Goal: Task Accomplishment & Management: Complete application form

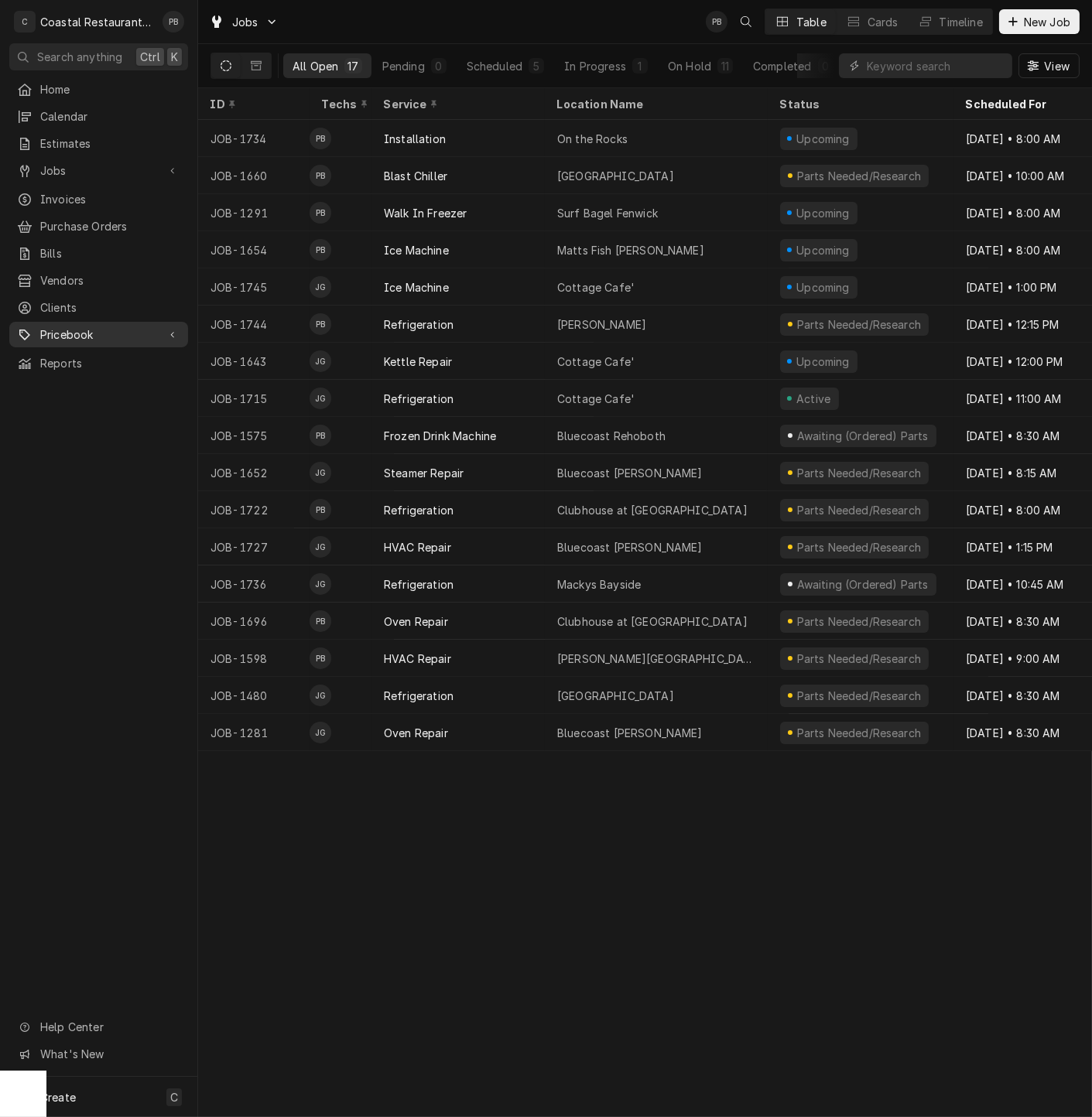
click at [101, 326] on span "Pricebook" at bounding box center [98, 334] width 117 height 17
click at [89, 380] on span "Parts & Materials" at bounding box center [110, 388] width 140 height 17
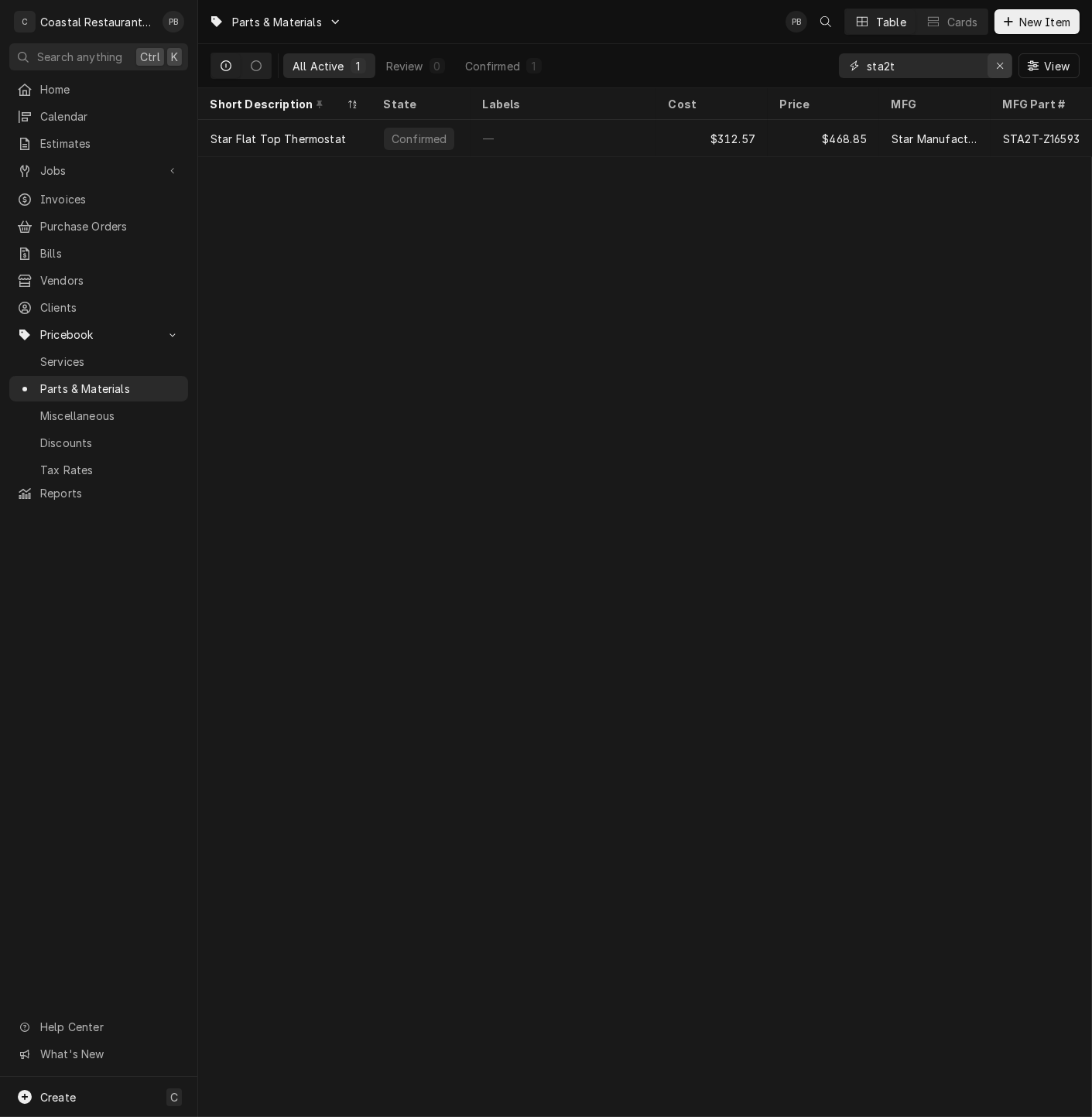
click at [995, 67] on div "Erase input" at bounding box center [1000, 66] width 16 height 16
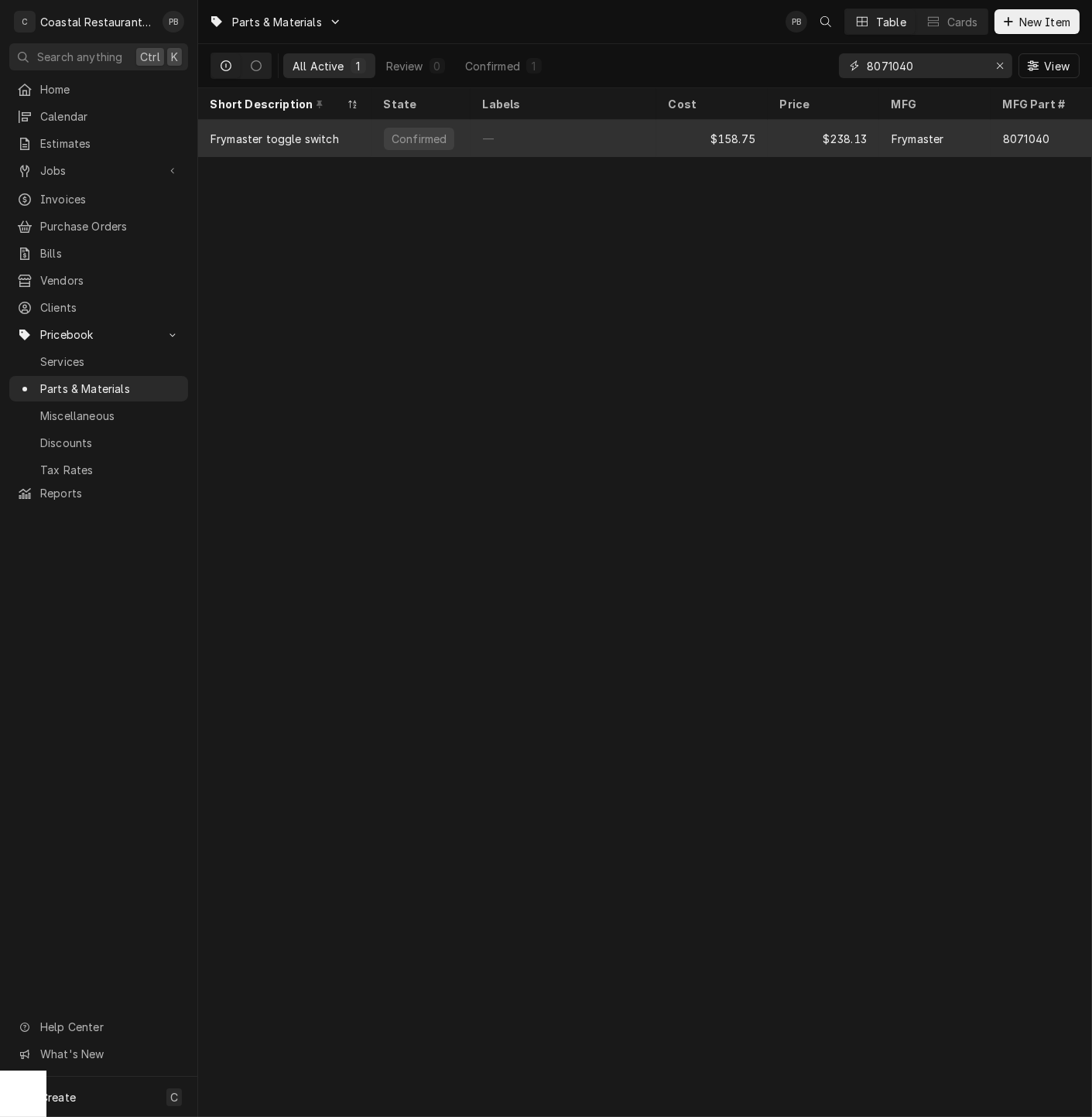
type input "8071040"
click at [619, 136] on div "—" at bounding box center [563, 138] width 185 height 37
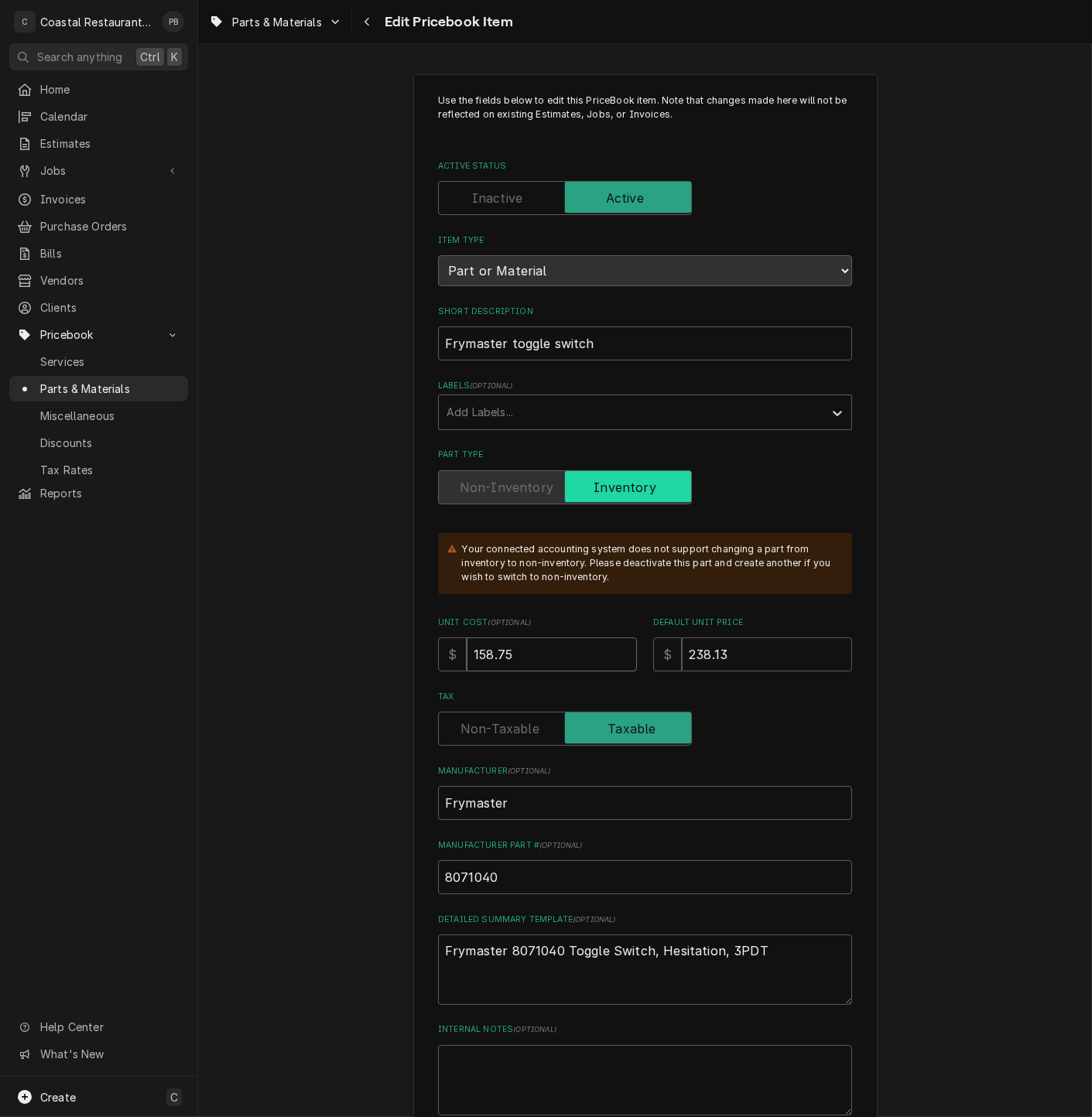
drag, startPoint x: 521, startPoint y: 658, endPoint x: 474, endPoint y: 665, distance: 47.5
click at [474, 665] on input "158.75" at bounding box center [552, 654] width 171 height 34
type textarea "x"
type input "16"
type textarea "x"
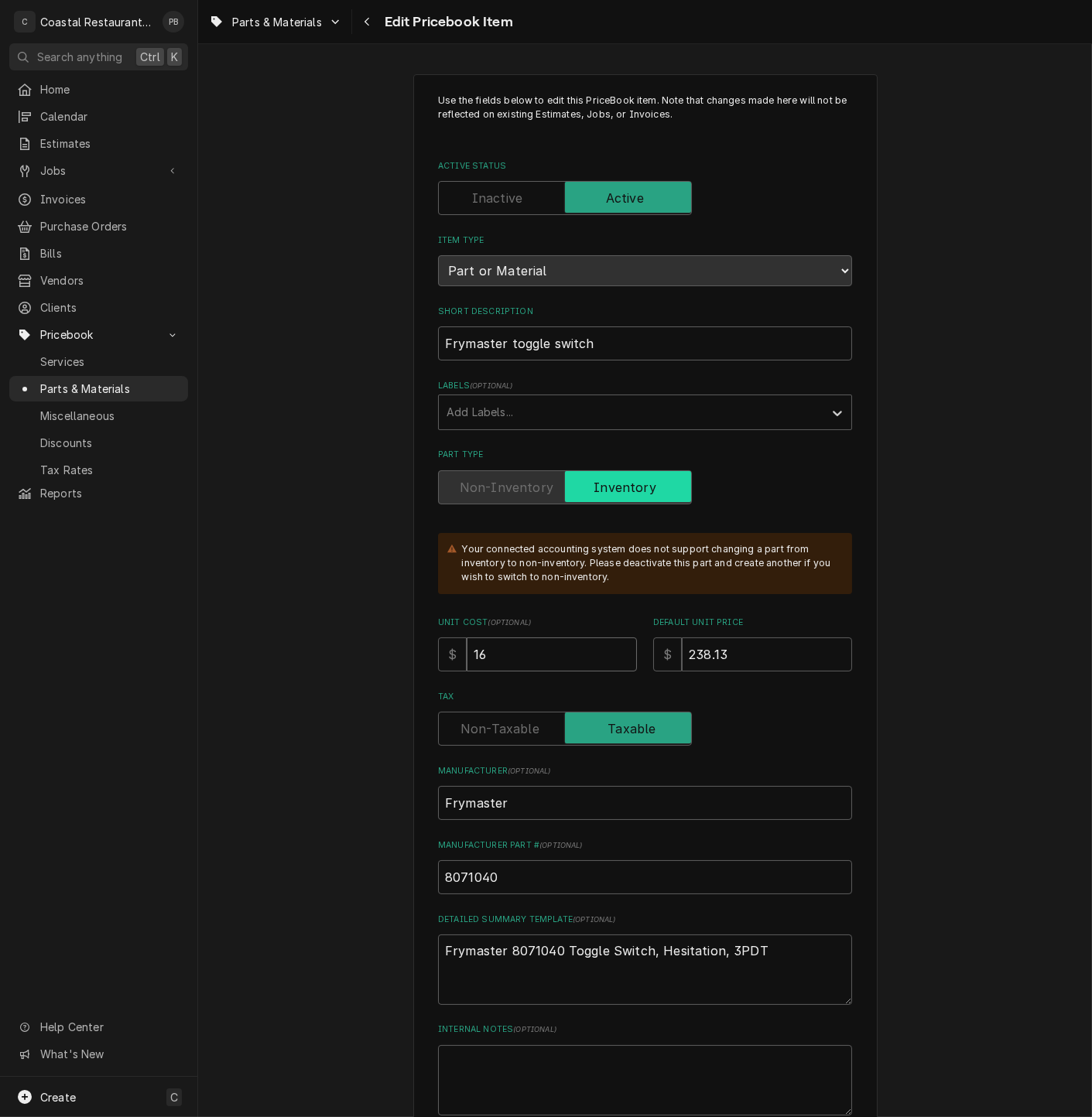
type input "166"
type textarea "x"
type input "166.6"
type textarea "x"
drag, startPoint x: 488, startPoint y: 658, endPoint x: 472, endPoint y: 659, distance: 16.0
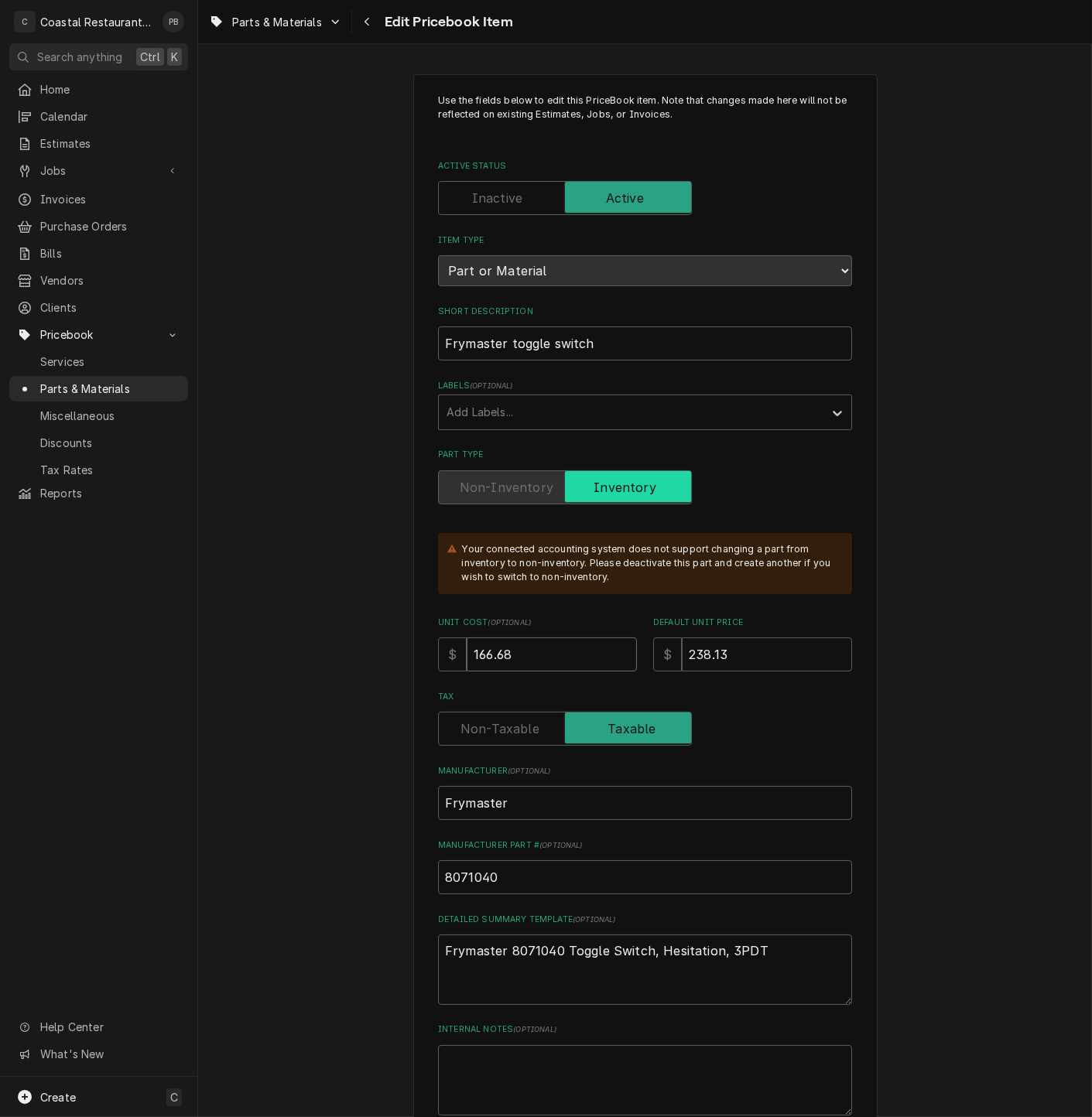
click at [472, 659] on input "166.68" at bounding box center [552, 654] width 171 height 34
type input "166.68"
click at [744, 651] on input "238.13" at bounding box center [767, 654] width 171 height 34
drag, startPoint x: 726, startPoint y: 655, endPoint x: 685, endPoint y: 659, distance: 41.2
click at [685, 659] on input "238.13" at bounding box center [767, 654] width 171 height 34
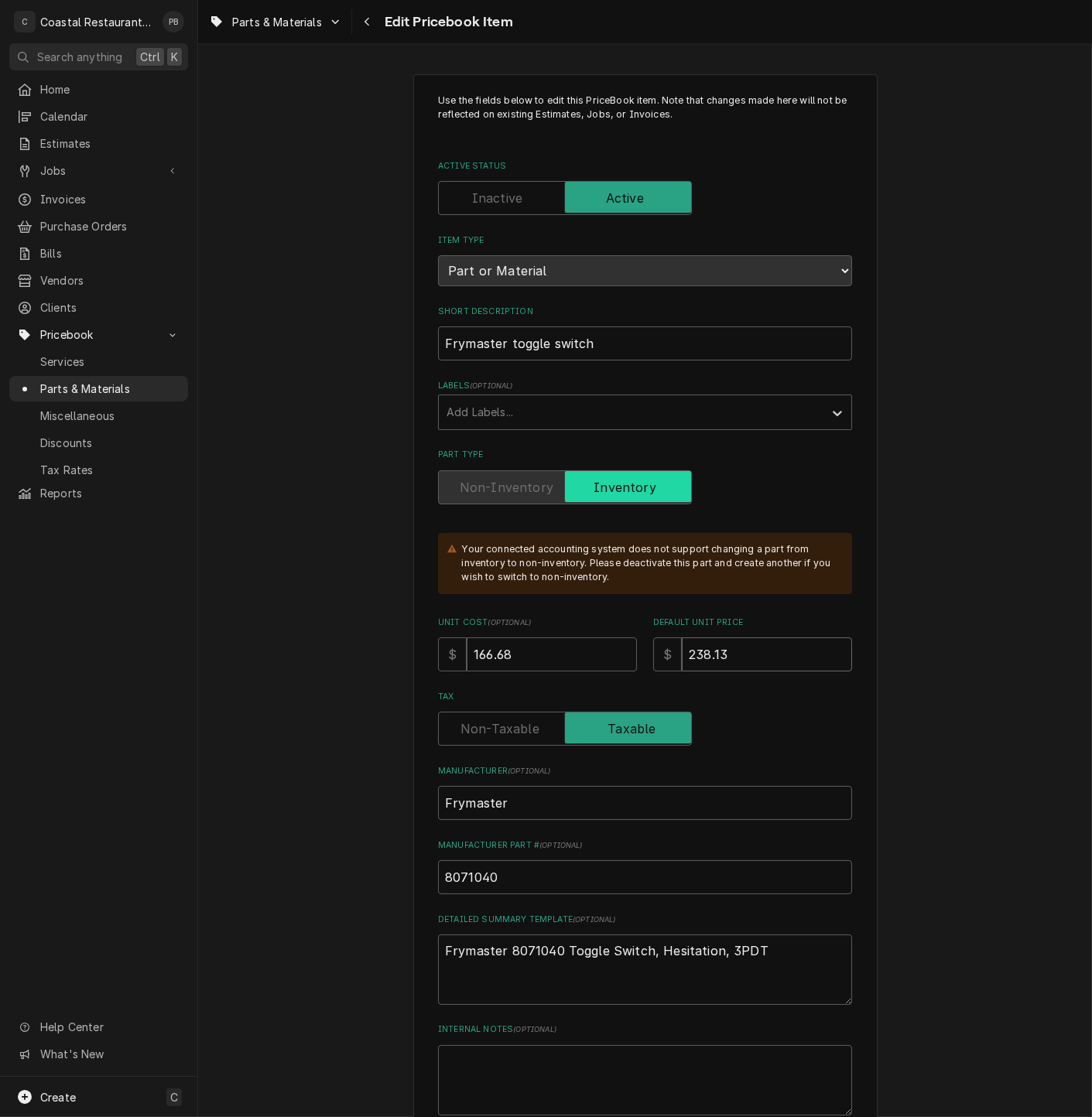
type textarea "x"
type input "2"
type textarea "x"
type input "27"
type textarea "x"
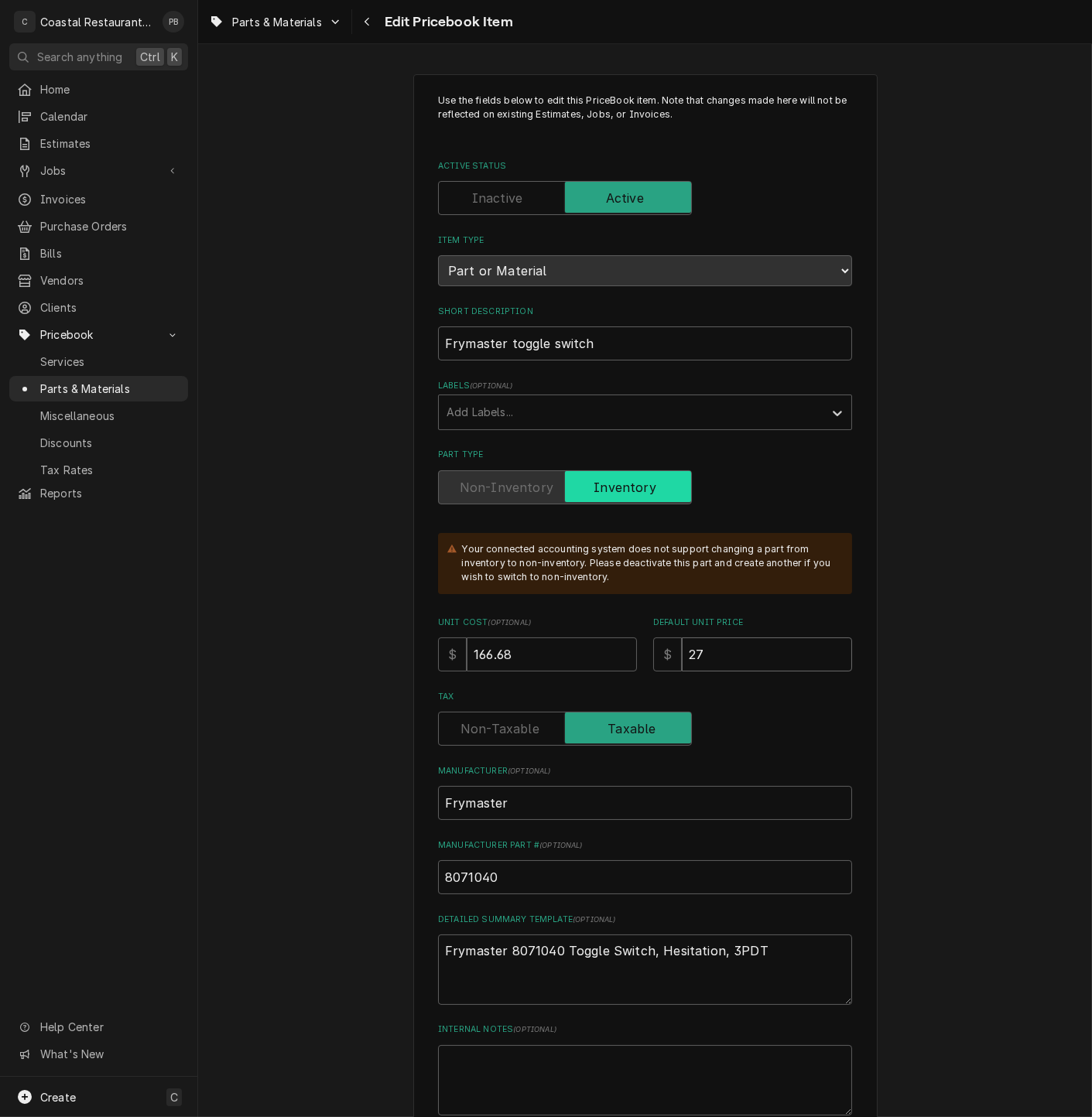
type input "275"
type textarea "x"
type input "275.0"
type textarea "x"
type input "275.02"
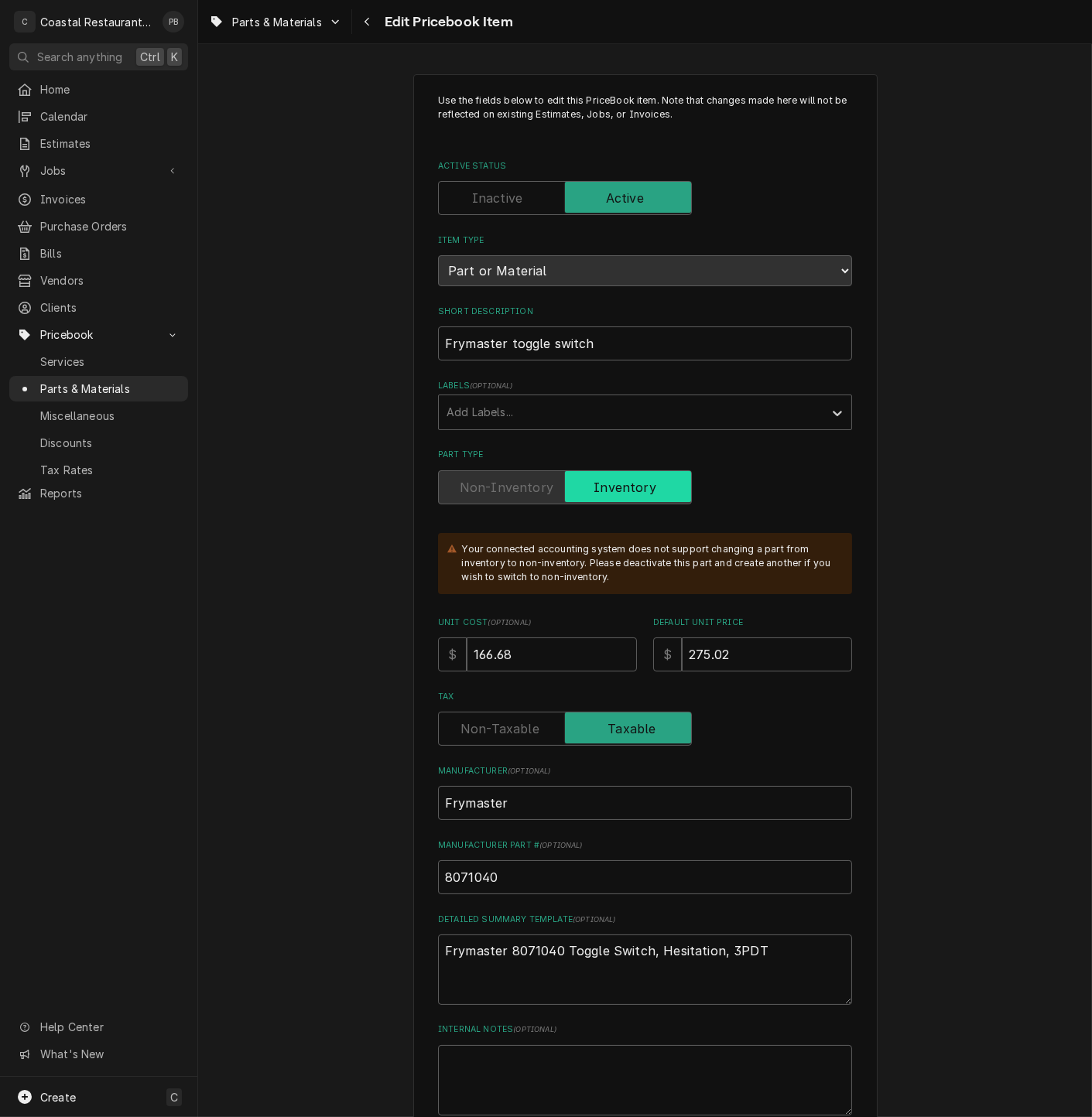
scroll to position [515, 0]
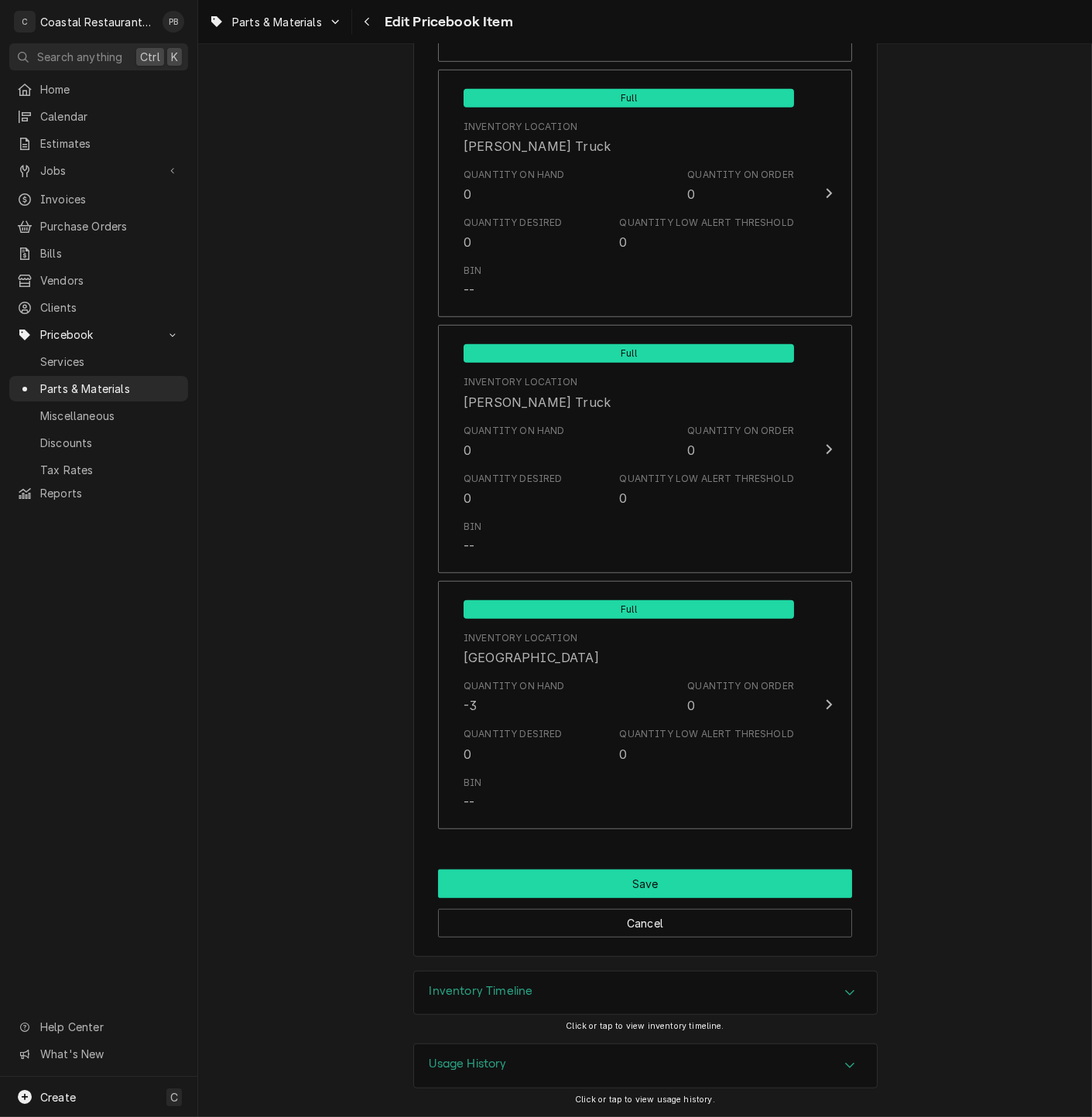
click at [683, 893] on button "Save" at bounding box center [645, 883] width 414 height 29
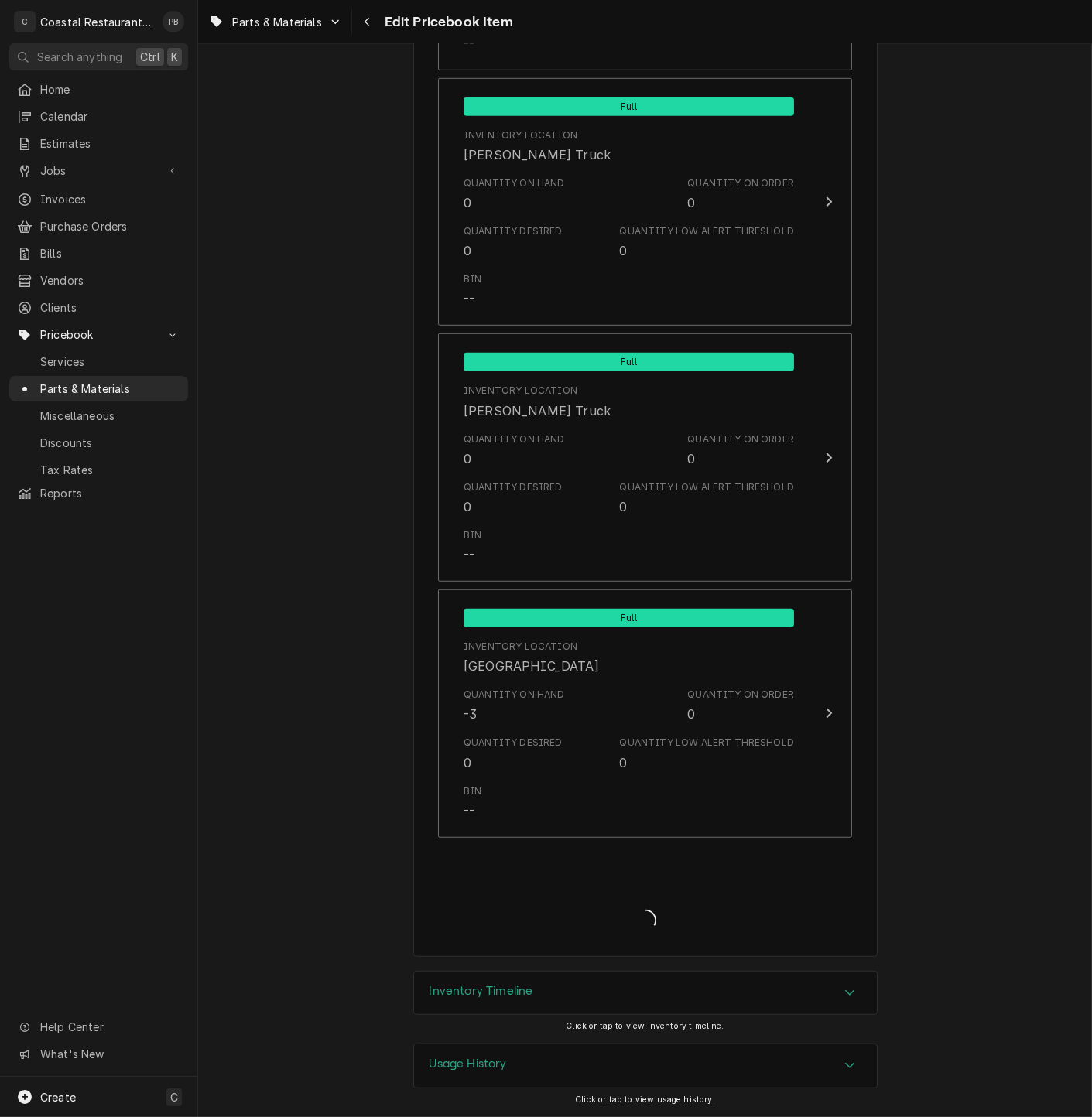
scroll to position [1659, 0]
type textarea "x"
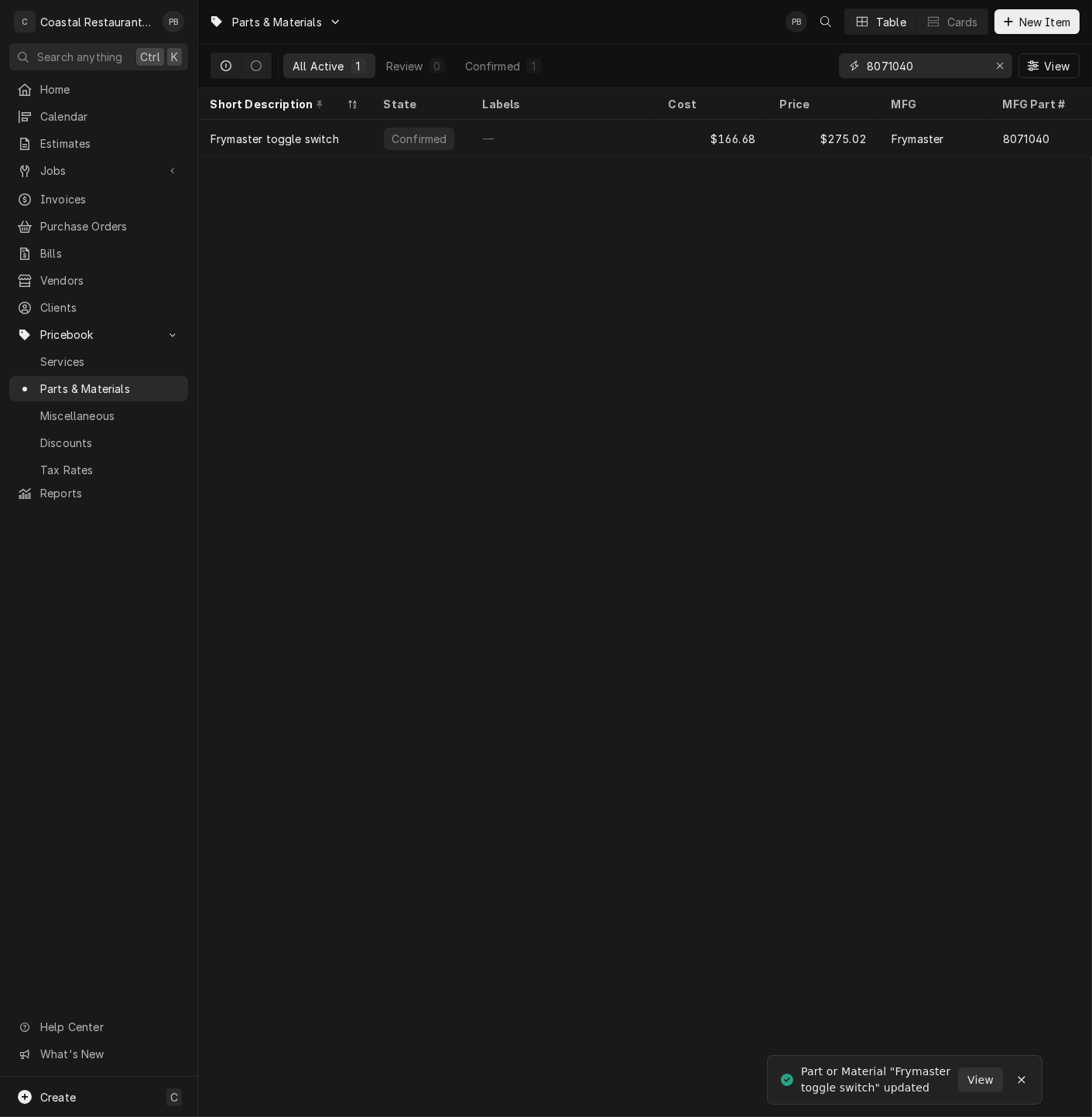
drag, startPoint x: 935, startPoint y: 63, endPoint x: 808, endPoint y: 65, distance: 127.0
click at [808, 65] on div "All Active 1 Review 0 Confirmed 1 8071040 View" at bounding box center [645, 66] width 868 height 43
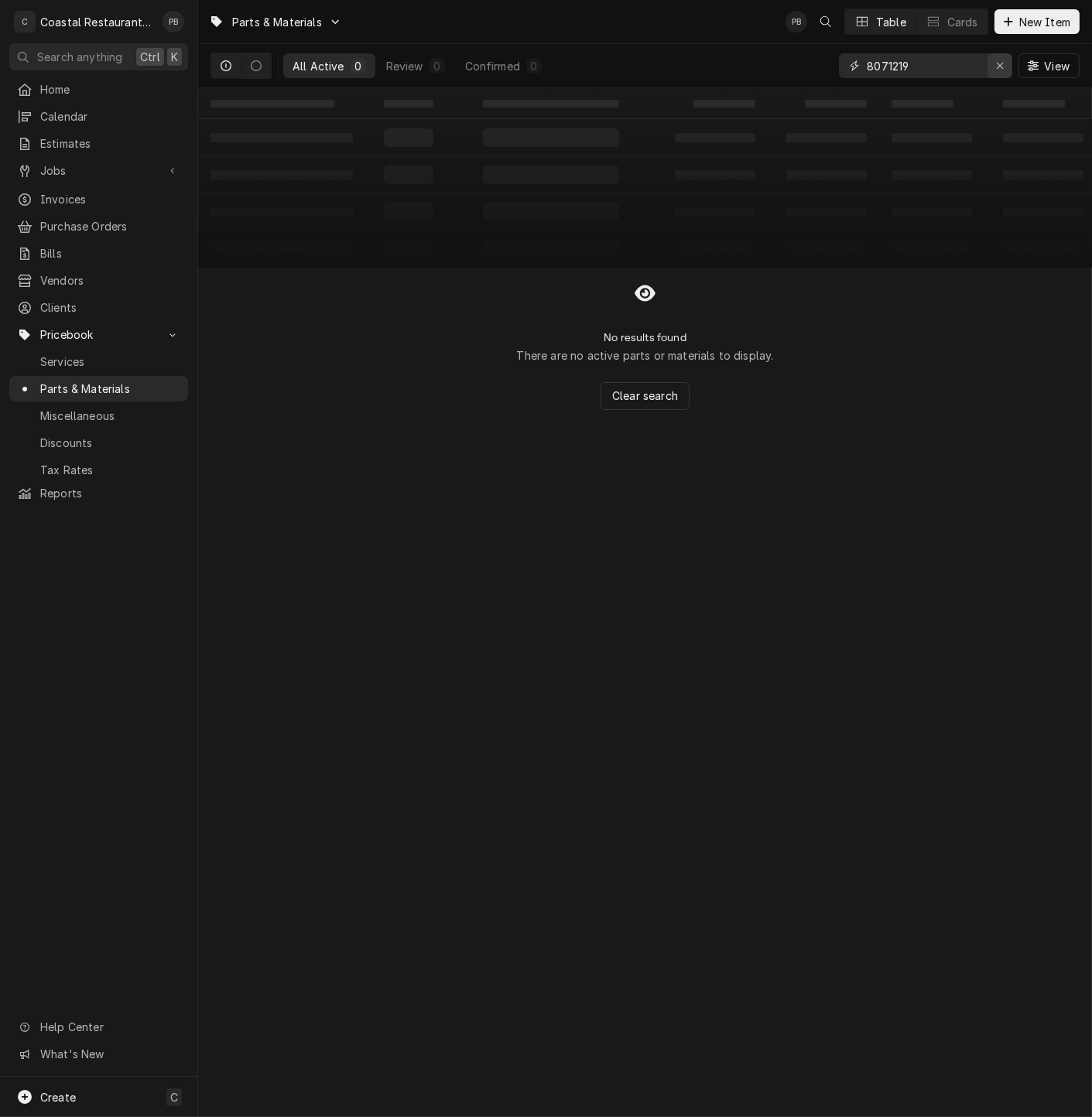
type input "8071219"
click at [999, 70] on icon "Erase input" at bounding box center [1000, 65] width 9 height 10
click at [1022, 19] on span "New Item" at bounding box center [1044, 22] width 57 height 17
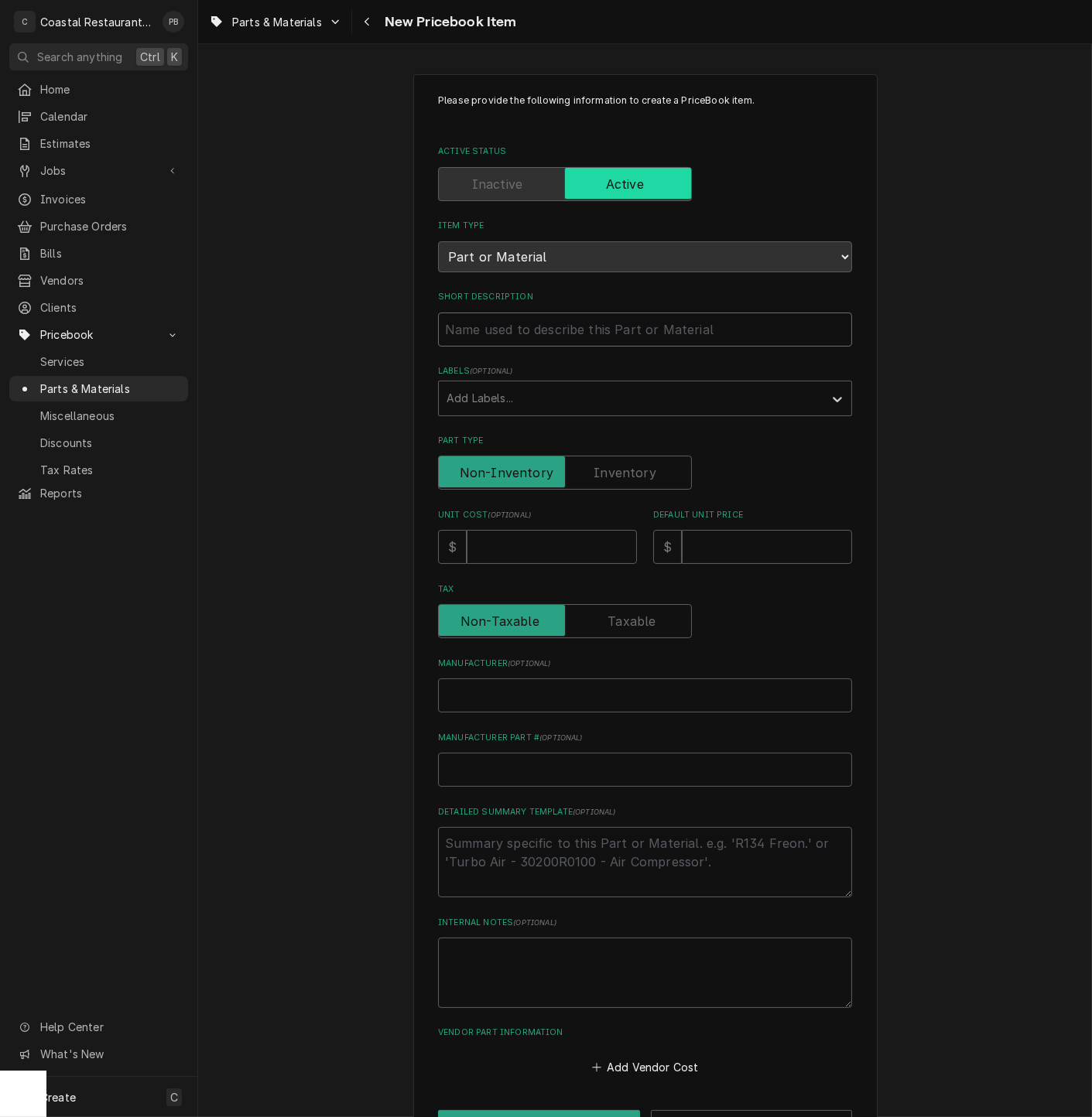
click at [553, 332] on input "Short Description" at bounding box center [645, 329] width 414 height 34
paste input "8071219 Receptacle, 120V, 3 Wire"
type textarea "x"
type input "8071219 Receptacle, 120V, 3 Wire"
click at [517, 554] on input "Unit Cost ( optional )" at bounding box center [552, 546] width 171 height 34
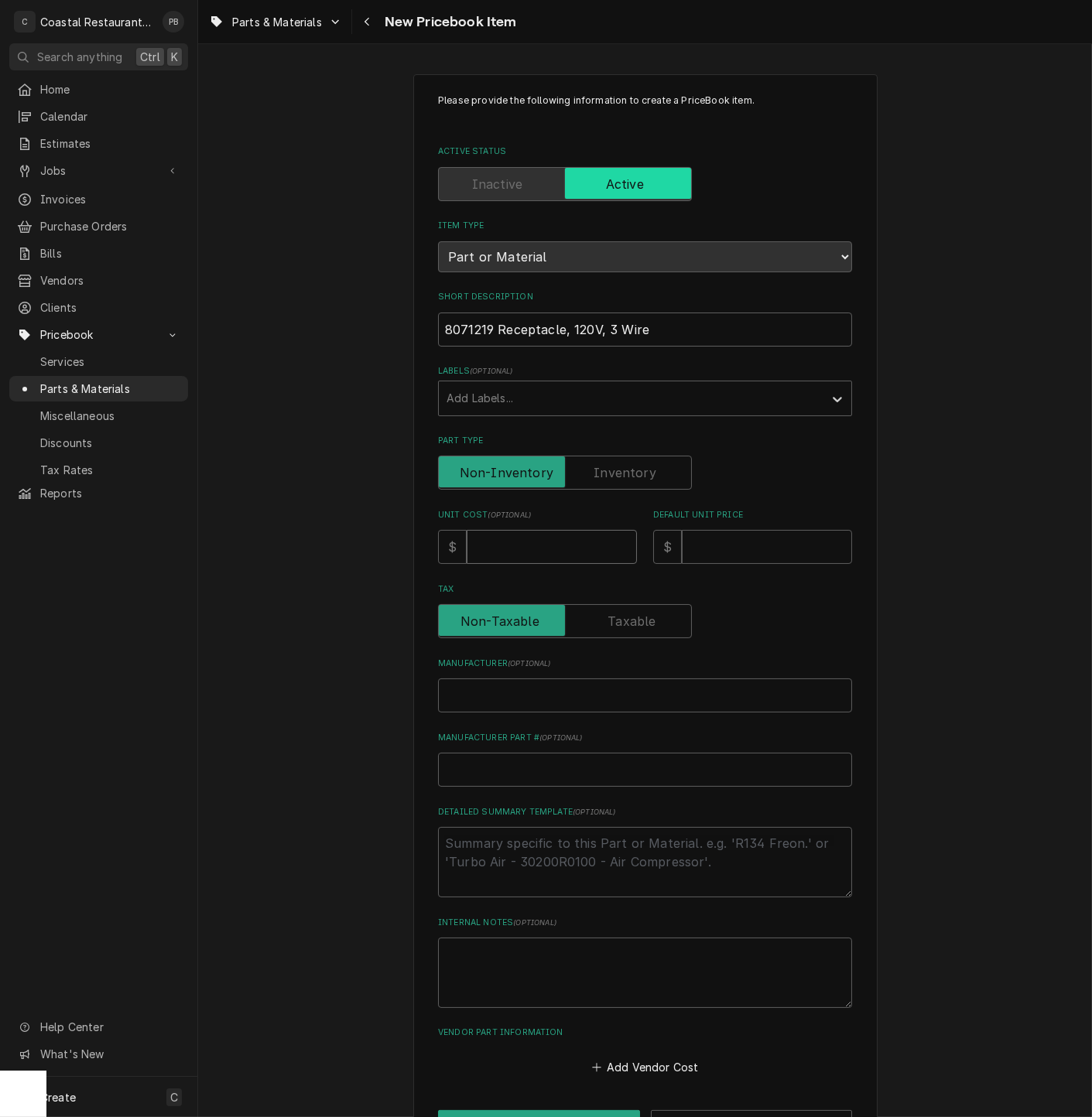
type textarea "x"
type input "7"
type textarea "x"
type input "74"
type textarea "x"
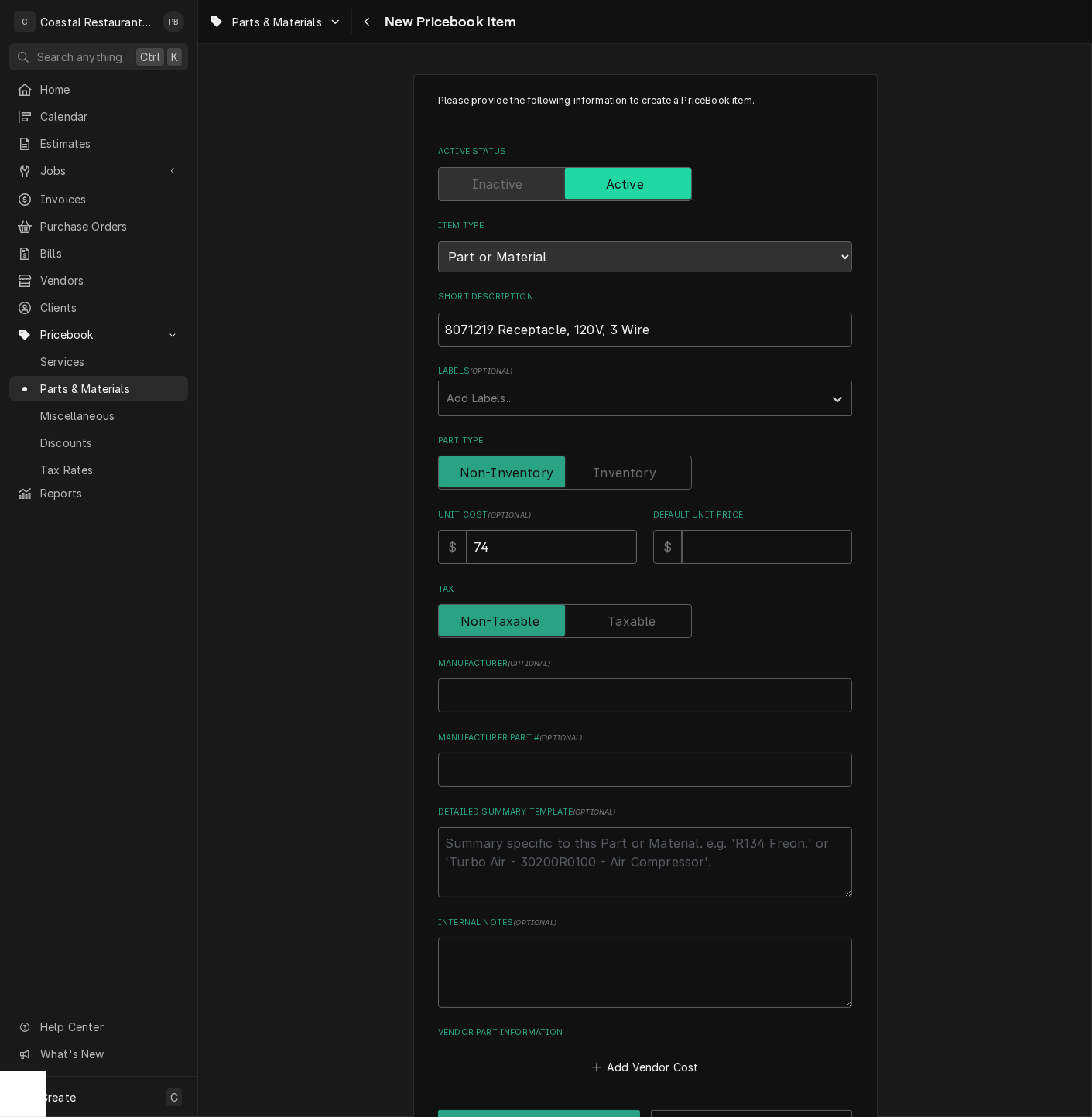
type input "74.5"
type textarea "x"
type input "74.57"
click at [727, 540] on input "Default Unit Price" at bounding box center [767, 546] width 171 height 34
type textarea "x"
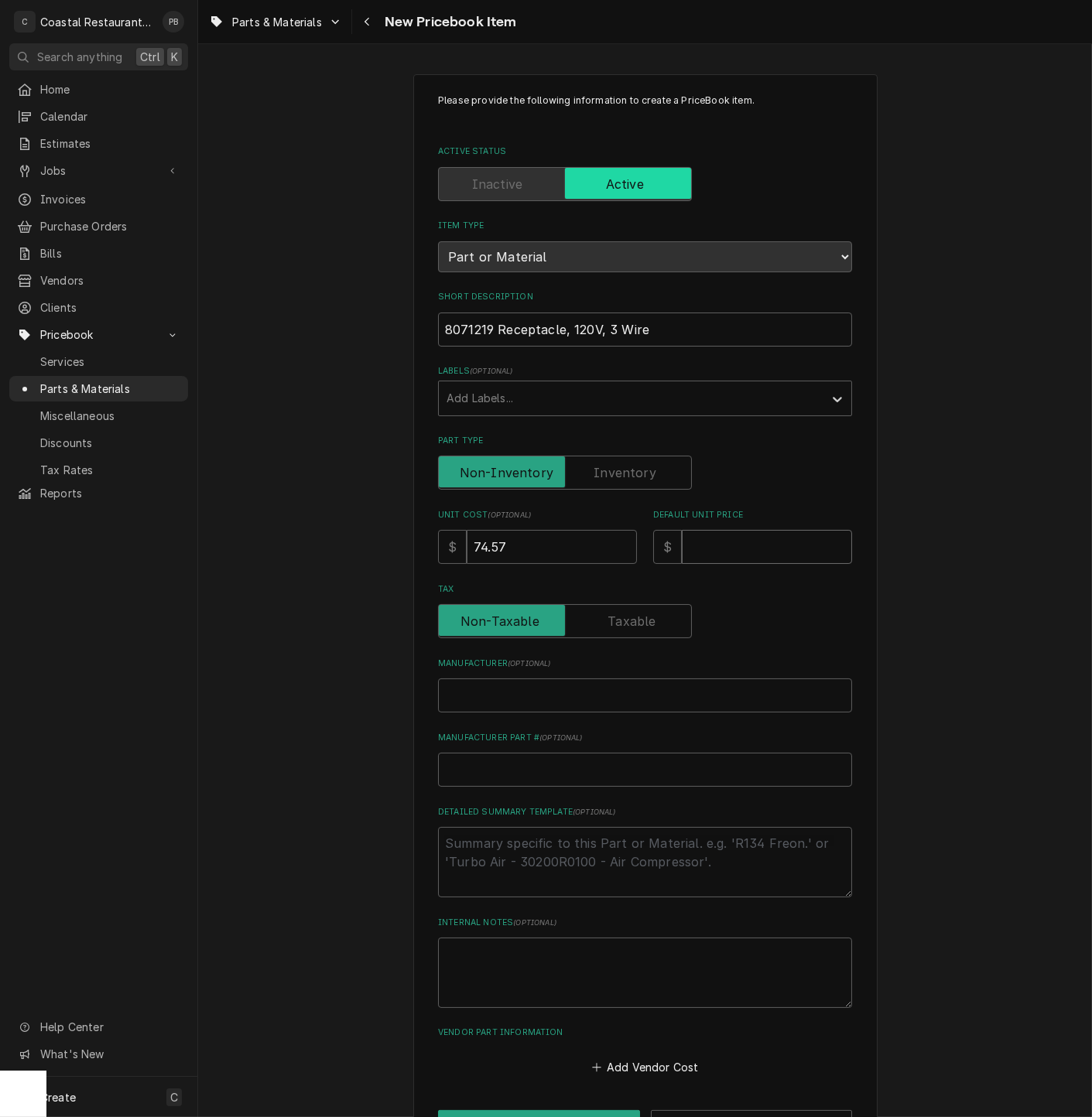
type input "1"
type textarea "x"
type input "12"
type textarea "x"
type input "123"
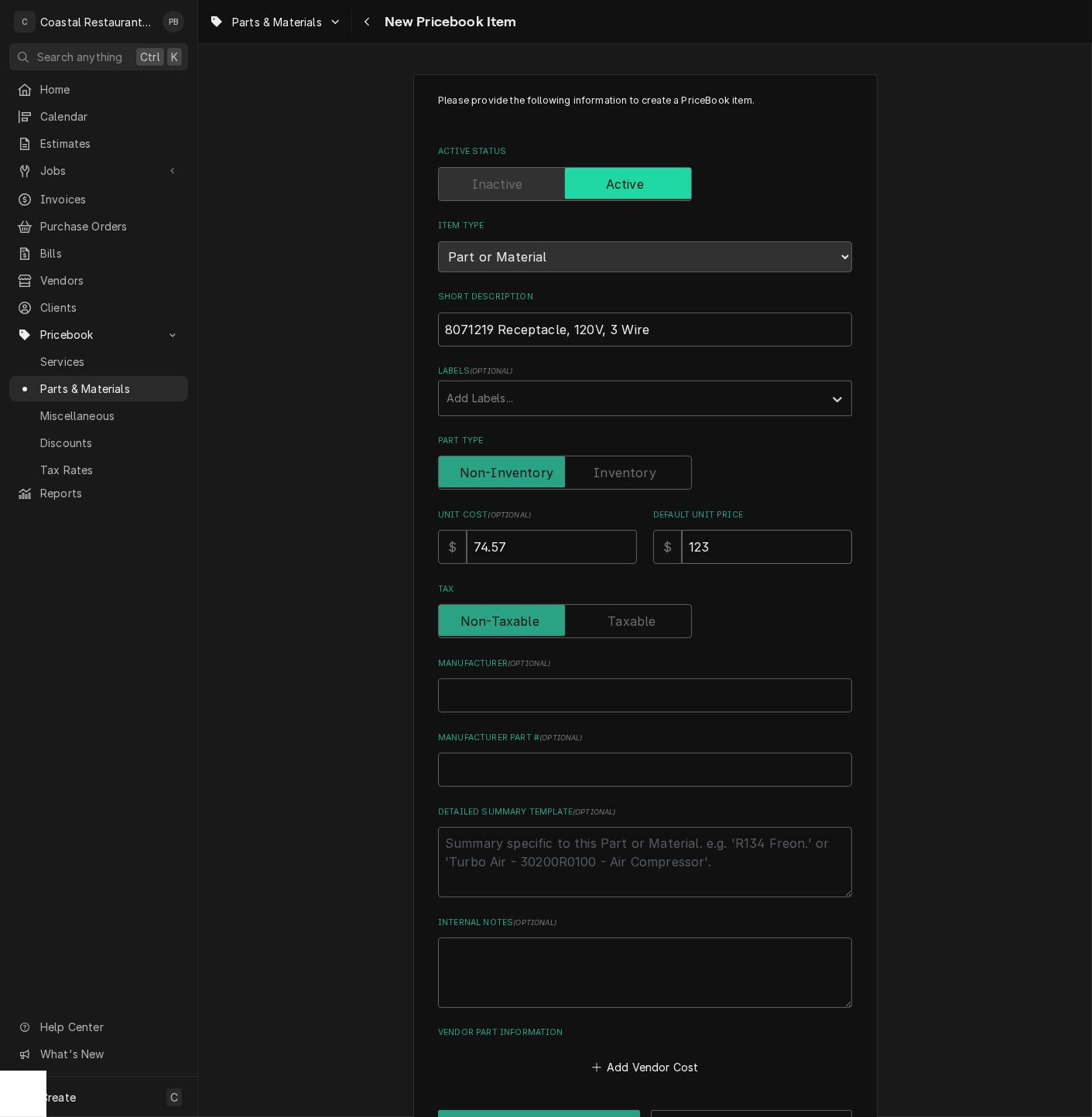
type textarea "x"
type input "123.0"
type textarea "x"
type input "123.05"
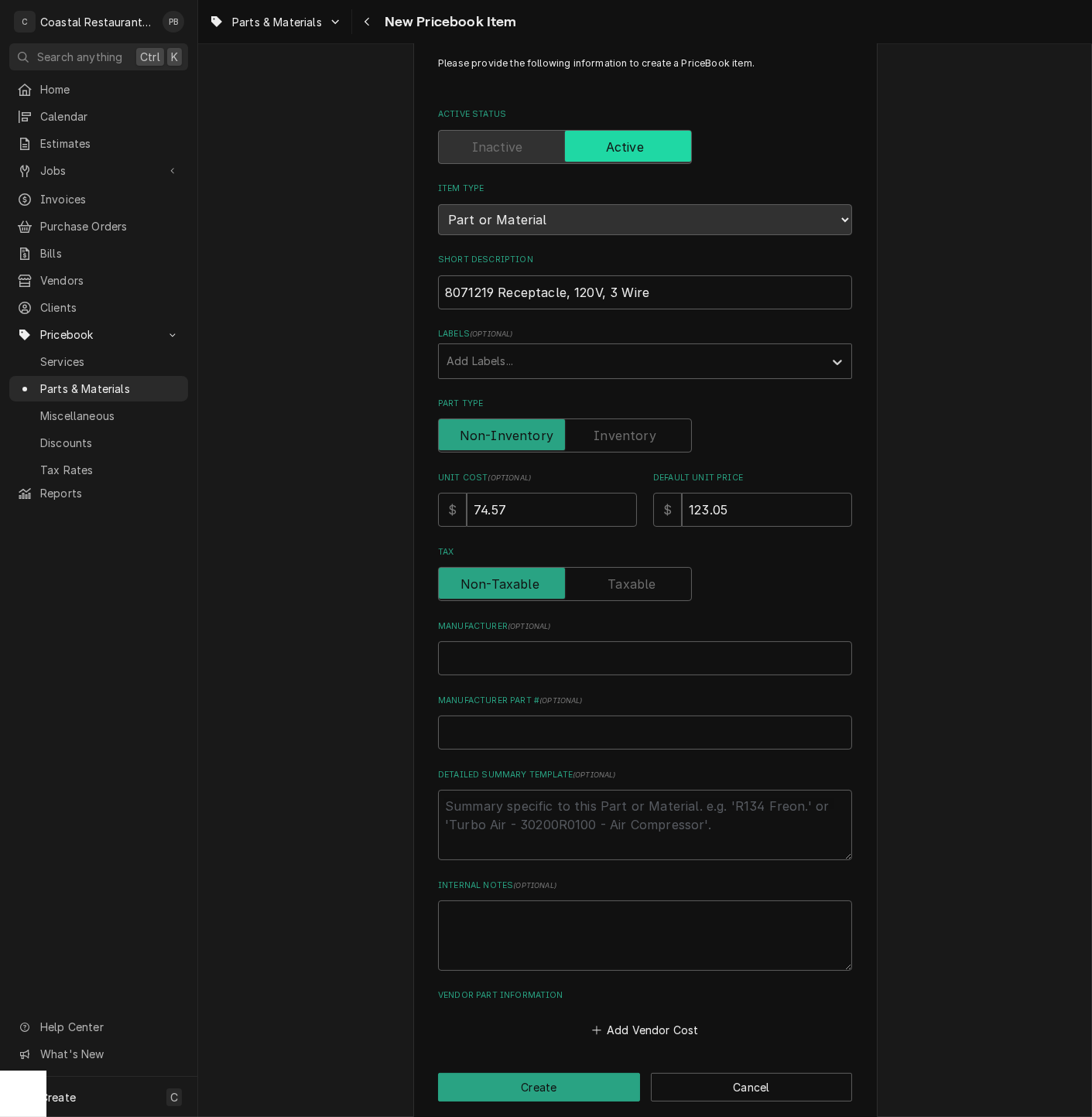
scroll to position [56, 0]
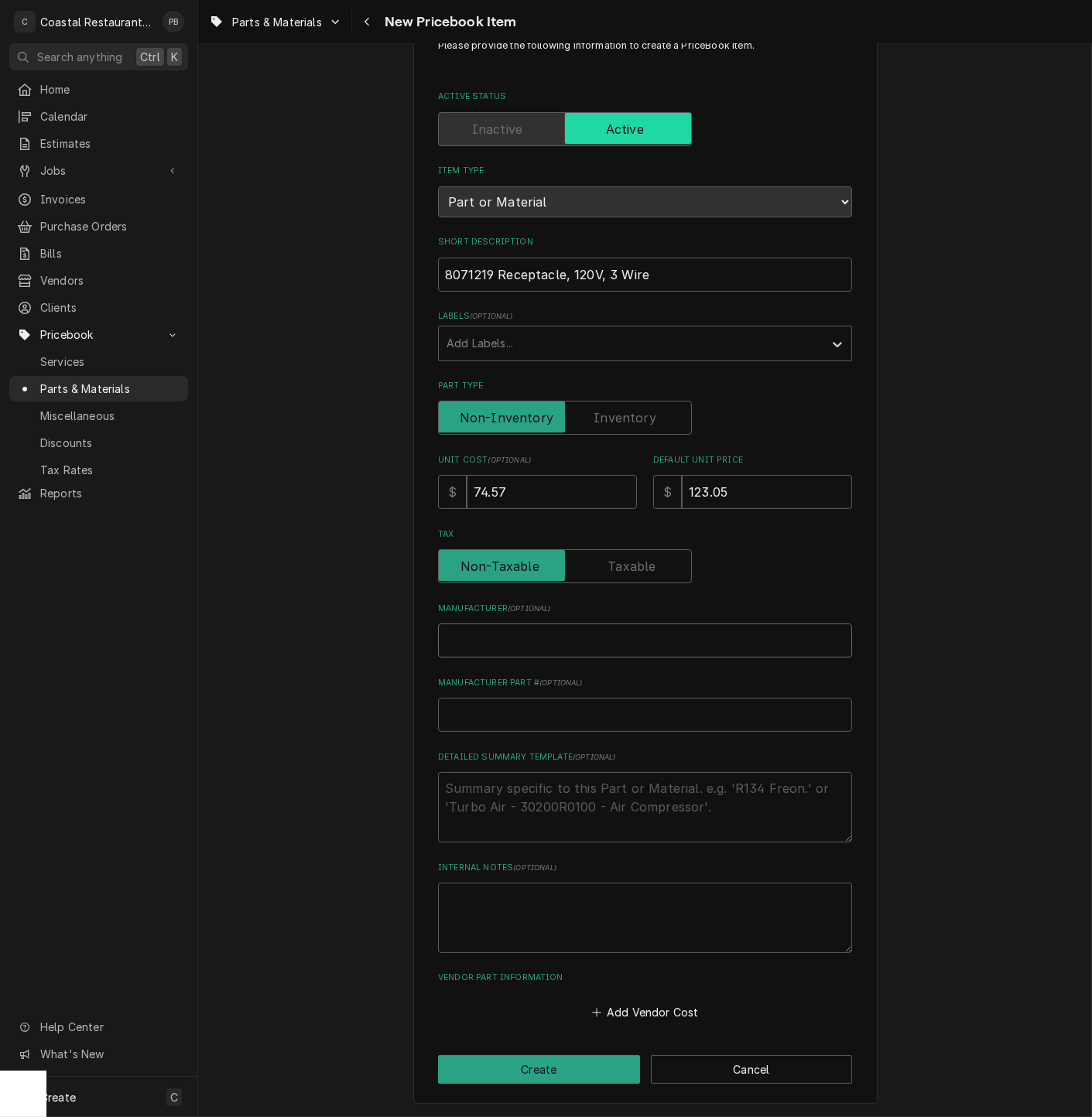
click at [553, 644] on input "Manufacturer ( optional )" at bounding box center [645, 640] width 414 height 34
type textarea "x"
type input "F"
type textarea "x"
type input "Fr"
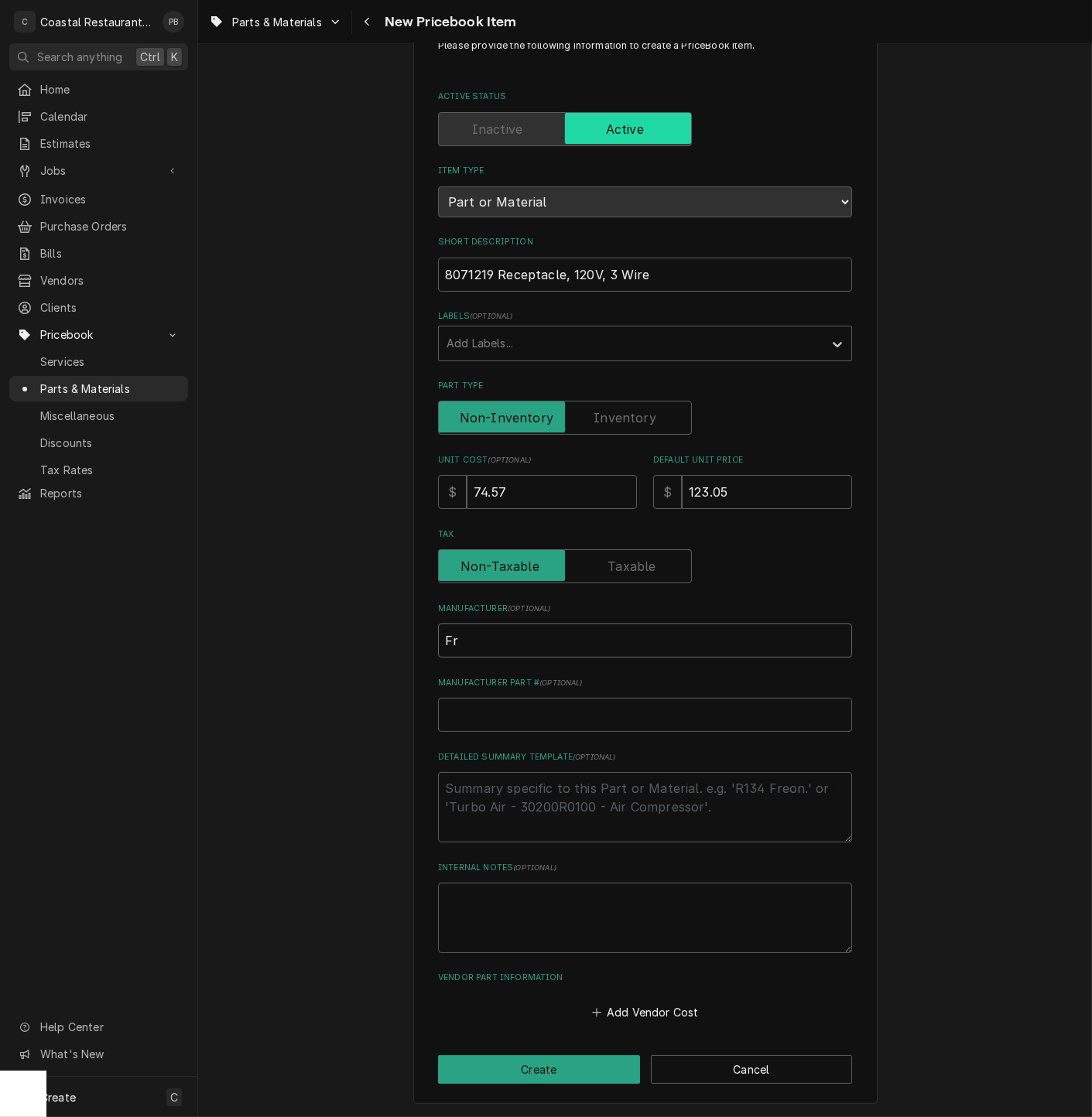
type textarea "x"
type input "Fry"
type textarea "x"
type input "Frym"
type textarea "x"
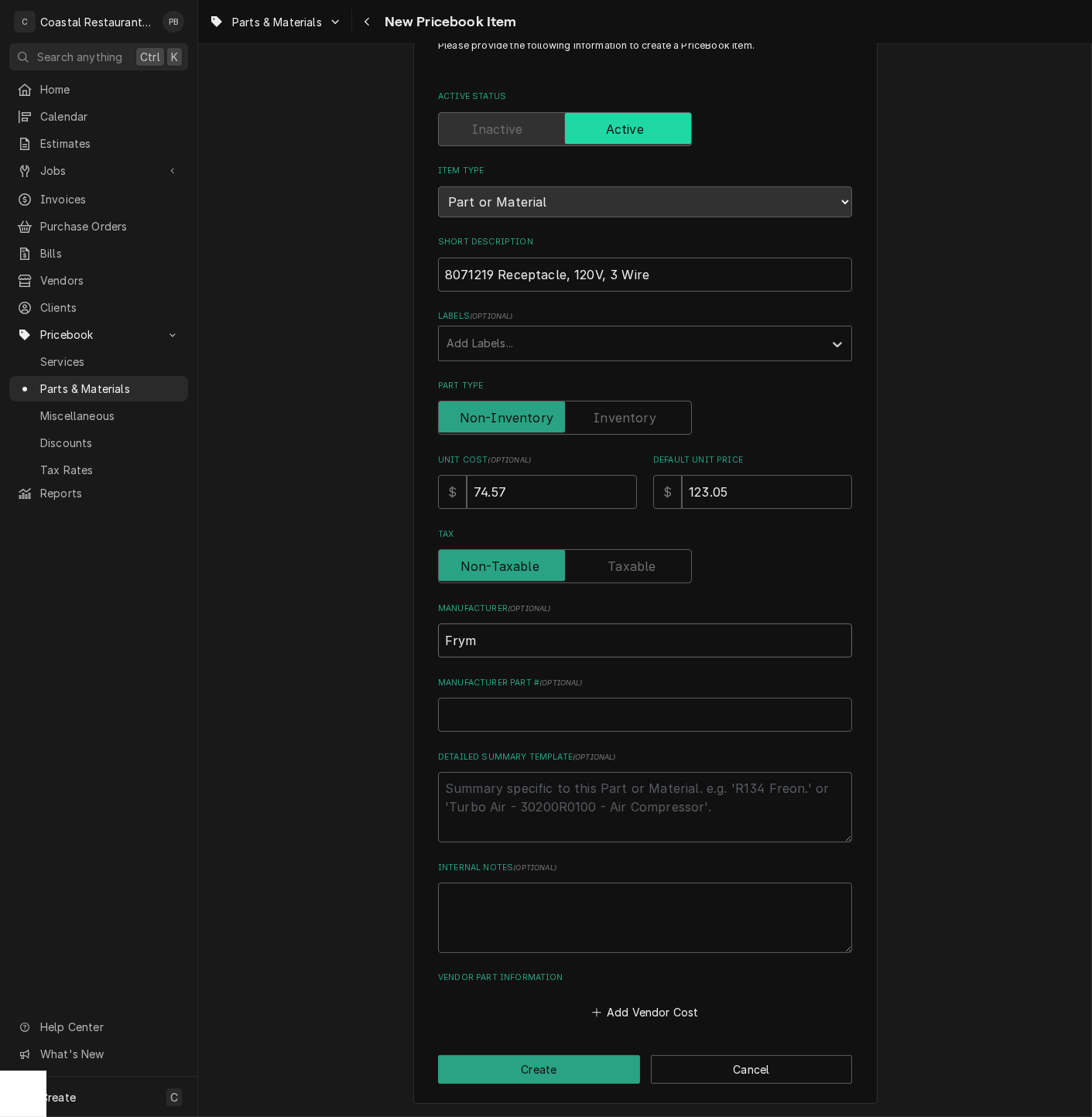
type input "Fryma"
type textarea "x"
type input "Frymas"
type textarea "x"
type input "Frymast"
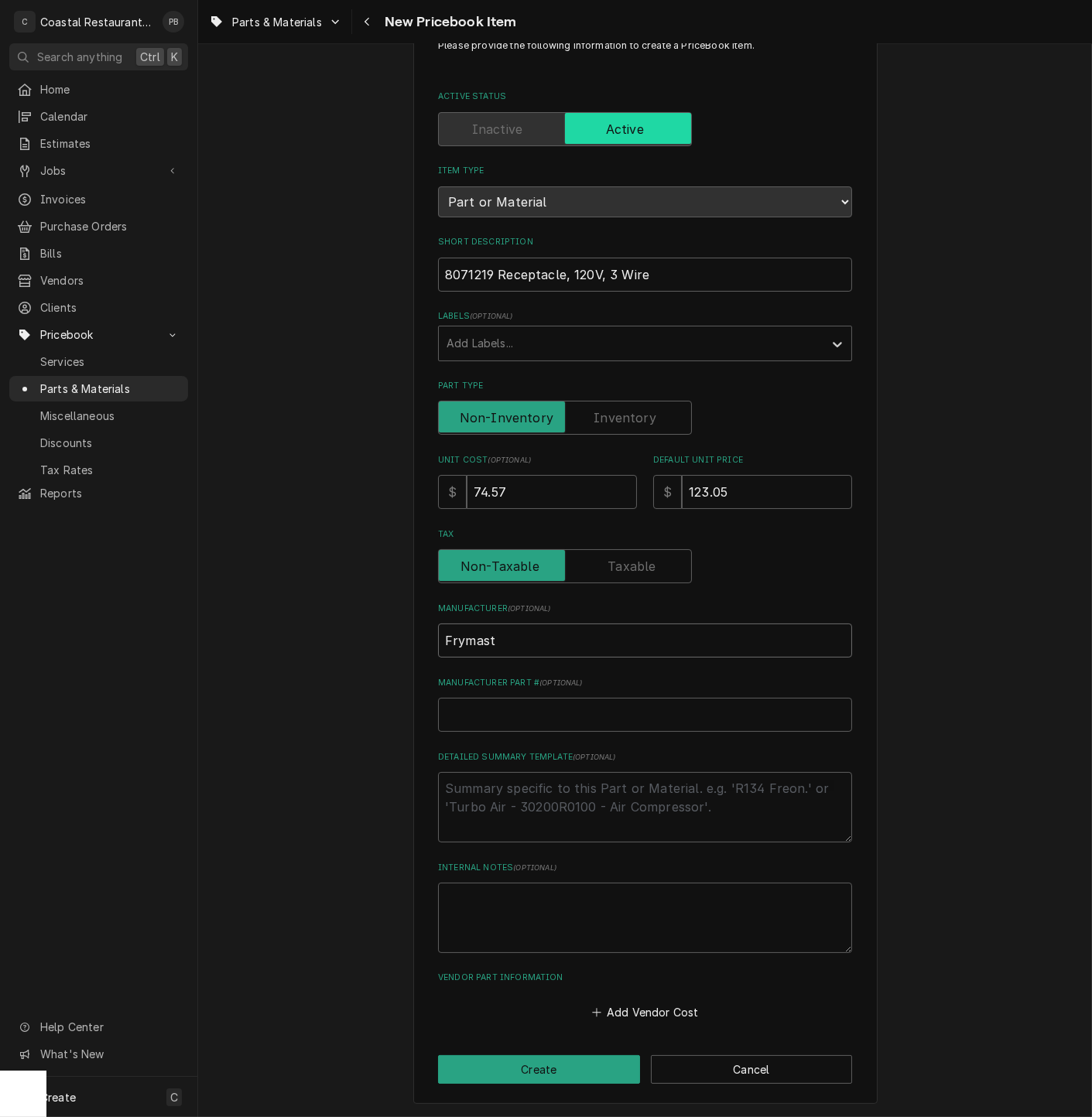
type textarea "x"
type input "Frymaste"
type textarea "x"
type input "Frymaster"
click at [547, 715] on input "Manufacturer Part # ( optional )" at bounding box center [645, 714] width 414 height 34
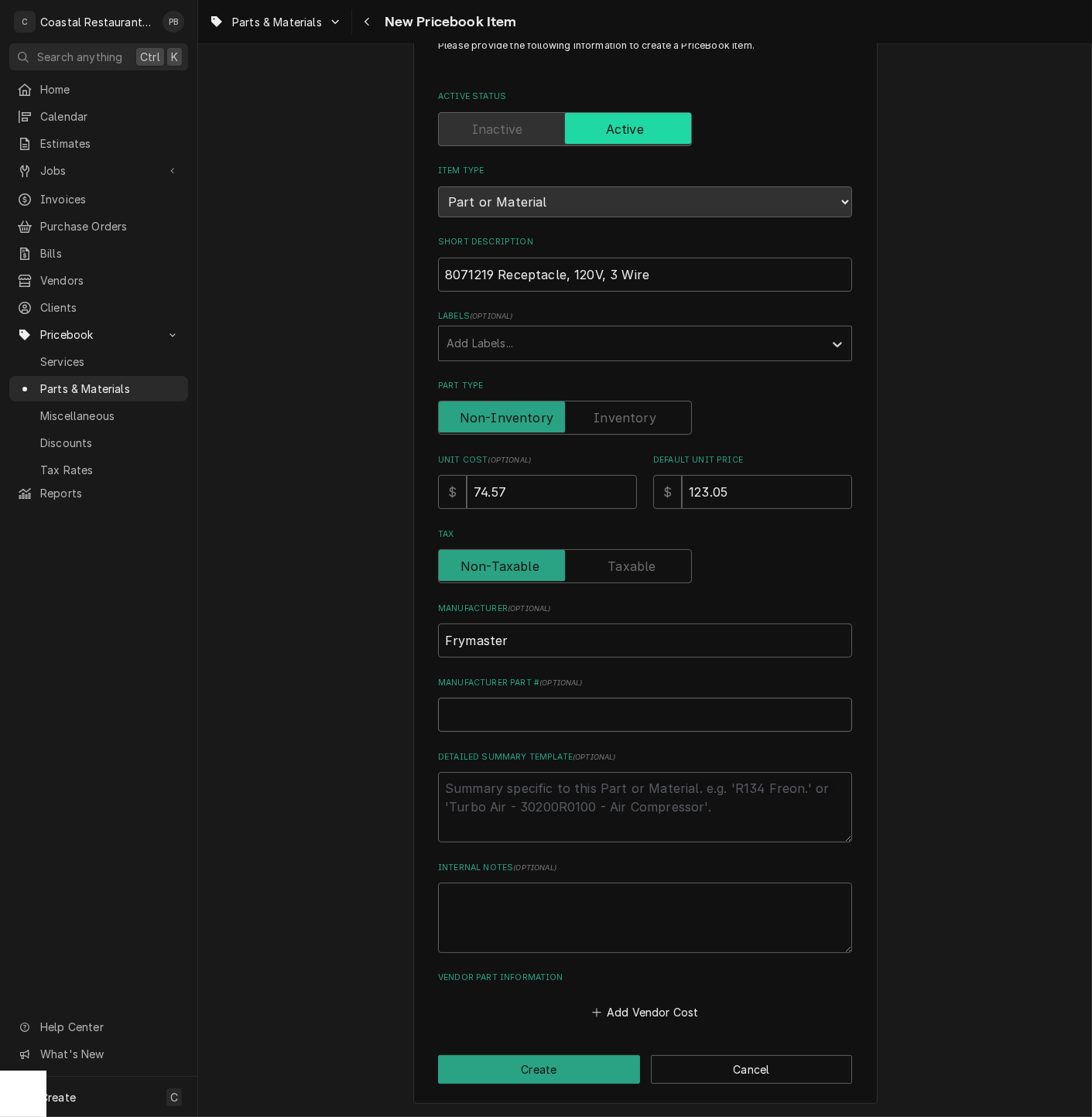
type textarea "x"
type input "8"
type textarea "x"
type input "80"
type textarea "x"
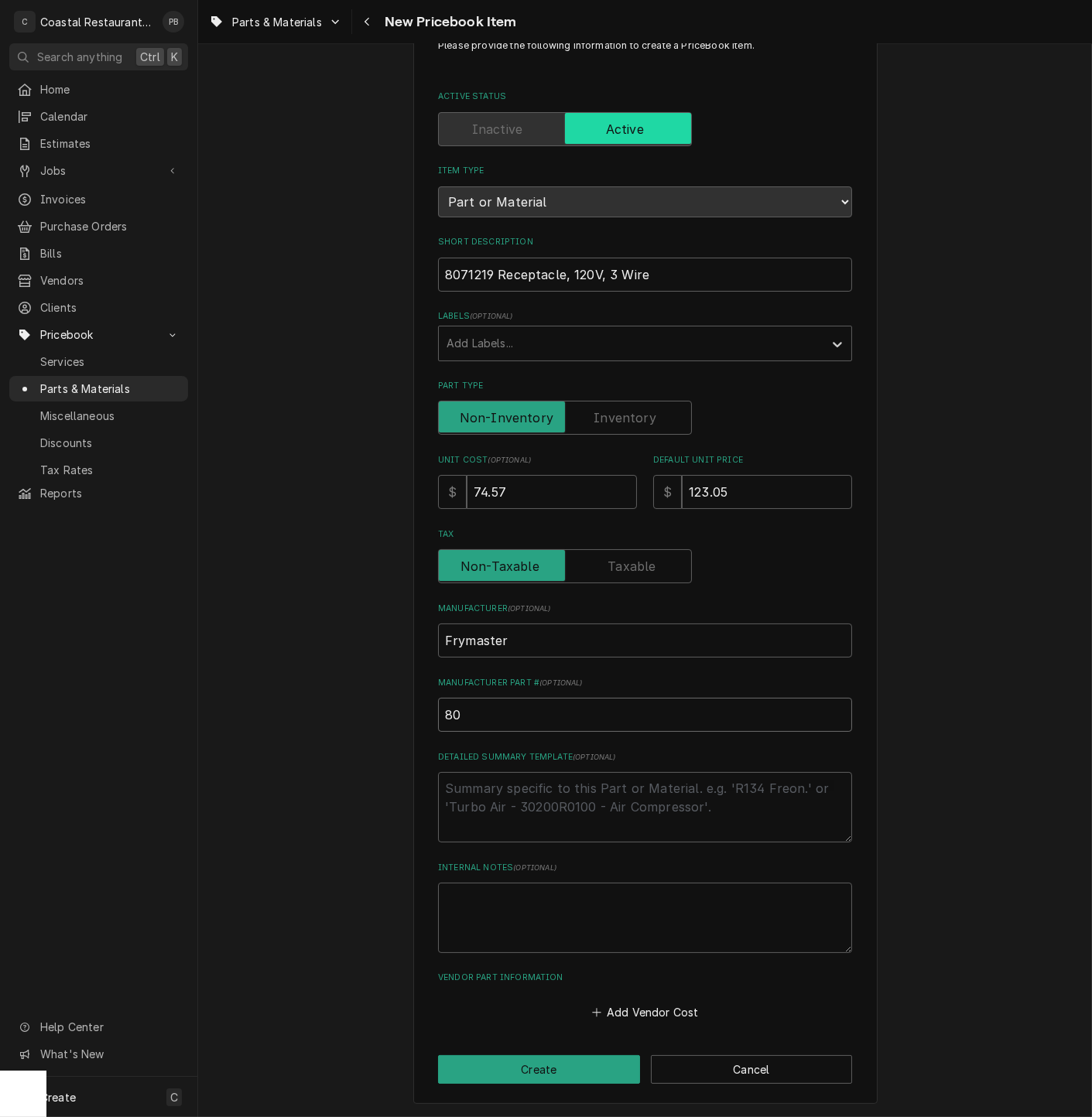
type input "807"
type textarea "x"
type input "8071"
type textarea "x"
type input "80712"
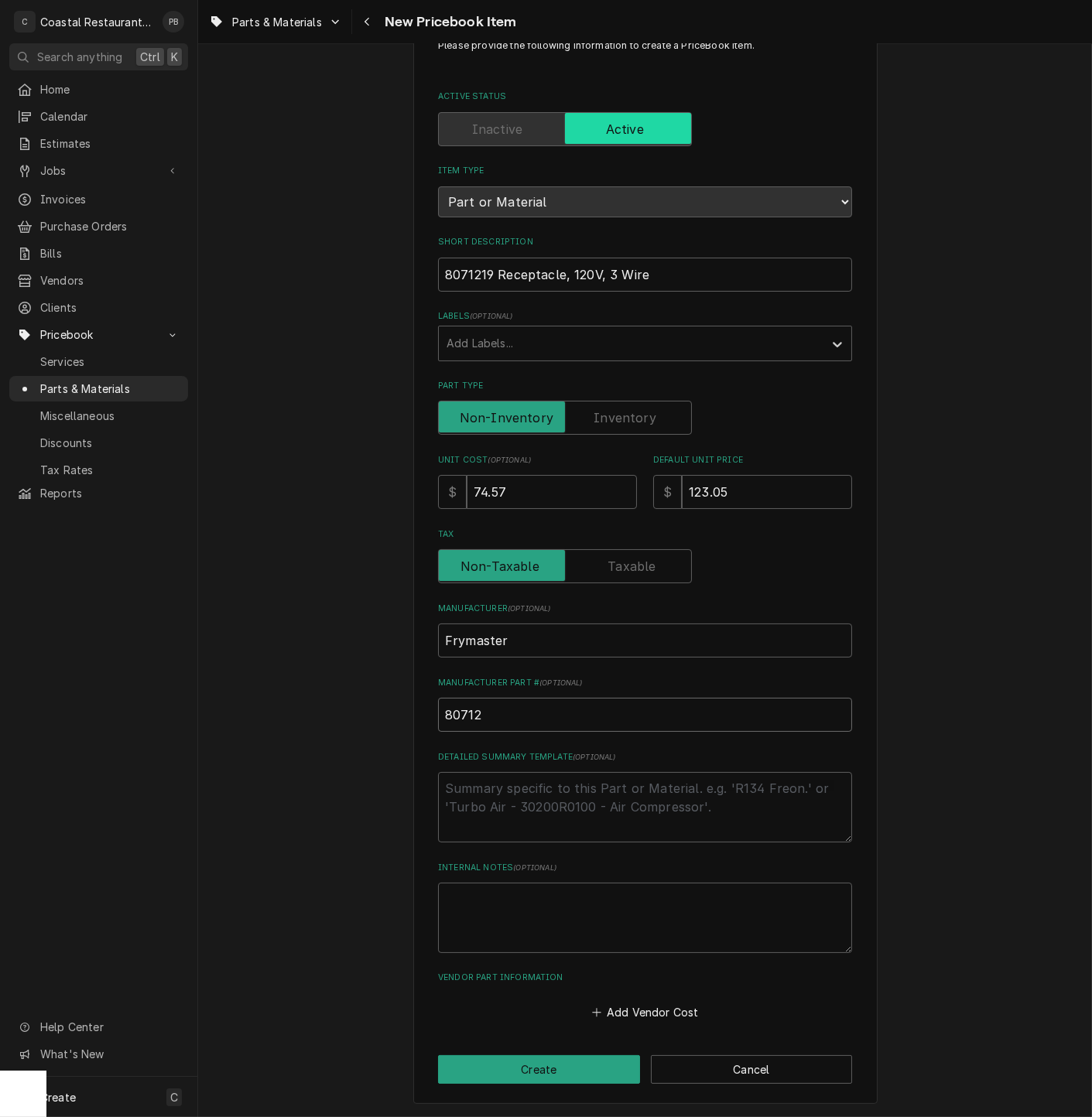
type textarea "x"
type input "807121"
type textarea "x"
type input "8071219"
click at [592, 813] on textarea "Detailed Summary Template ( optional )" at bounding box center [645, 806] width 414 height 70
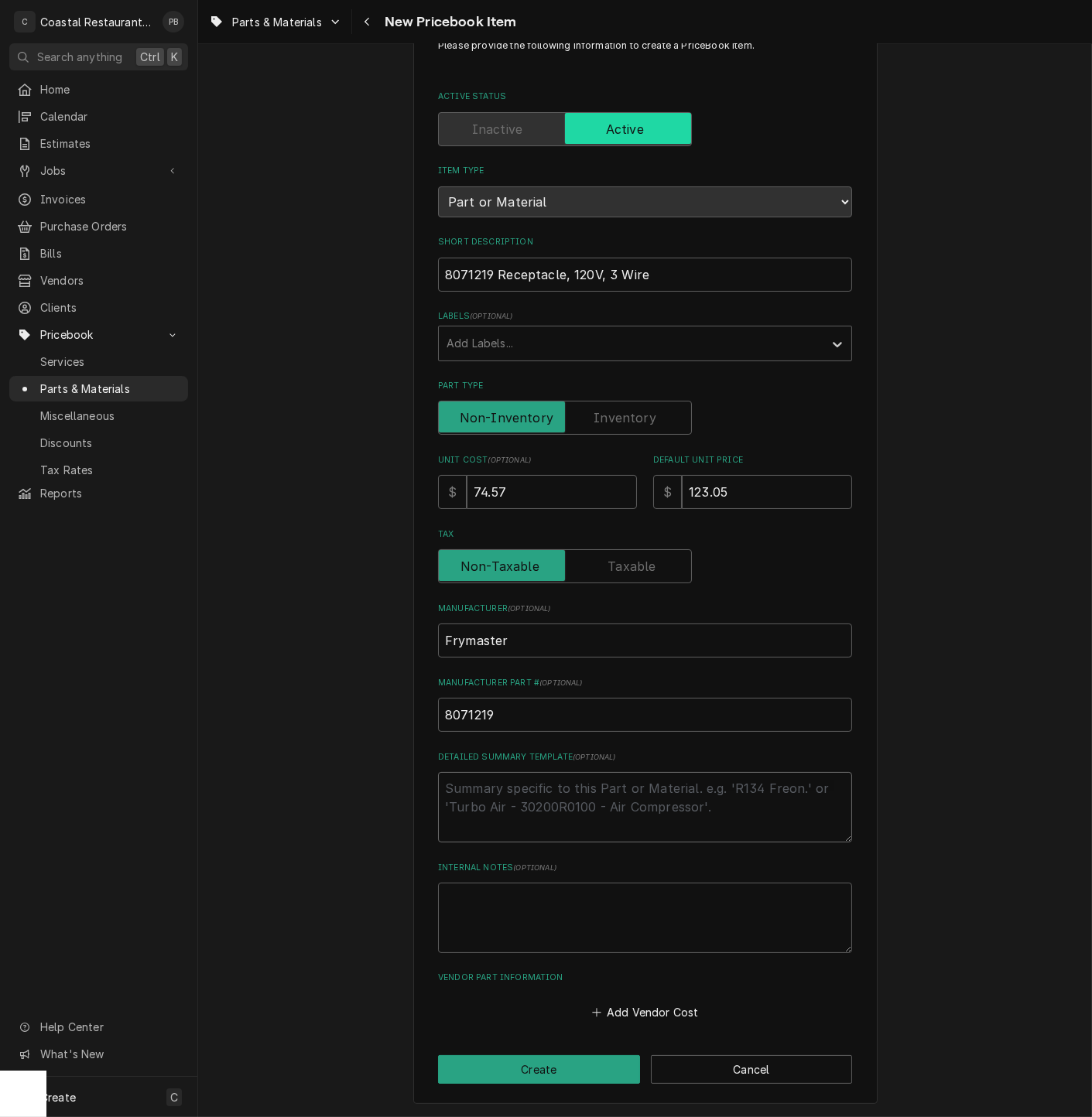
type textarea "x"
type textarea "1"
type textarea "x"
type textarea "12"
type textarea "x"
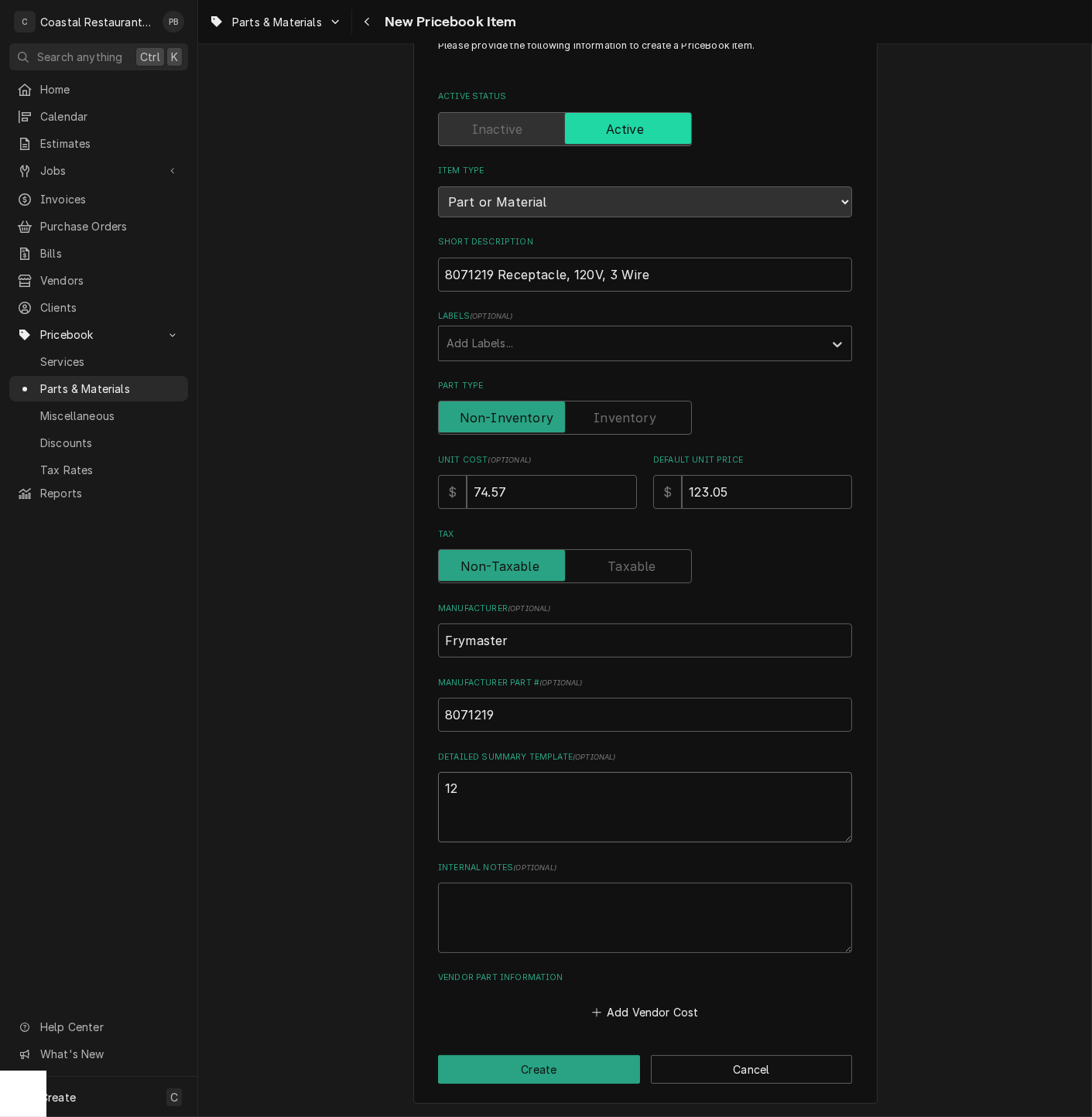
type textarea "120"
type textarea "x"
type textarea "120v"
type textarea "x"
type textarea "120v"
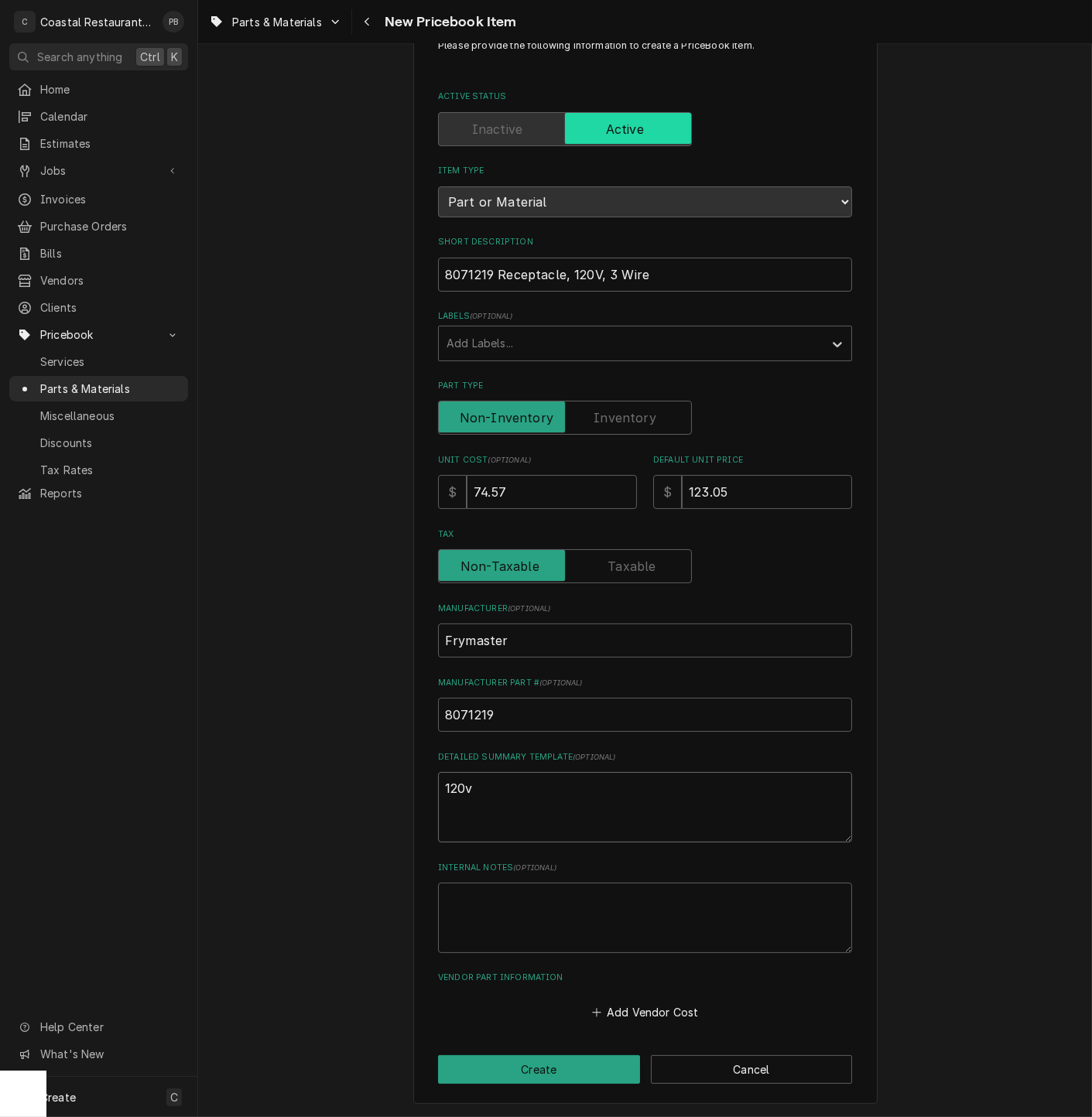
type textarea "x"
type textarea "120v re"
type textarea "x"
type textarea "120v rec"
type textarea "x"
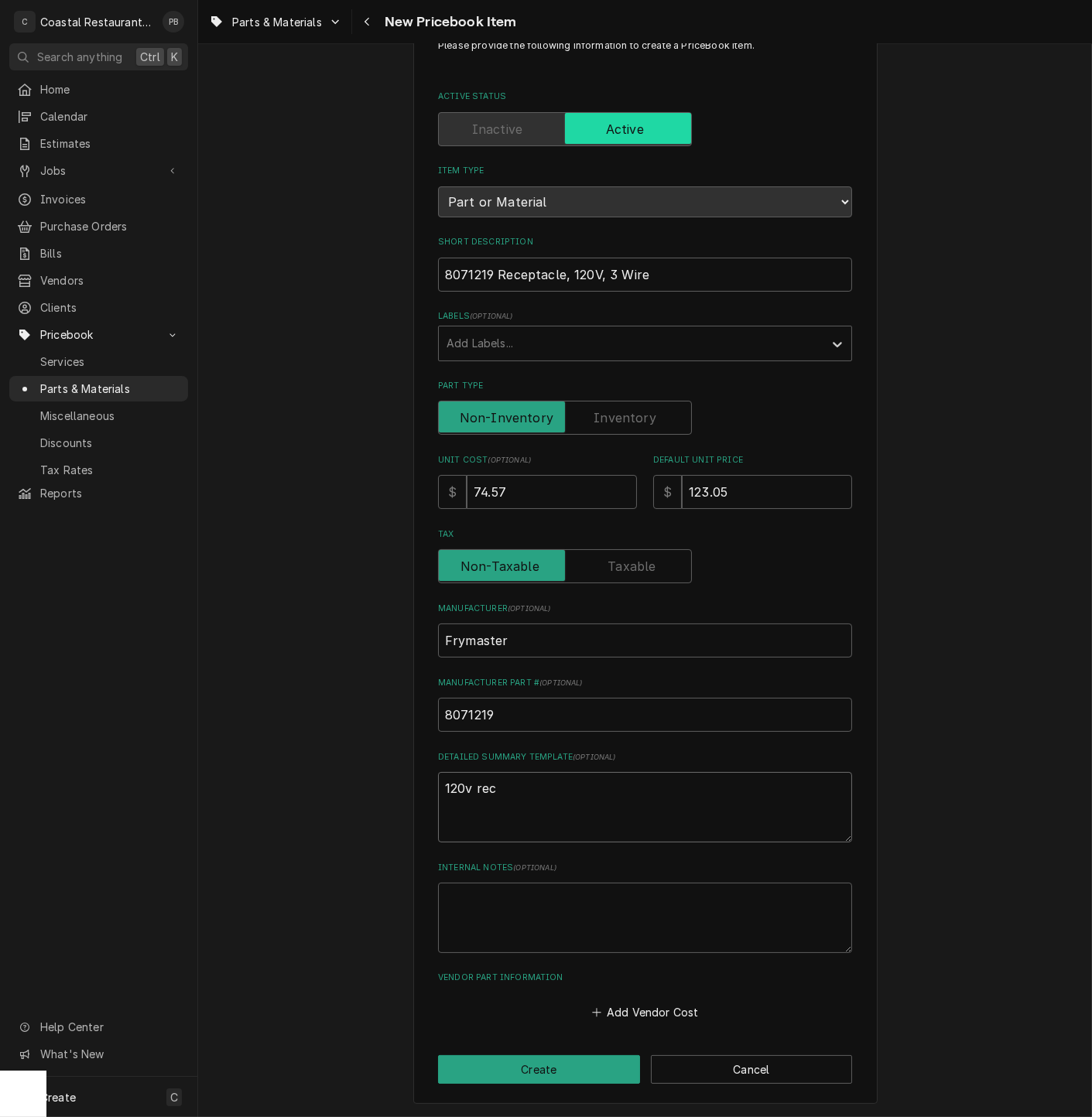
type textarea "120v rece"
type textarea "x"
type textarea "120v recep"
type textarea "x"
type textarea "120v recept"
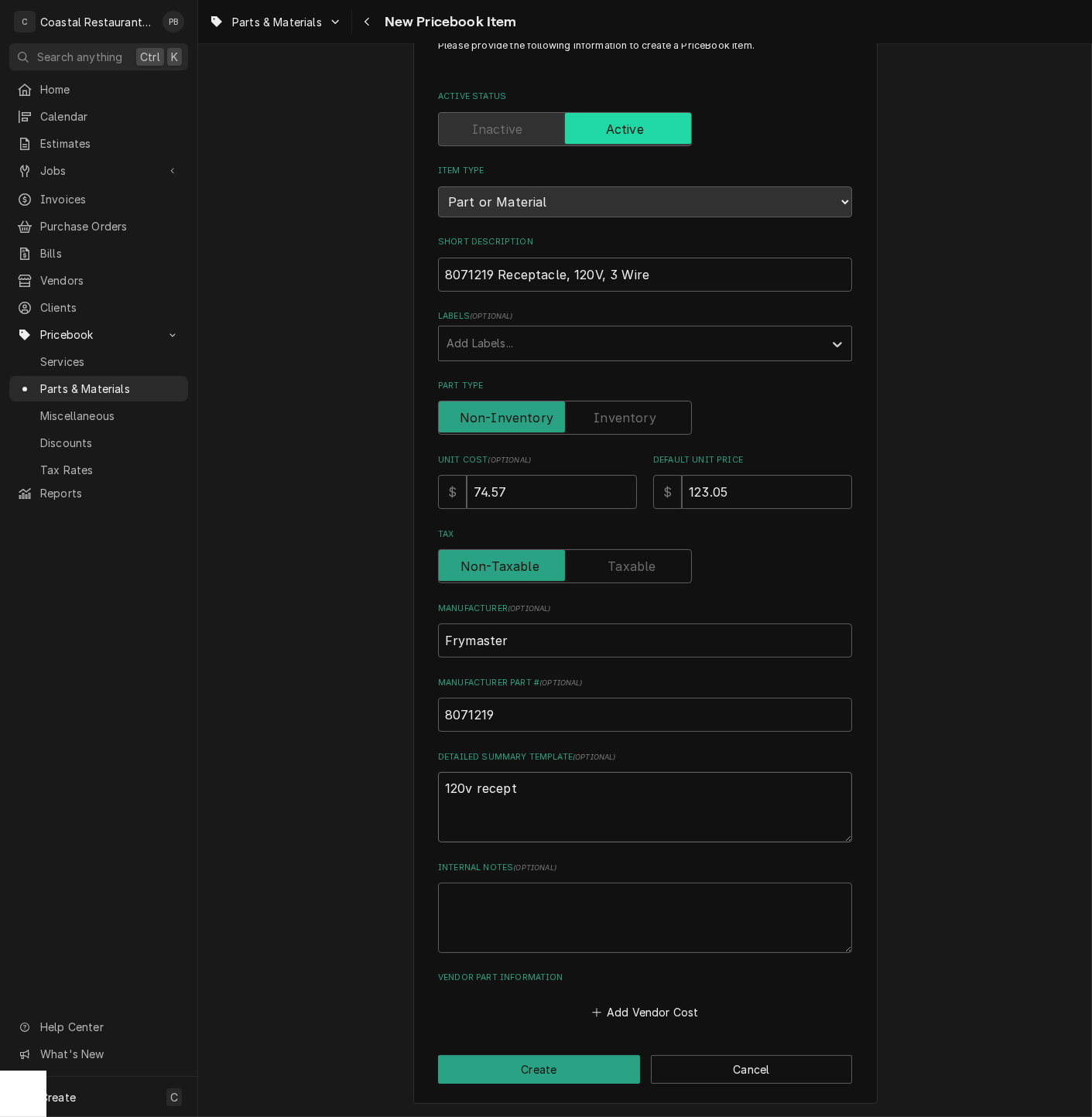
type textarea "x"
type textarea "120v recepta"
type textarea "x"
type textarea "120v receptab"
type textarea "x"
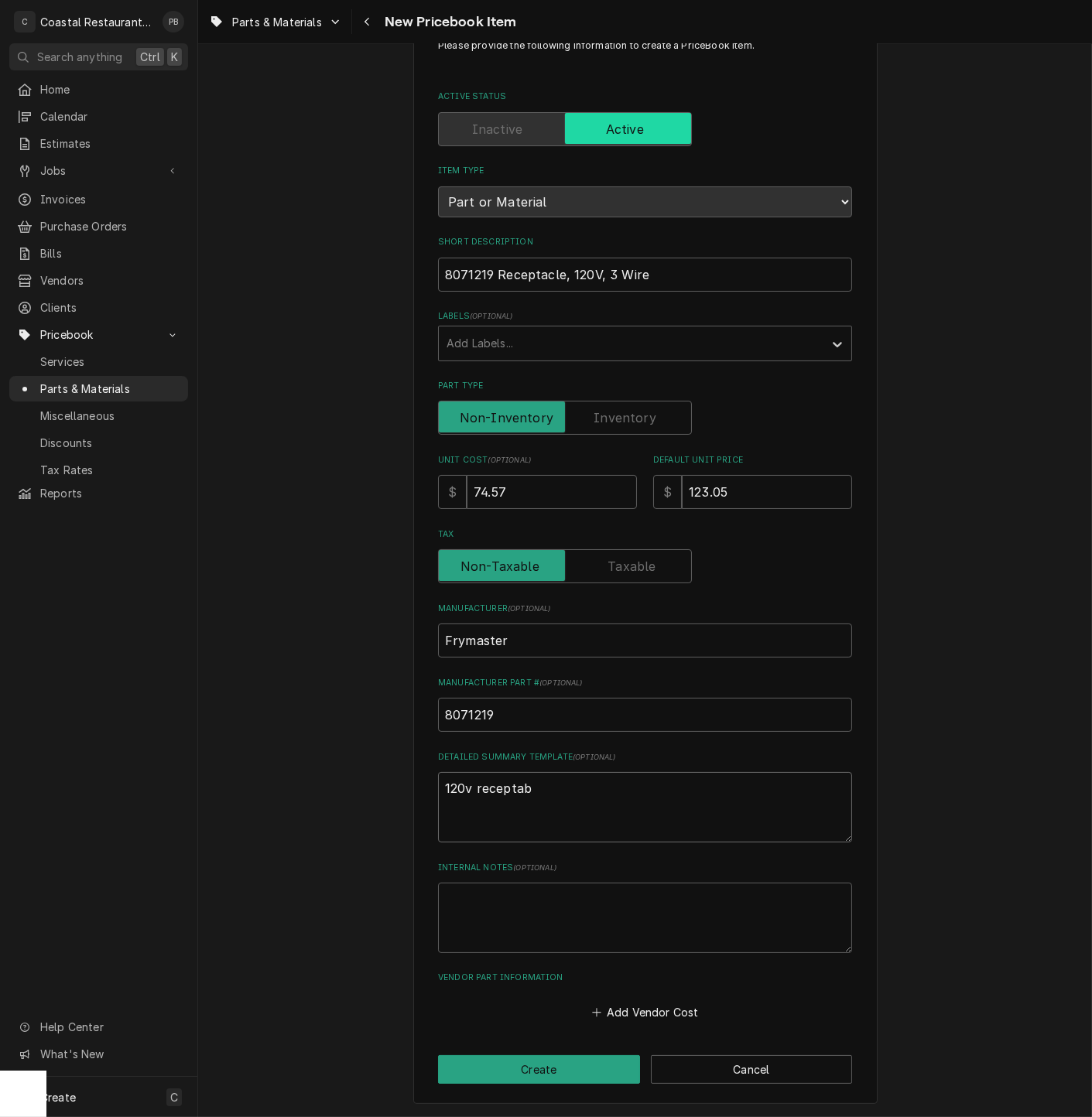
type textarea "120v recepta"
type textarea "x"
type textarea "120v receptac"
type textarea "x"
type textarea "120v receptacle"
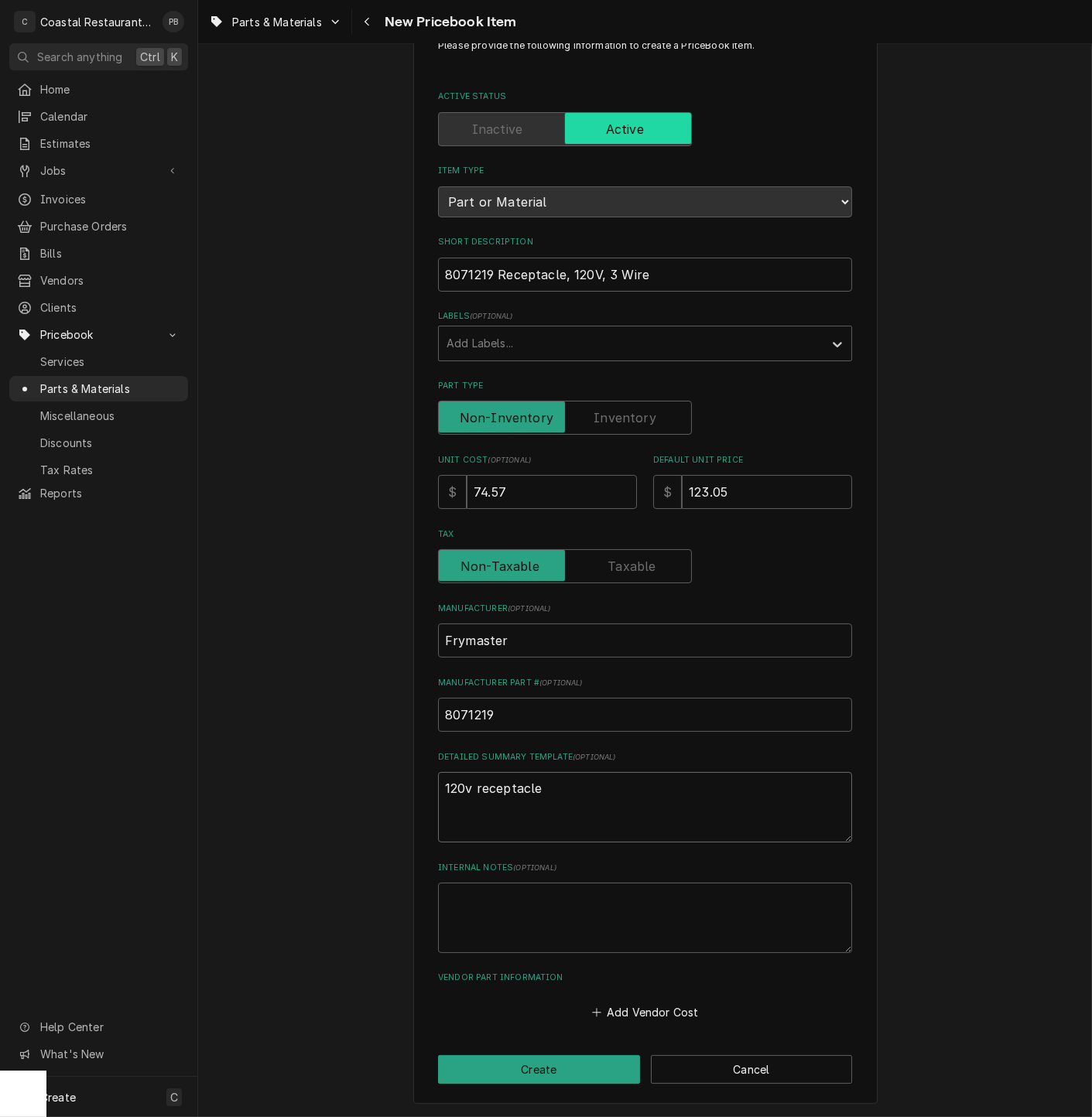
type textarea "x"
type textarea "120v receptacle"
click at [526, 1062] on button "Create" at bounding box center [539, 1069] width 202 height 29
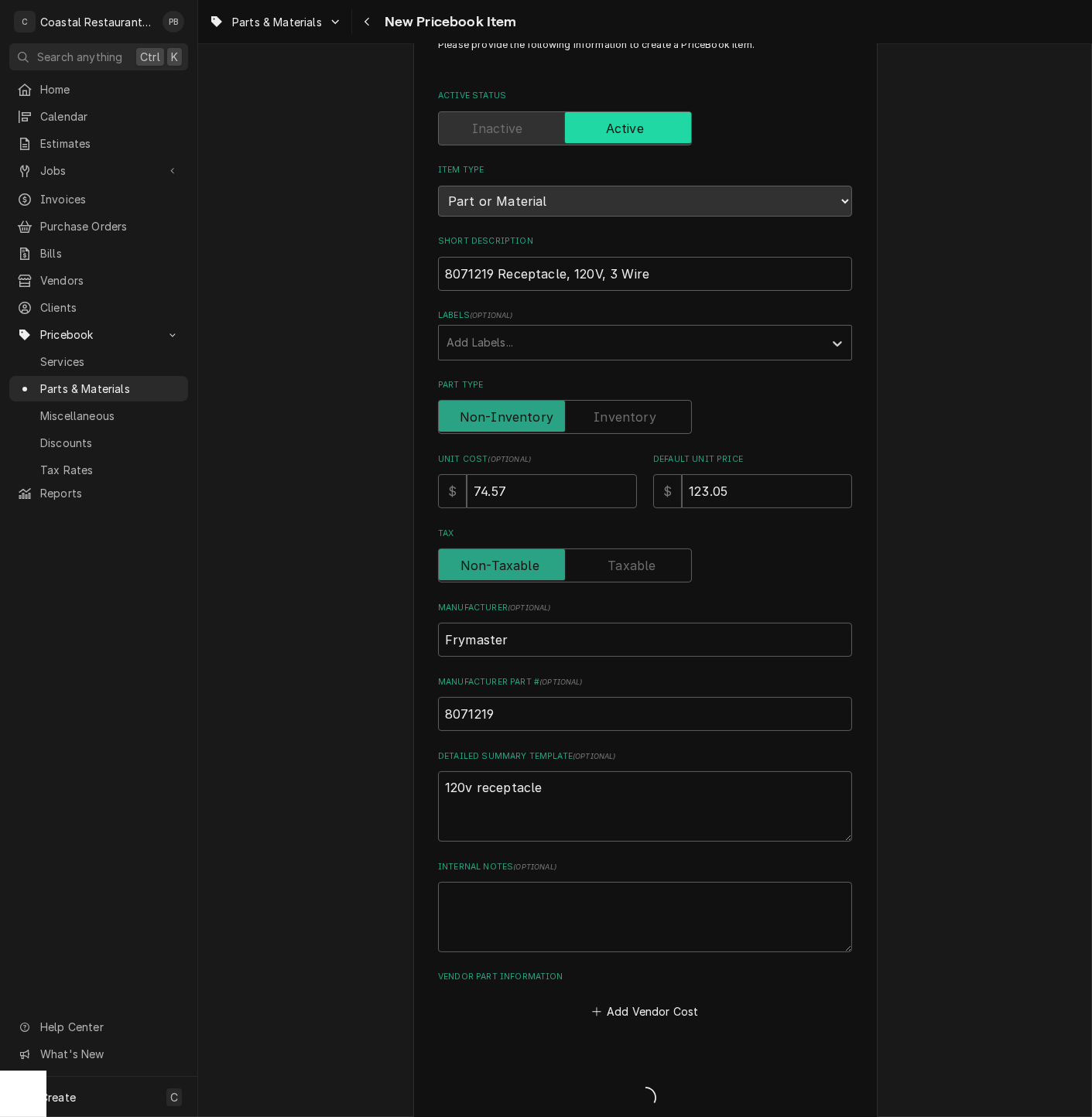
type textarea "x"
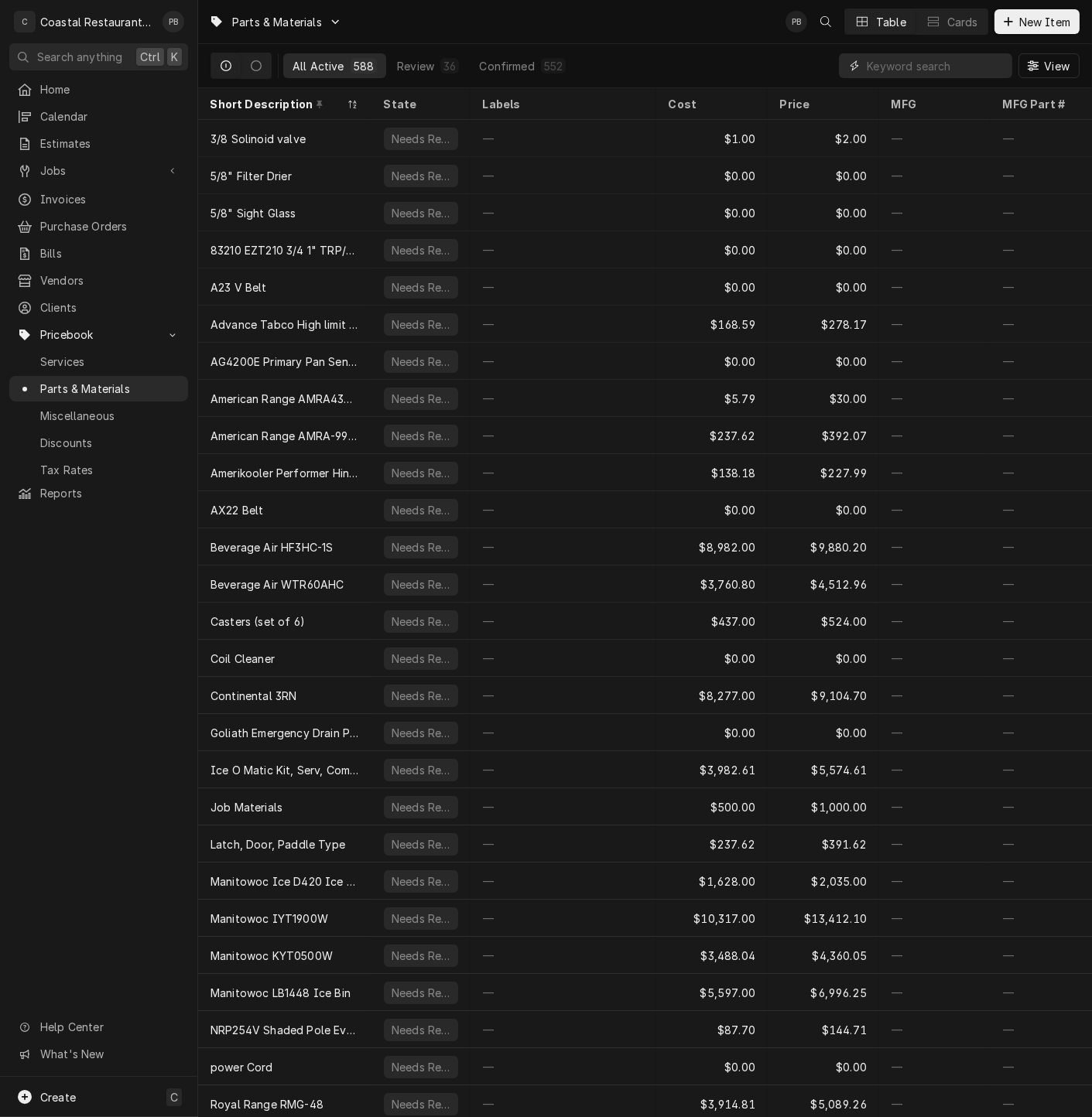
click at [969, 70] on input "Dynamic Content Wrapper" at bounding box center [935, 65] width 137 height 24
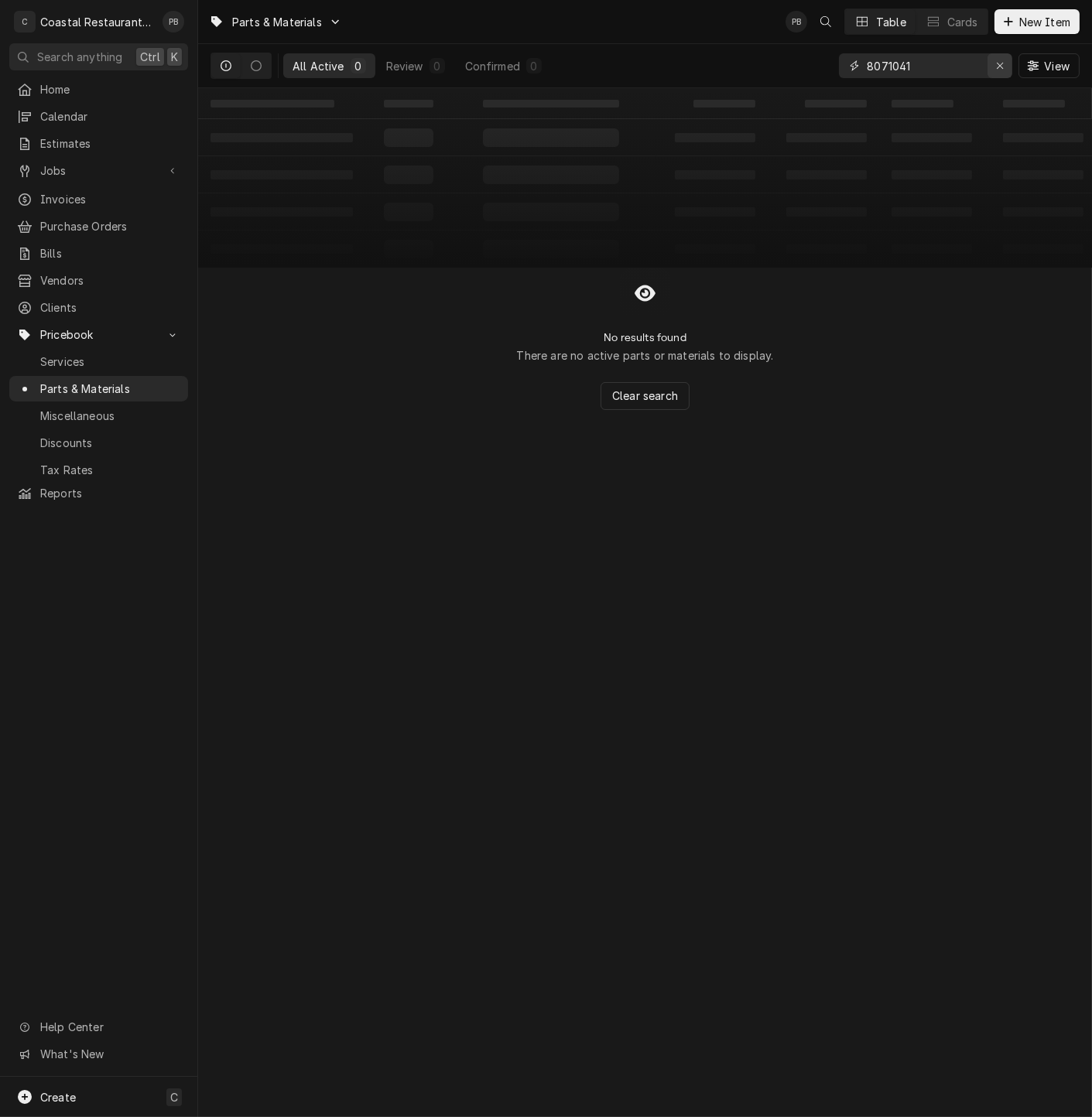
type input "8071041"
click at [1002, 65] on icon "Erase input" at bounding box center [1000, 65] width 9 height 10
click at [1029, 19] on span "New Item" at bounding box center [1044, 22] width 57 height 17
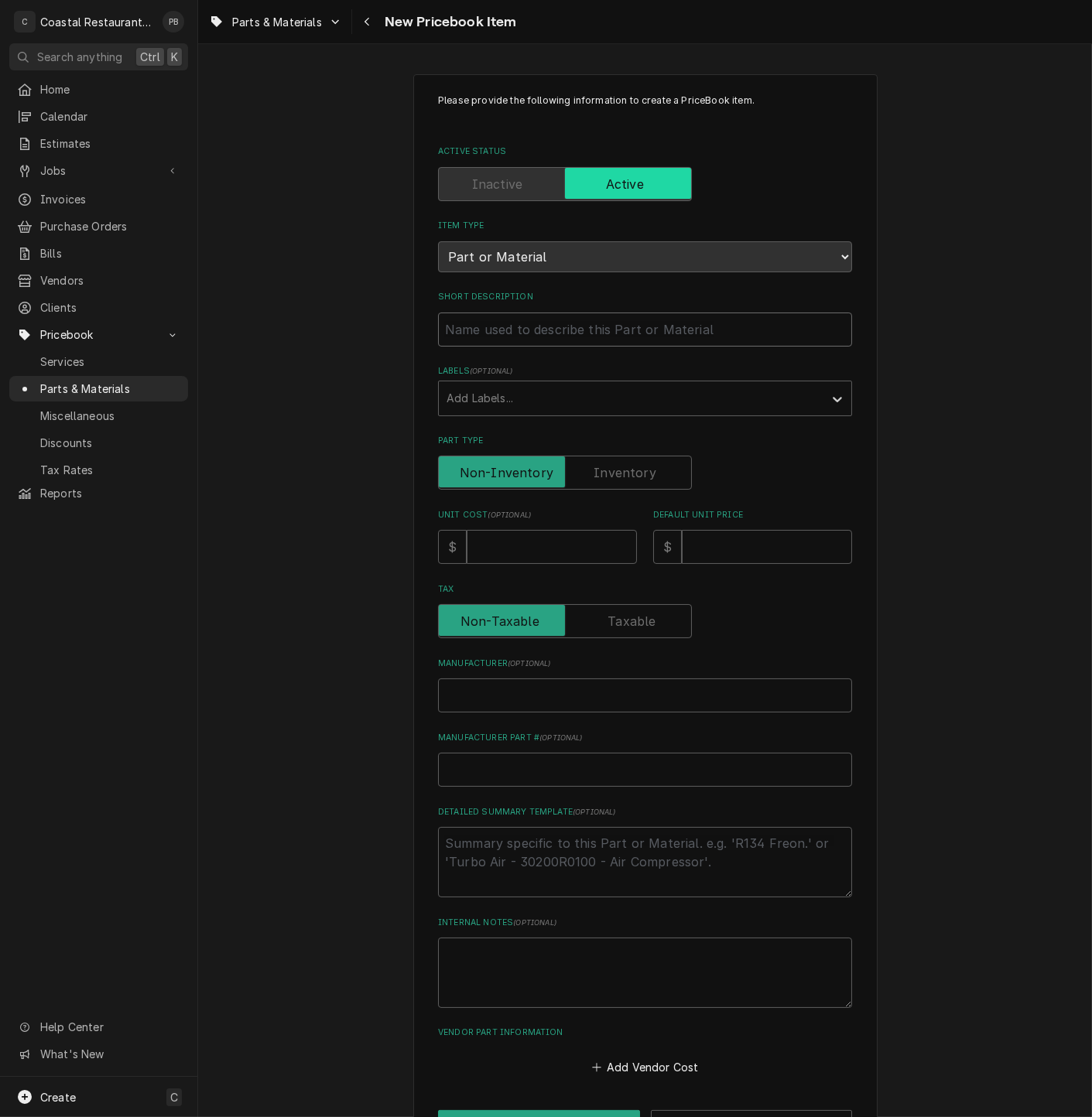
click at [555, 326] on input "Short Description" at bounding box center [645, 329] width 414 height 34
paste input "8071041 Switch, Toggle, SPDT, On/Off, FWH-1/2"
type textarea "x"
type input "8071041 Switch, Toggle, SPDT, On/Off, FWH-1/2"
click at [511, 540] on input "Unit Cost ( optional )" at bounding box center [552, 546] width 171 height 34
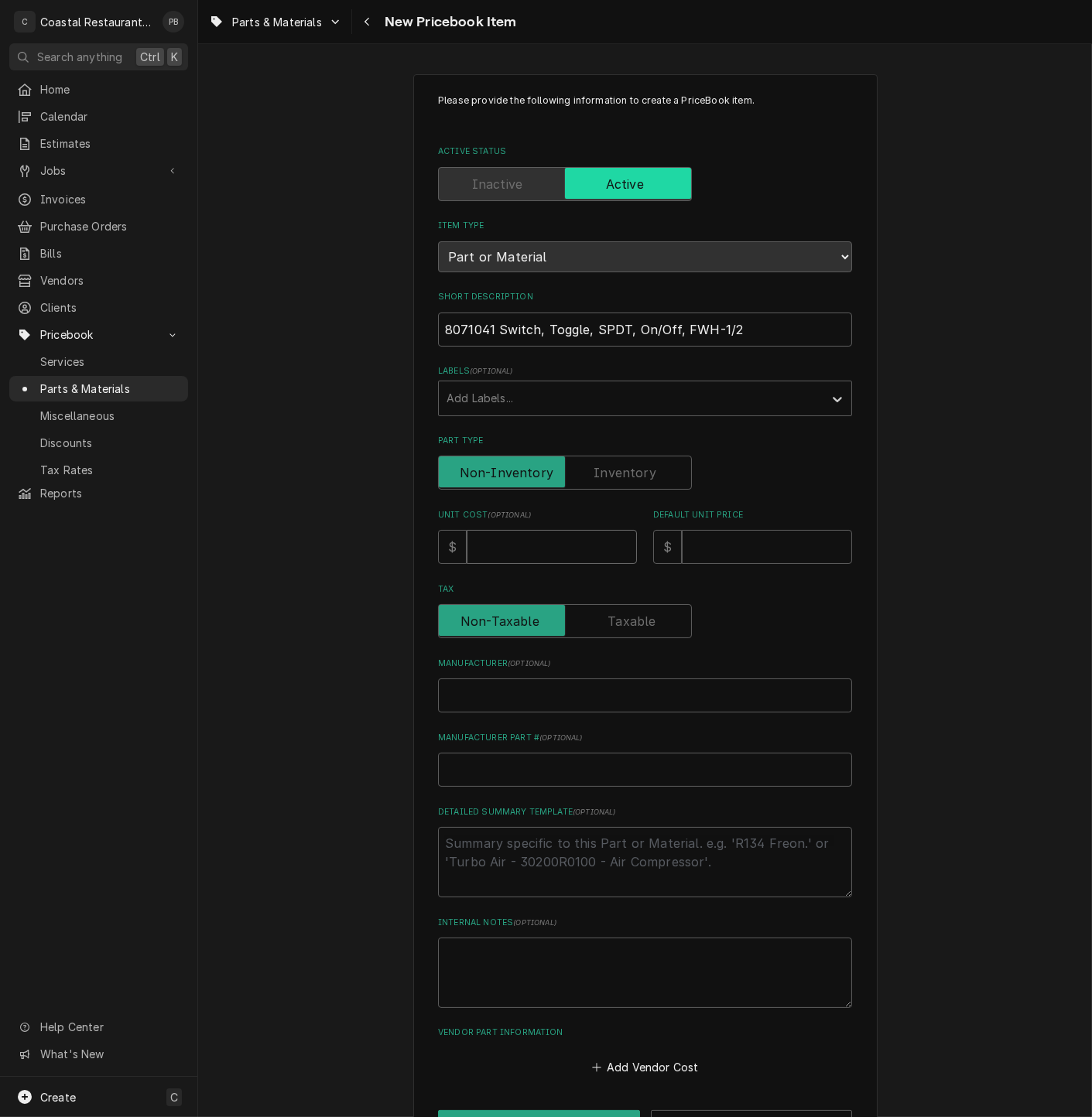
type textarea "x"
type input "2"
type textarea "x"
type input "28"
type textarea "x"
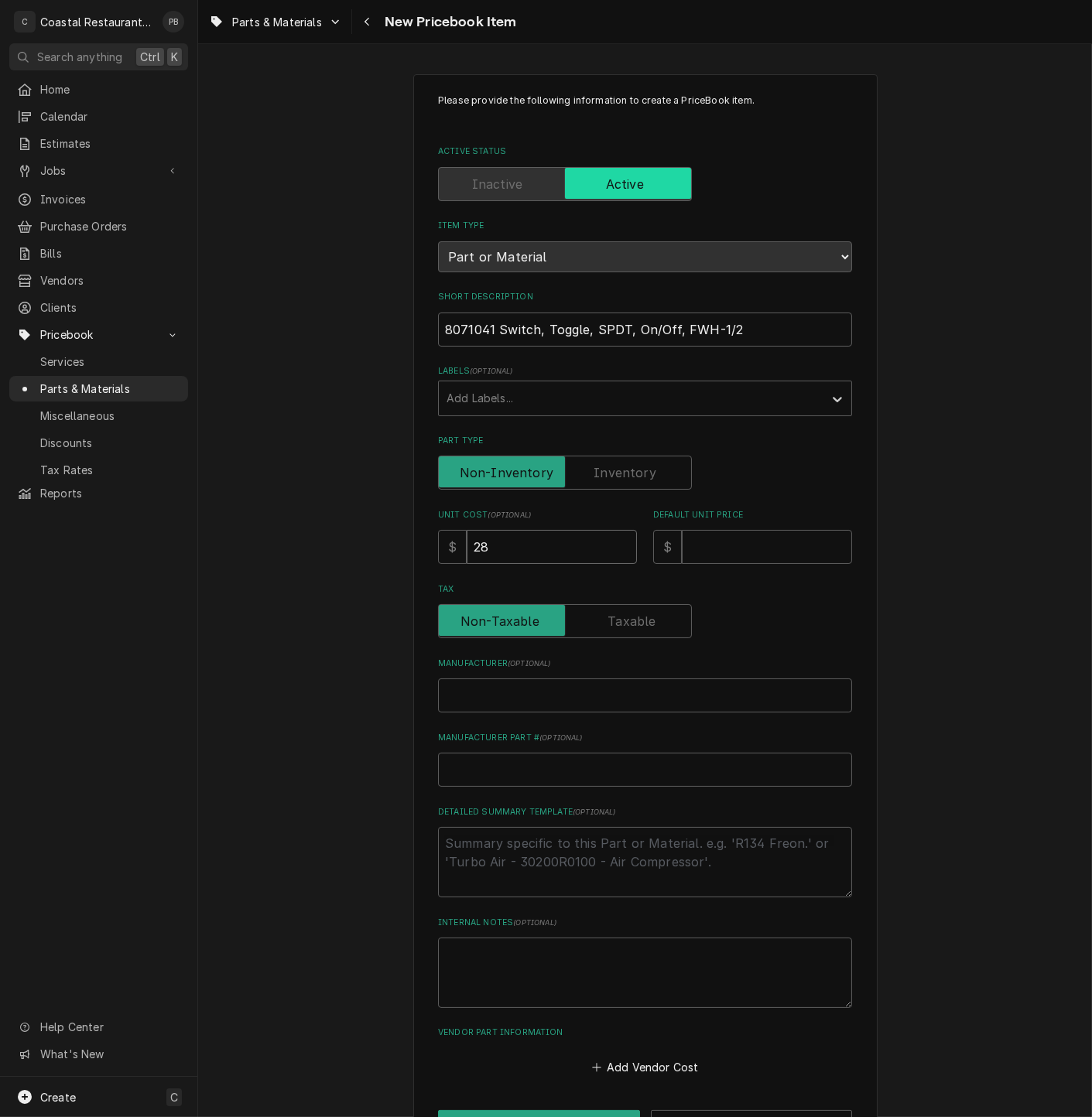
type input "28.8"
type textarea "x"
type input "28.83"
click at [708, 540] on input "Default Unit Price" at bounding box center [767, 546] width 171 height 34
type textarea "x"
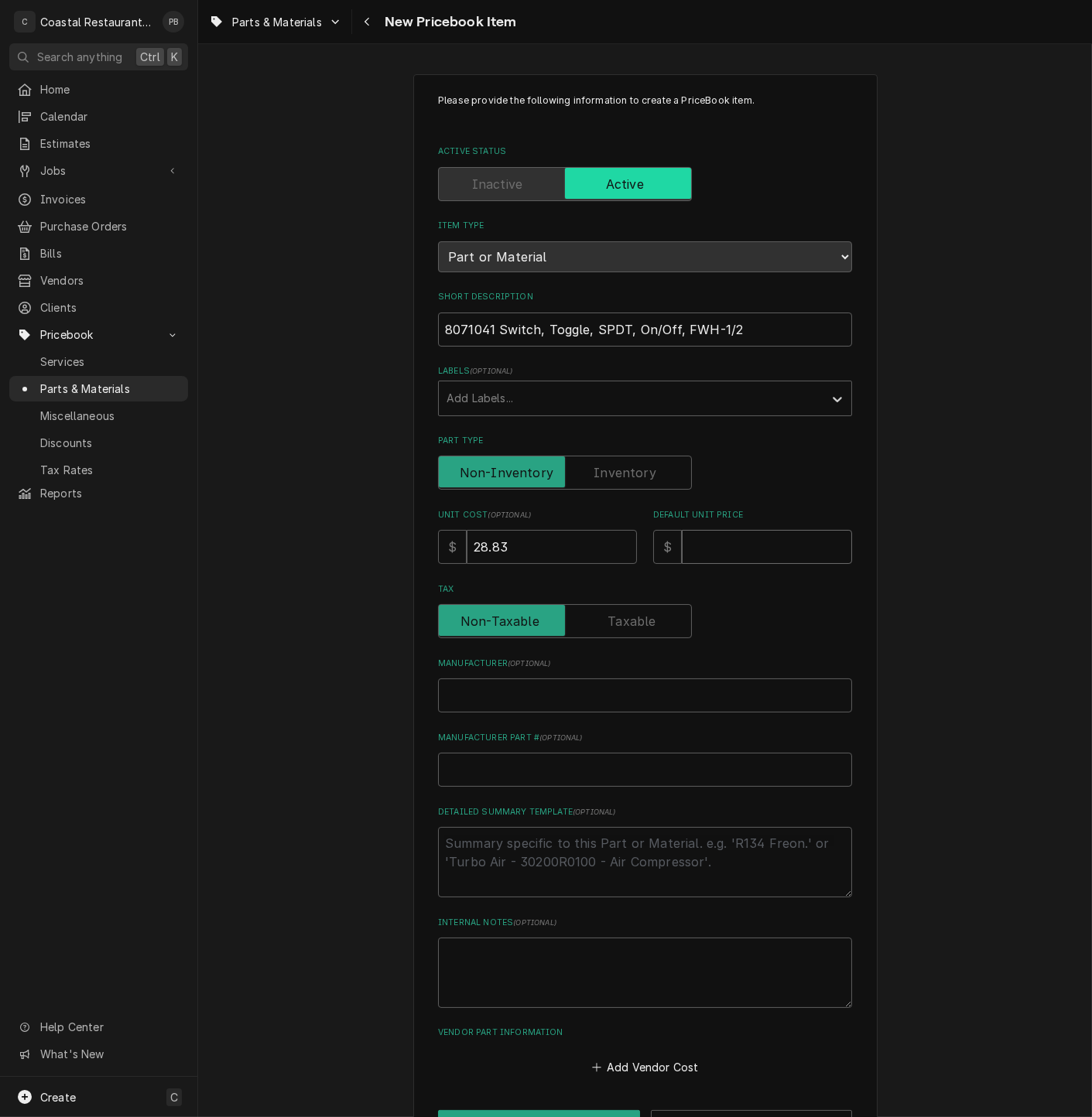
type input "4"
type textarea "x"
type input "47"
type textarea "x"
type input "47.5"
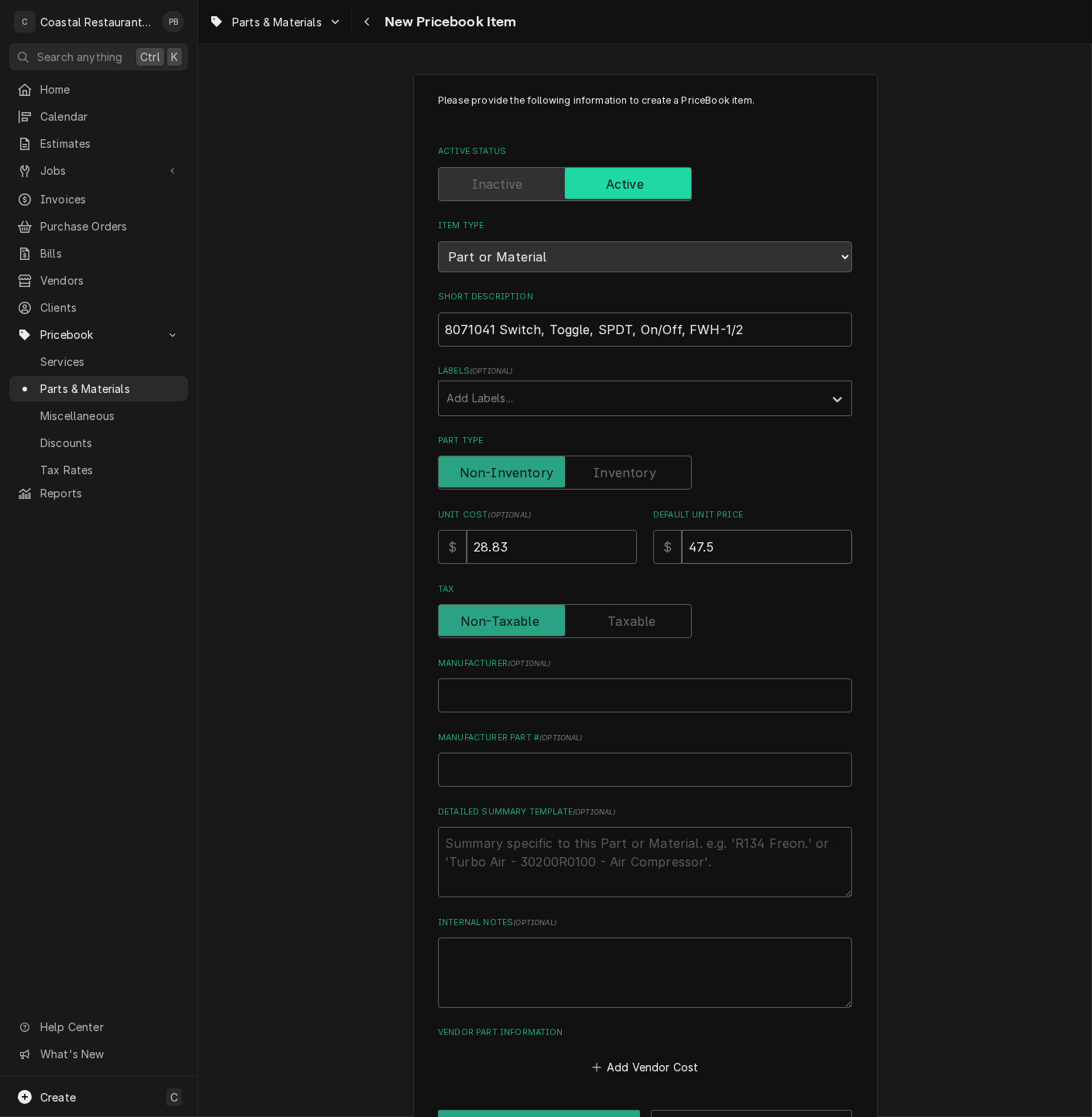
type textarea "x"
type input "47.57"
click at [601, 687] on input "Manufacturer ( optional )" at bounding box center [645, 695] width 414 height 34
type textarea "x"
type input "F"
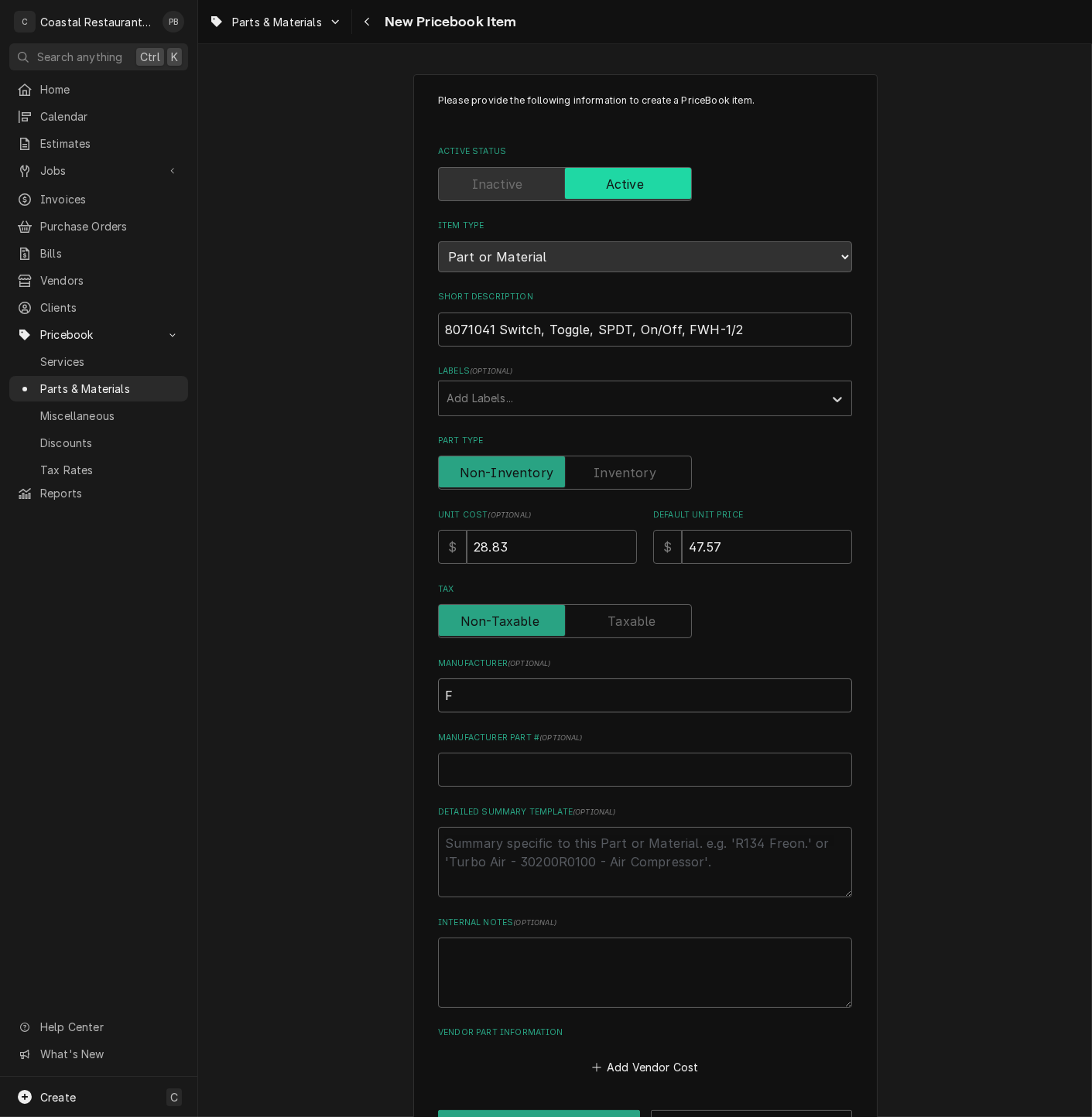
type textarea "x"
type input "Fr"
type textarea "x"
type input "Fry"
type textarea "x"
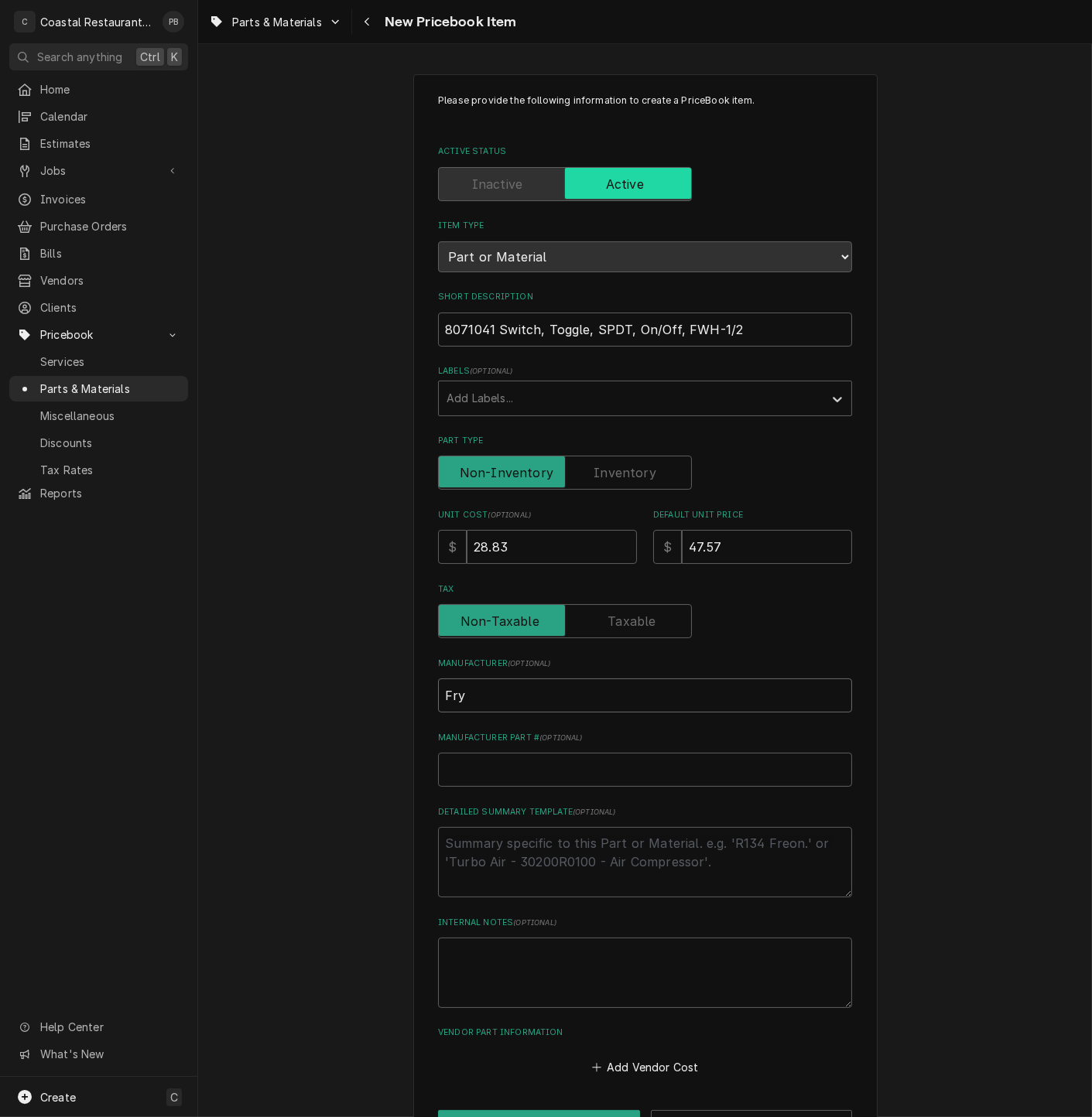
type input "Frym"
type textarea "x"
type input "Fryma"
type textarea "x"
type input "Frymas"
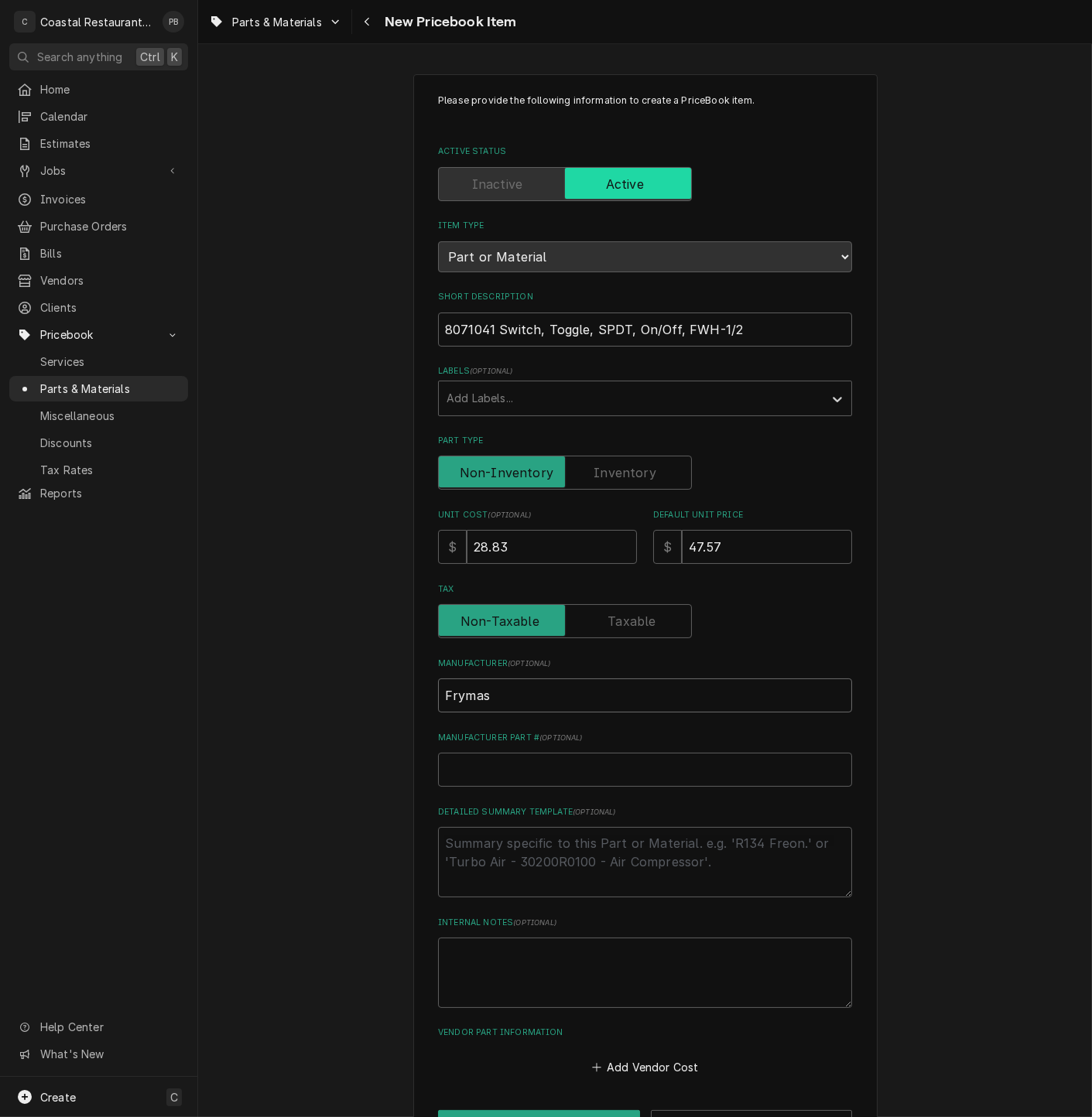
type textarea "x"
type input "Frymast"
type textarea "x"
type input "Frymaste"
type textarea "x"
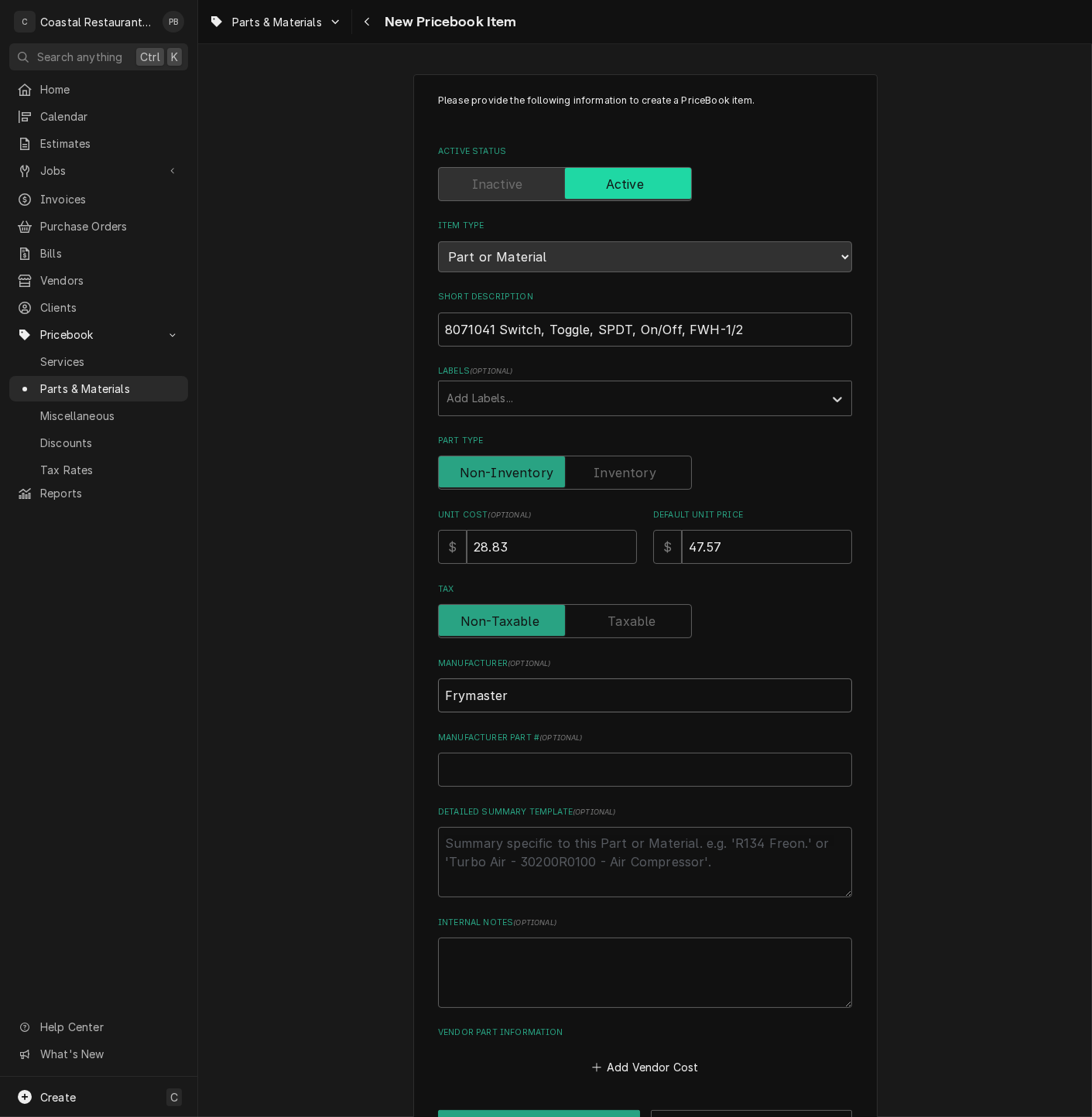
type input "Frymaster"
type textarea "x"
type input "80"
type textarea "x"
type input "807"
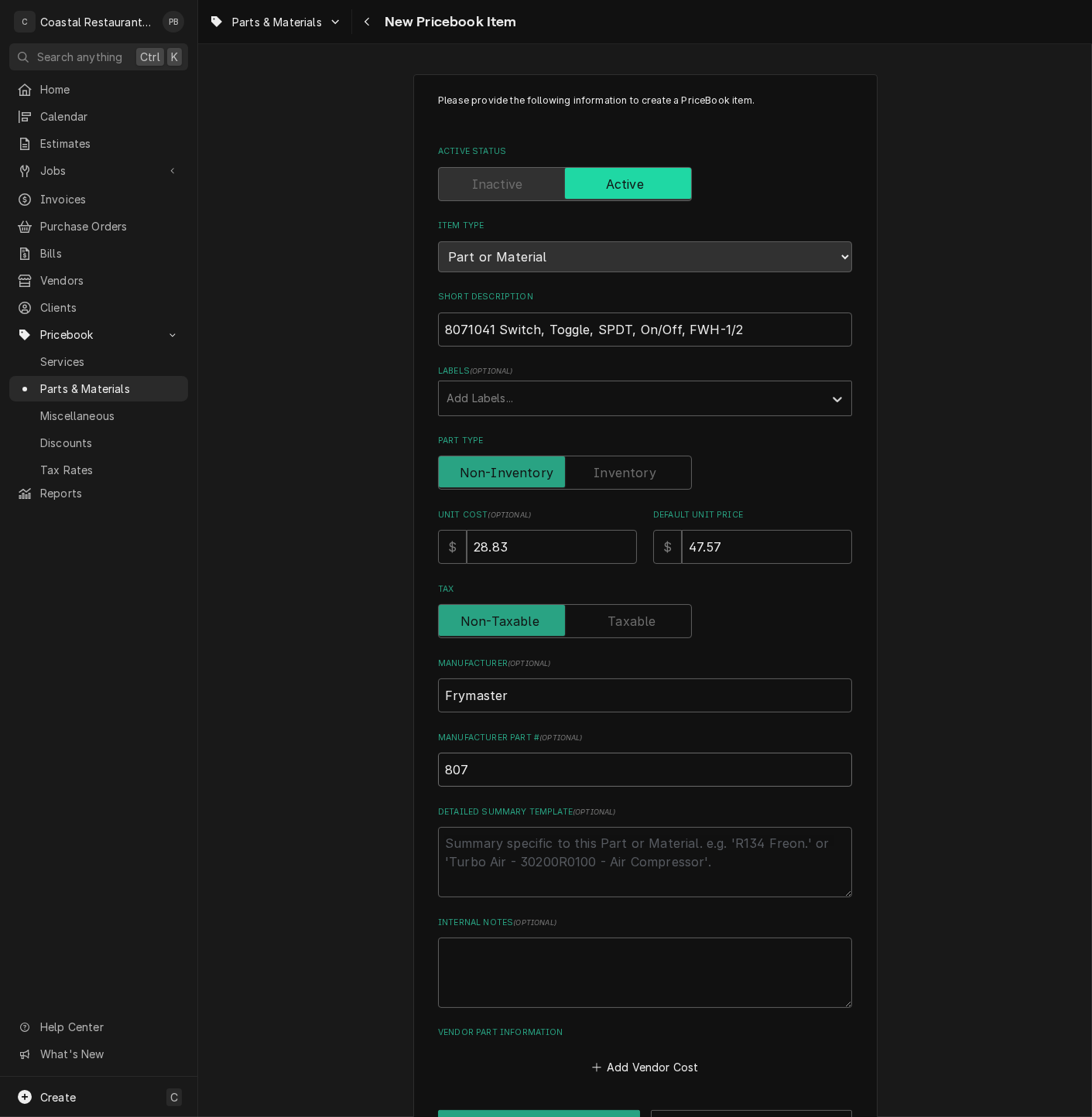
type textarea "x"
type input "80710"
type textarea "x"
type input "807104"
type textarea "x"
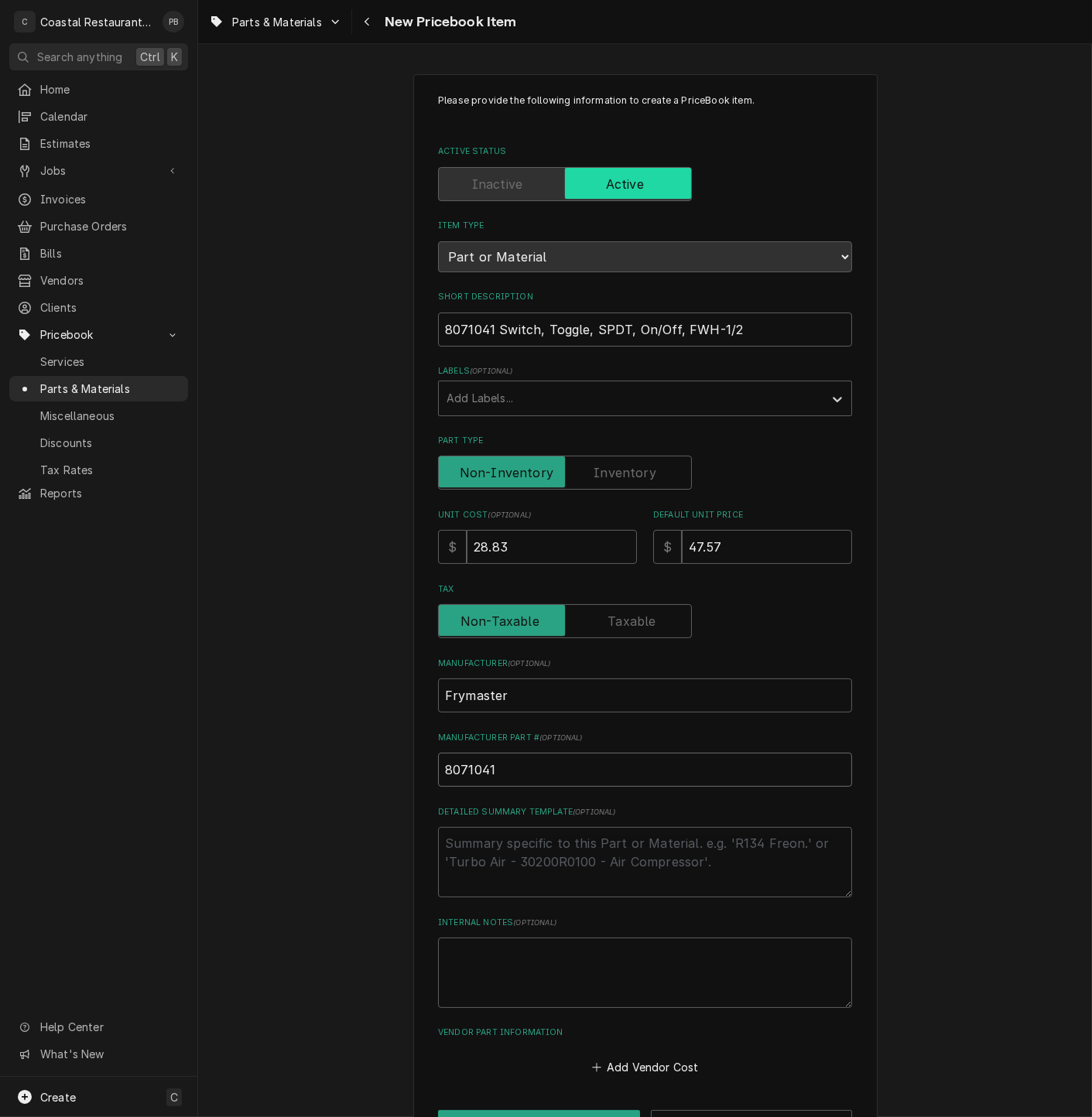
type input "8071041"
click at [526, 856] on textarea "Detailed Summary Template ( optional )" at bounding box center [645, 861] width 414 height 70
type textarea "x"
type textarea "t"
type textarea "x"
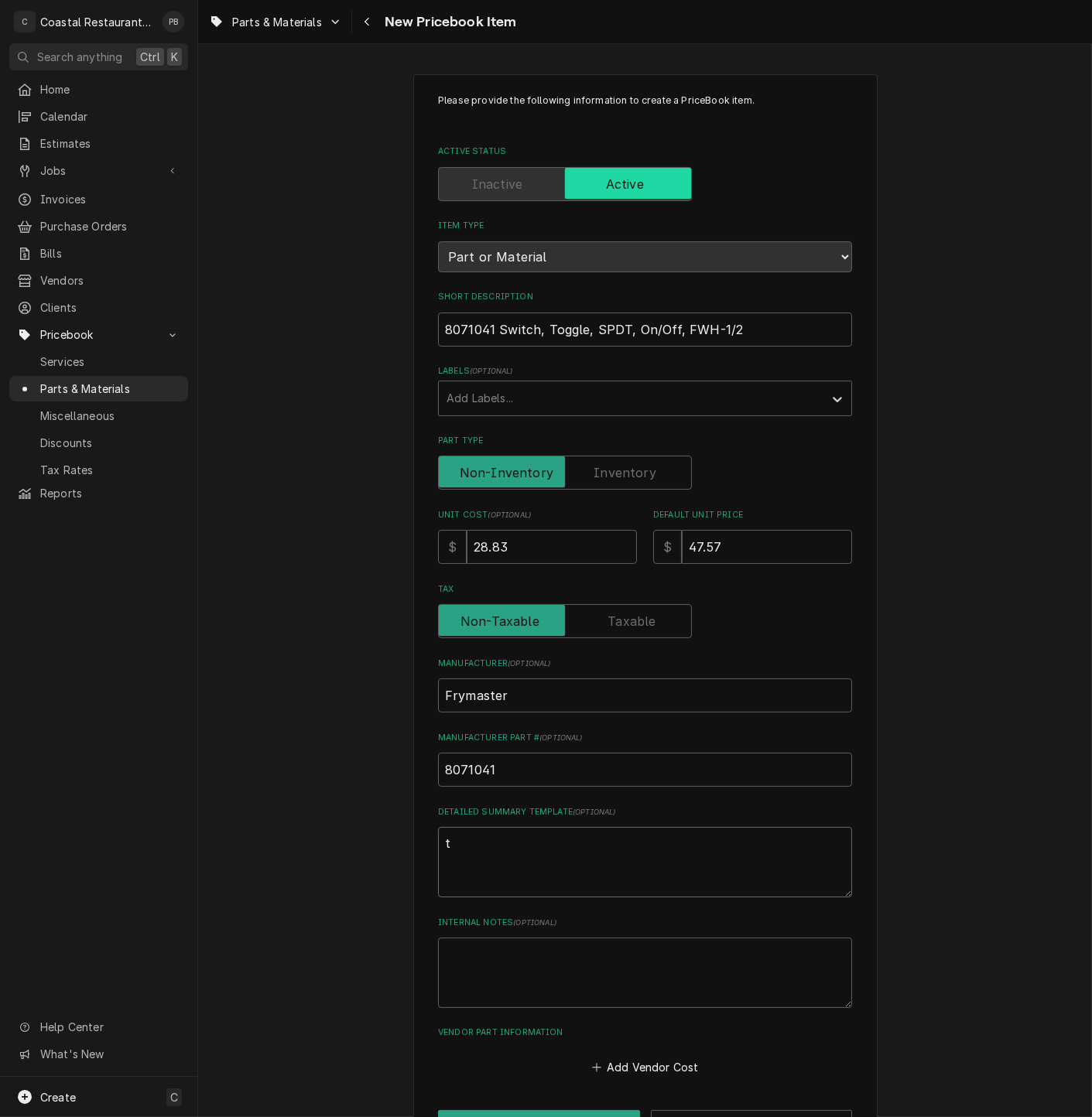
type textarea "to"
type textarea "x"
type textarea "tog"
type textarea "x"
type textarea "togg"
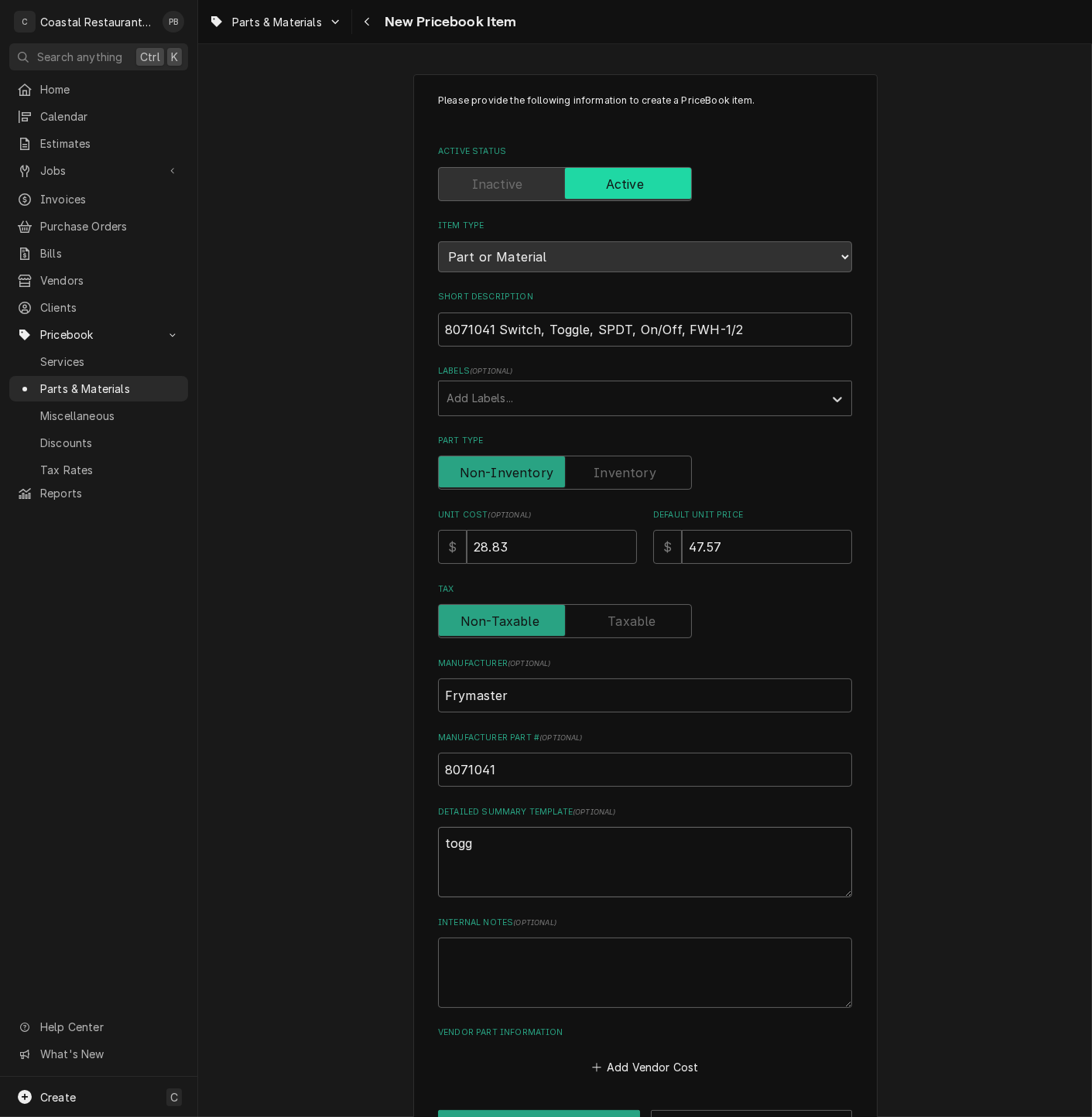
type textarea "x"
type textarea "toggle"
type textarea "x"
type textarea "toggle"
type textarea "x"
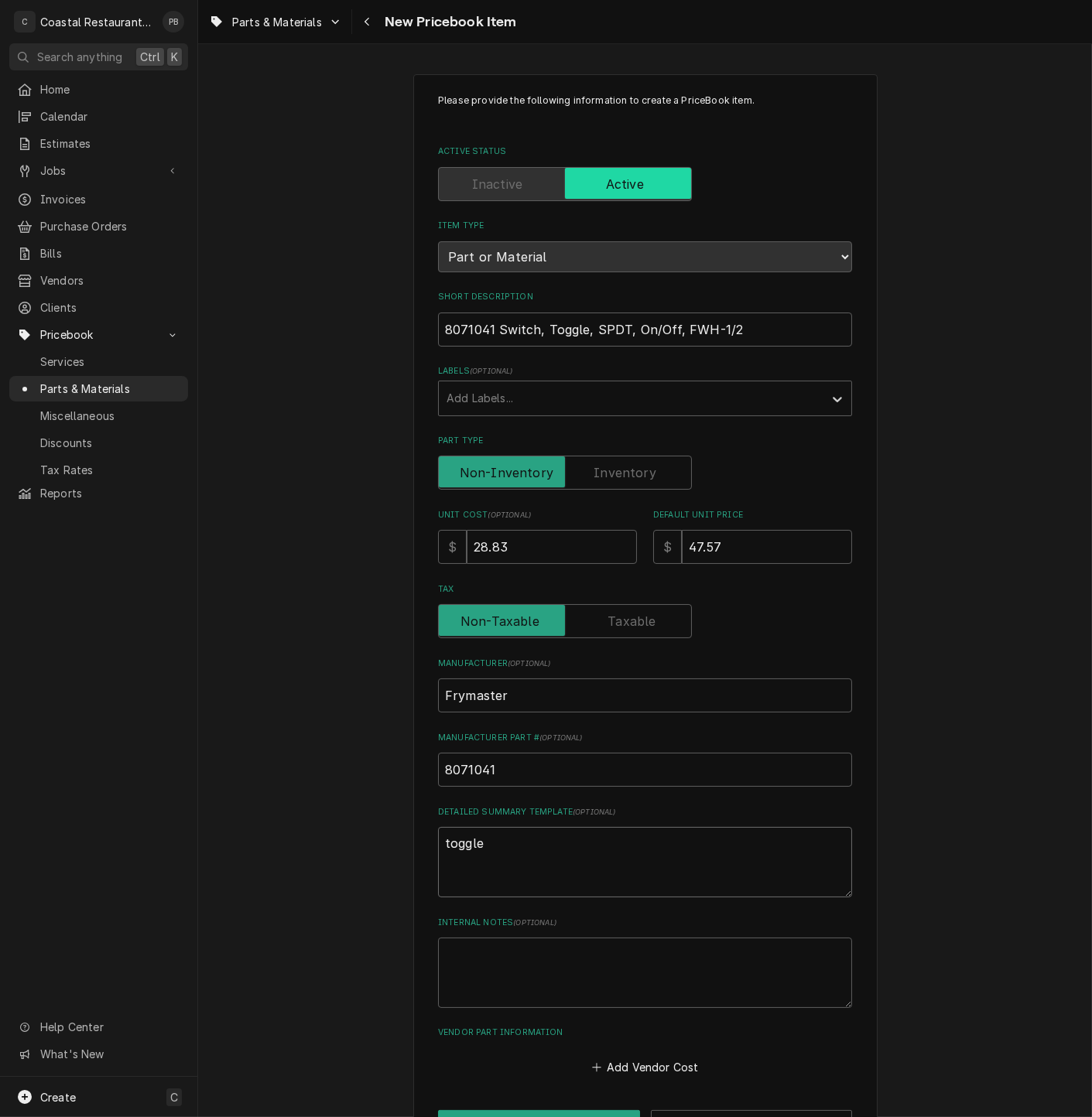
type textarea "toggle s"
type textarea "x"
type textarea "toggle sw"
type textarea "x"
type textarea "toggle swi"
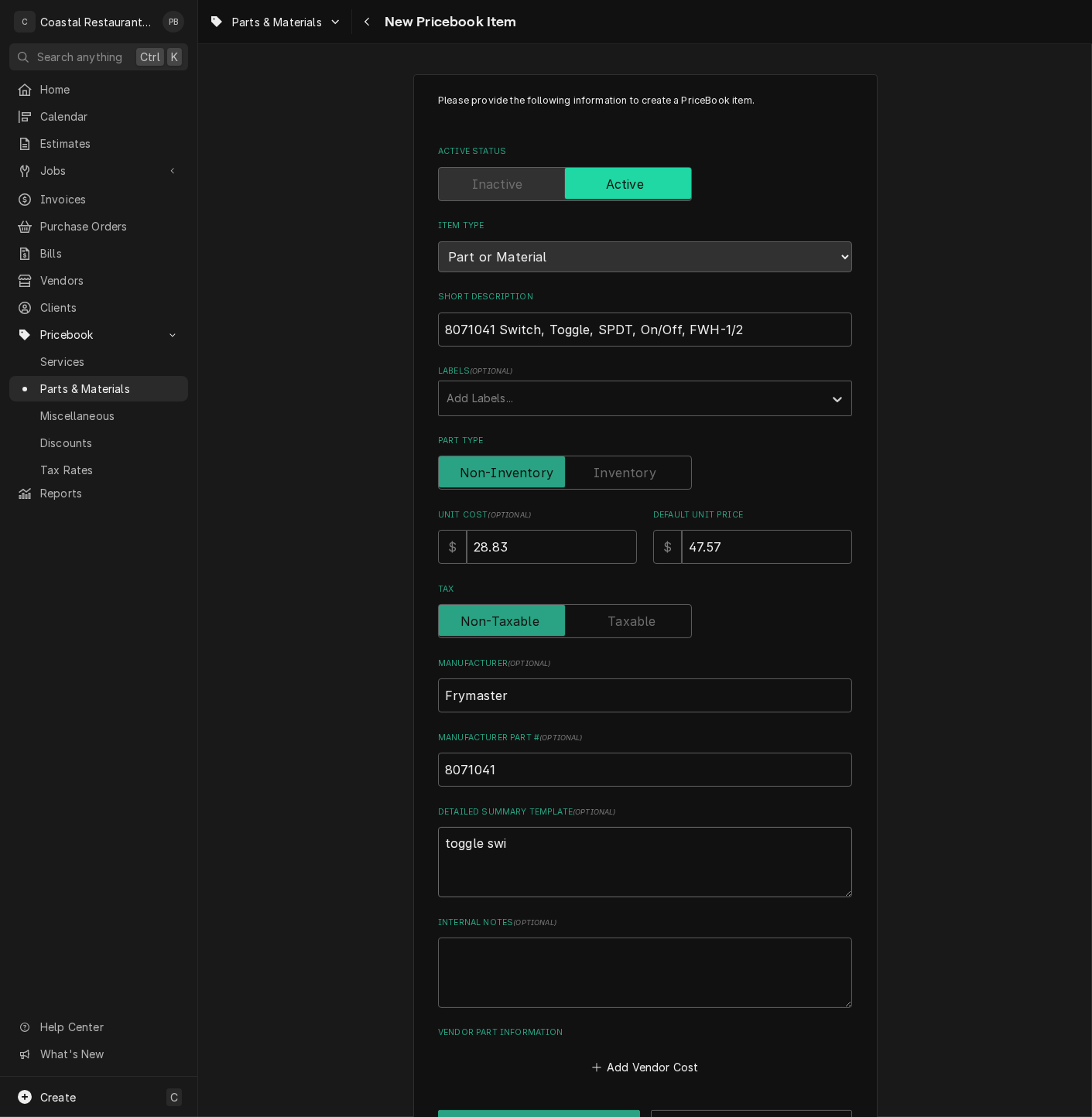
type textarea "x"
type textarea "toggle swit"
type textarea "x"
type textarea "toggle switch"
type textarea "x"
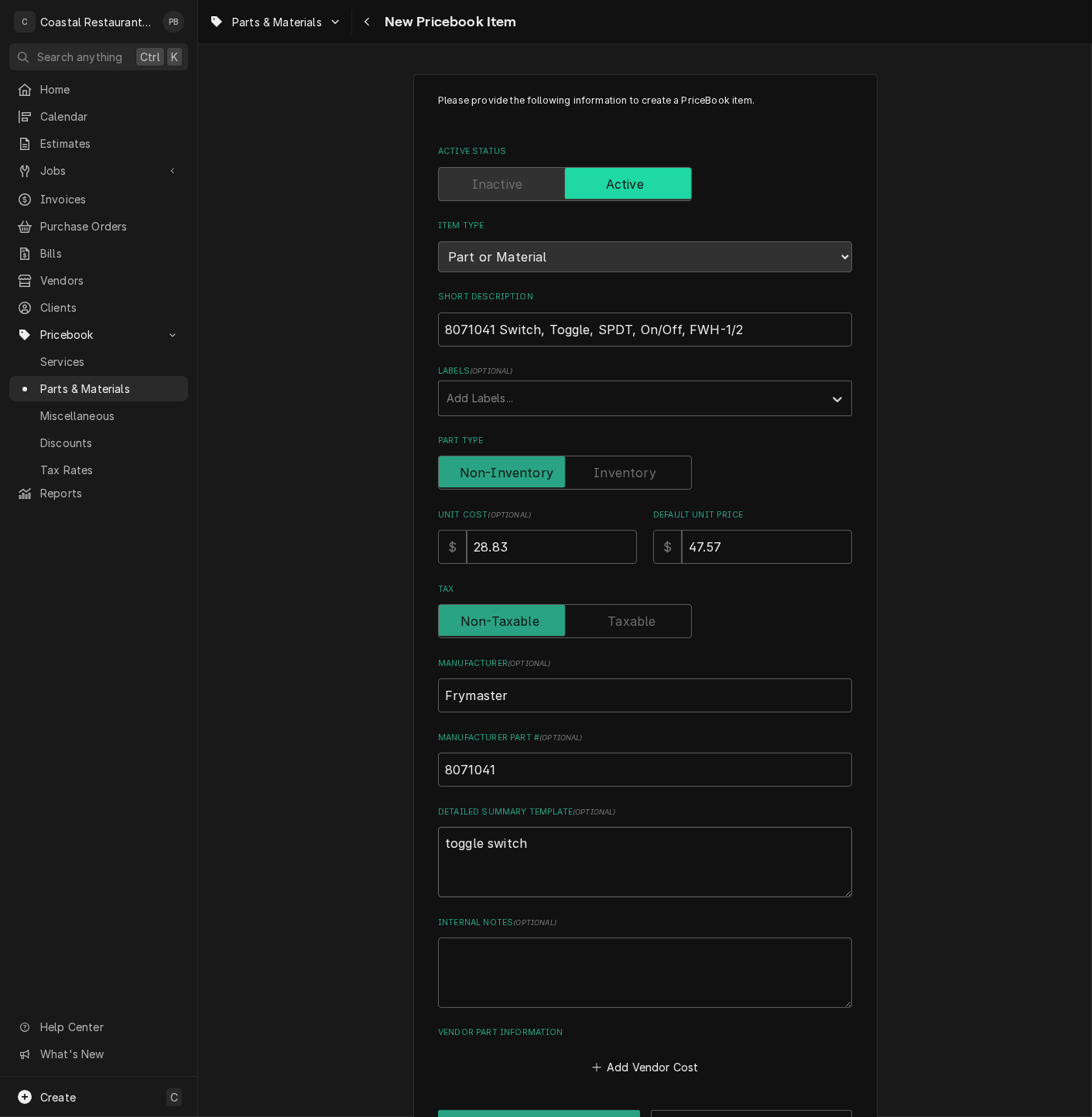
type textarea "toggle switch"
type textarea "x"
type textarea "toggle switch o"
type textarea "x"
type textarea "toggle switch on"
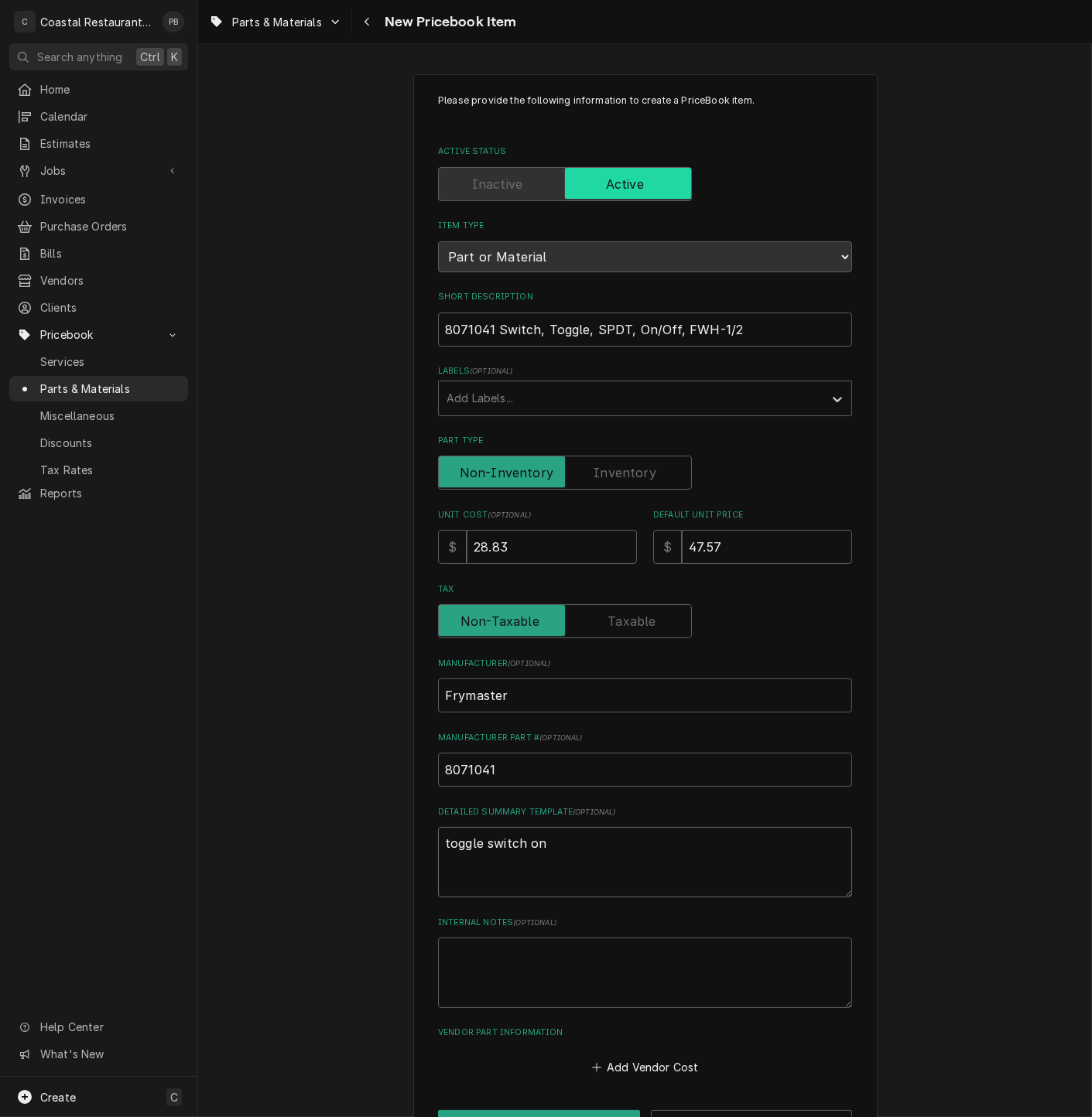
type textarea "x"
type textarea "toggle switch on/"
type textarea "x"
type textarea "toggle switch on/o"
type textarea "x"
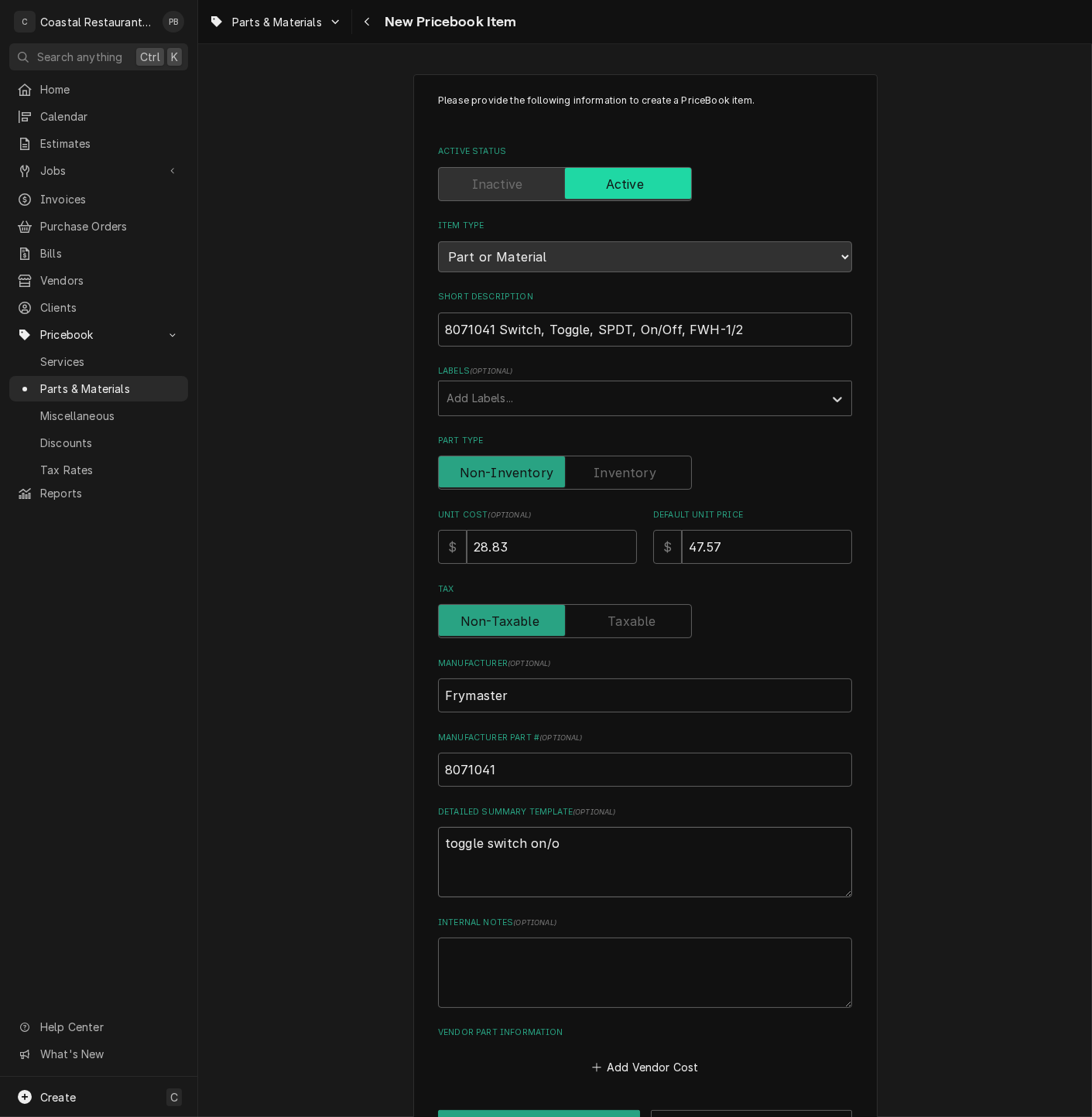
type textarea "toggle switch on/of"
type textarea "x"
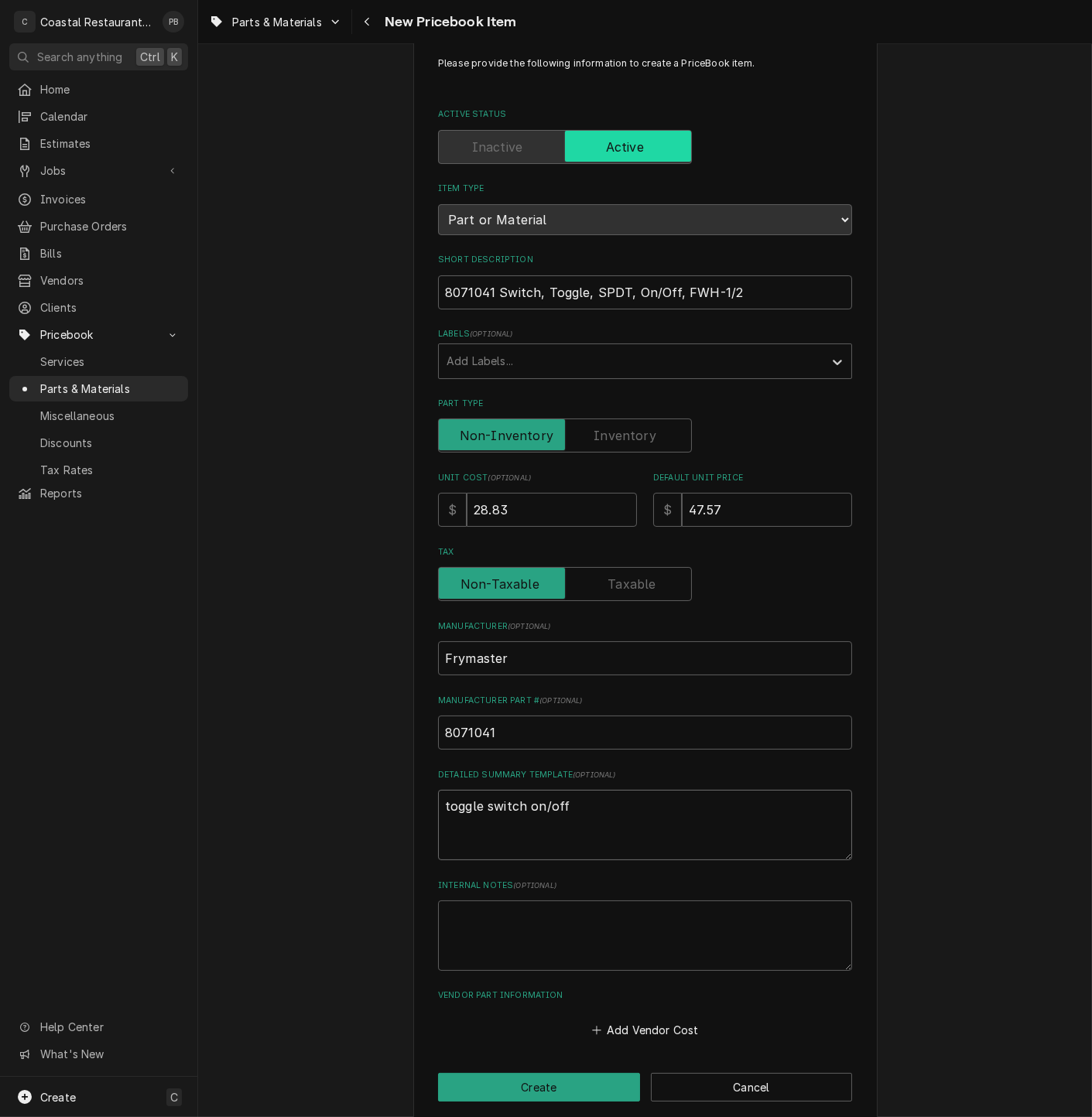
scroll to position [56, 0]
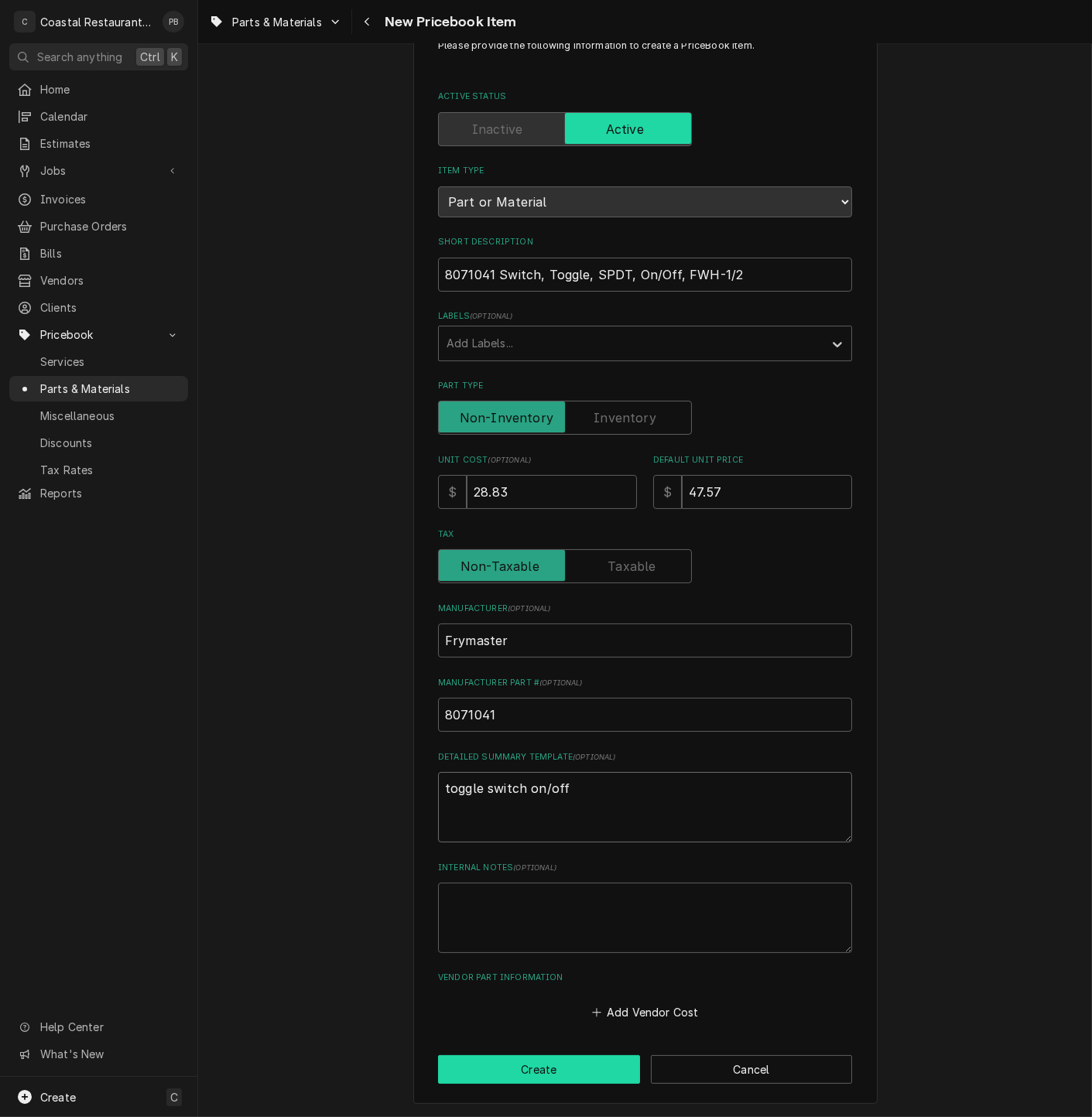
type textarea "toggle switch on/off"
click at [568, 1077] on button "Create" at bounding box center [539, 1069] width 202 height 29
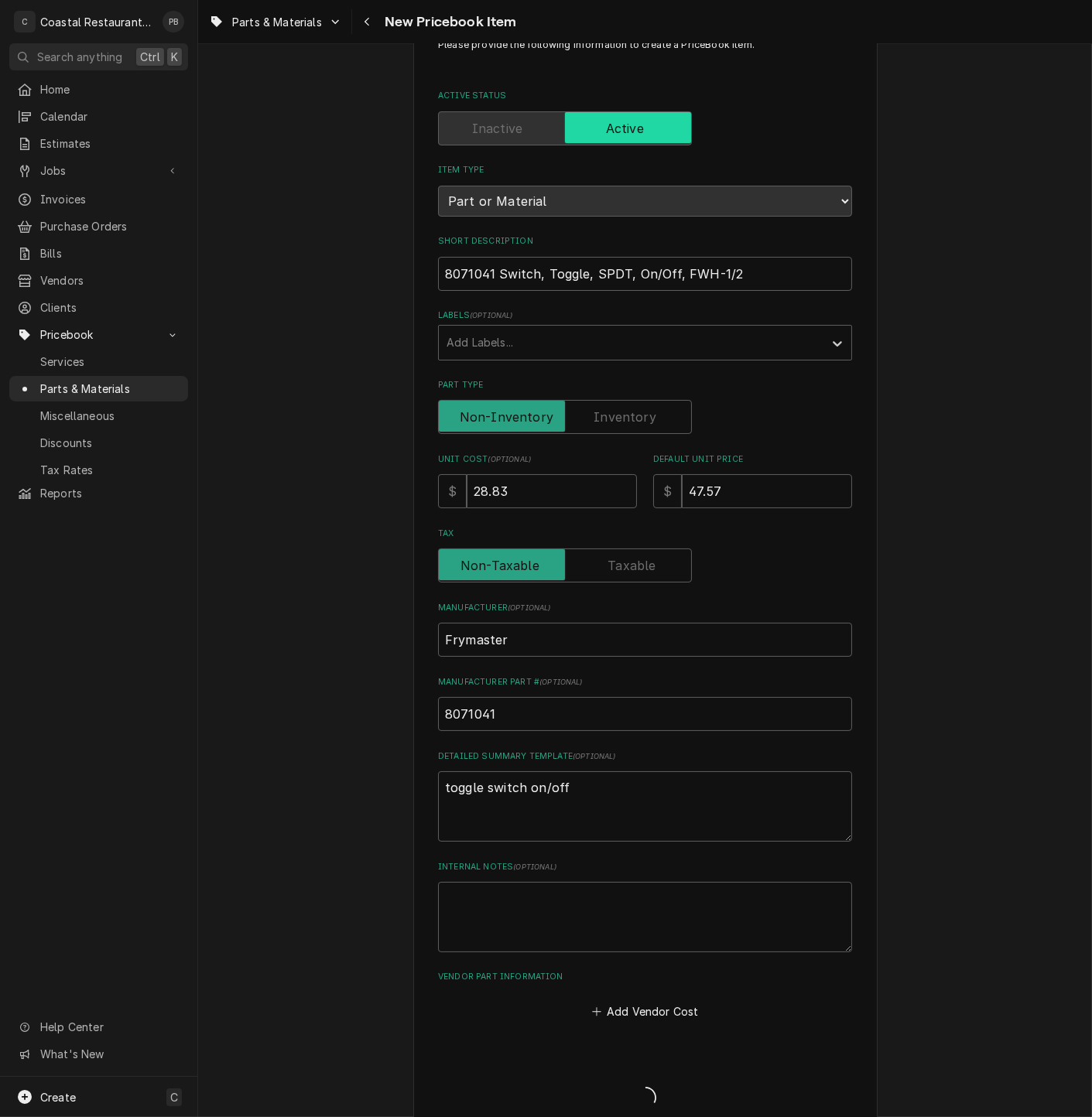
type textarea "x"
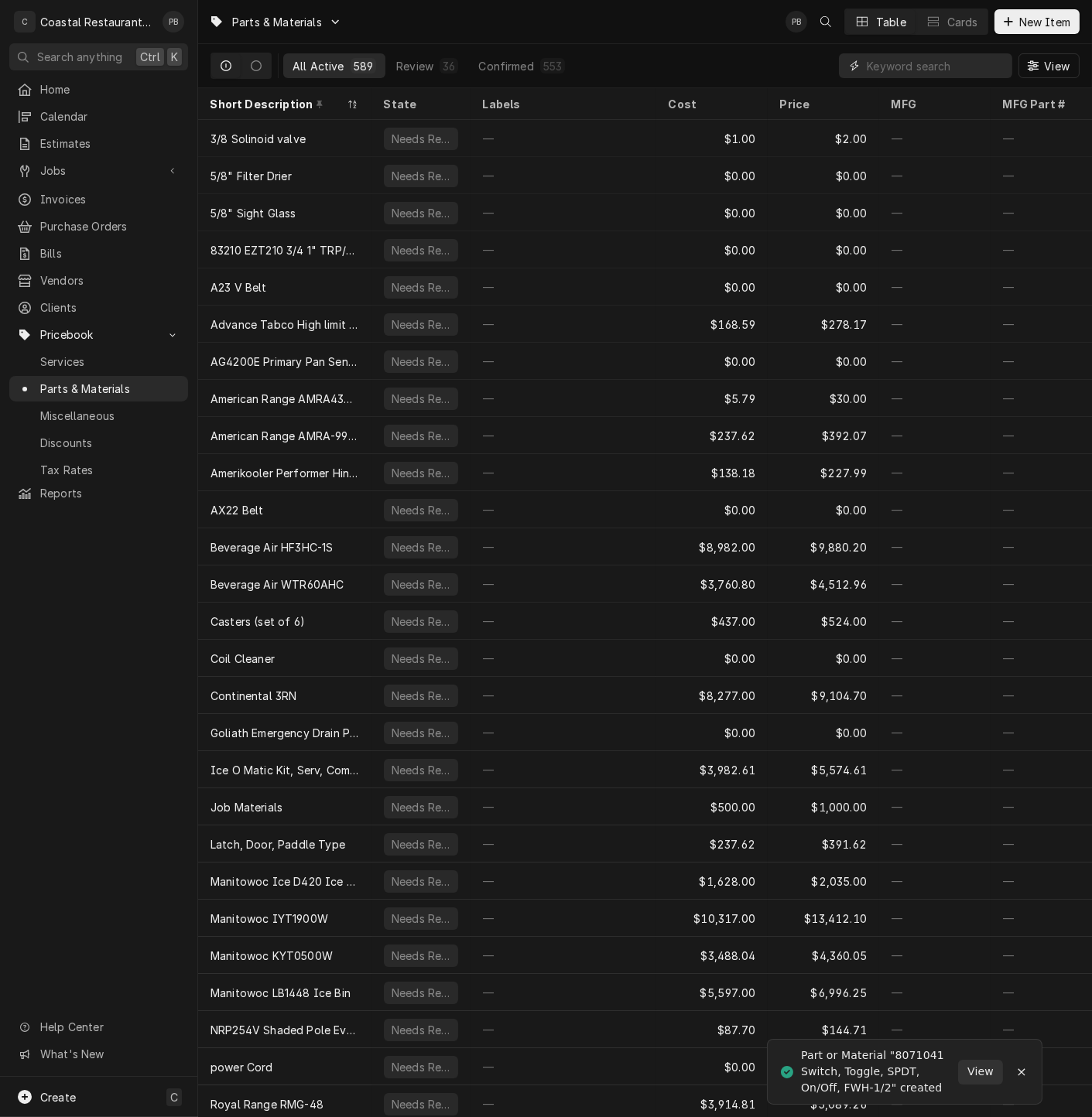
click at [963, 71] on input "Dynamic Content Wrapper" at bounding box center [935, 65] width 137 height 24
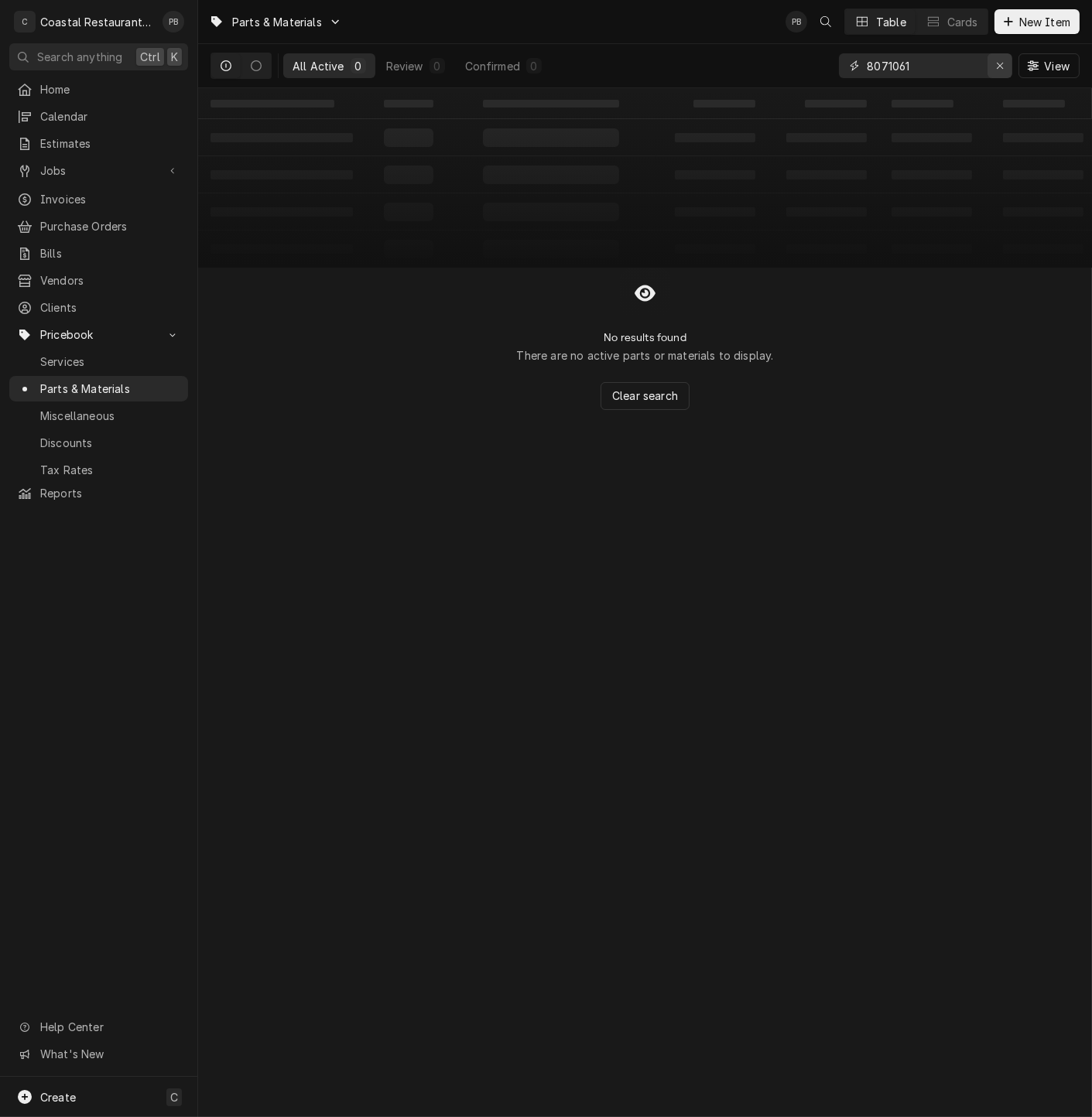
type input "8071061"
click at [1001, 65] on icon "Erase input" at bounding box center [1000, 65] width 9 height 10
click at [1050, 16] on span "New Item" at bounding box center [1044, 22] width 57 height 17
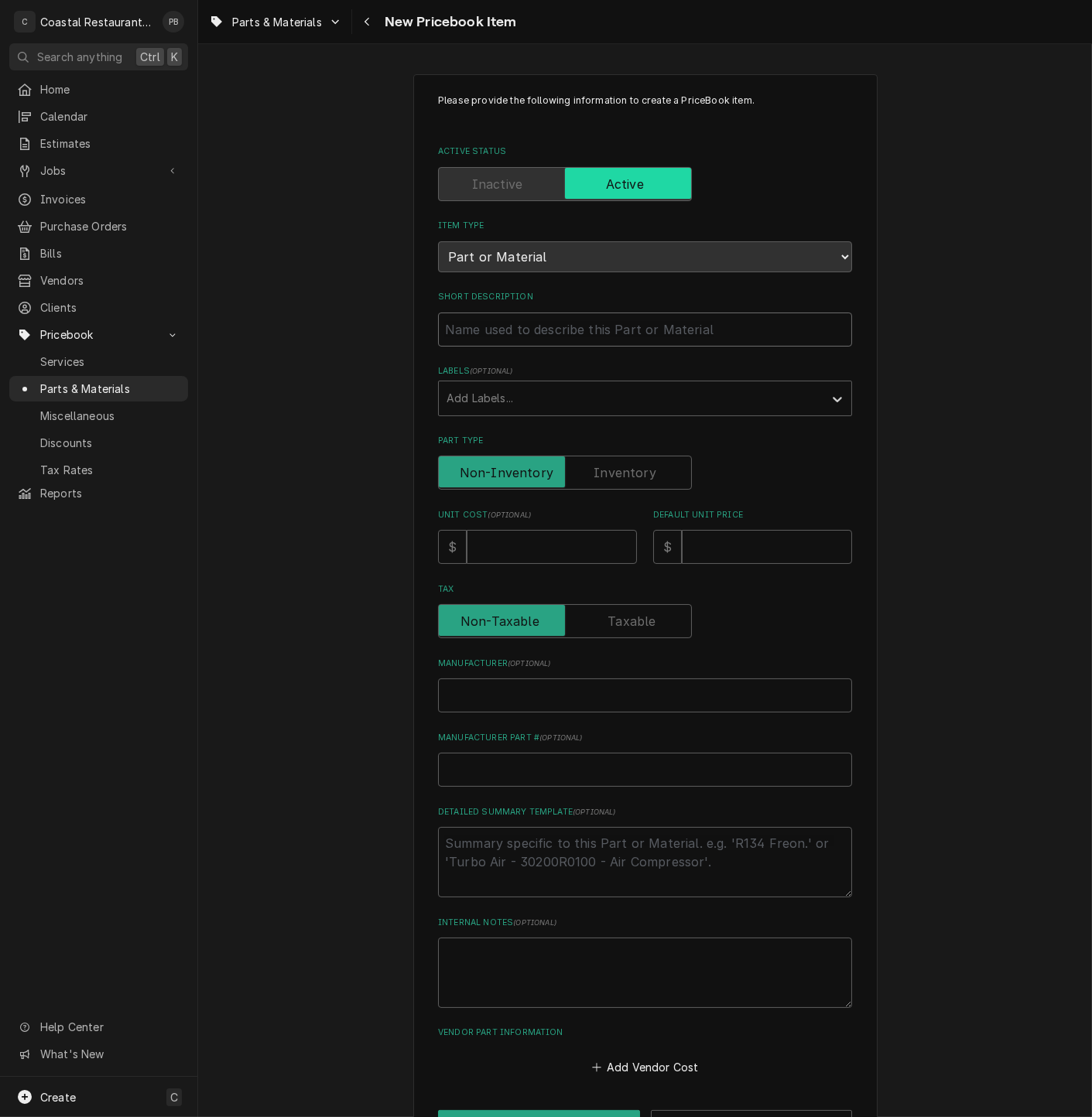
click at [544, 331] on input "Short Description" at bounding box center [645, 329] width 414 height 34
paste input "8071061 Indicator Light, Heater, 125V, w/ Plain White Lens, Filtration System"
type textarea "x"
type input "8071061 Indicator Light, Heater, 125V, w/ Plain White Lens, Filtration System"
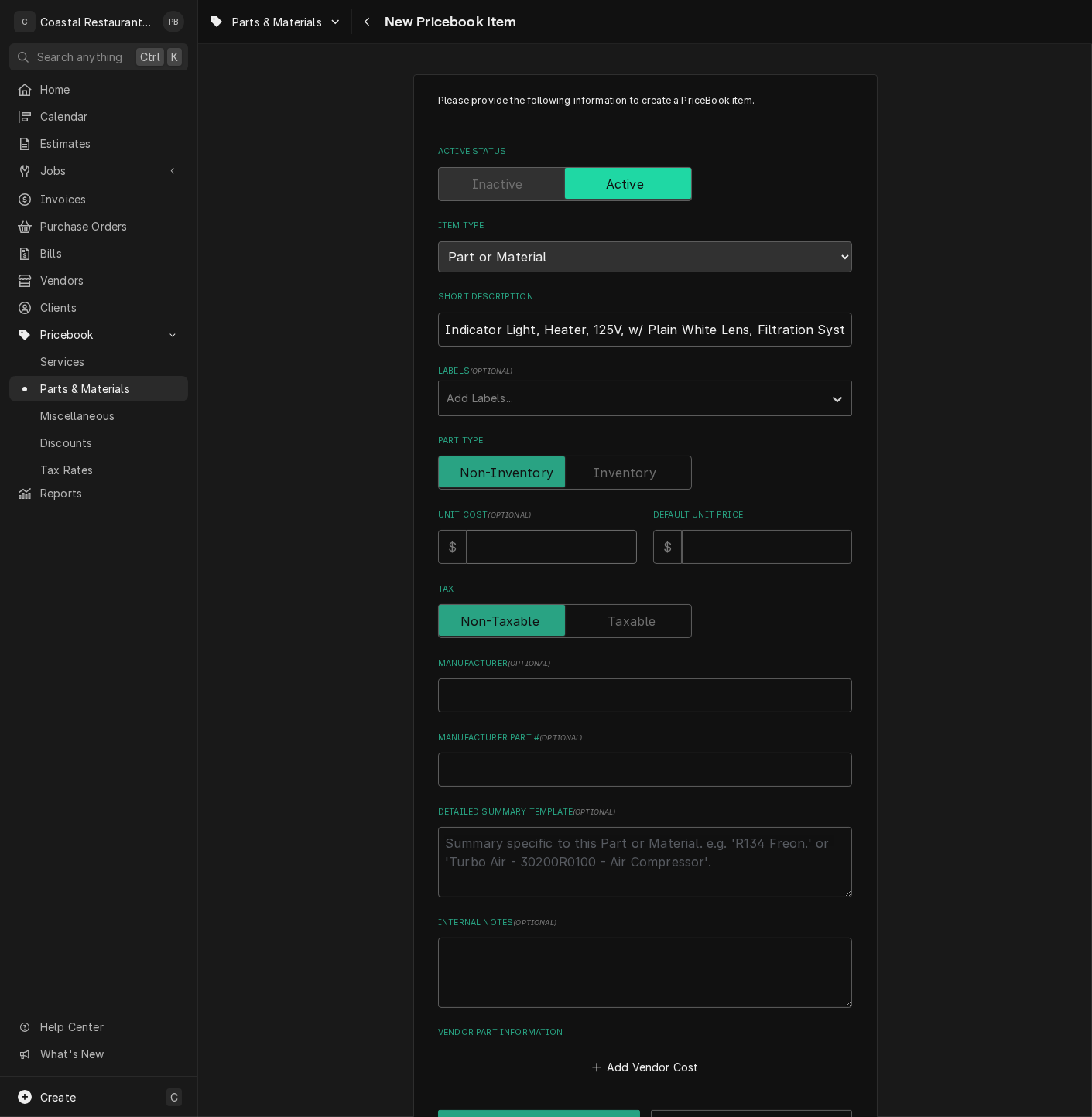
drag, startPoint x: 523, startPoint y: 543, endPoint x: 519, endPoint y: 554, distance: 11.7
click at [519, 550] on input "Unit Cost ( optional )" at bounding box center [552, 546] width 171 height 34
type textarea "x"
type input "2"
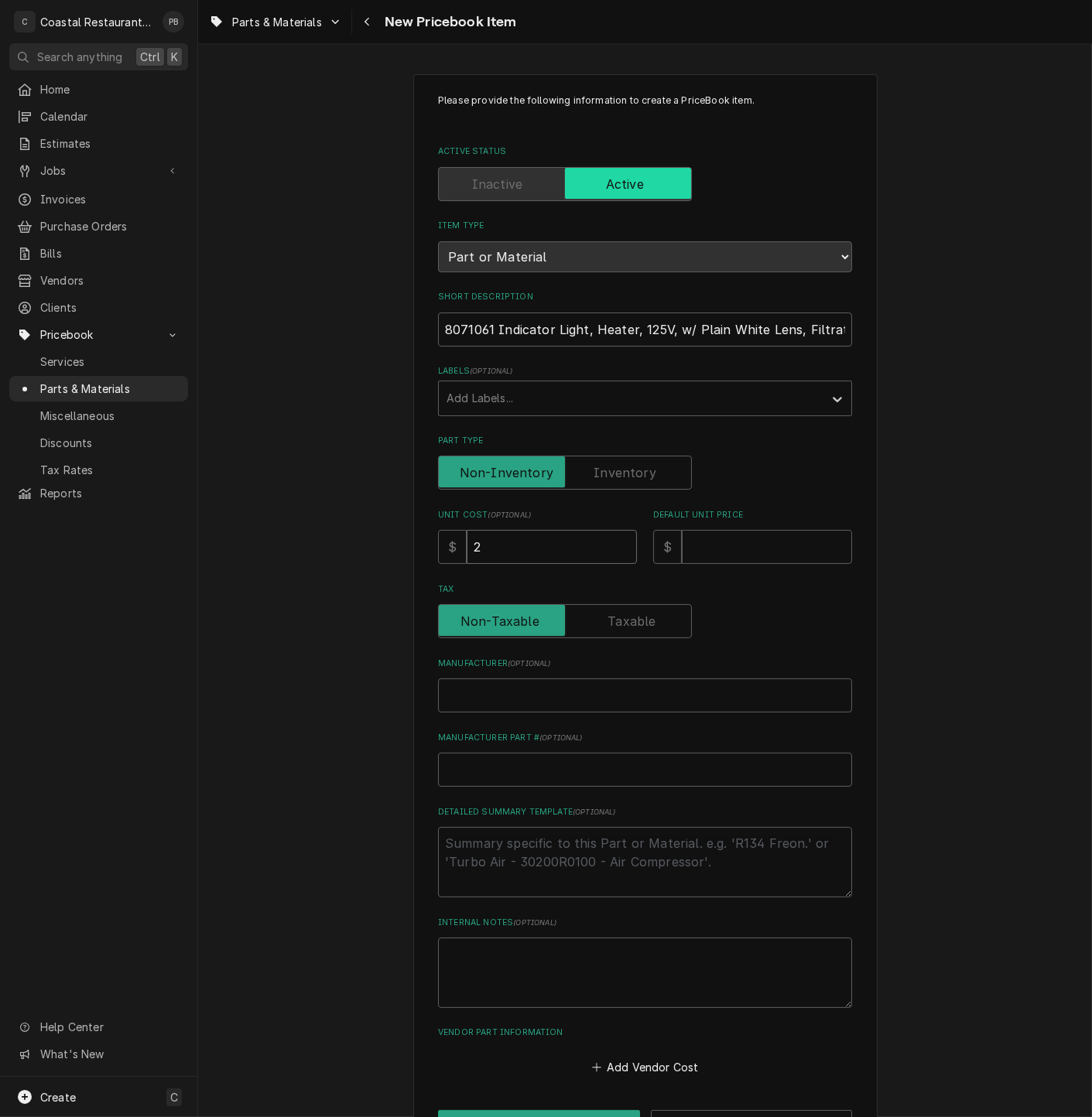
type textarea "x"
type input "21"
type textarea "x"
type input "21.0"
type textarea "x"
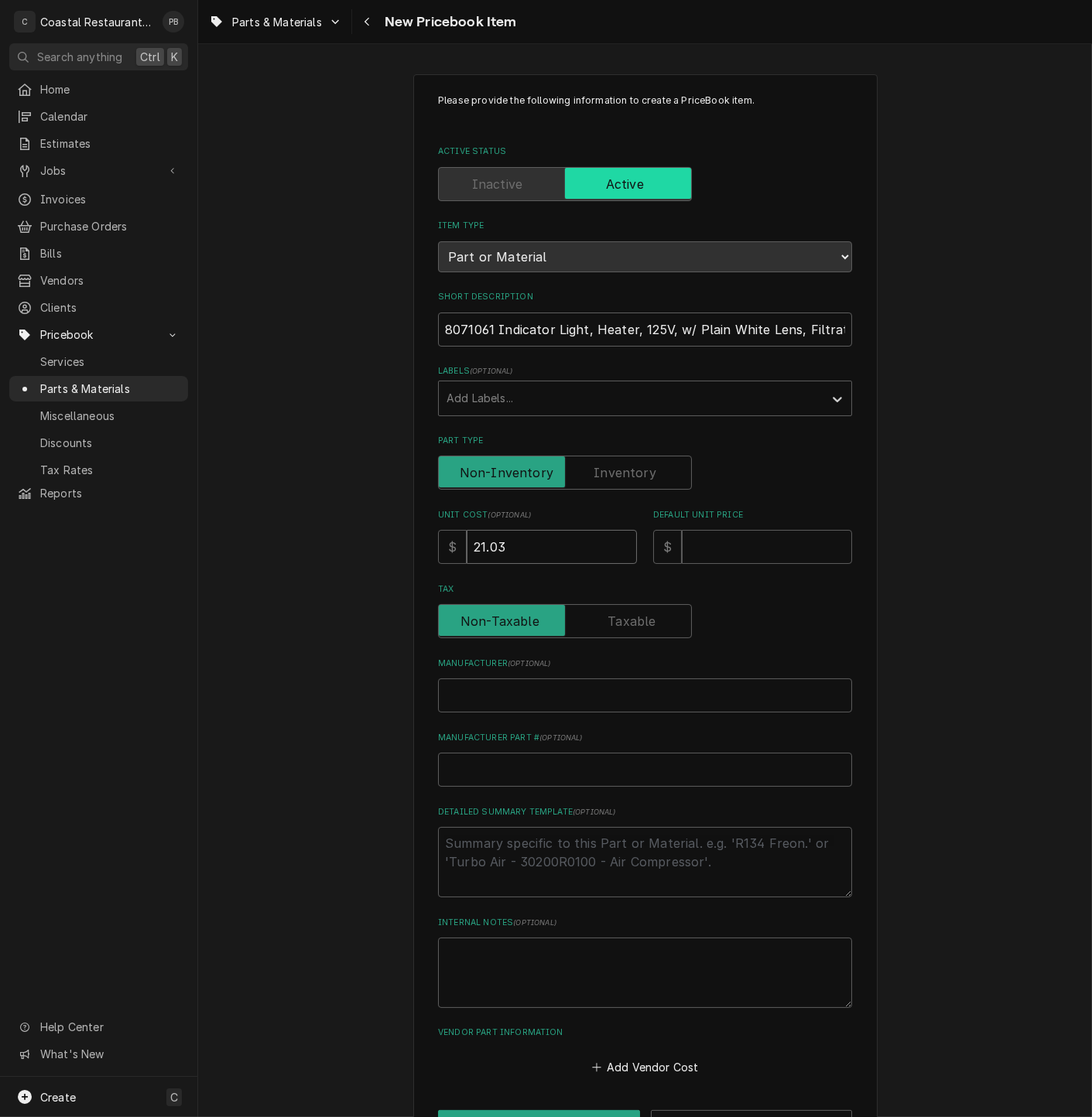
type input "21.03"
type textarea "x"
type input "3"
type textarea "x"
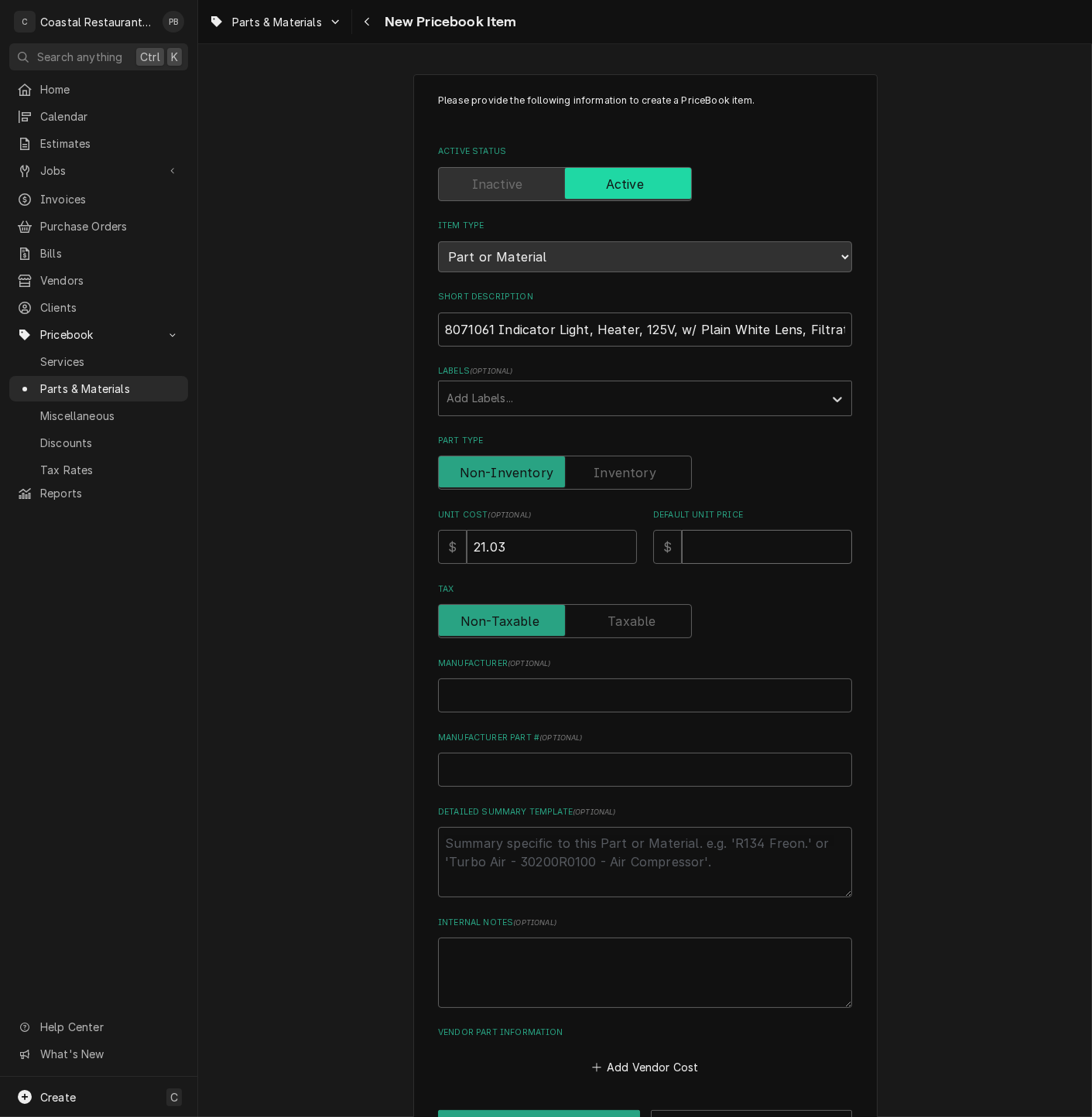
type input "3"
type textarea "x"
type input "34"
type textarea "x"
type input "34.7"
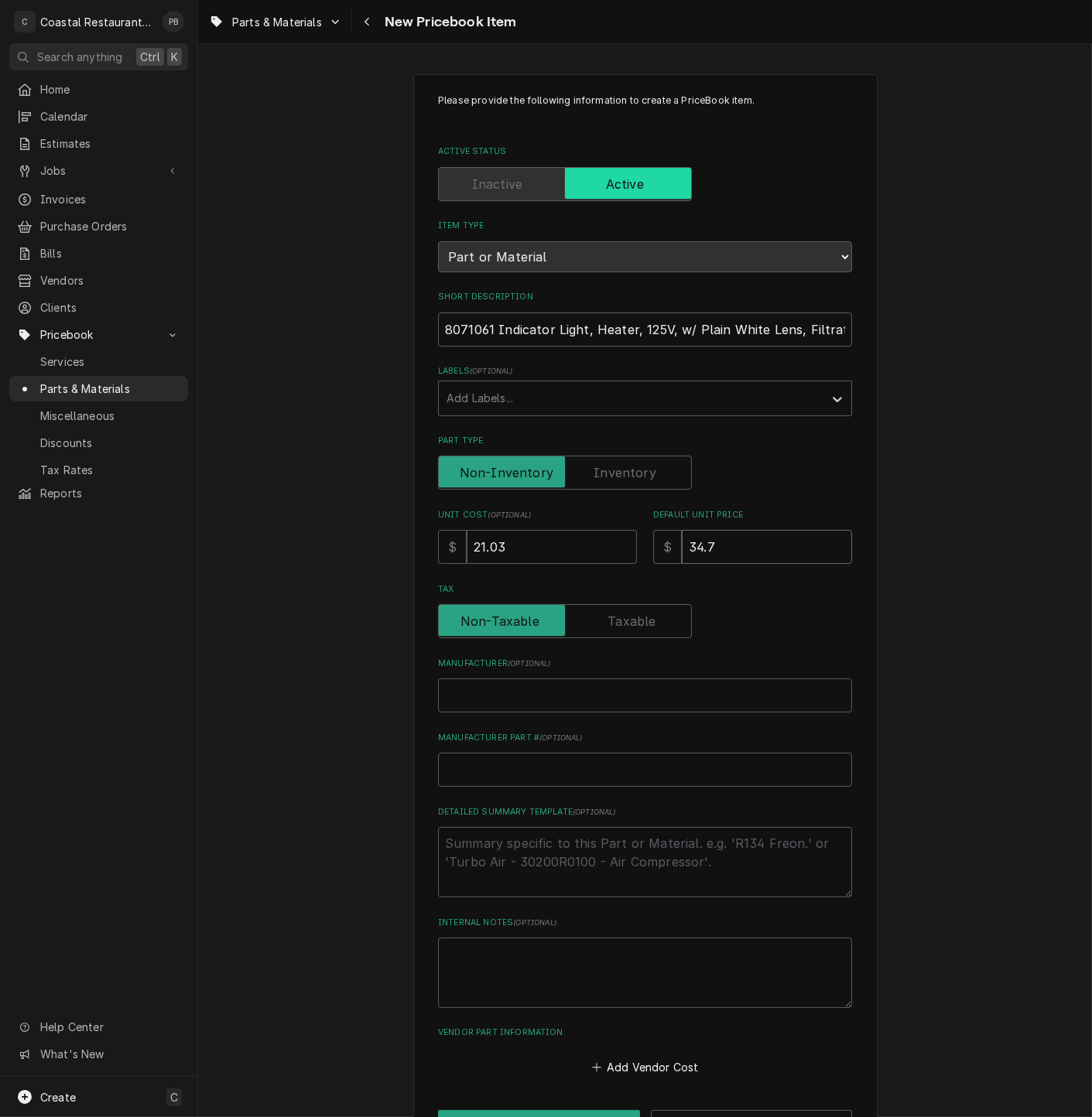
type textarea "x"
type input "34.70"
click at [519, 686] on input "Manufacturer ( optional )" at bounding box center [645, 695] width 414 height 34
type textarea "x"
type input "F"
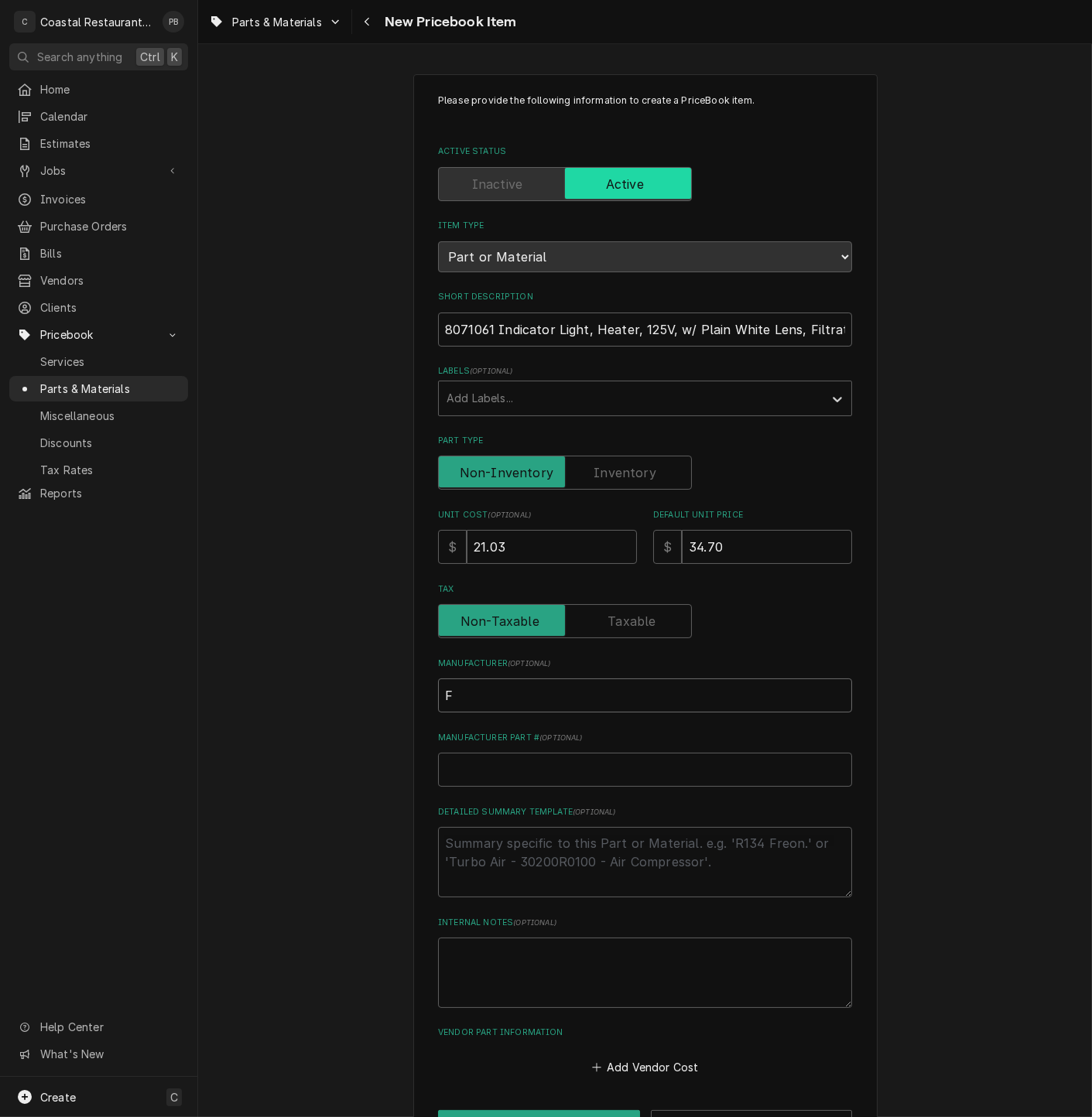
type textarea "x"
type input "Fr"
type textarea "x"
type input "Fry"
type textarea "x"
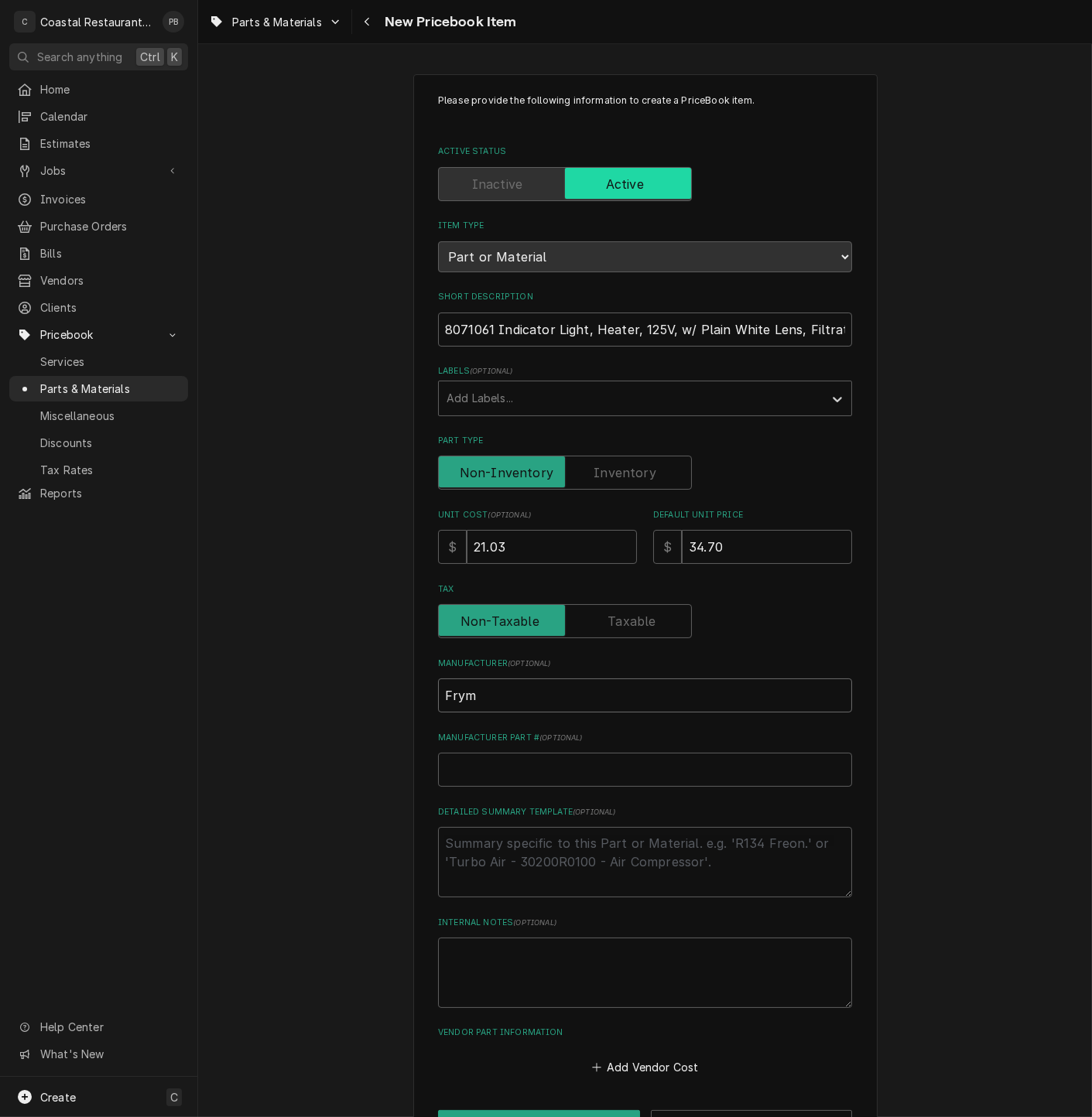
type input "Fryma"
type textarea "x"
type input "Frymas"
type textarea "x"
type input "Frymast"
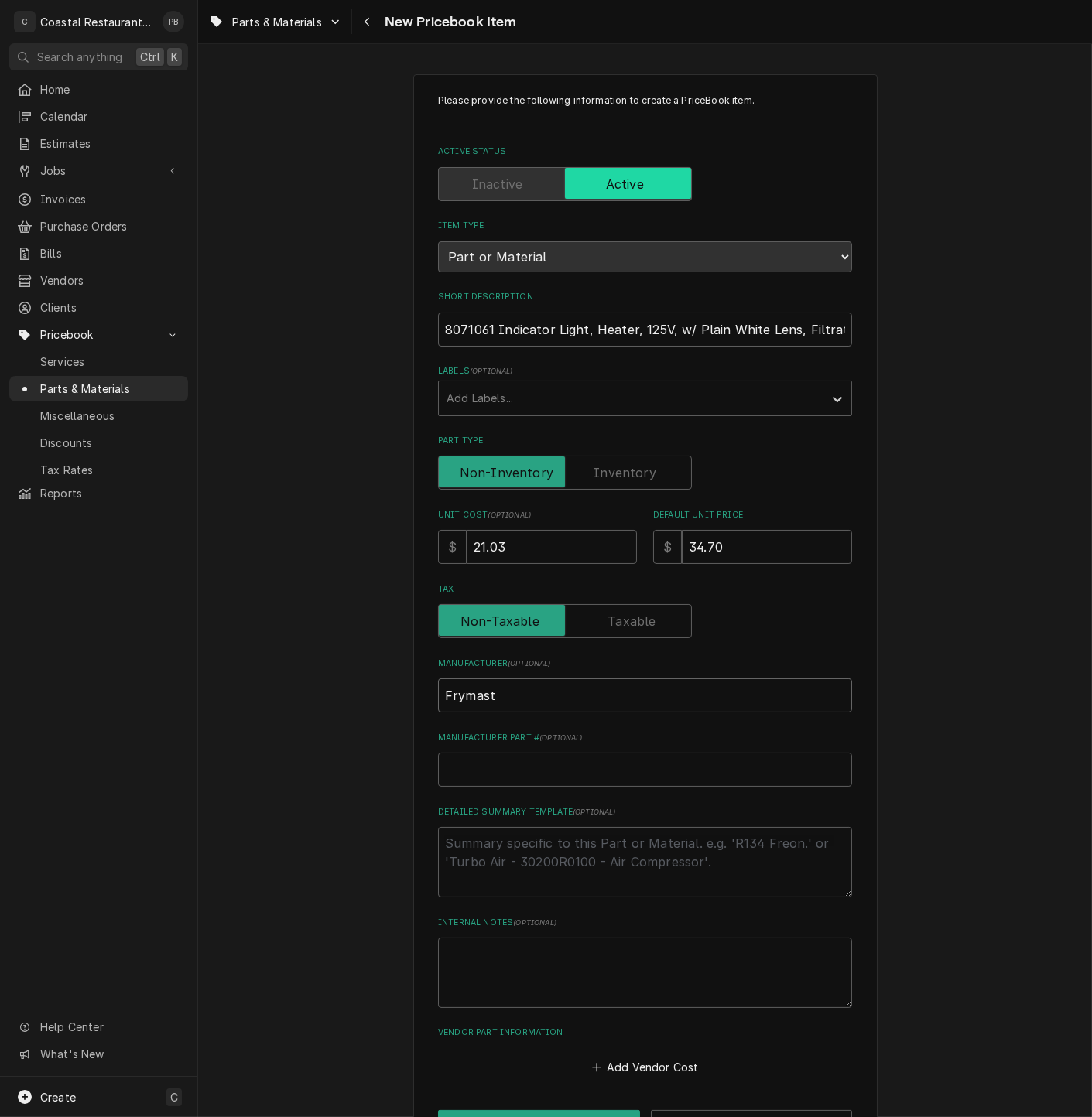
type textarea "x"
type input "Frymaste"
type textarea "x"
type input "Frymaster"
type textarea "x"
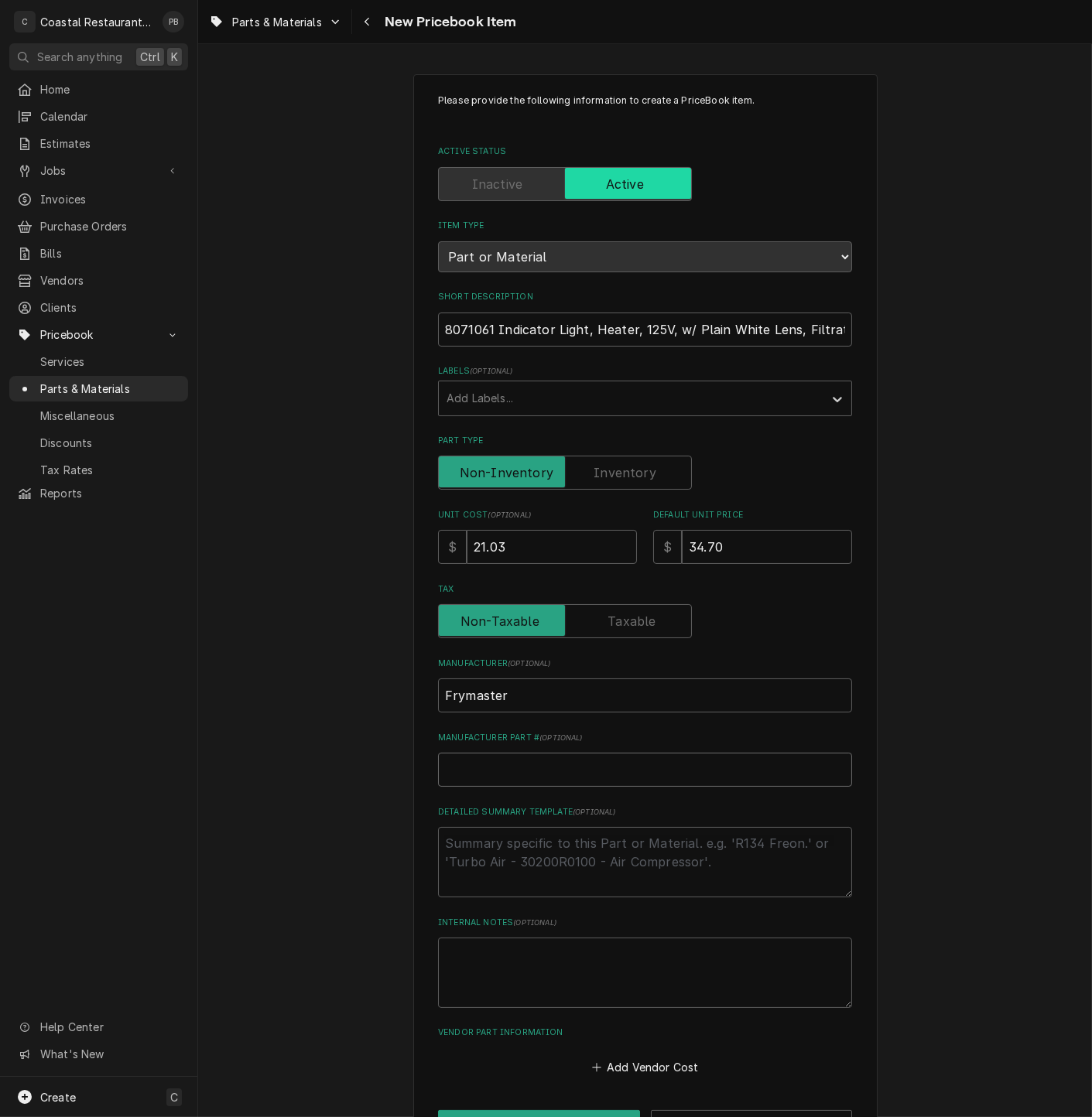
type input "8"
type textarea "x"
type input "80"
type textarea "x"
type input "807"
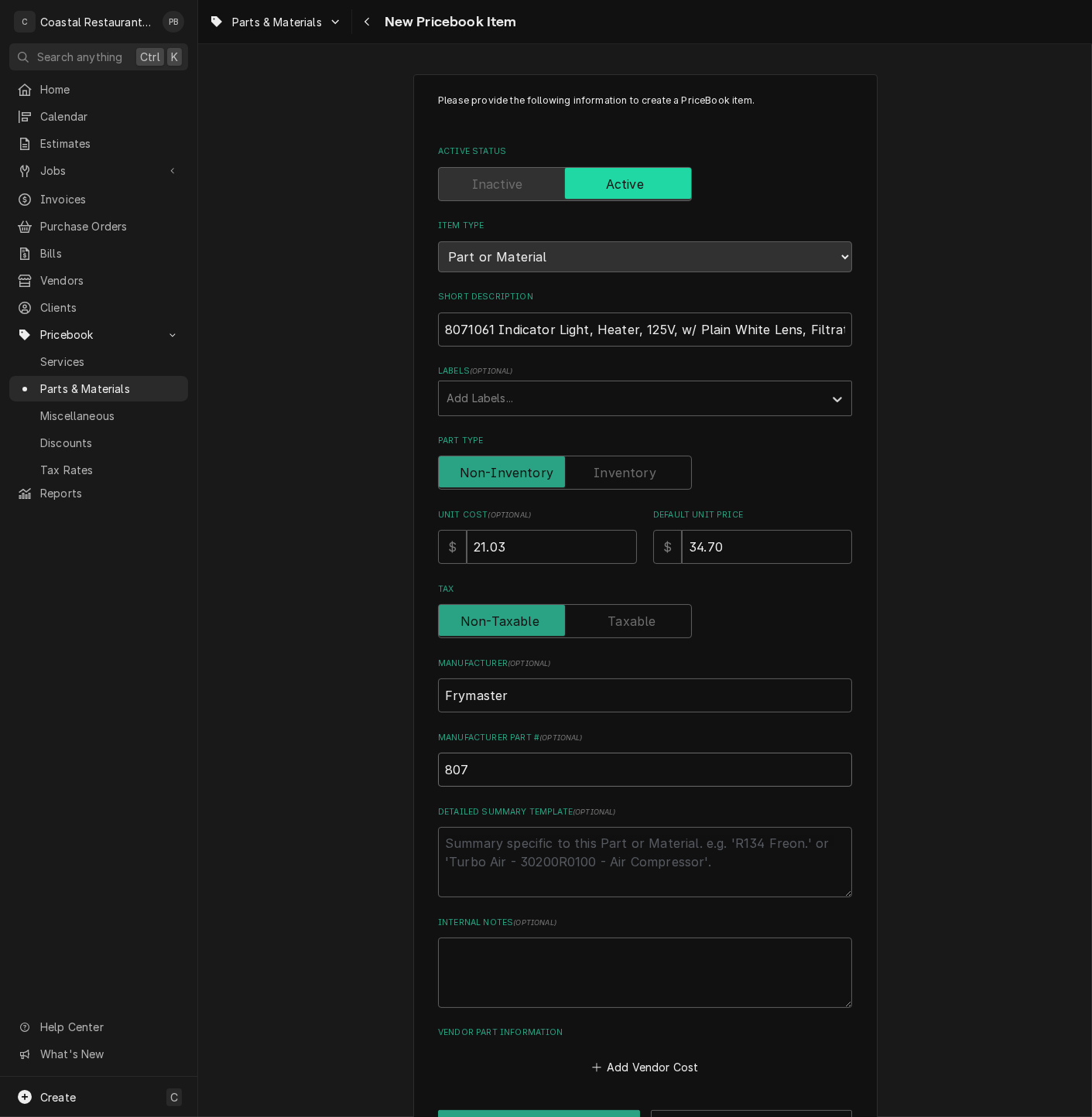
type textarea "x"
type input "80710"
type textarea "x"
type input "807106"
type textarea "x"
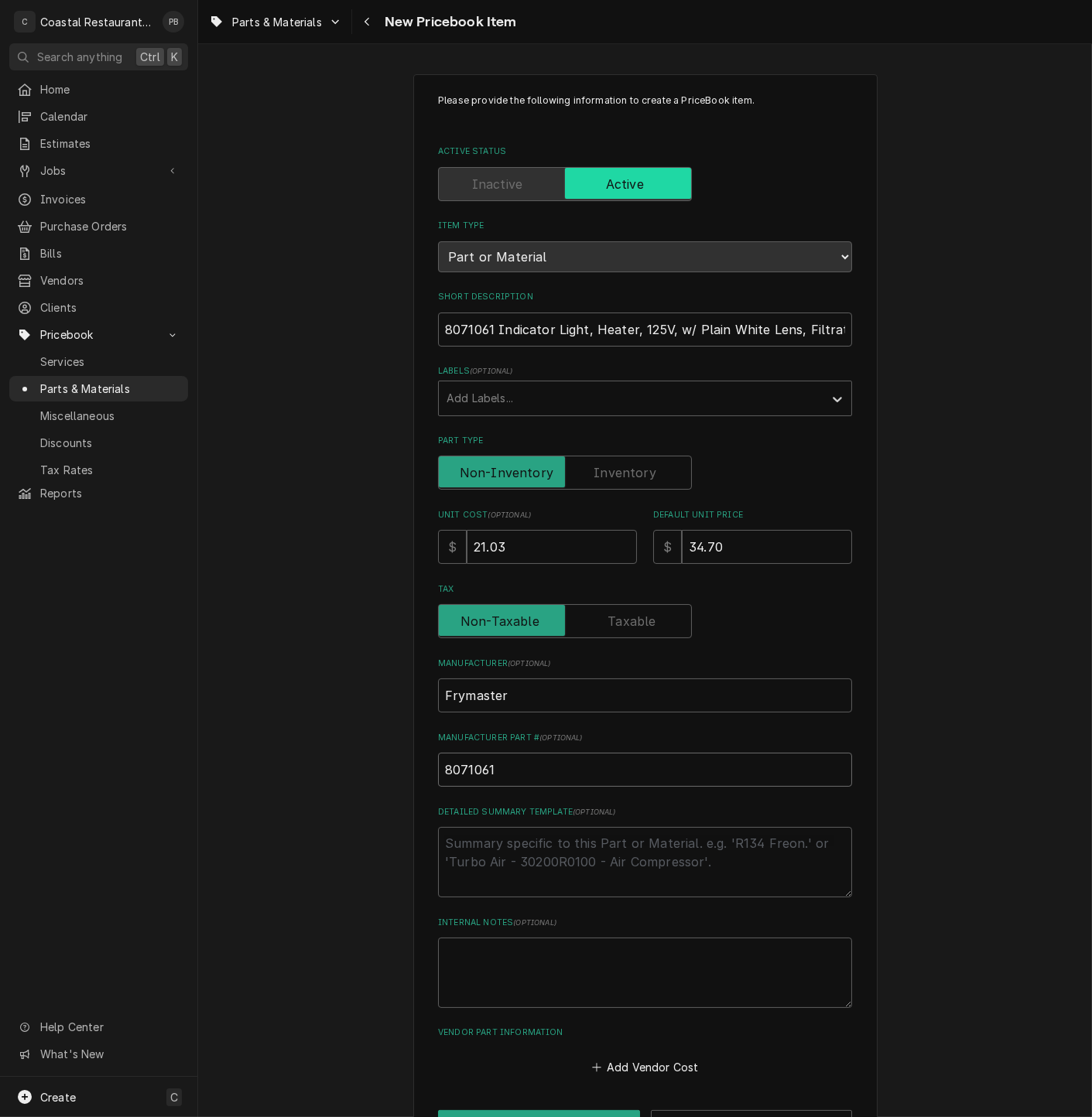
type input "8071061"
click at [569, 854] on textarea "Detailed Summary Template ( optional )" at bounding box center [645, 861] width 414 height 70
type textarea "x"
type textarea "p"
type textarea "x"
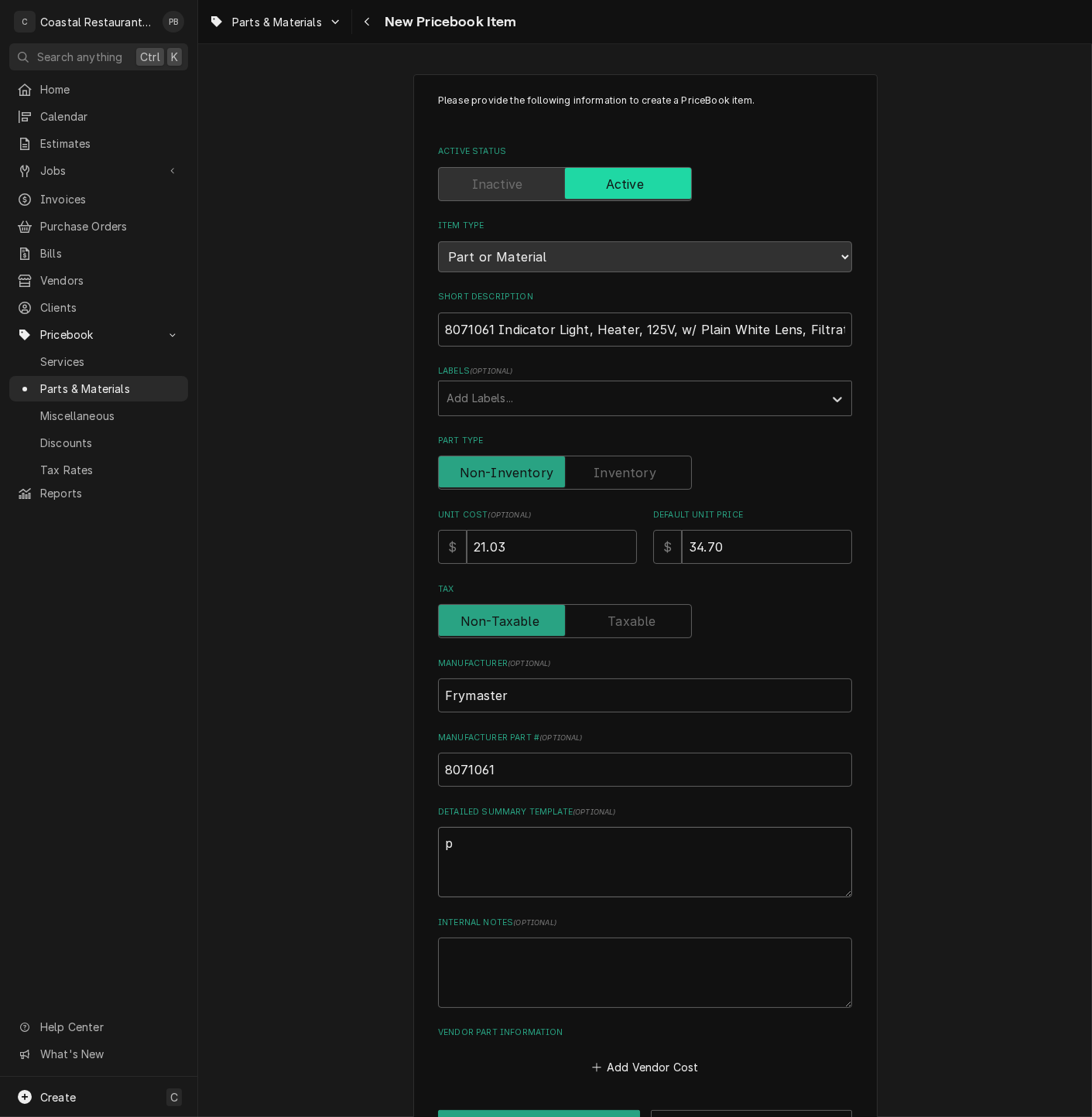
type textarea "pl"
type textarea "x"
type textarea "pla"
type textarea "x"
type textarea "plai"
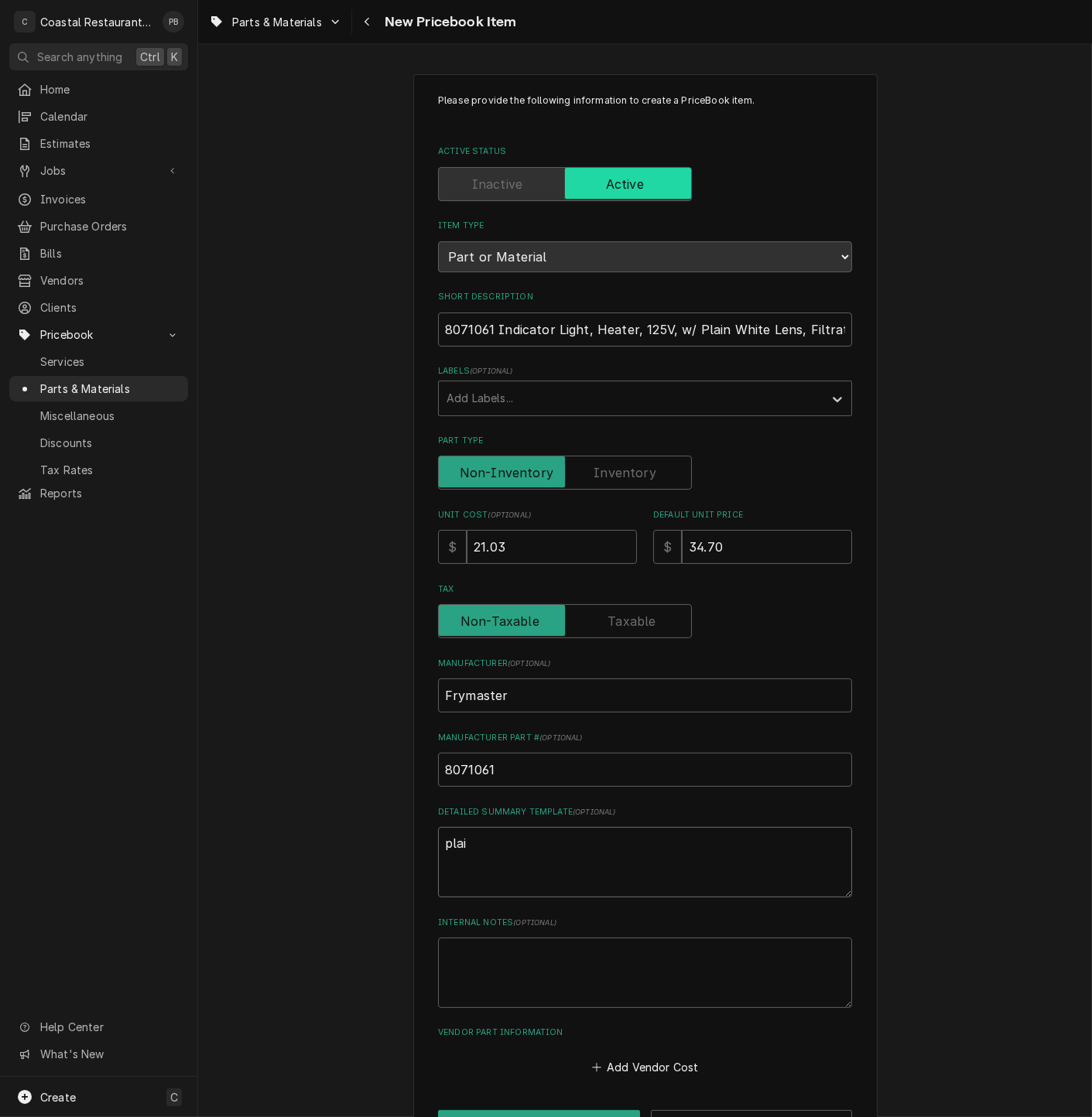
type textarea "x"
type textarea "plain"
type textarea "x"
type textarea "plain w"
type textarea "x"
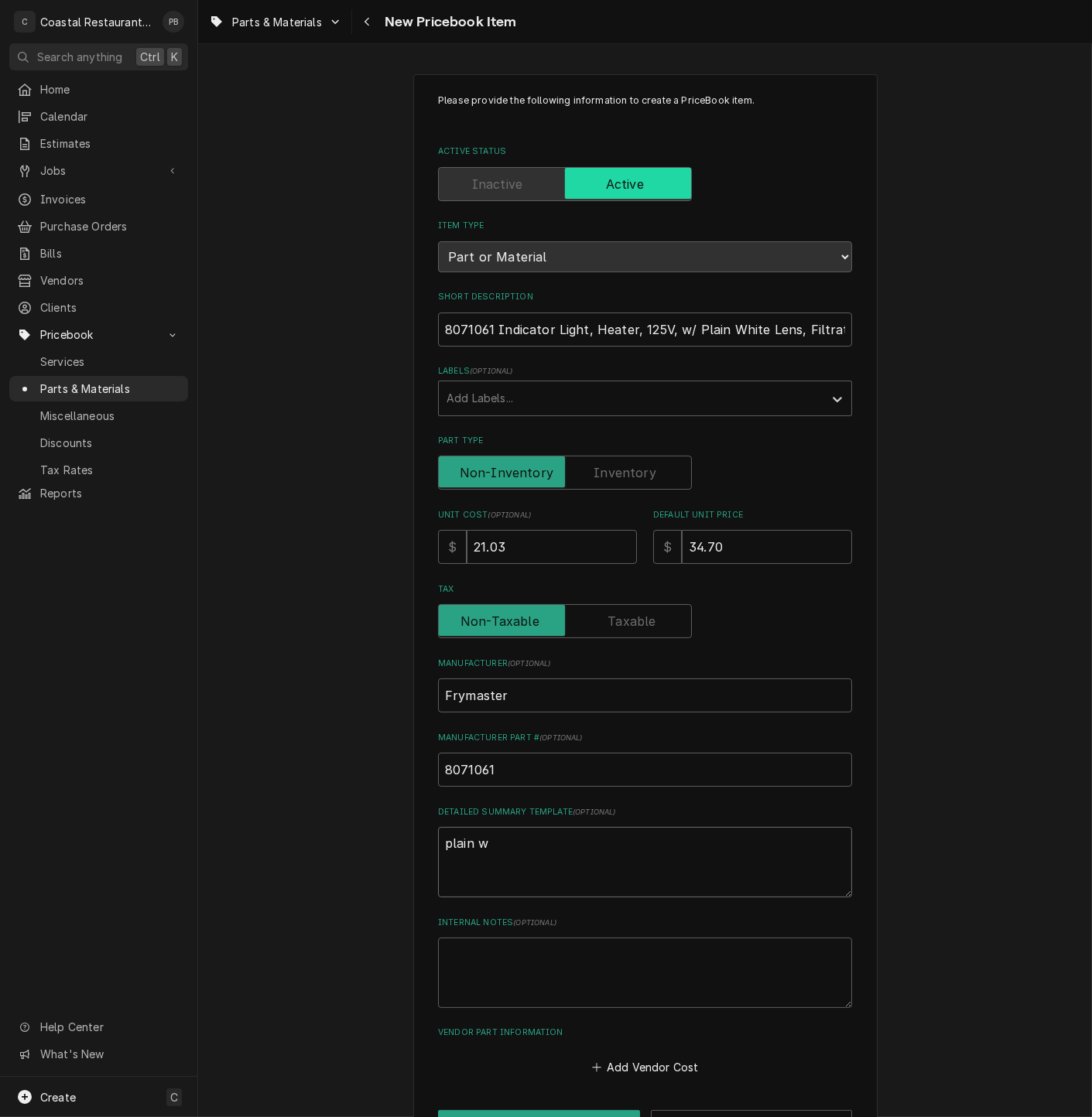
type textarea "plain wh"
type textarea "x"
type textarea "plain whi"
type textarea "x"
type textarea "plain whit"
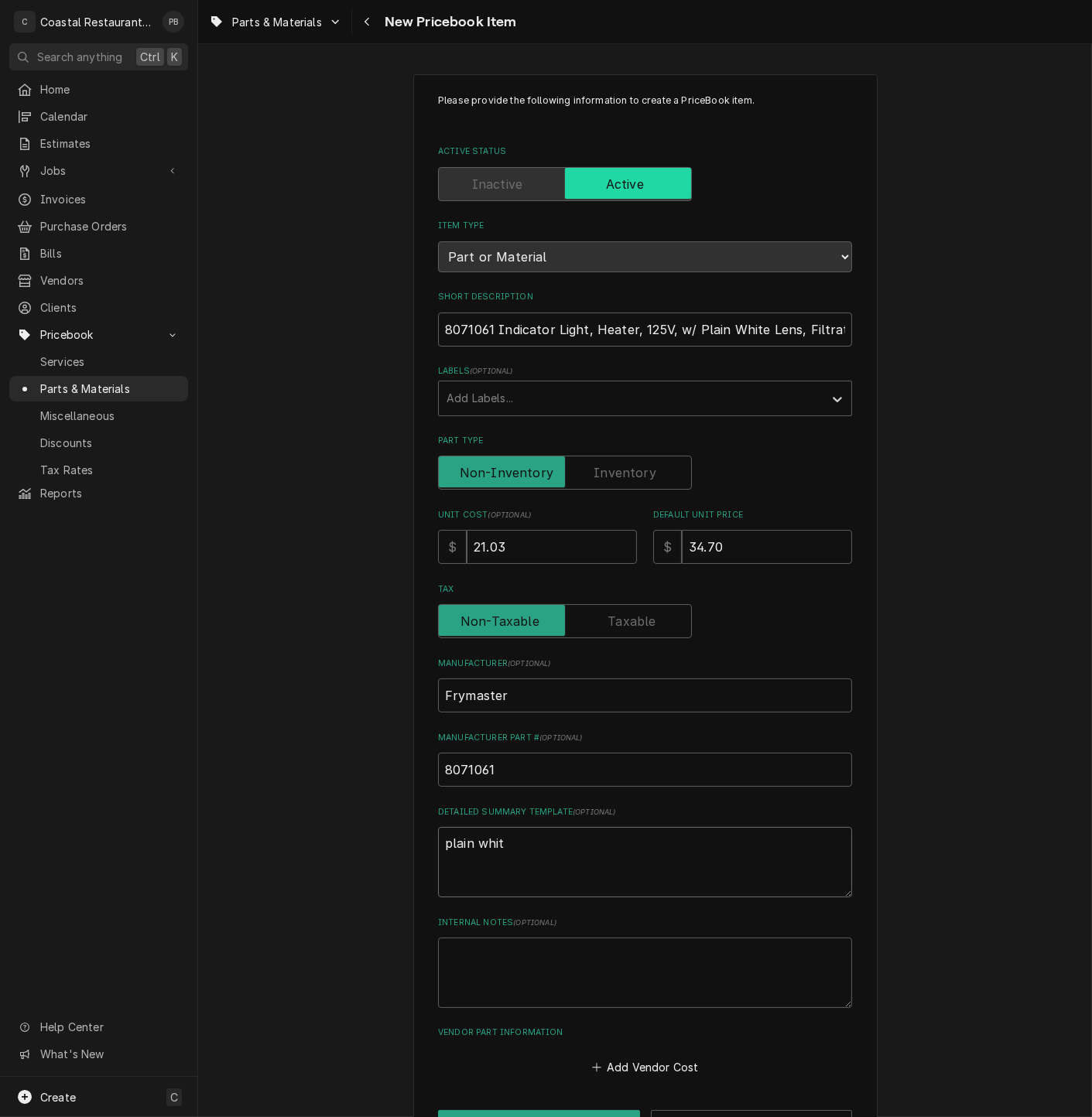
type textarea "x"
type textarea "plain white"
type textarea "x"
type textarea "plain white"
type textarea "x"
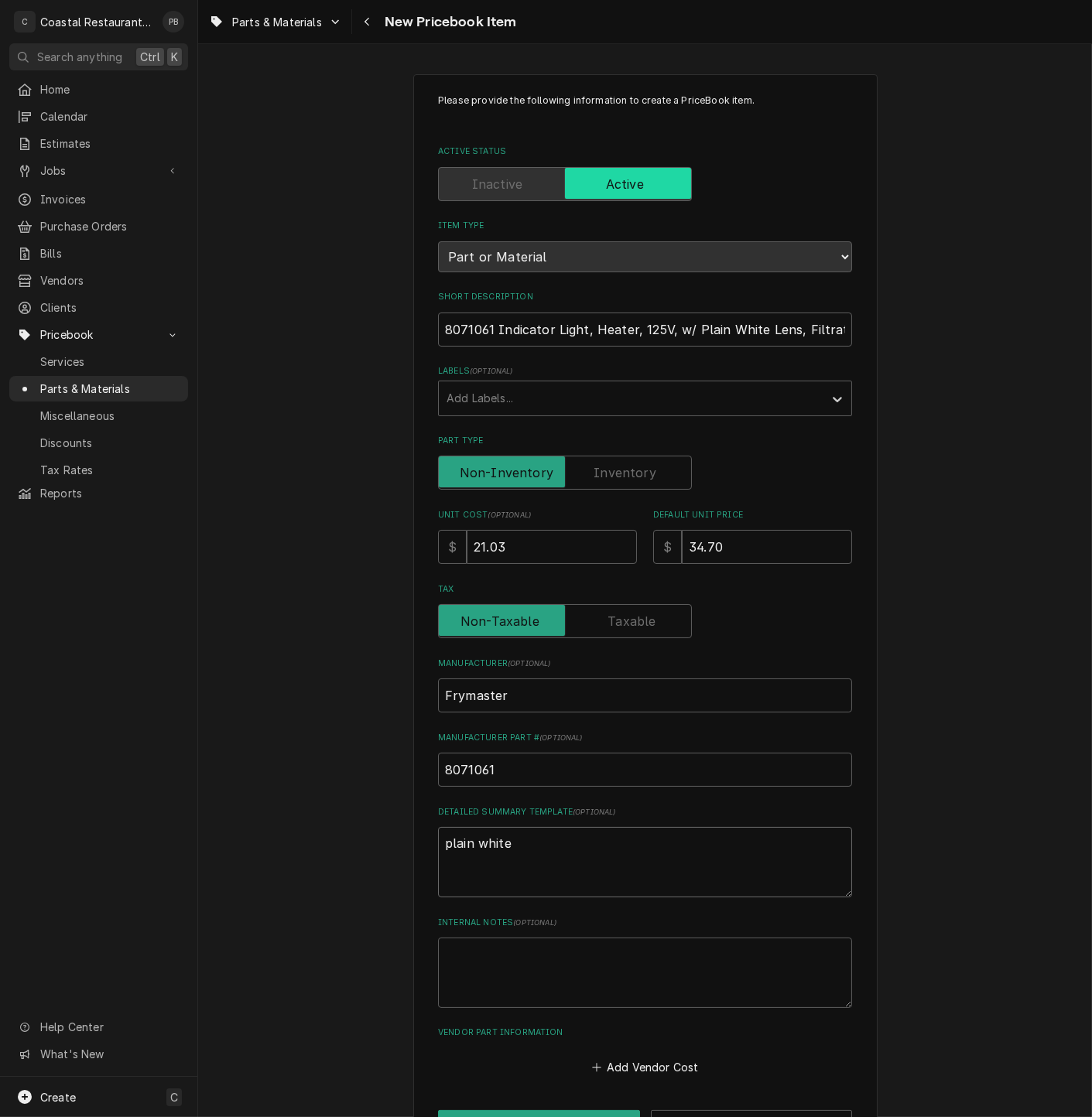
type textarea "plain white i"
type textarea "x"
type textarea "plain white ind"
type textarea "x"
type textarea "plain white indi"
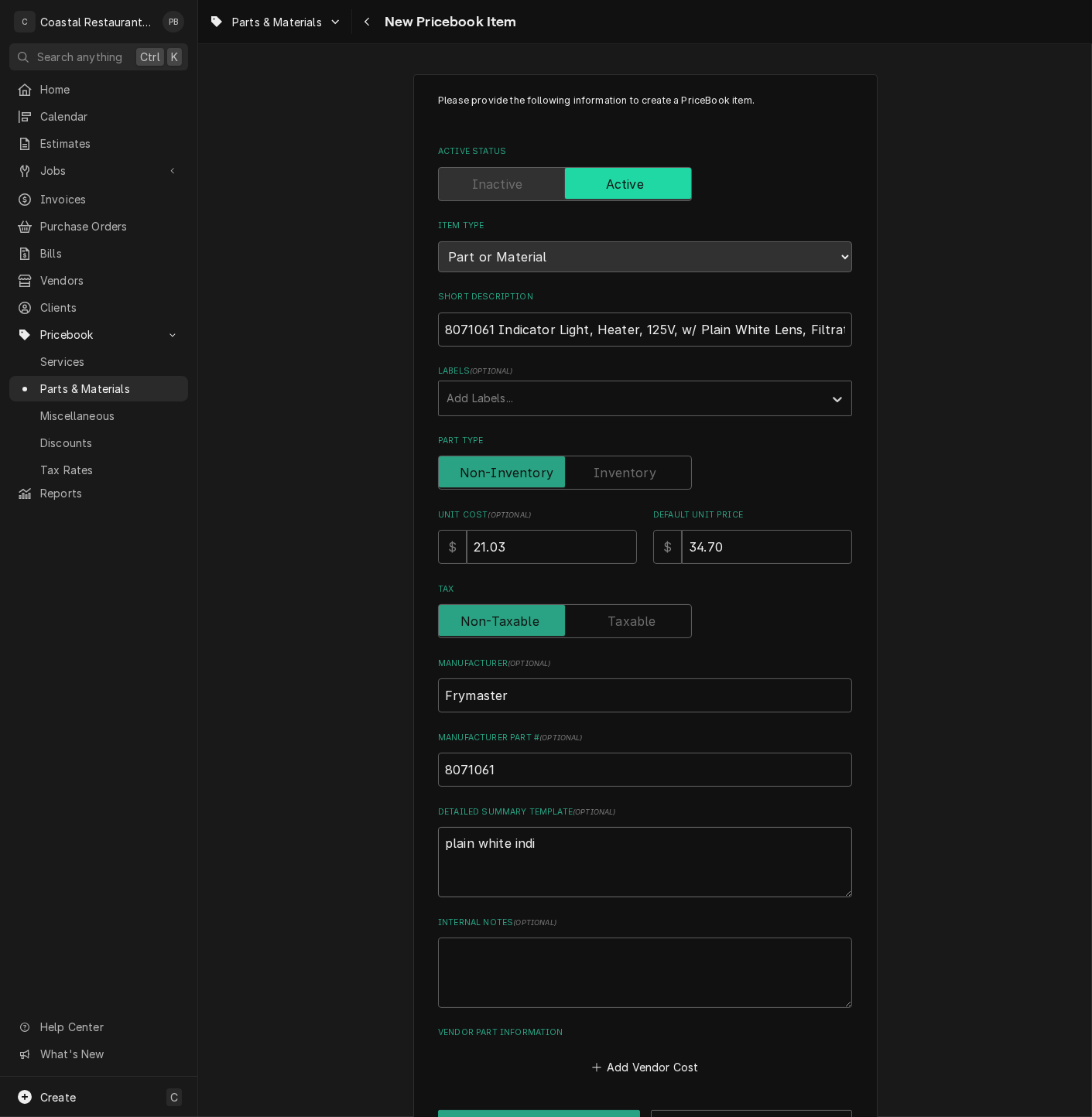
type textarea "x"
type textarea "plain white indic"
type textarea "x"
type textarea "plain white indica"
type textarea "x"
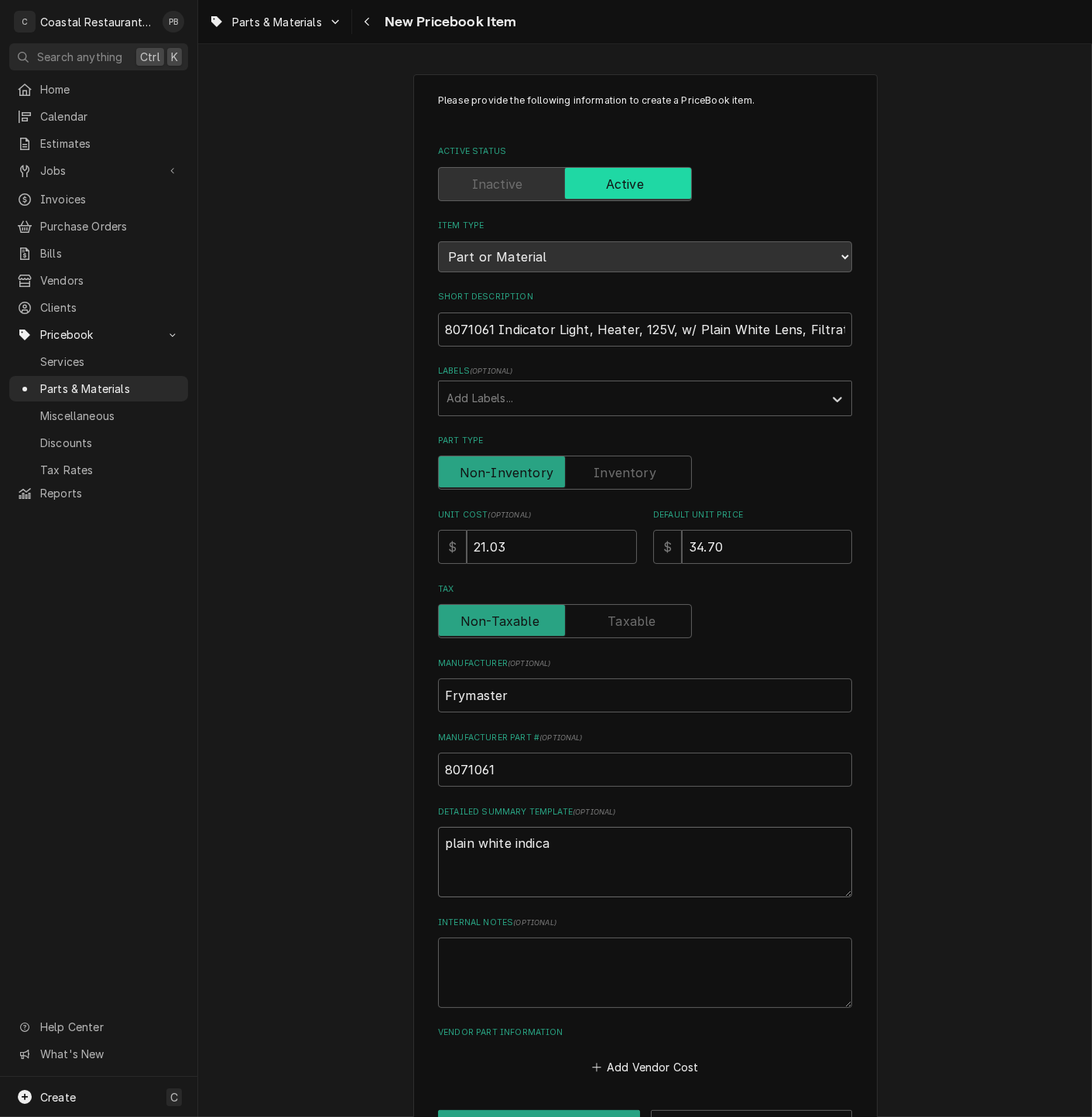
type textarea "plain white indicat"
type textarea "x"
type textarea "plain white indicato"
type textarea "x"
type textarea "plain white indicator"
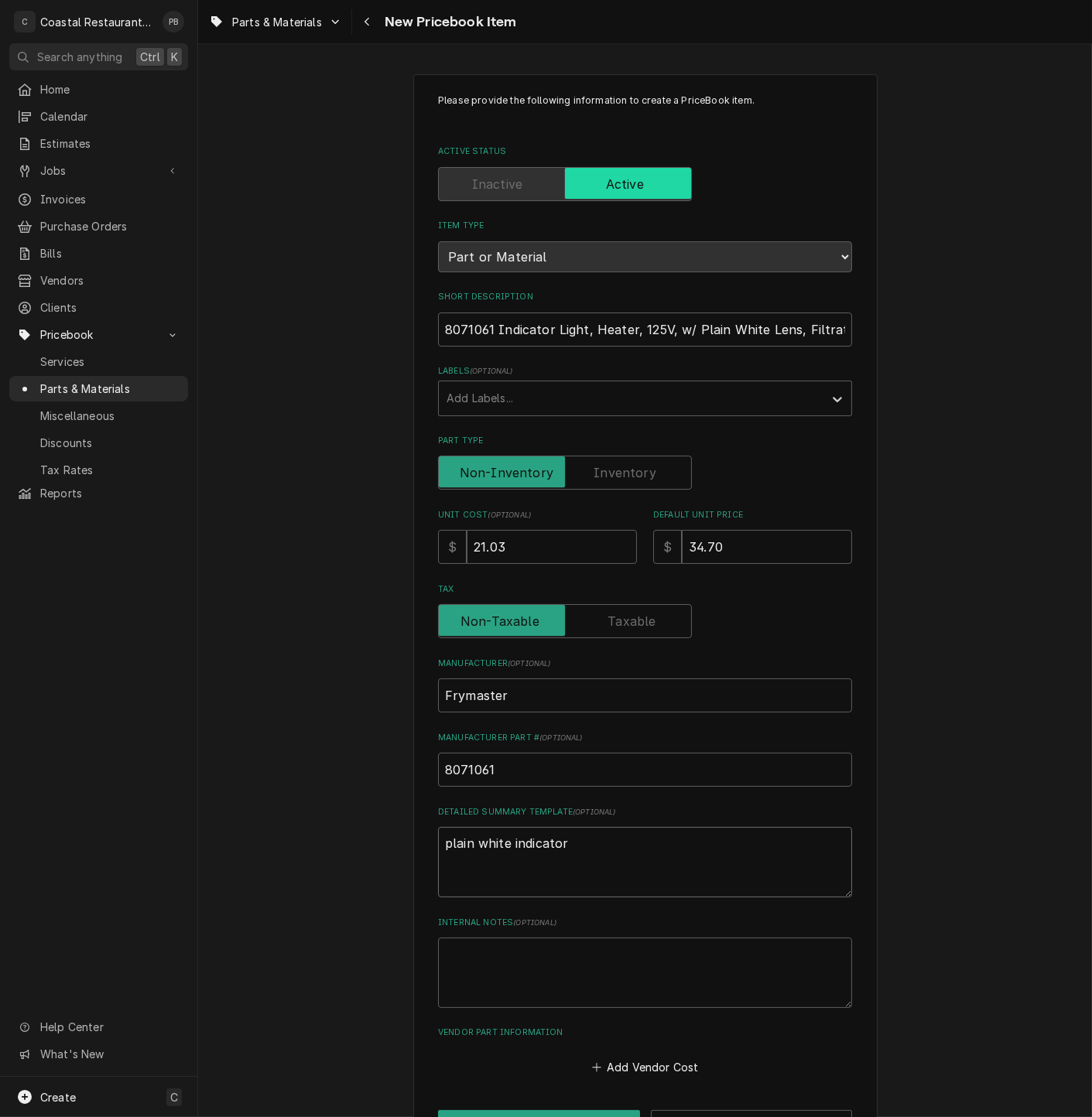
type textarea "x"
type textarea "plain white indicator"
type textarea "x"
type textarea "plain white indicator l"
type textarea "x"
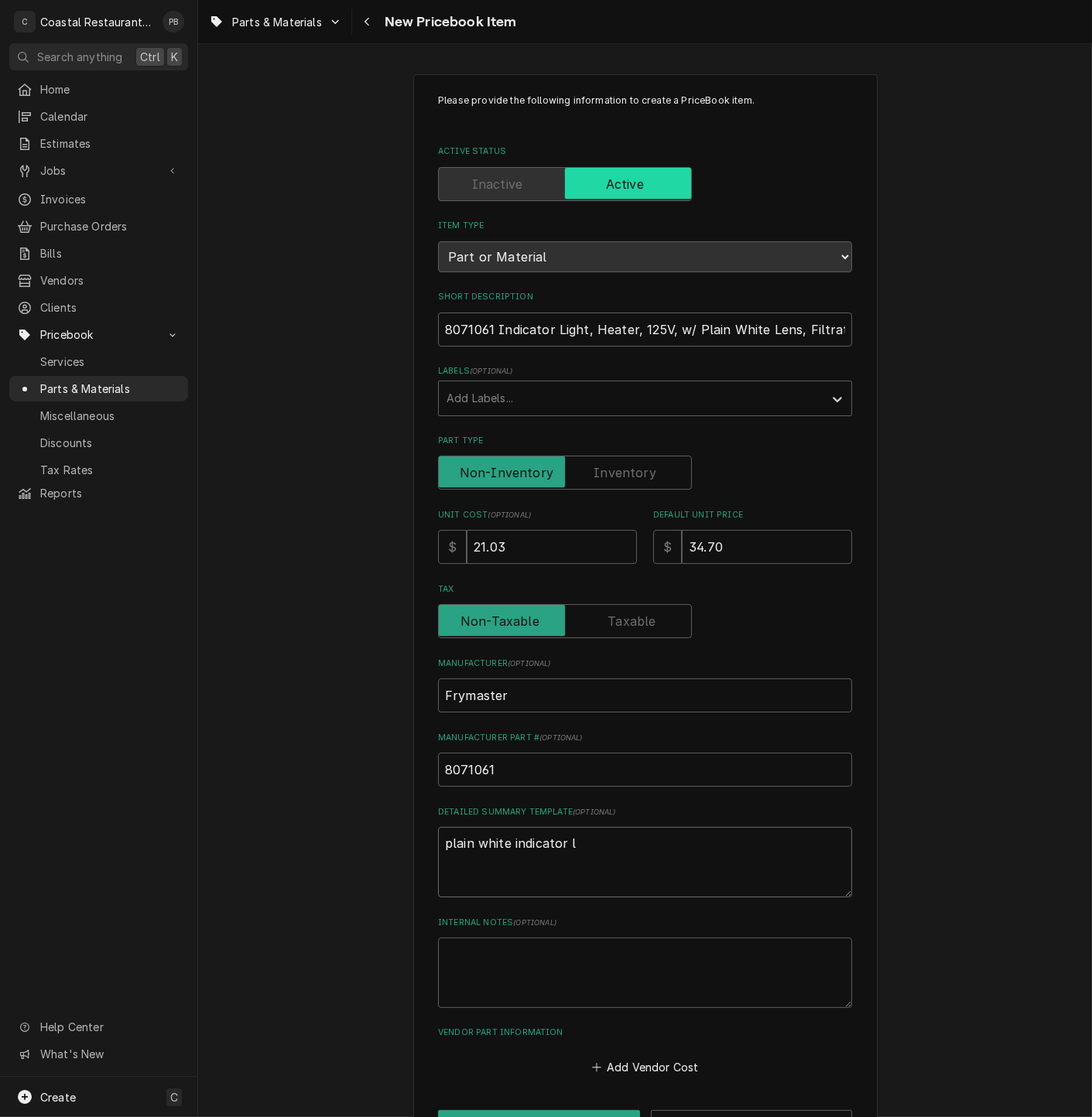
type textarea "plain white indicator li"
type textarea "x"
type textarea "plain white indicator ligh"
type textarea "x"
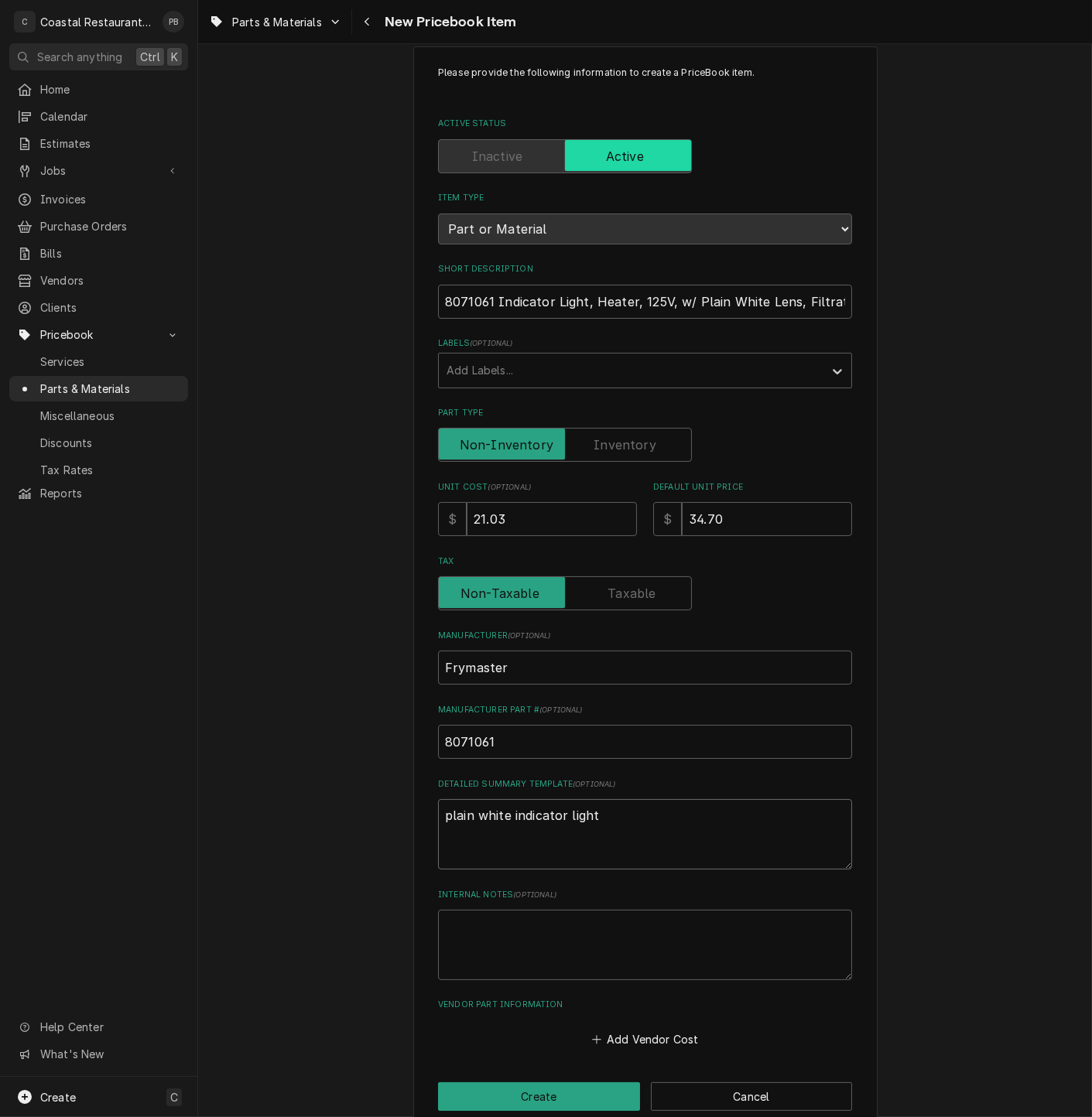
scroll to position [56, 0]
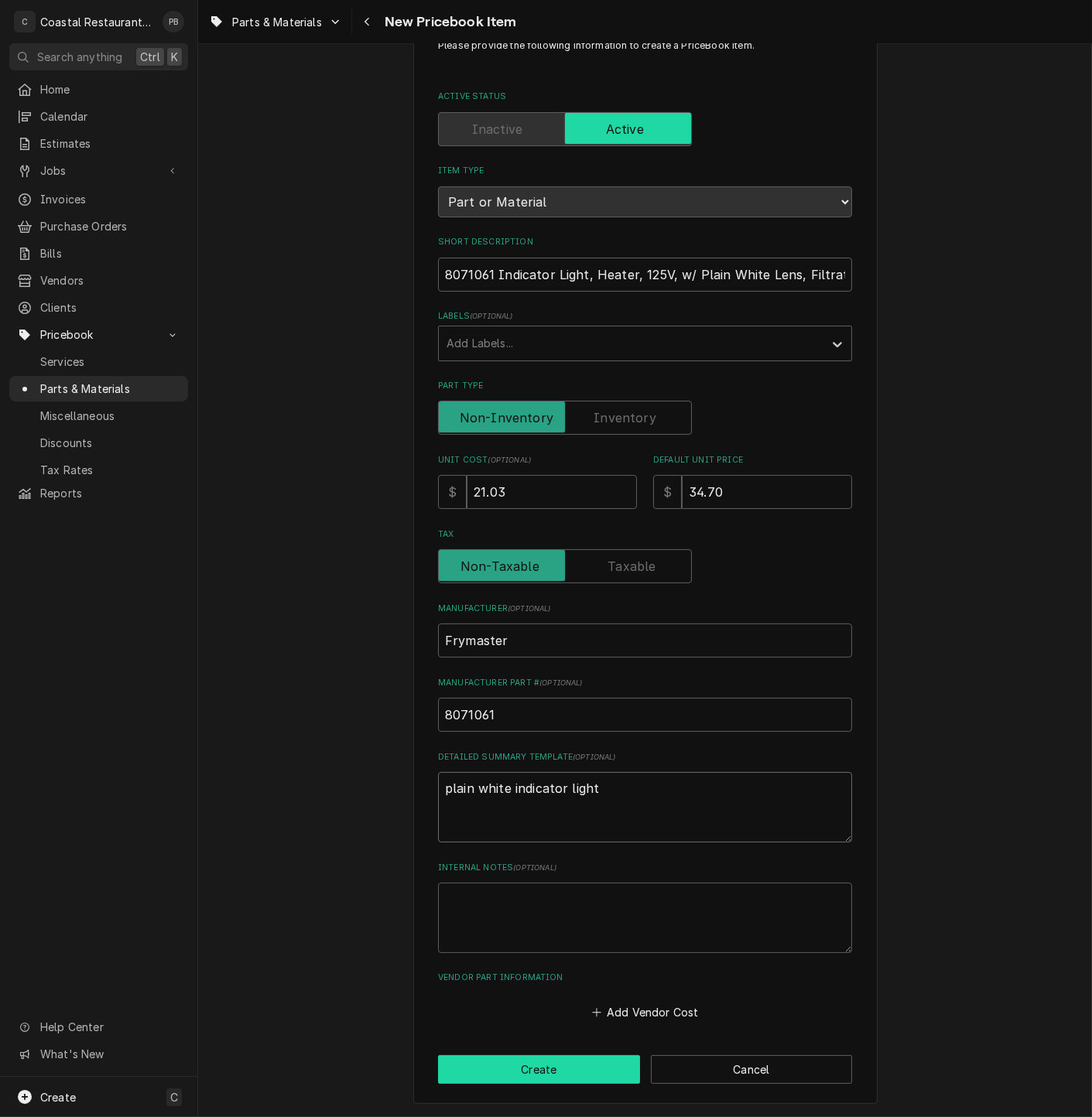
type textarea "plain white indicator light"
click at [540, 1072] on button "Create" at bounding box center [539, 1069] width 202 height 29
type textarea "x"
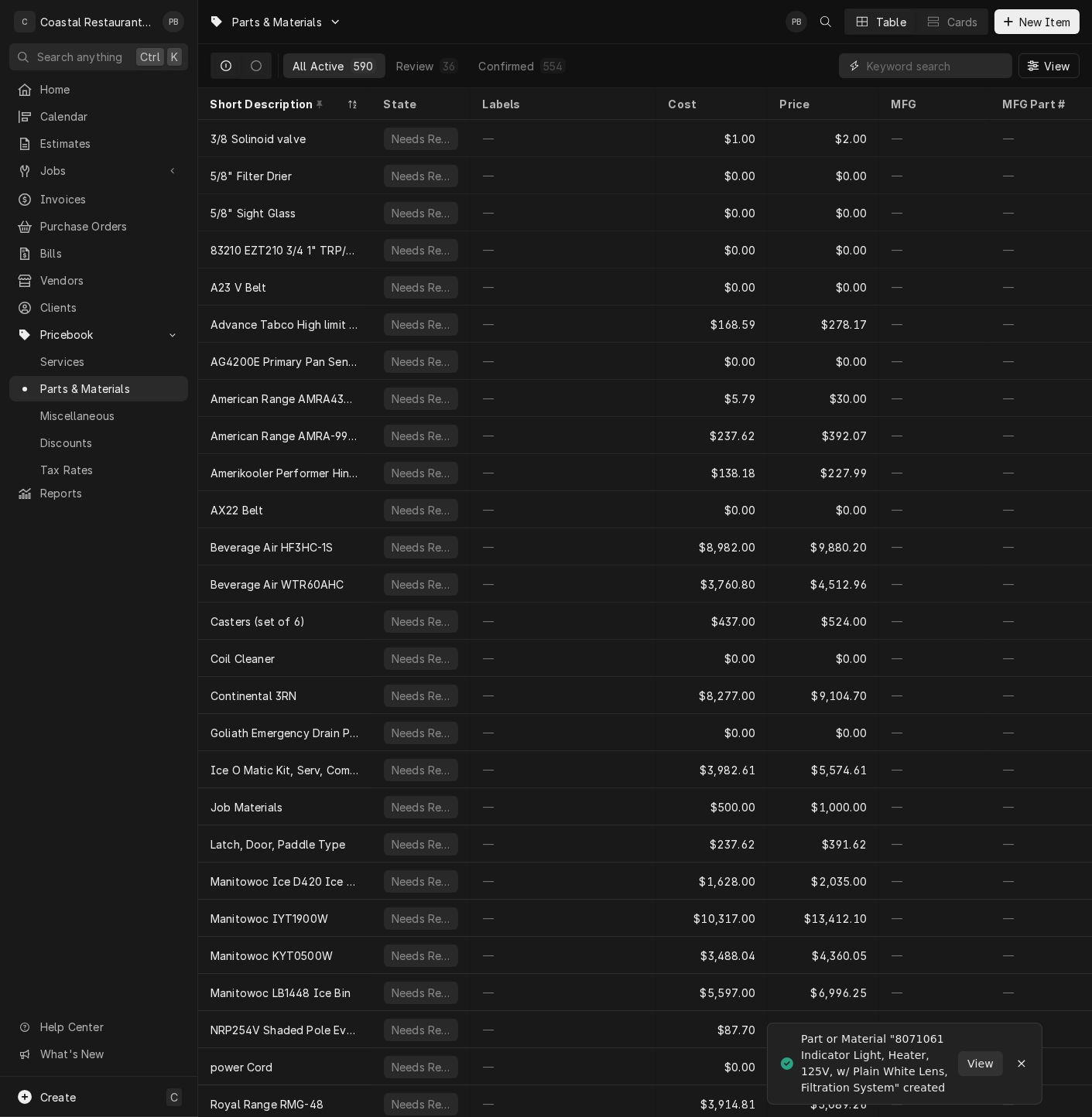
click at [960, 67] on input "Dynamic Content Wrapper" at bounding box center [935, 65] width 137 height 24
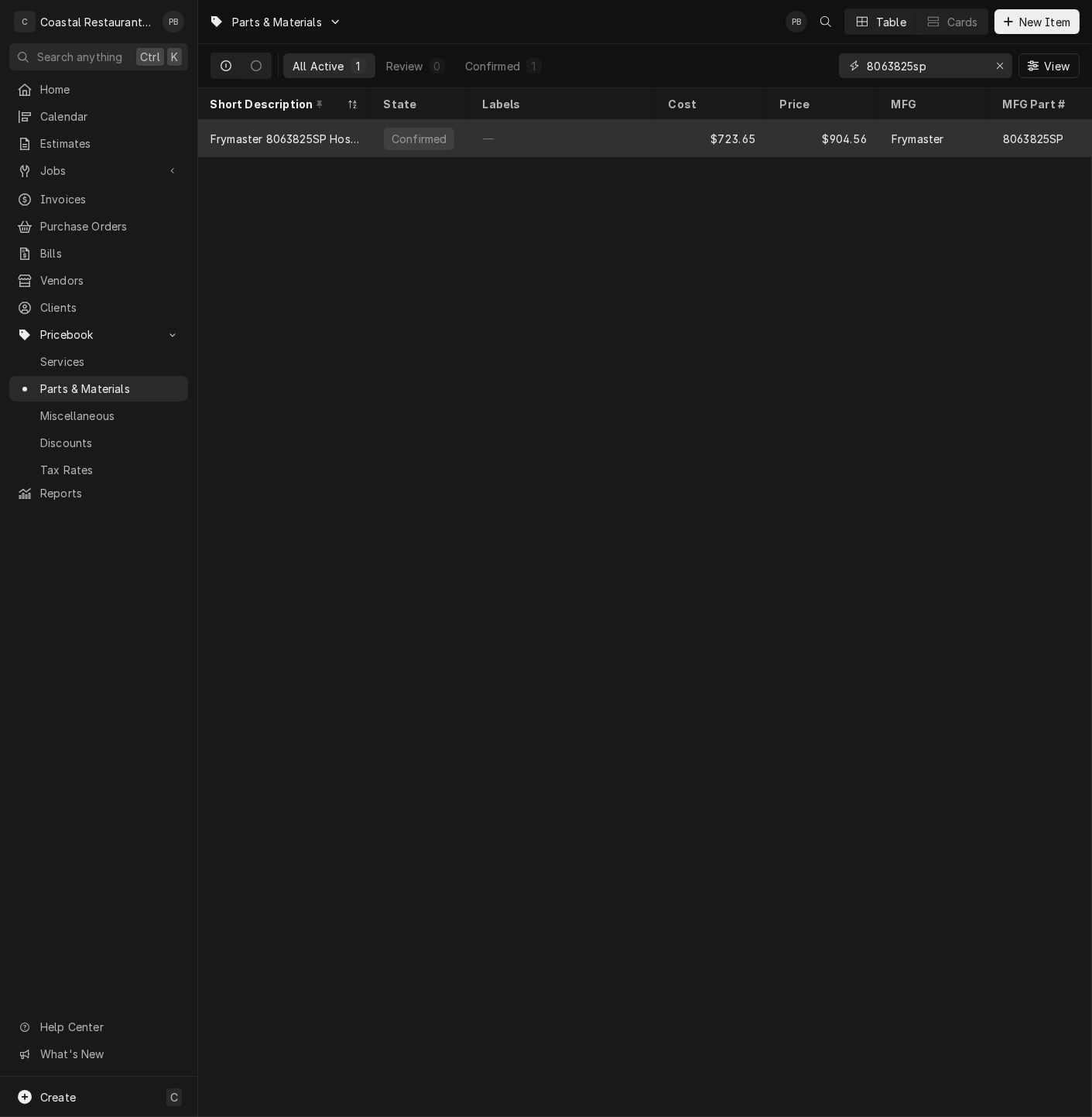
type input "8063825sp"
click at [325, 132] on div "Frymaster 8063825SP Hose/Wand Assembly" at bounding box center [285, 138] width 149 height 17
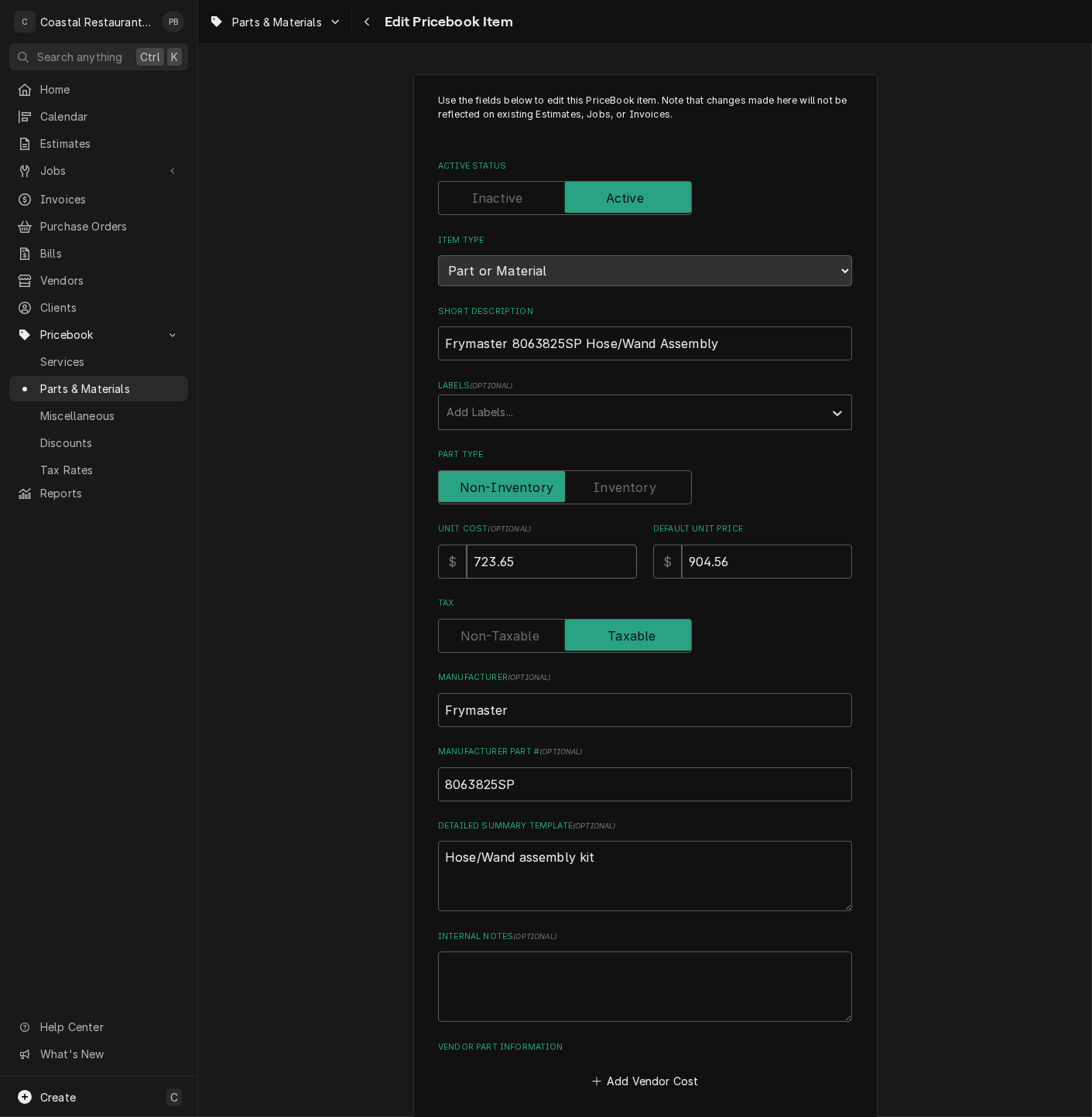
drag, startPoint x: 533, startPoint y: 558, endPoint x: 474, endPoint y: 560, distance: 59.0
click at [474, 560] on input "723.65" at bounding box center [552, 561] width 171 height 34
type textarea "x"
type input "758"
type textarea "x"
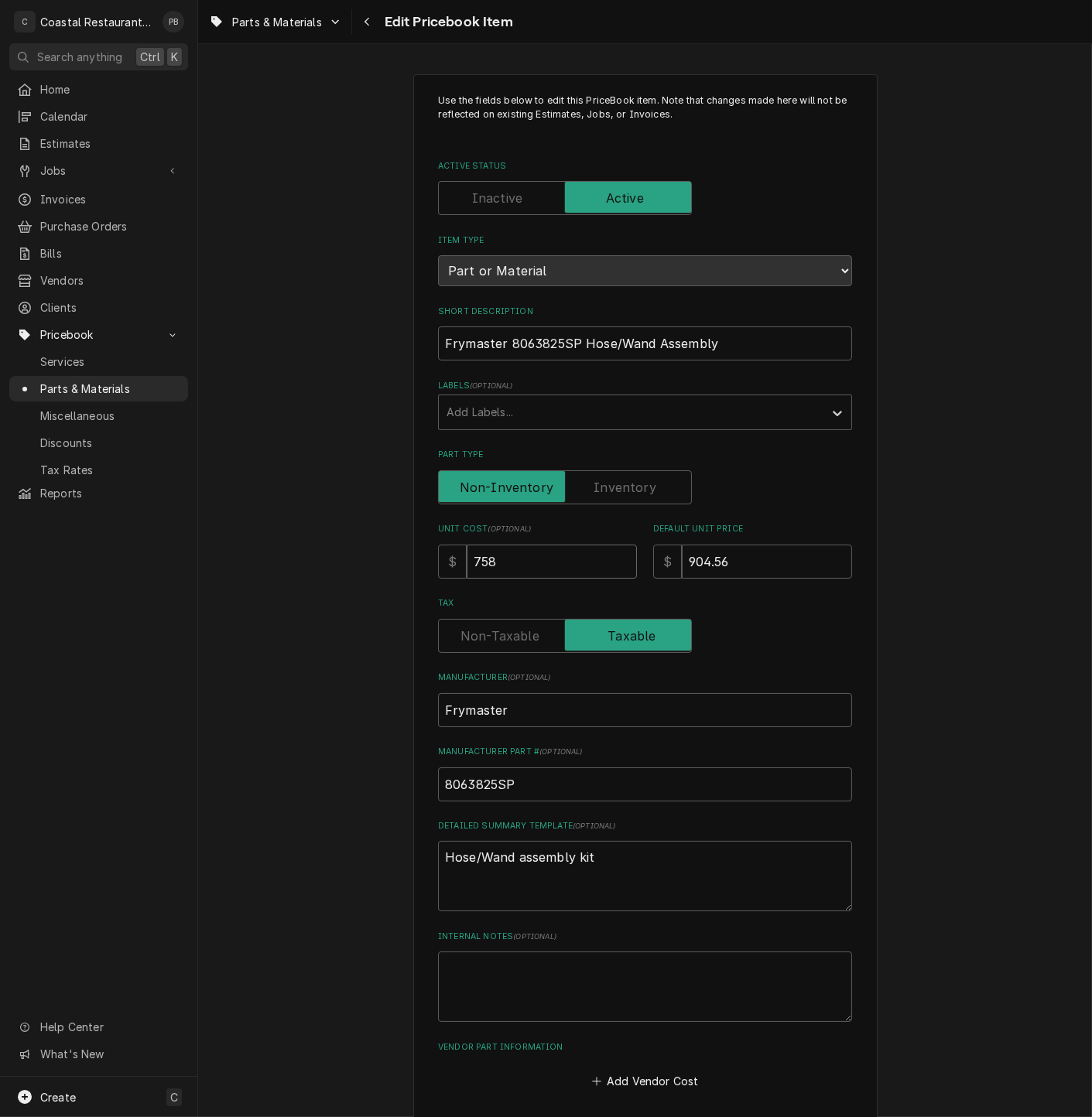
type input "7589"
type textarea "x"
type input "7589.8"
type textarea "x"
type input "7589.83"
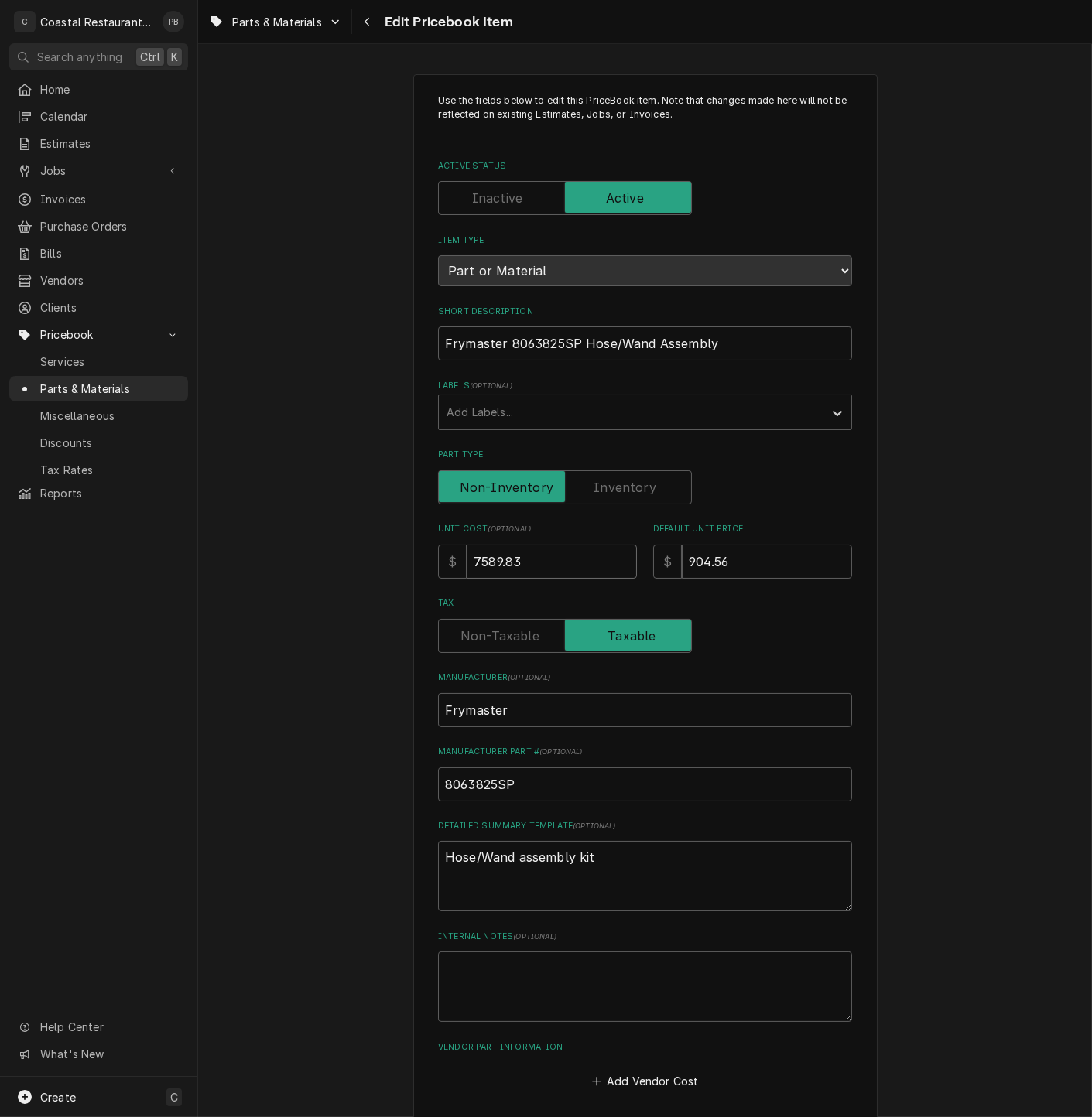
drag, startPoint x: 538, startPoint y: 562, endPoint x: 404, endPoint y: 565, distance: 134.0
click at [413, 568] on div "Use the fields below to edit this PriceBook item. Note that changes made here w…" at bounding box center [645, 643] width 464 height 1139
type textarea "x"
type input "7"
type textarea "x"
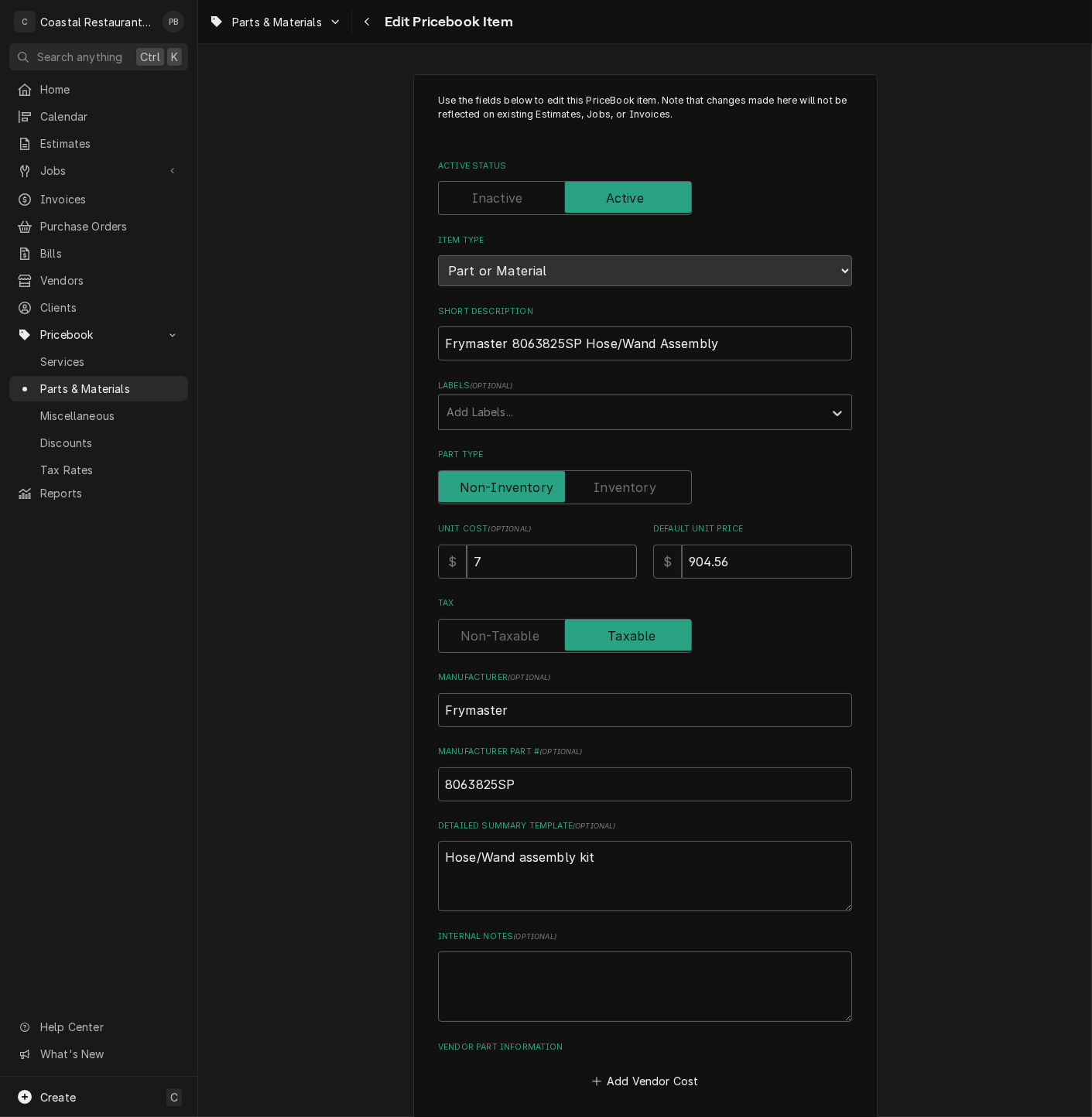
type input "75"
type textarea "x"
type input "759"
type textarea "x"
type input "759.8"
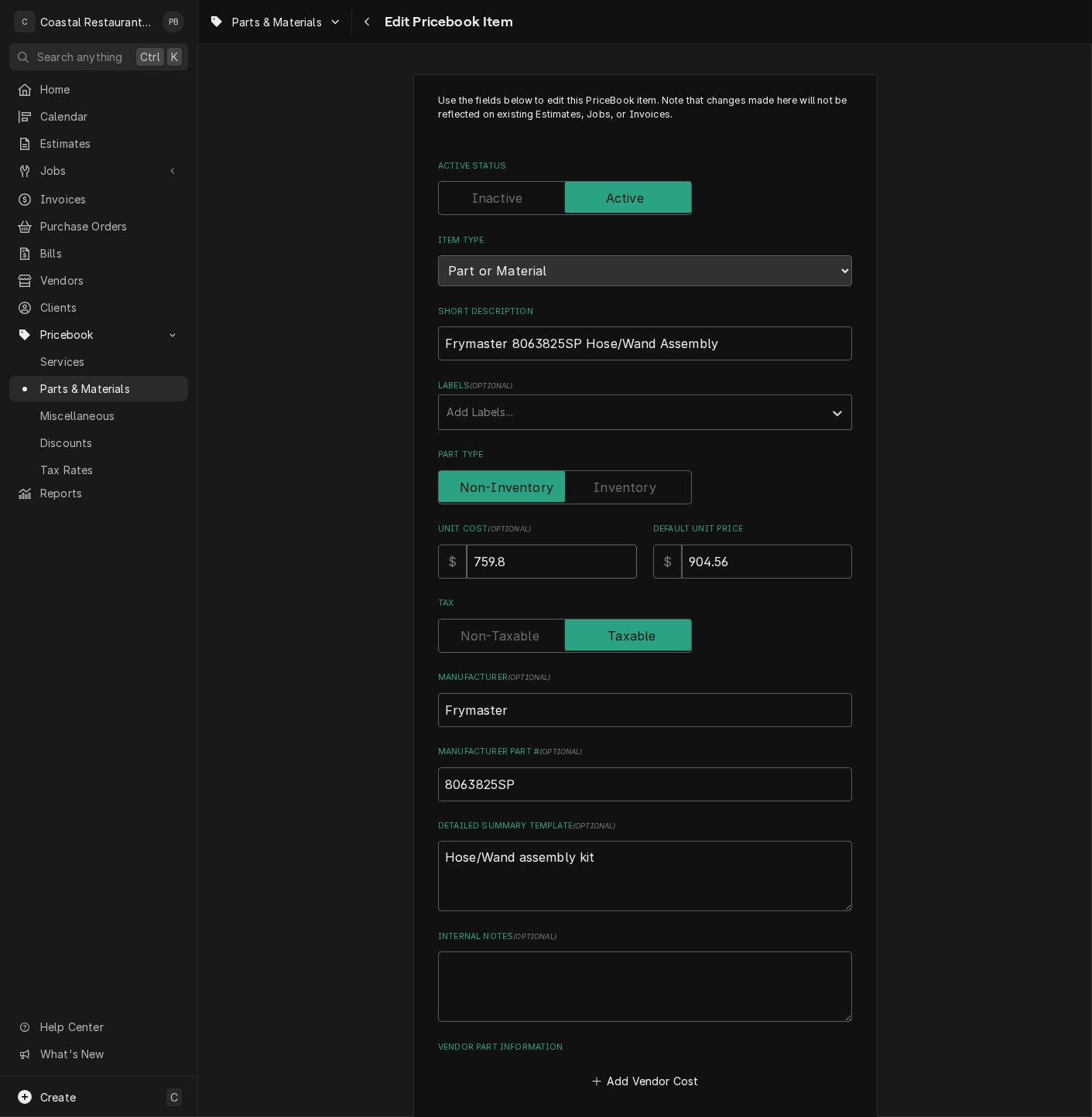
type textarea "x"
type input "759.83"
drag, startPoint x: 766, startPoint y: 569, endPoint x: 669, endPoint y: 565, distance: 97.1
click at [669, 565] on div "$ 904.56" at bounding box center [752, 561] width 199 height 34
type textarea "x"
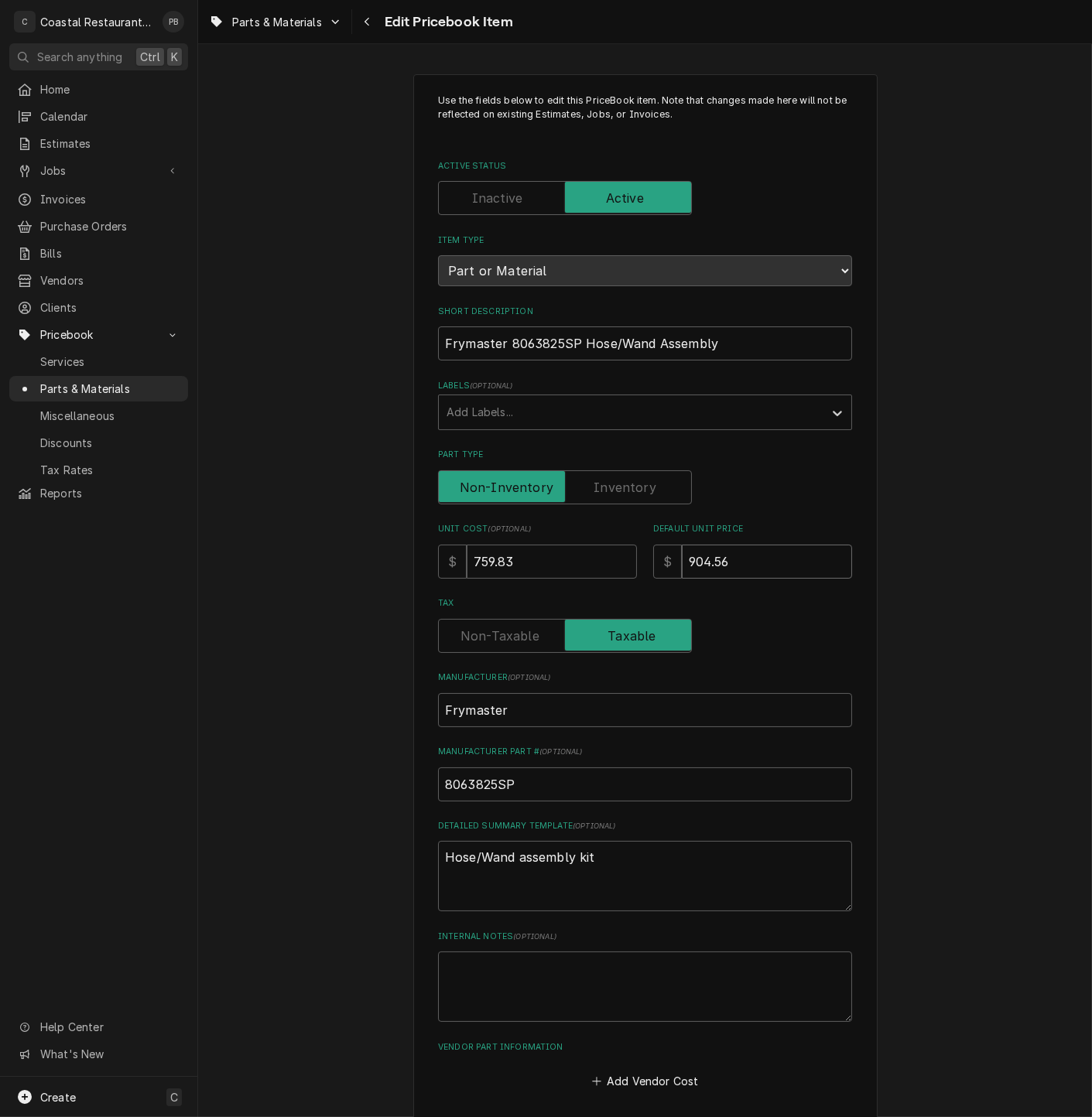
type input "7"
type textarea "x"
type input "75"
type textarea "x"
type input "759"
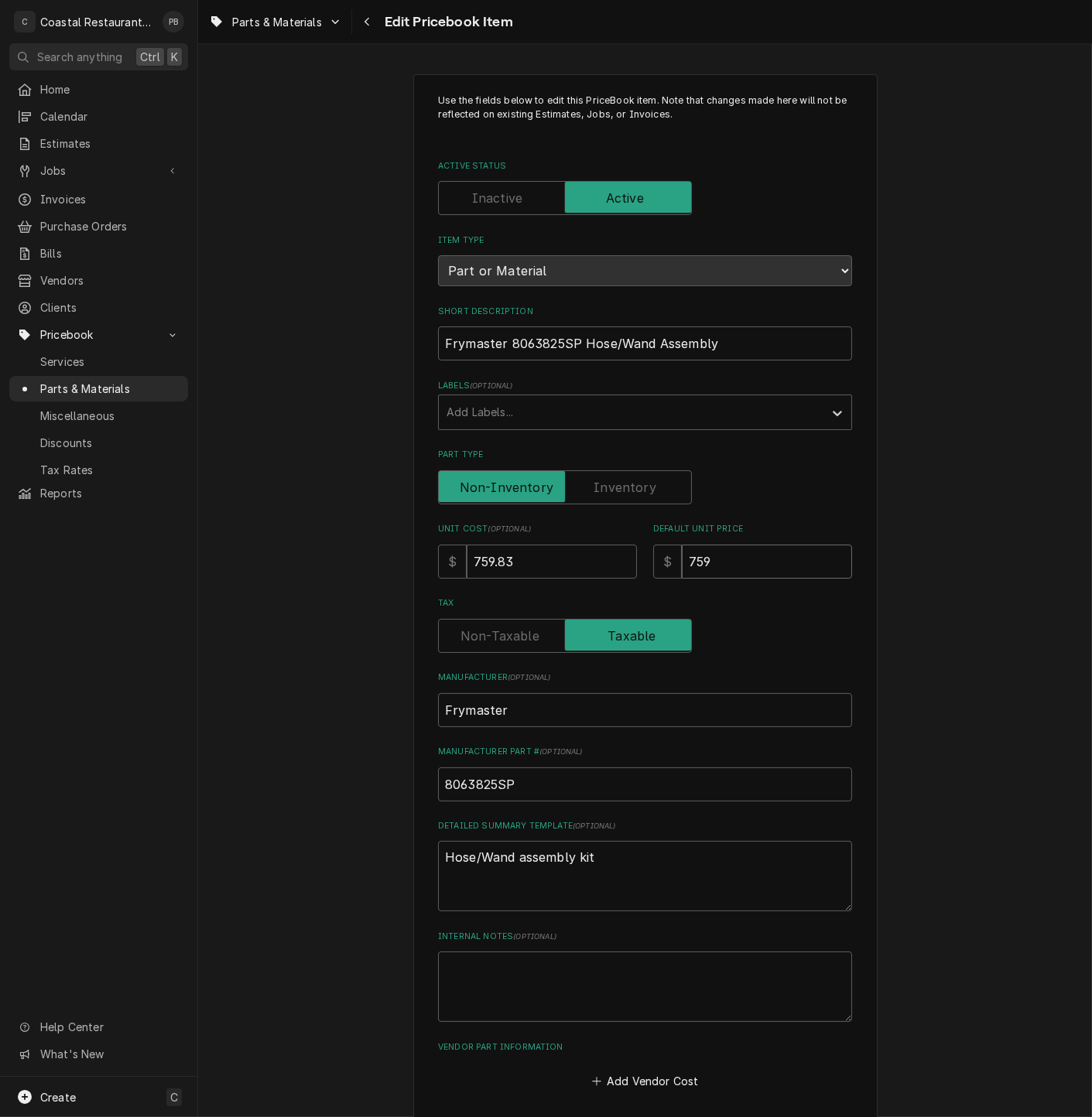
type textarea "x"
type input "75"
type textarea "x"
type input "7"
type textarea "x"
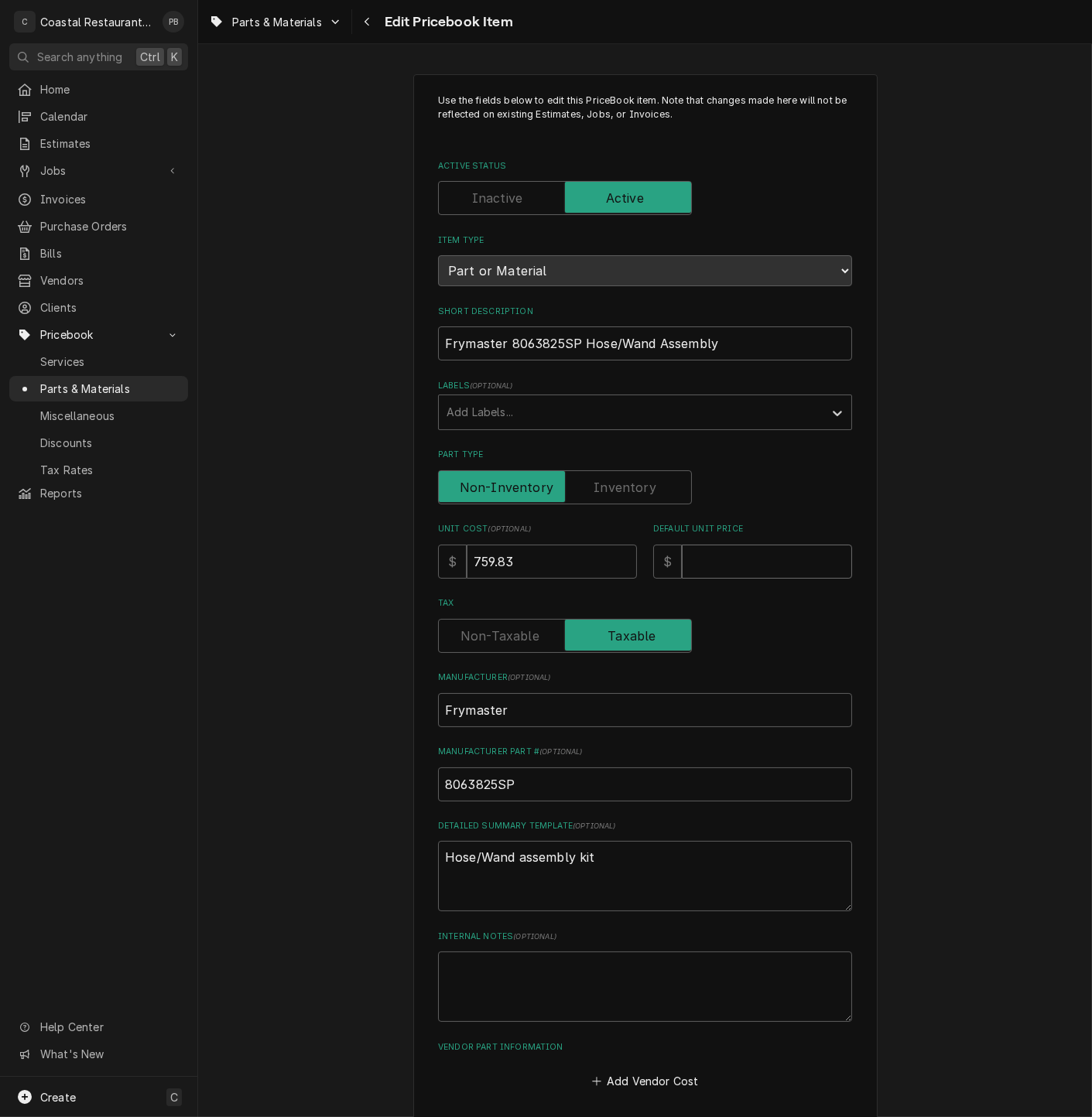
type textarea "x"
type input "9"
type textarea "x"
type input "98"
type textarea "x"
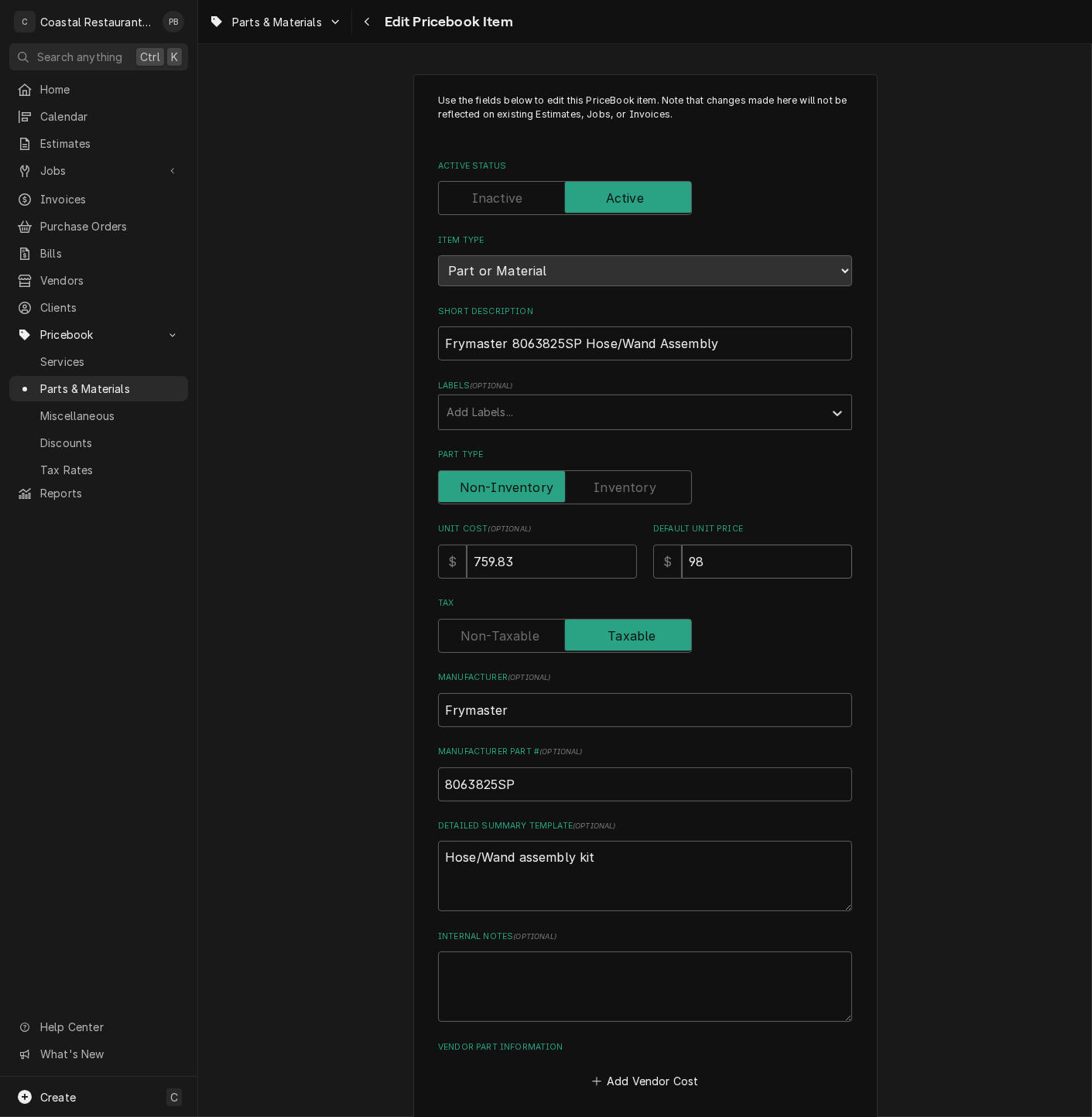
type input "987"
type textarea "x"
type input "987.7"
type textarea "x"
type input "987.78"
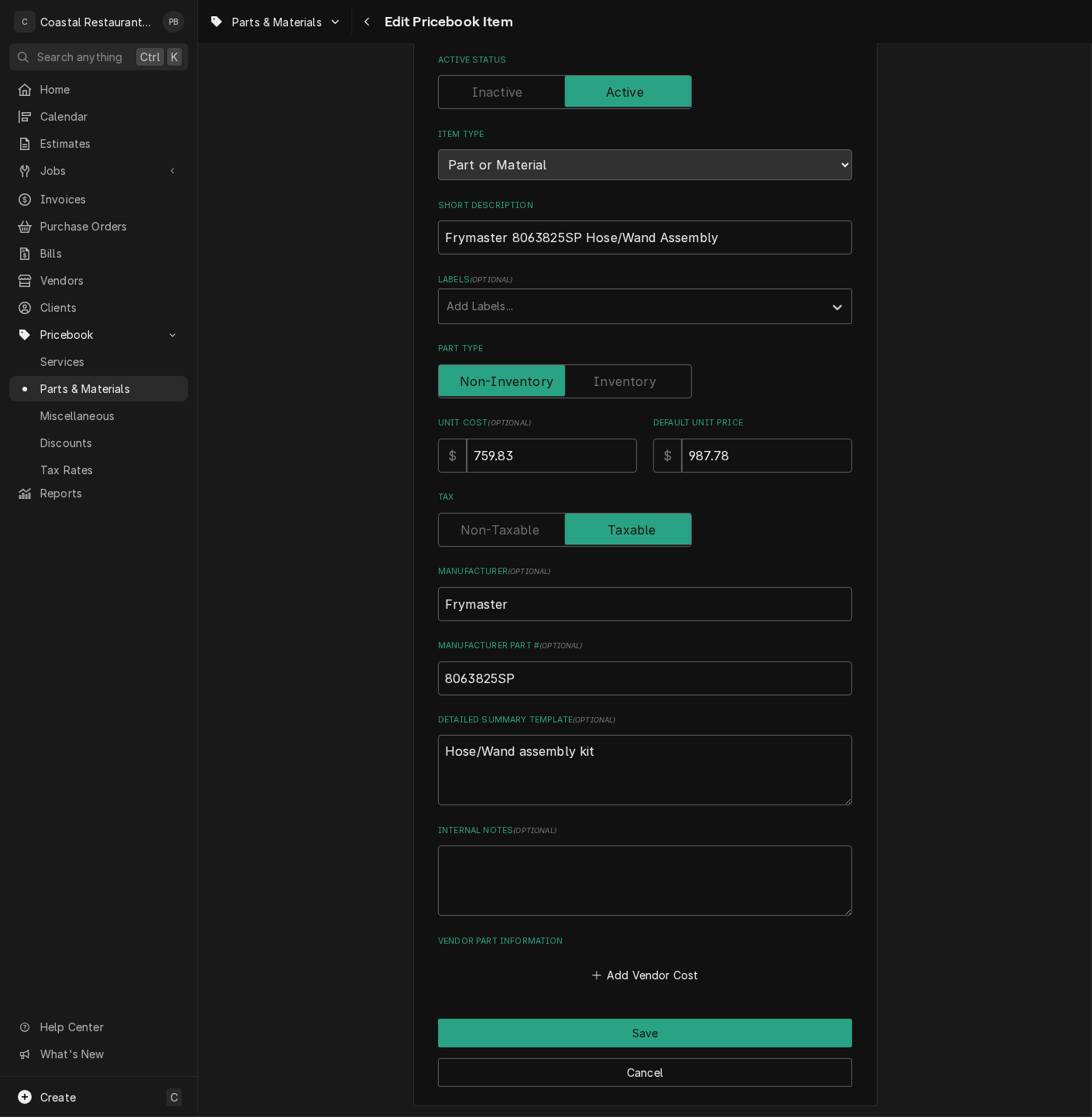
scroll to position [184, 0]
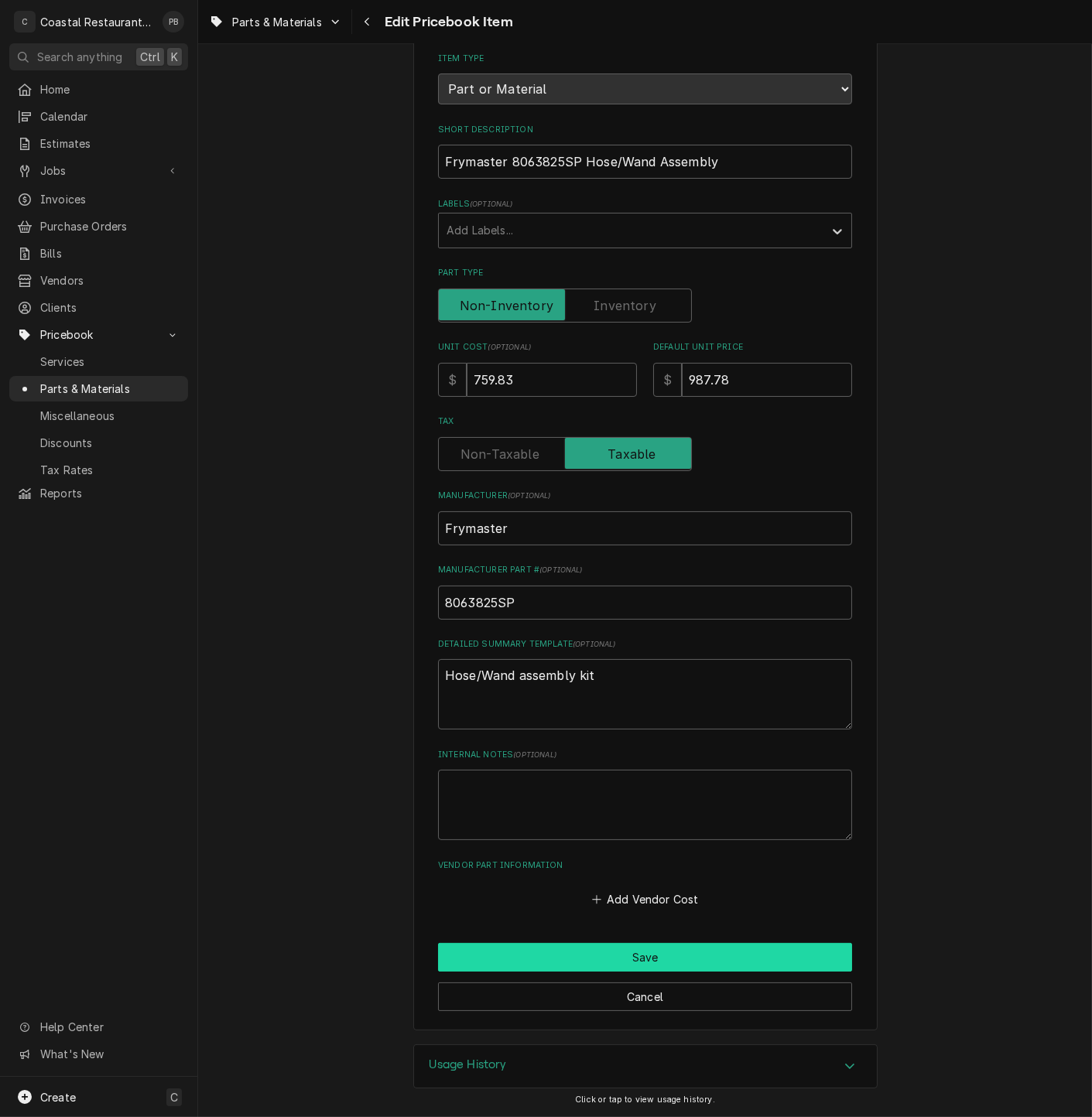
click at [629, 951] on button "Save" at bounding box center [645, 957] width 414 height 29
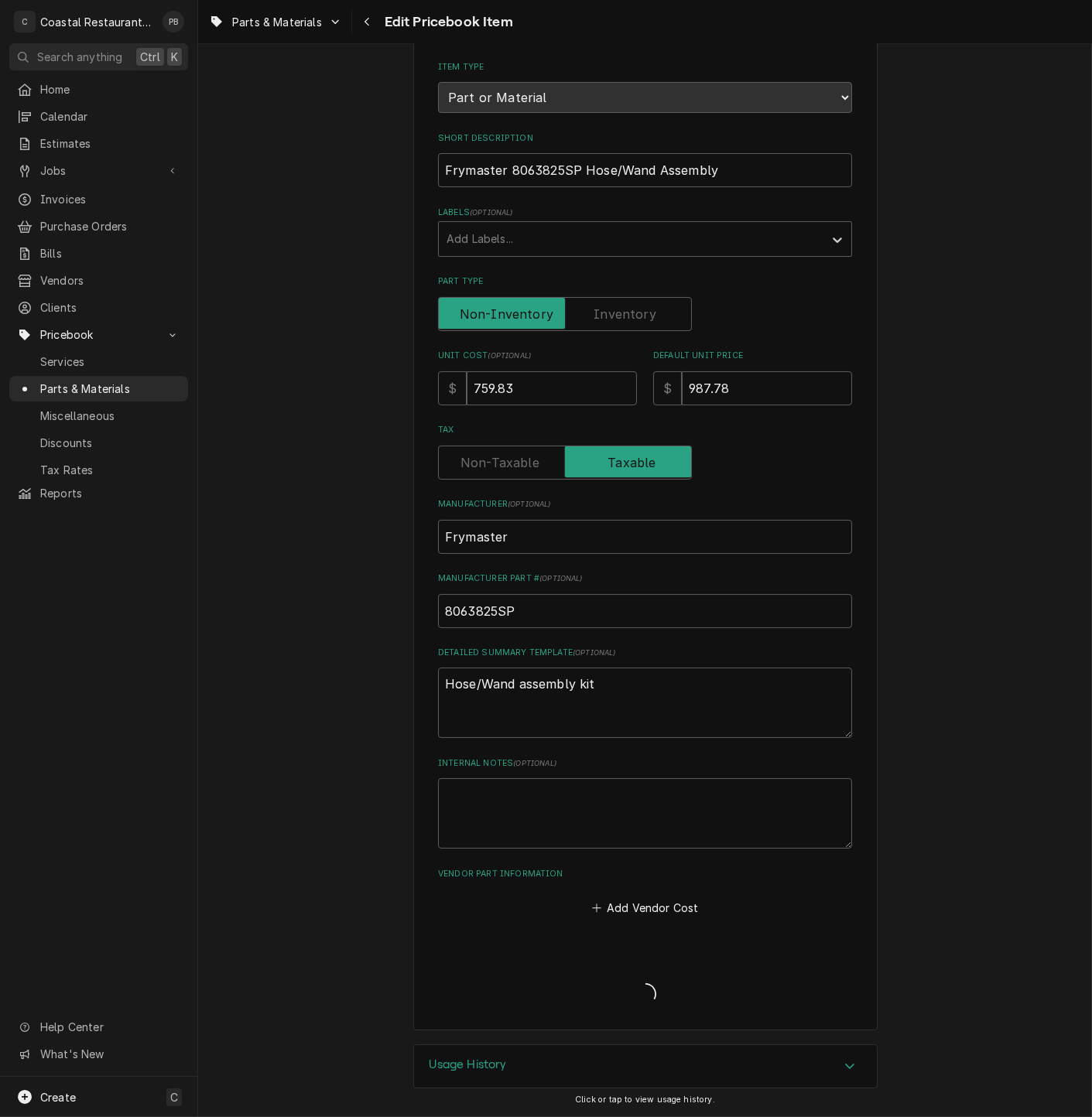
type textarea "x"
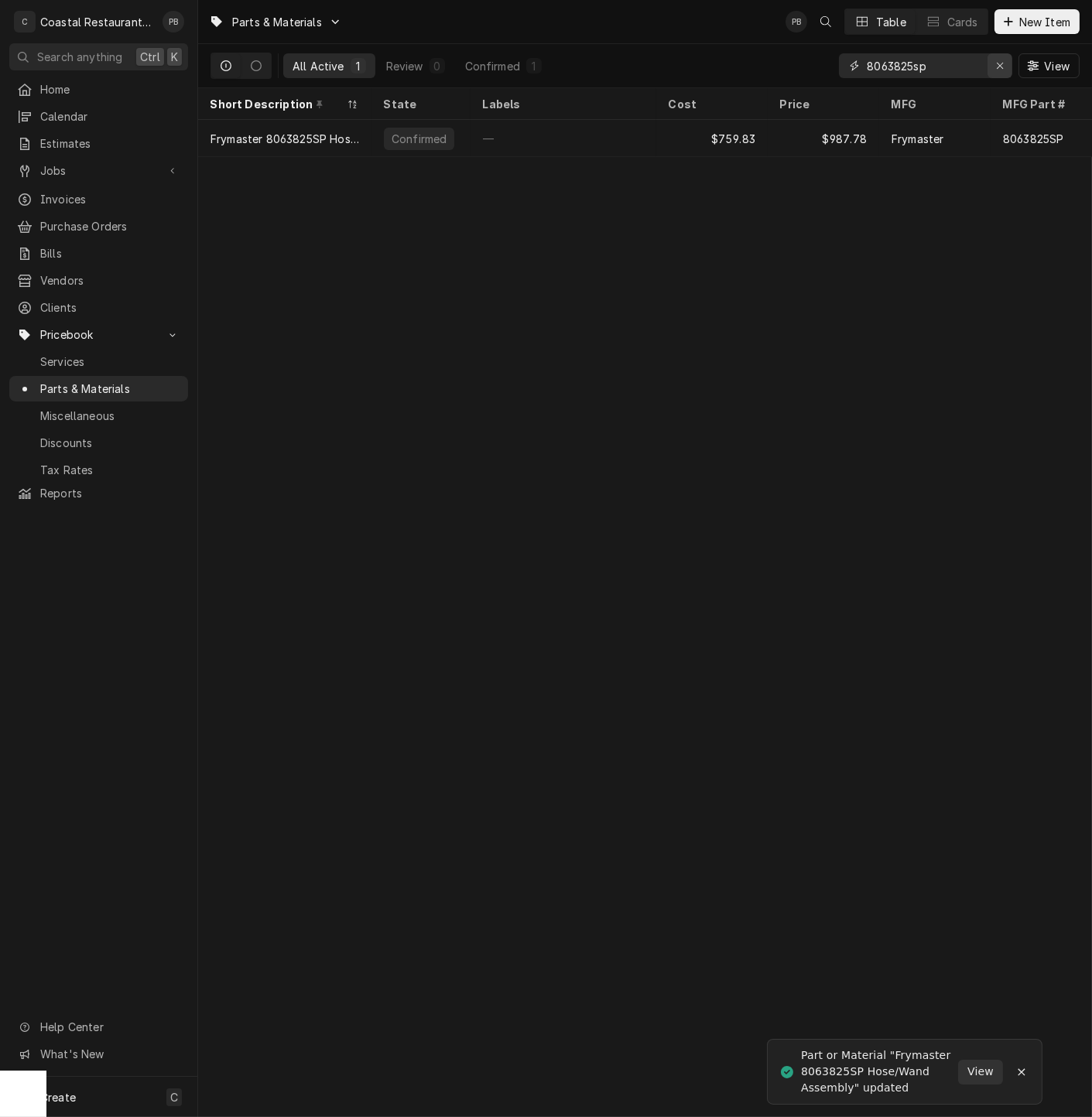
click at [995, 66] on icon "Erase input" at bounding box center [1000, 65] width 9 height 10
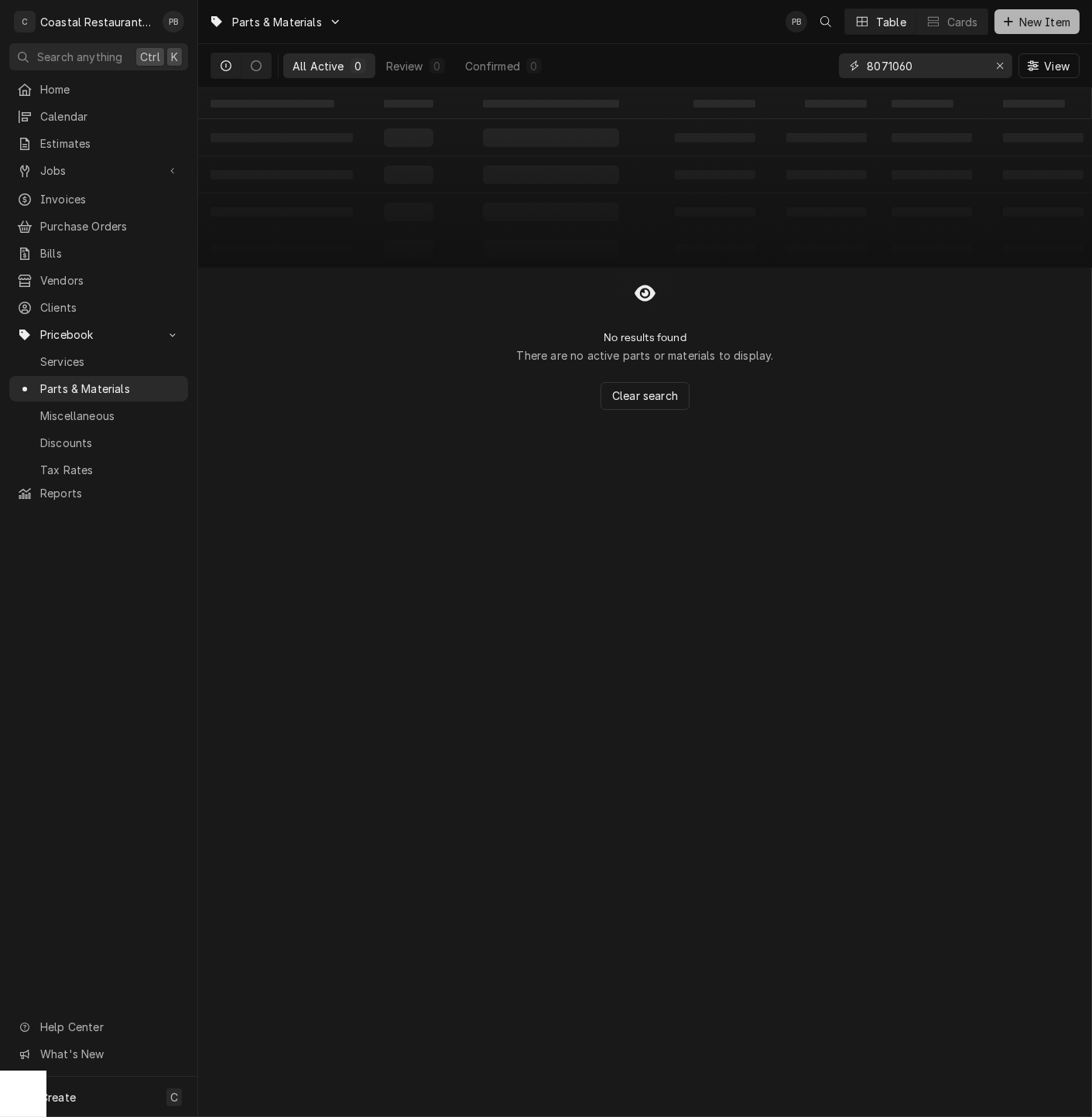
type input "8071060"
click at [1038, 19] on span "New Item" at bounding box center [1044, 22] width 57 height 17
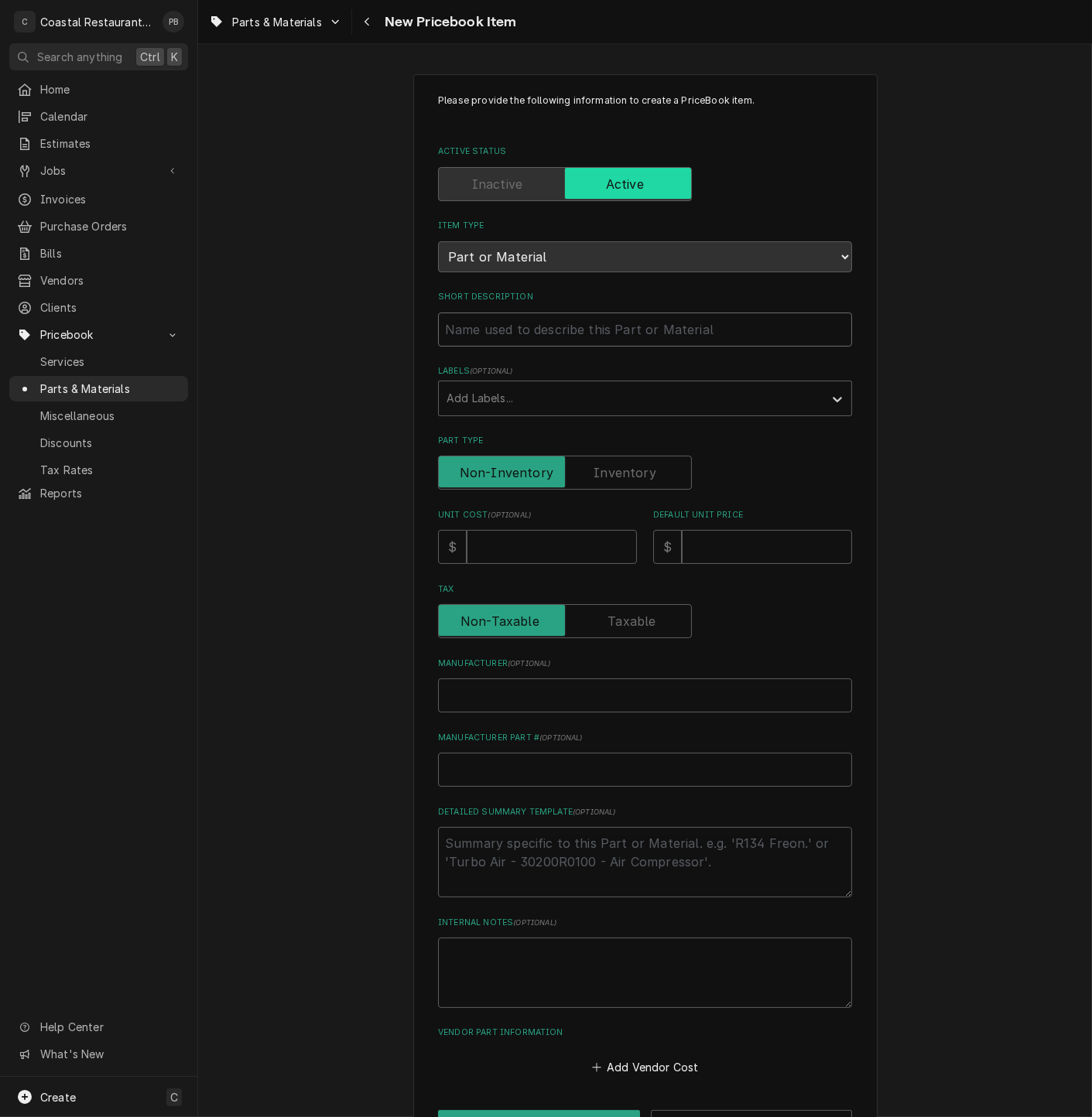
click at [527, 331] on input "Short Description" at bounding box center [645, 329] width 414 height 34
paste input "8071060 Indicator Light, Red Lens, Change Filter, 125V, 1/3W"
type textarea "x"
type input "8071060 Indicator Light, Red Lens, Change Filter, 125V, 1/3W"
click at [506, 547] on input "Unit Cost ( optional )" at bounding box center [552, 546] width 171 height 34
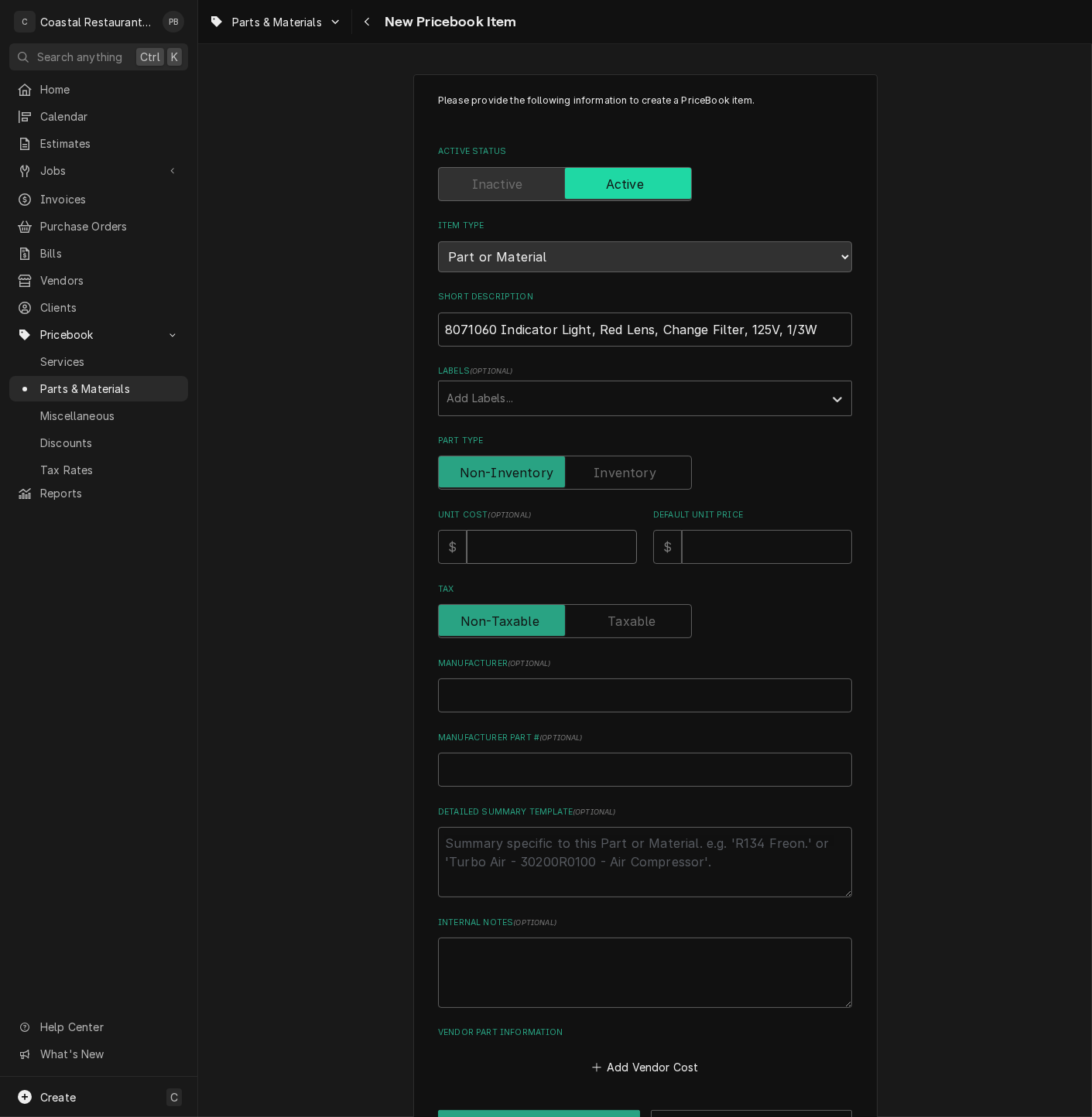
type textarea "x"
type input "2"
type textarea "x"
type input "20"
type textarea "x"
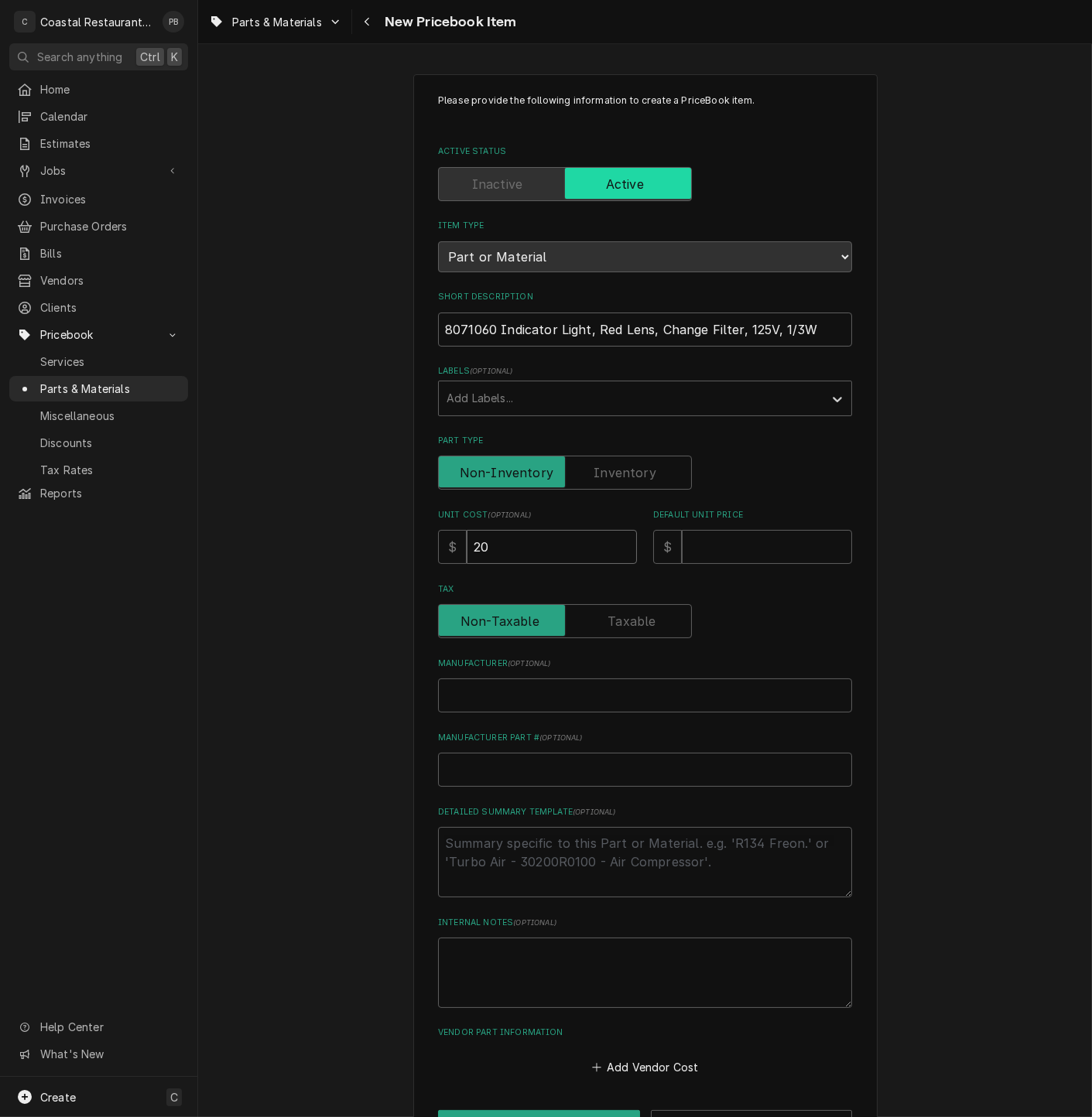
type input "207"
type textarea "x"
type input "20"
type textarea "x"
type input "20.7"
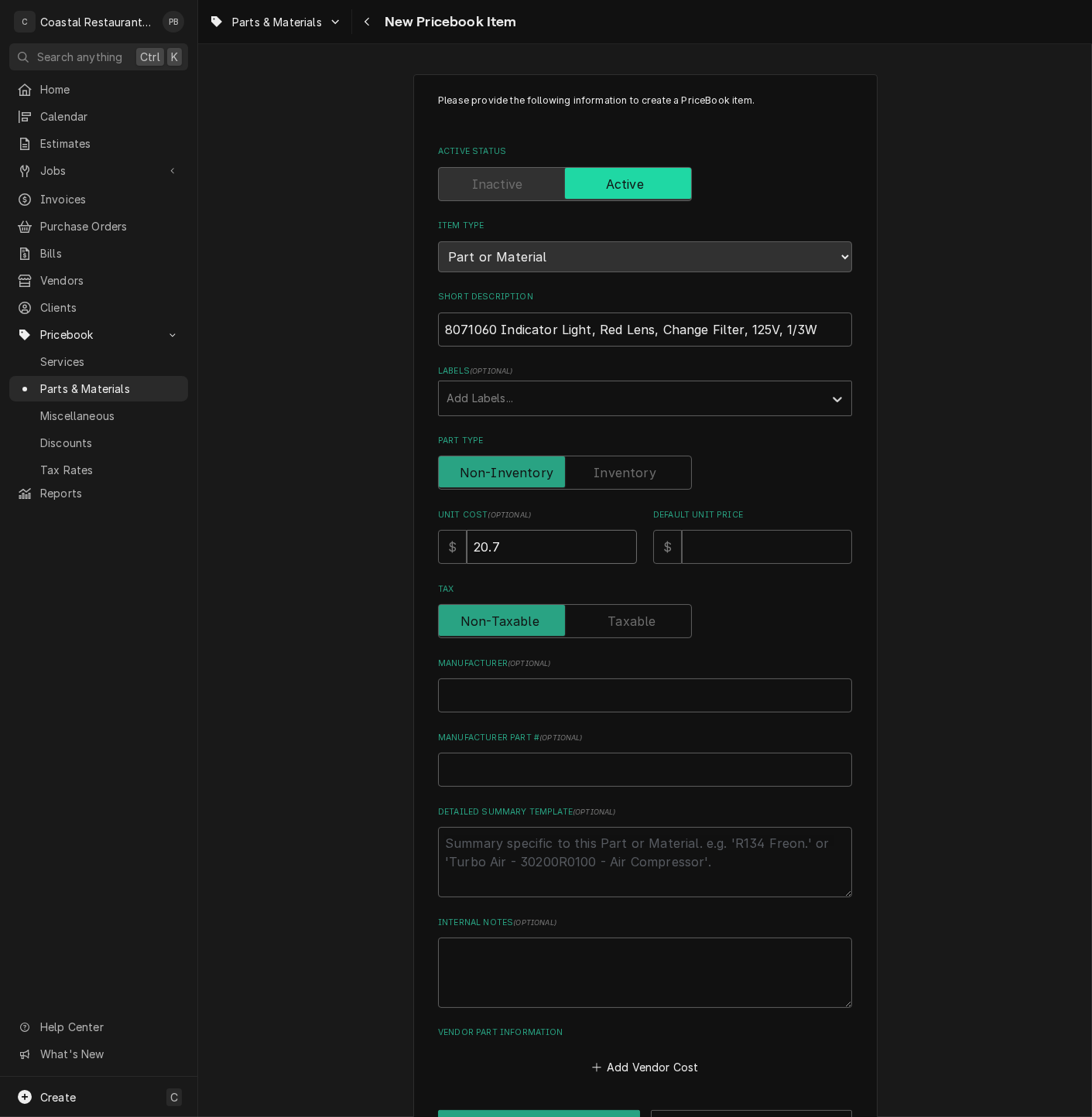
type textarea "x"
type input "20.74"
type textarea "x"
type input "3"
type textarea "x"
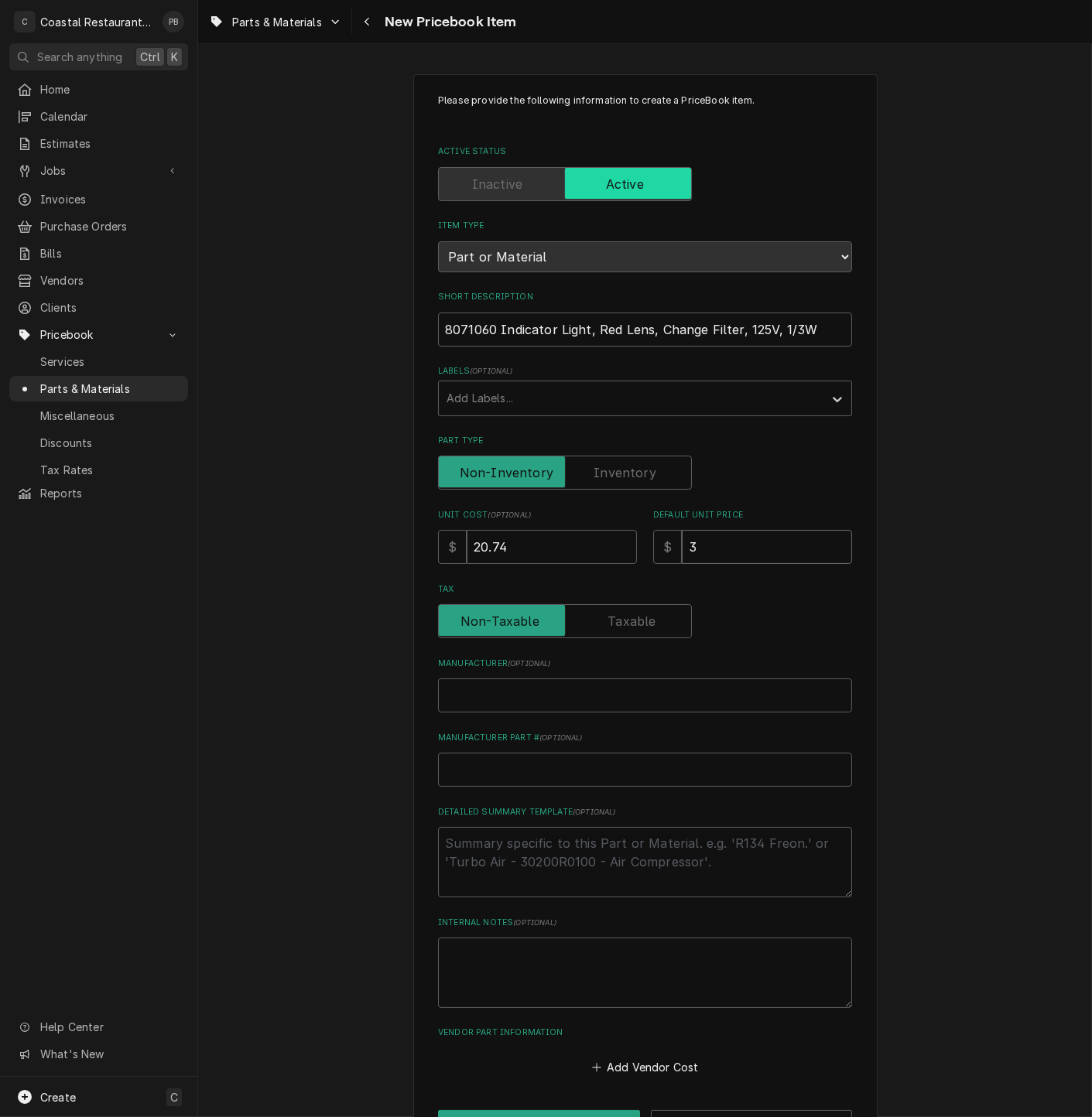
type input "34"
type textarea "x"
type input "342"
type textarea "x"
type input "3422"
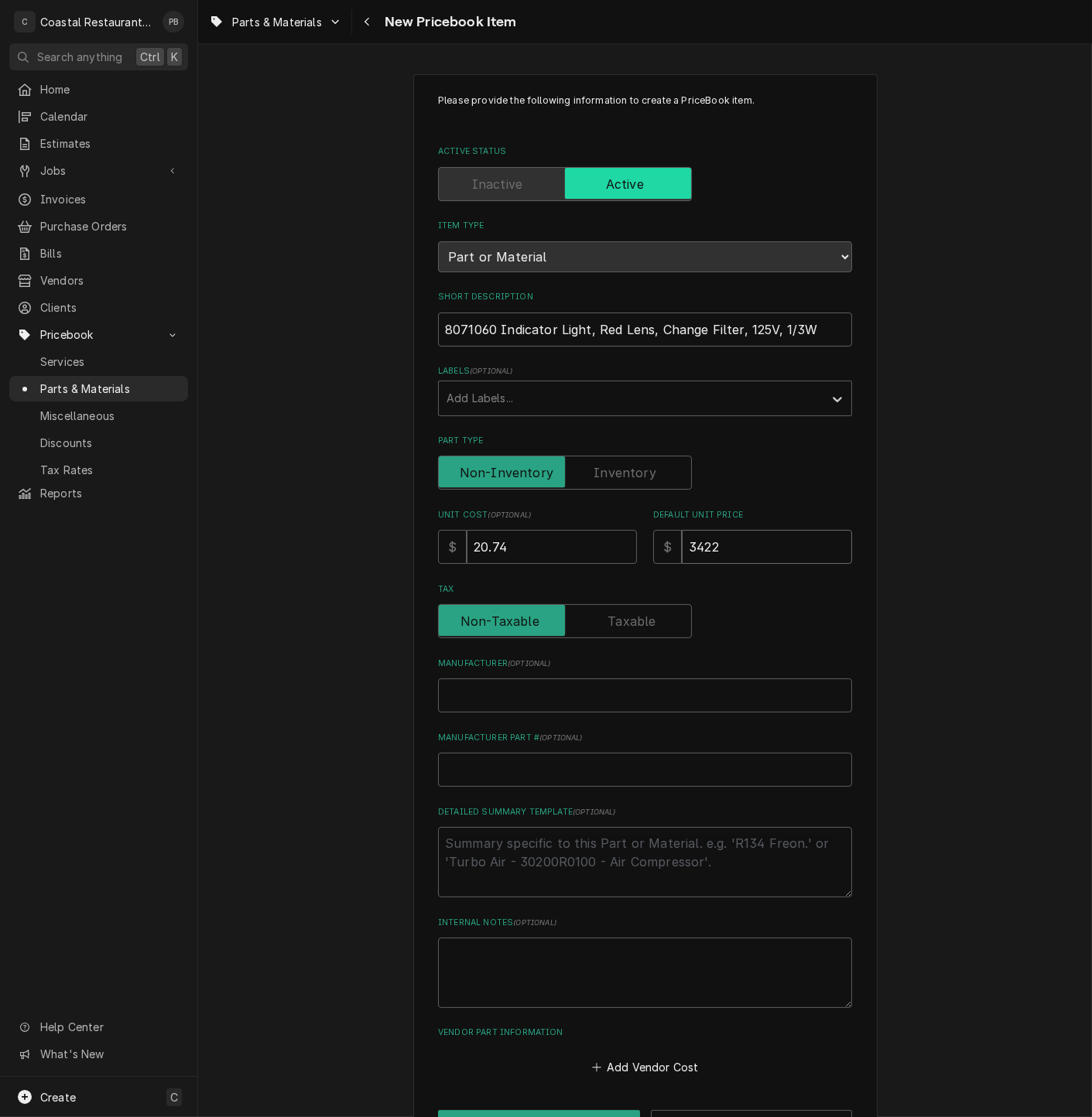
type textarea "x"
type input "342"
type textarea "x"
type input "34"
type textarea "x"
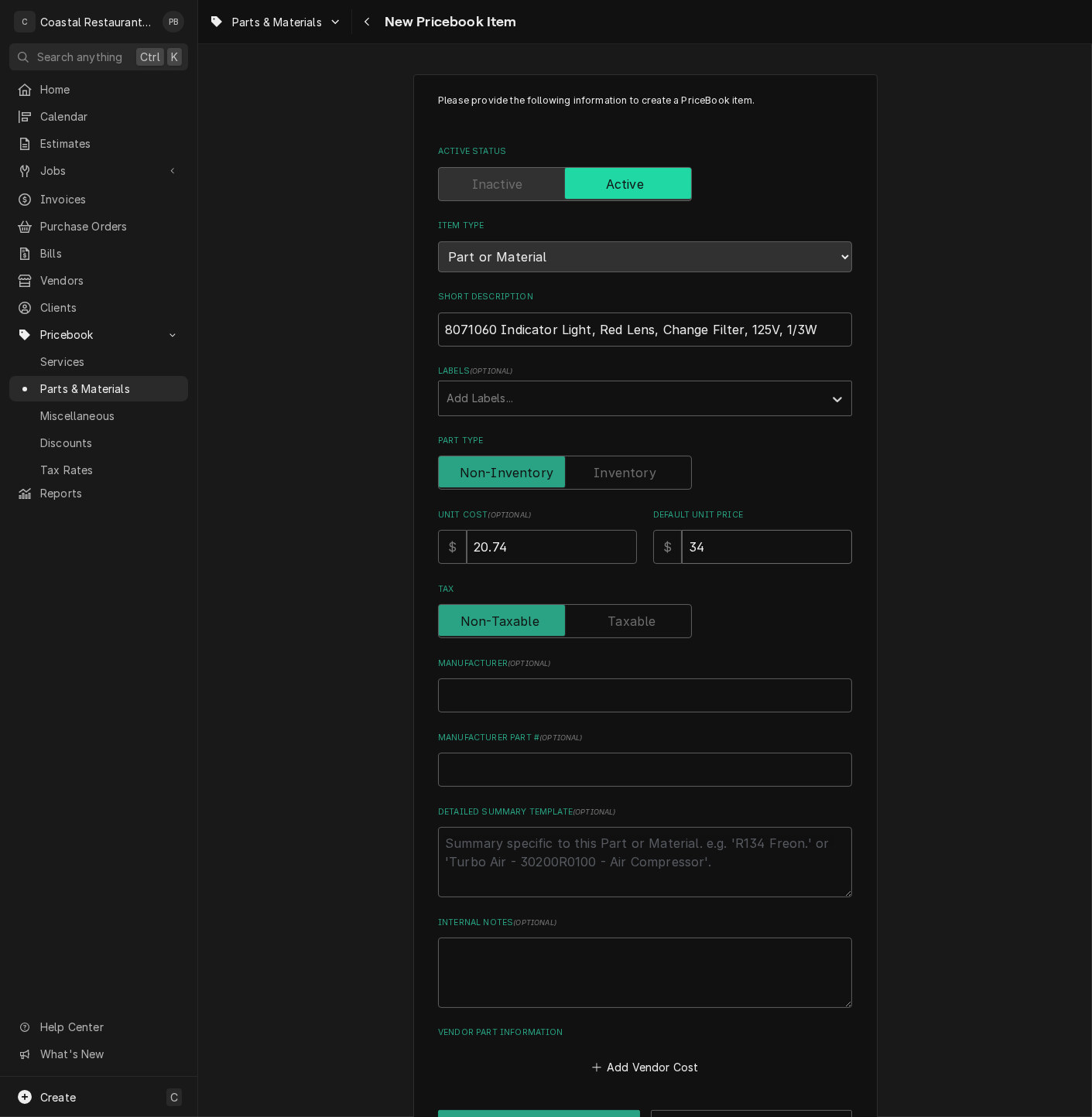
type input "34.5"
type textarea "x"
type input "34"
type textarea "x"
type input "34.2"
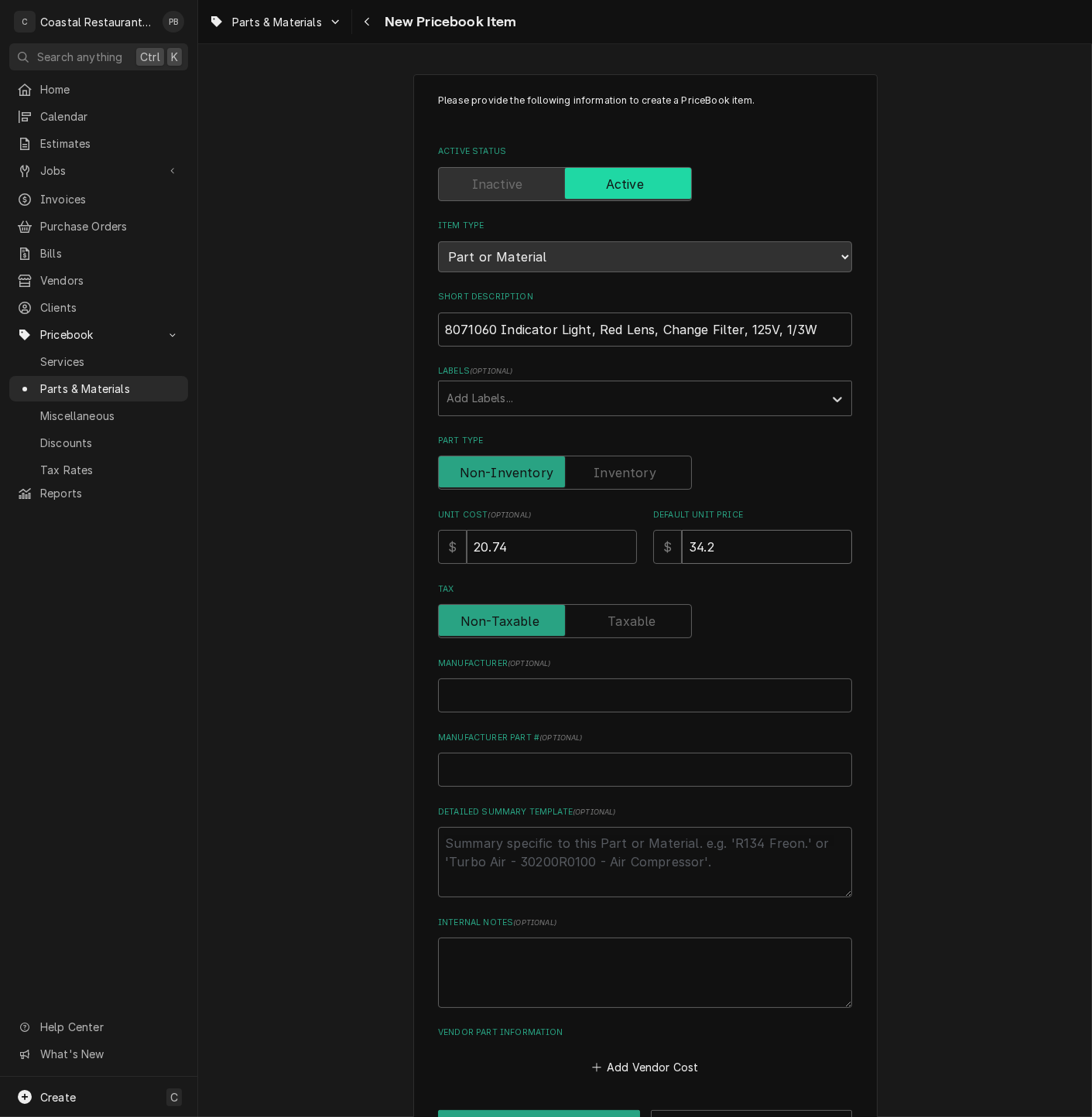
type textarea "x"
type input "34.22"
click at [539, 694] on input "Manufacturer ( optional )" at bounding box center [645, 695] width 414 height 34
type textarea "x"
type input "F"
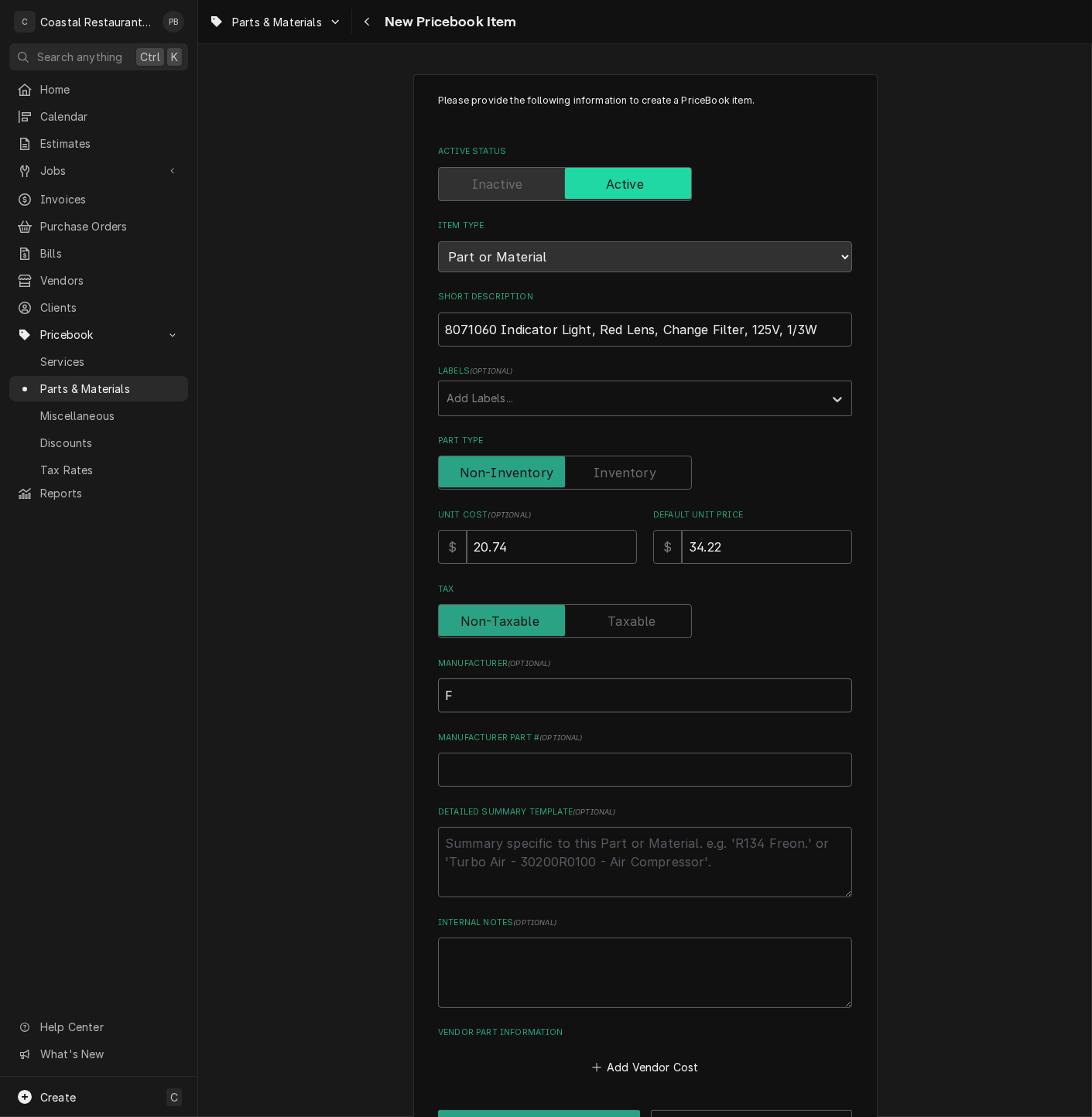
type textarea "x"
type input "Fry"
type textarea "x"
type input "Frym"
type textarea "x"
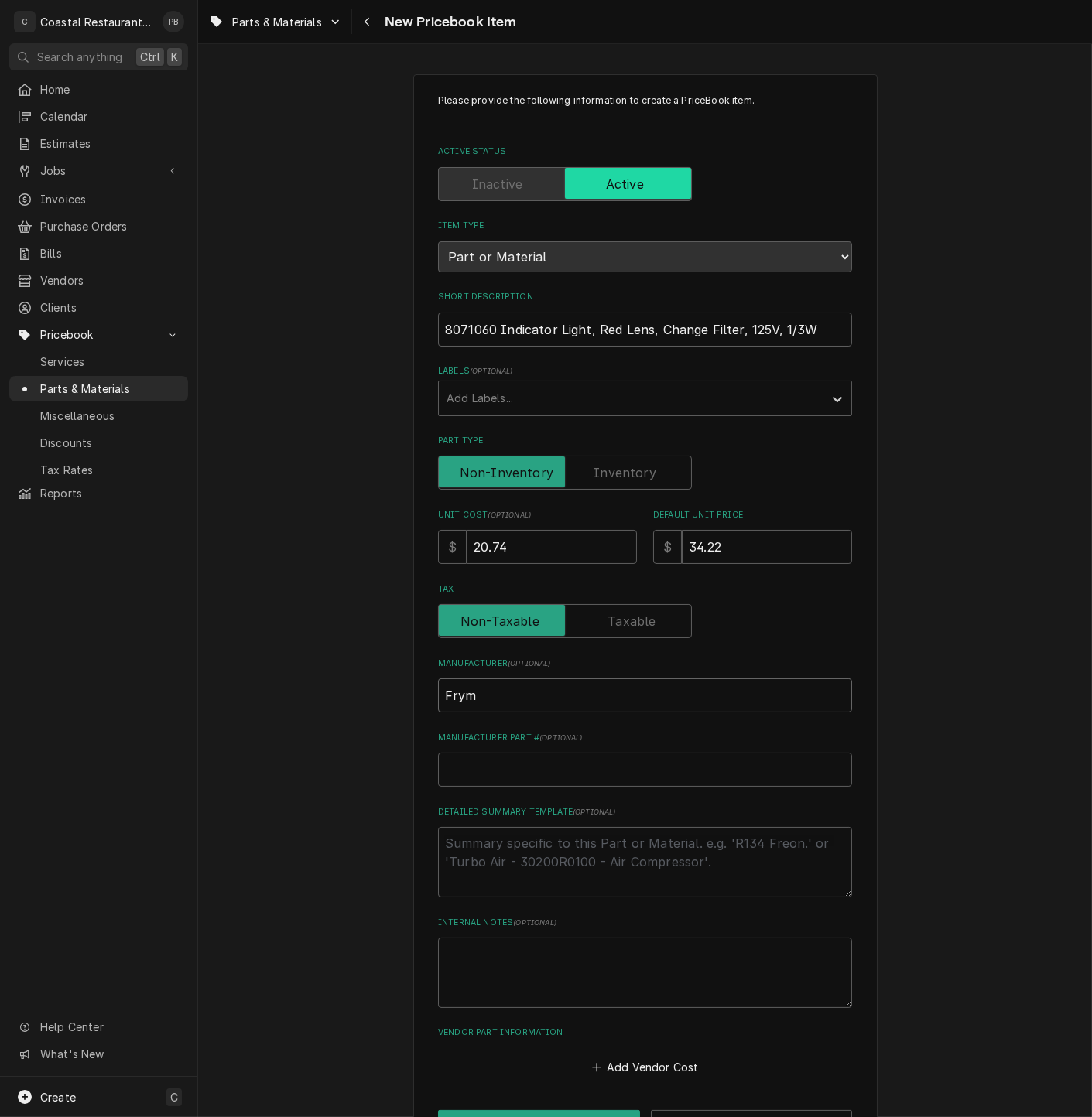
type input "Fryma"
type textarea "x"
type input "Frymast"
type textarea "x"
type input "Frymaste"
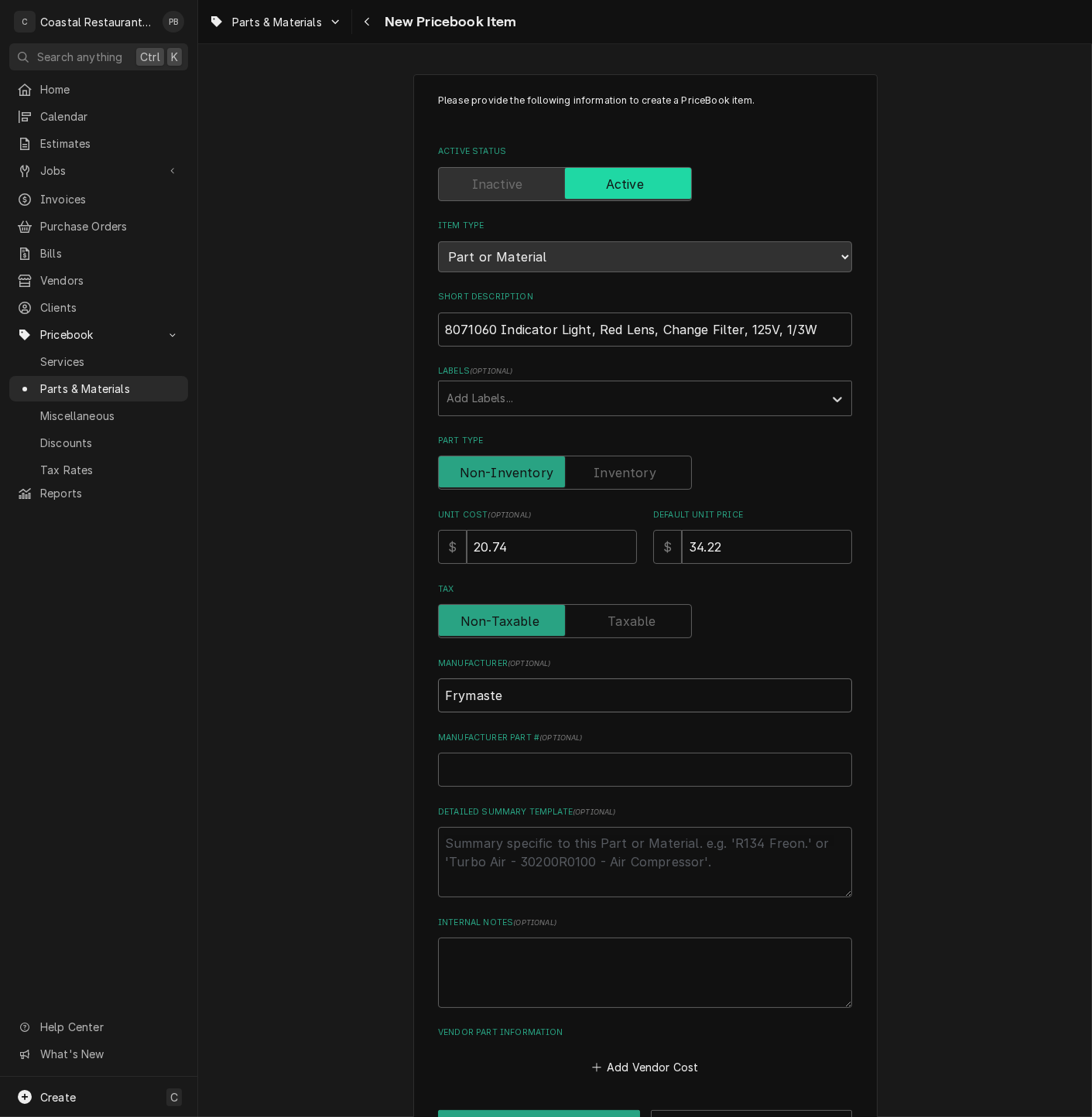
type textarea "x"
type input "Frymaster"
click at [527, 767] on input "Manufacturer Part # ( optional )" at bounding box center [645, 769] width 414 height 34
type textarea "x"
type input "8"
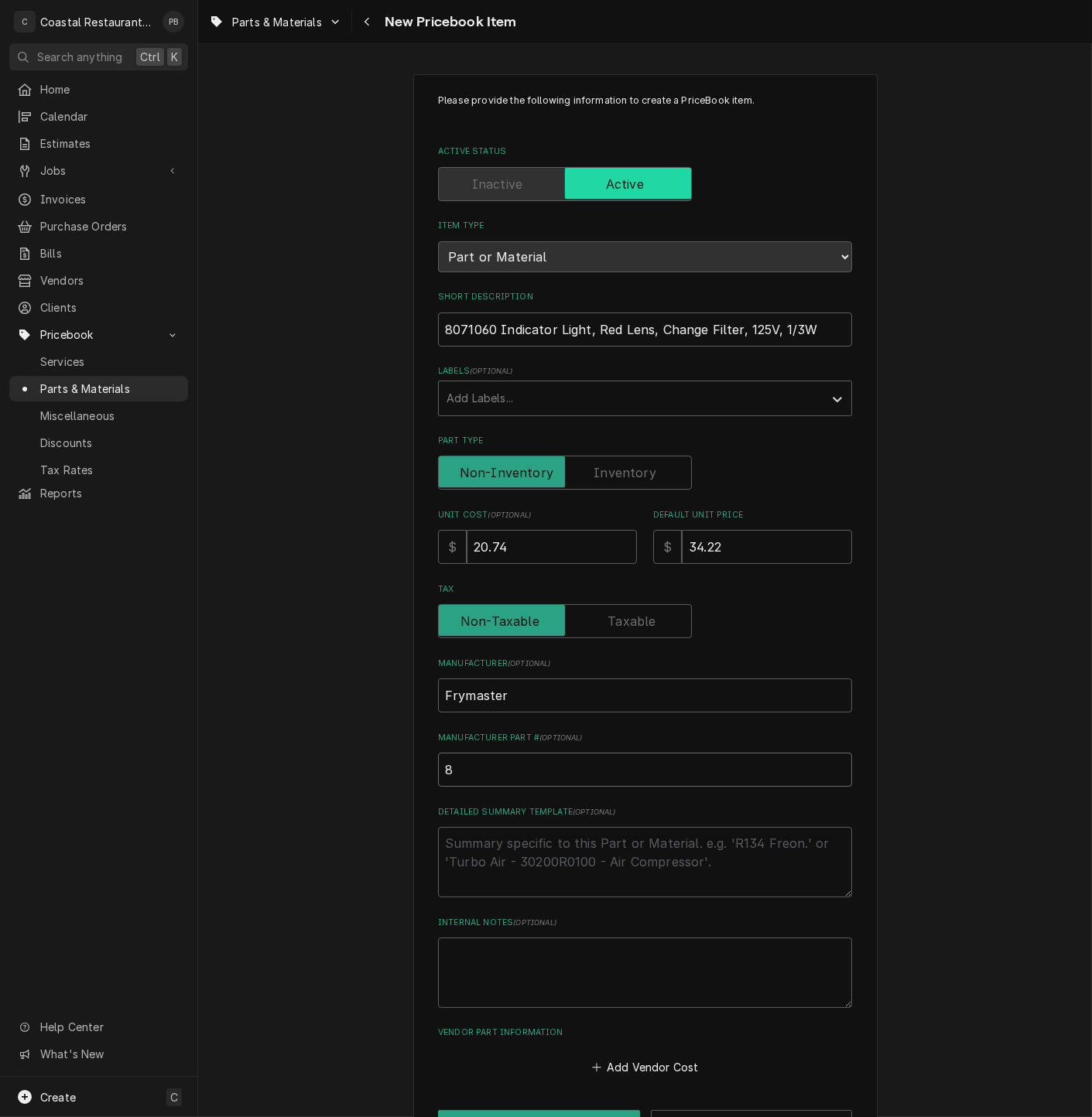
type textarea "x"
type input "80"
type textarea "x"
type input "807"
type textarea "x"
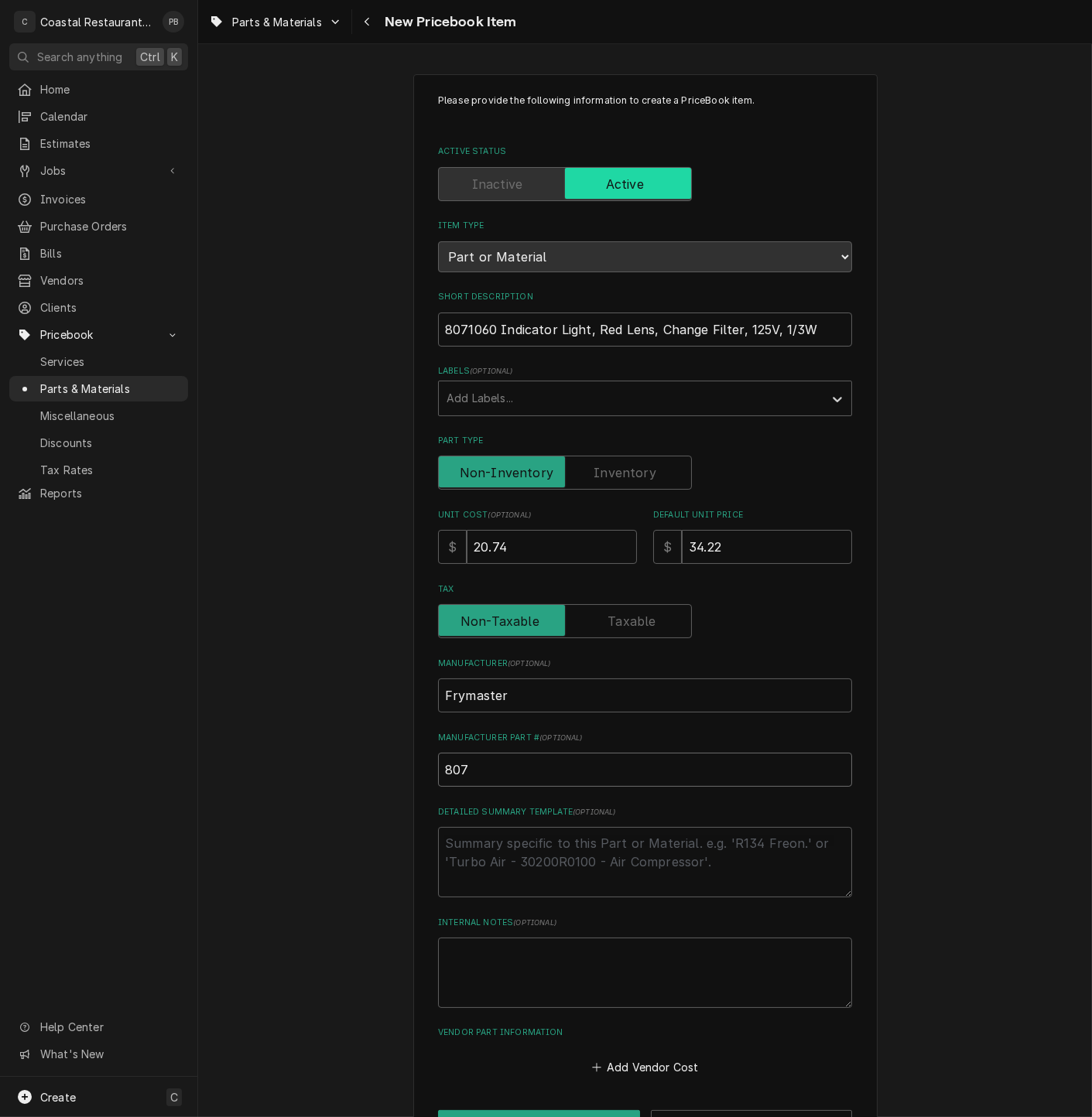
type input "8071"
type textarea "x"
type input "80710"
type textarea "x"
type input "807106"
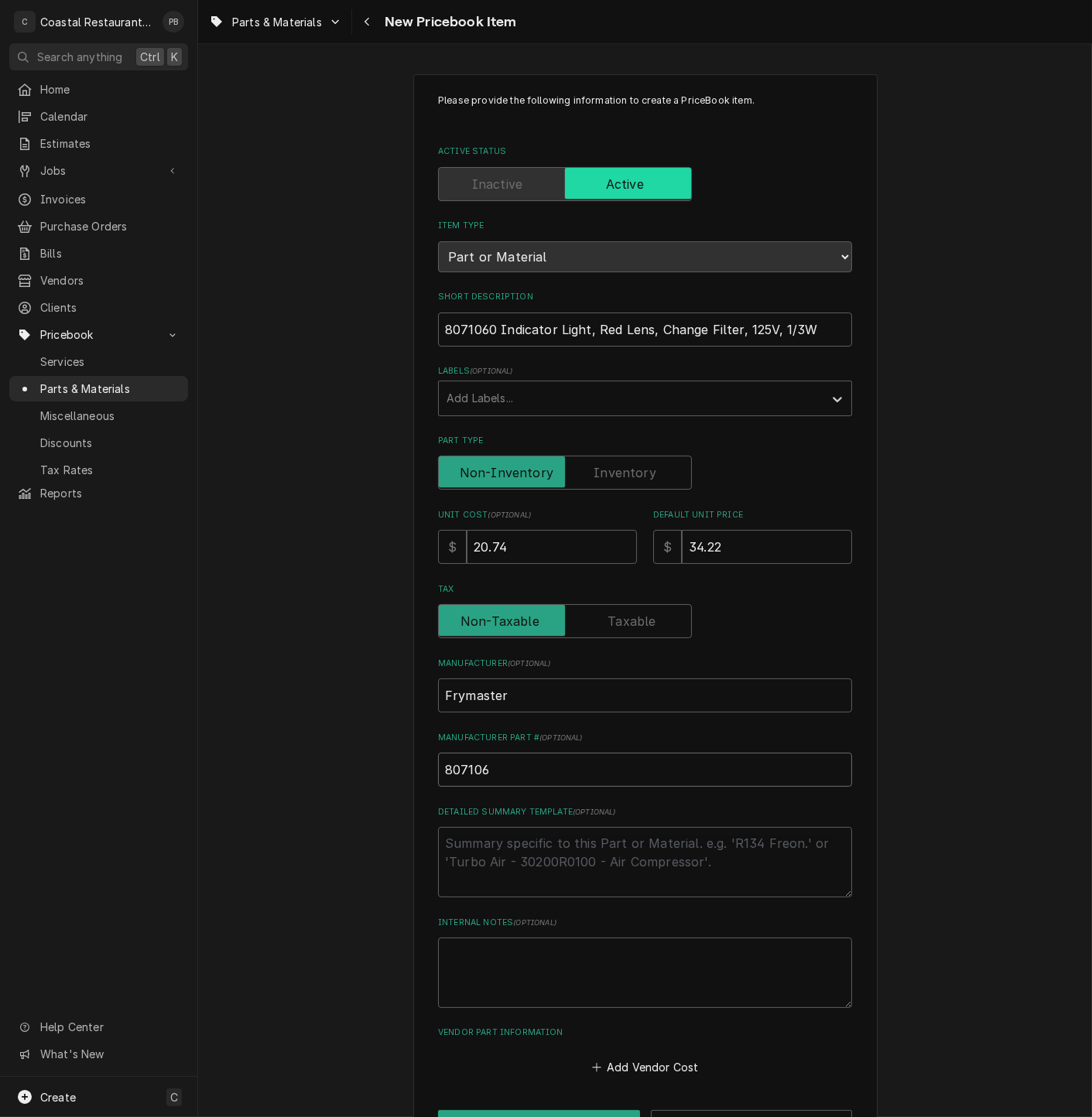
type textarea "x"
type input "8071060"
click at [583, 875] on textarea "Detailed Summary Template ( optional )" at bounding box center [645, 861] width 414 height 70
type textarea "x"
type textarea "i"
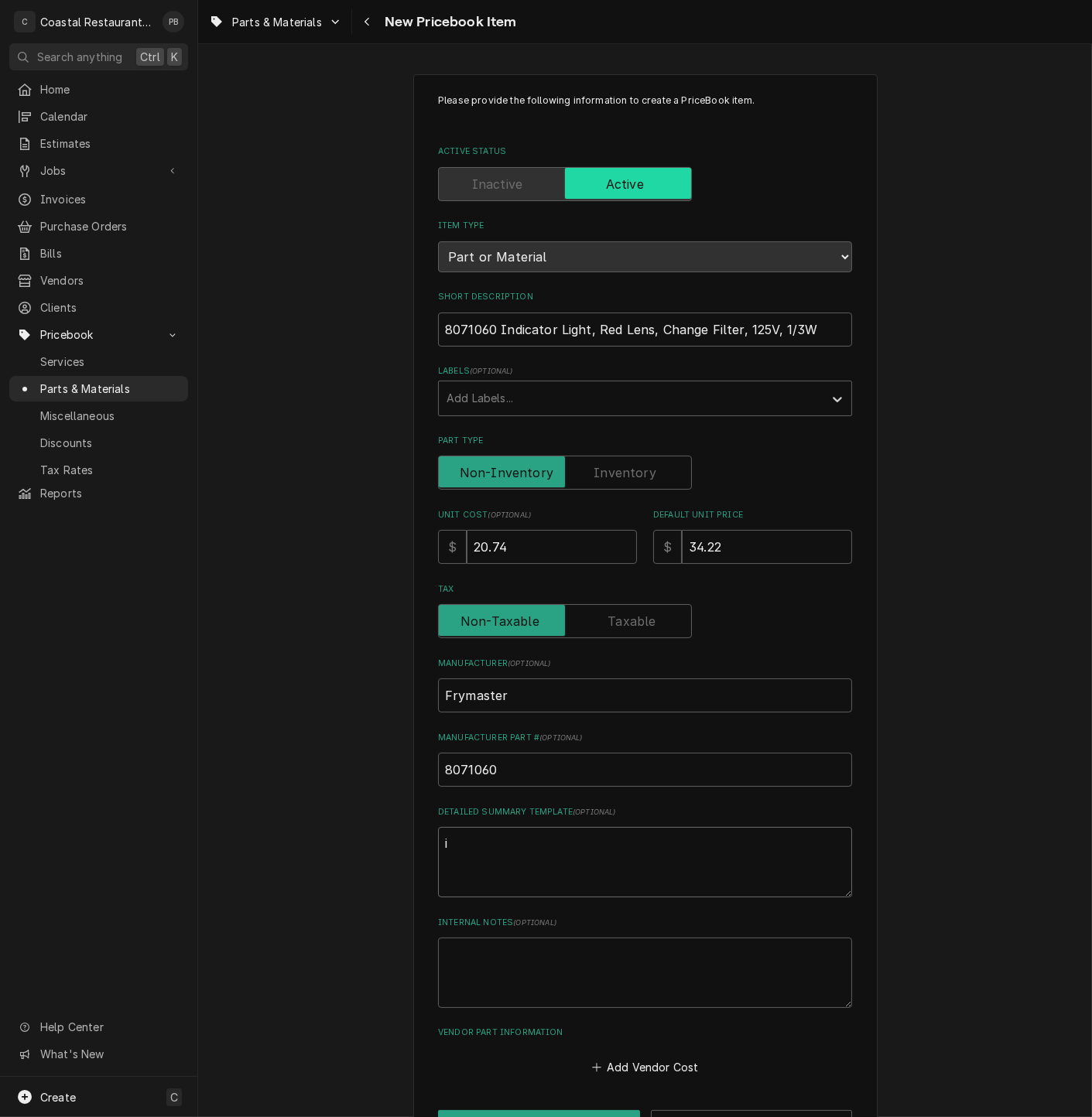
type textarea "x"
type textarea "id"
type textarea "x"
type textarea "idc"
type textarea "x"
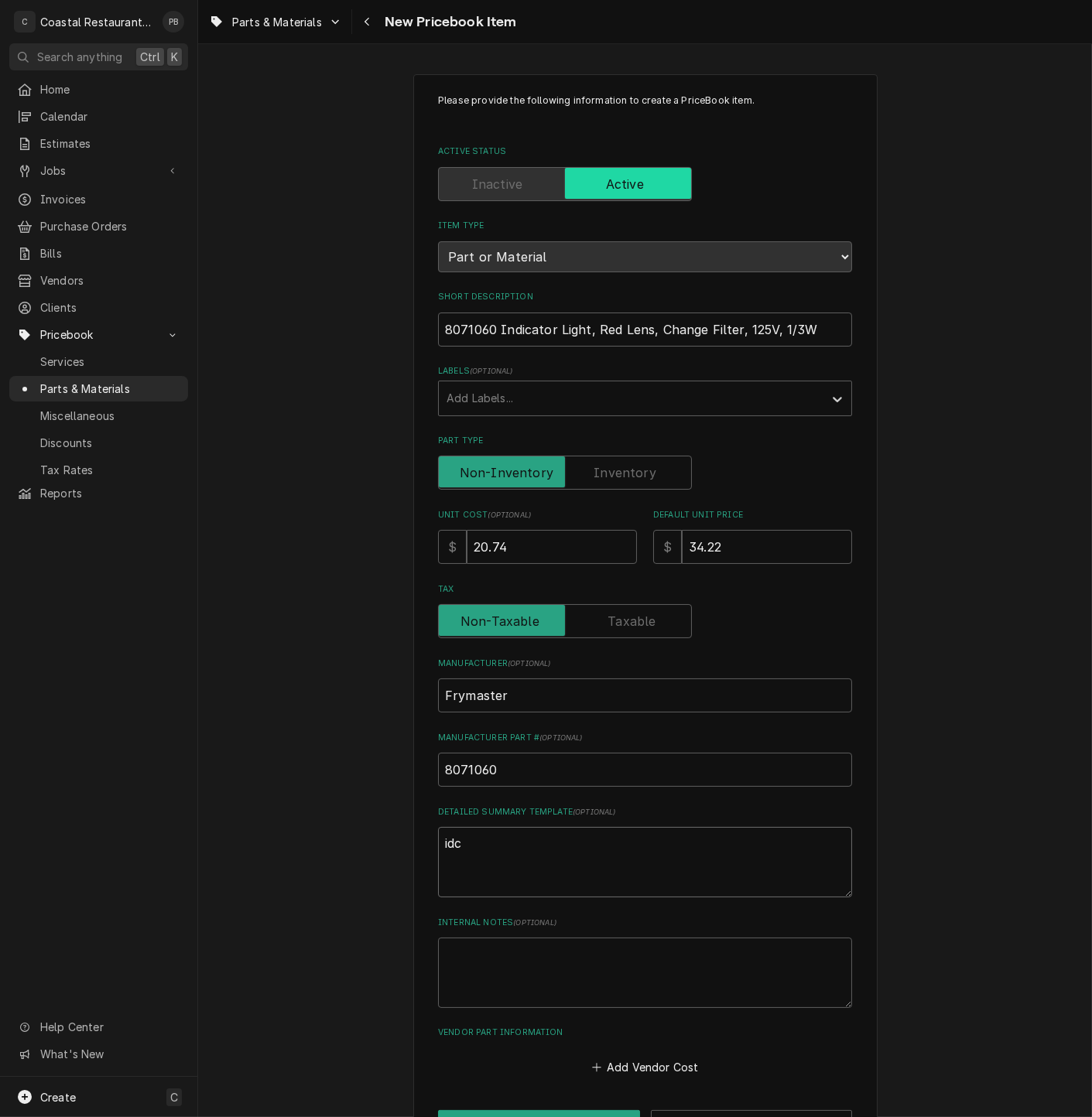
type textarea "idci"
type textarea "x"
type textarea "idc"
type textarea "x"
type textarea "id"
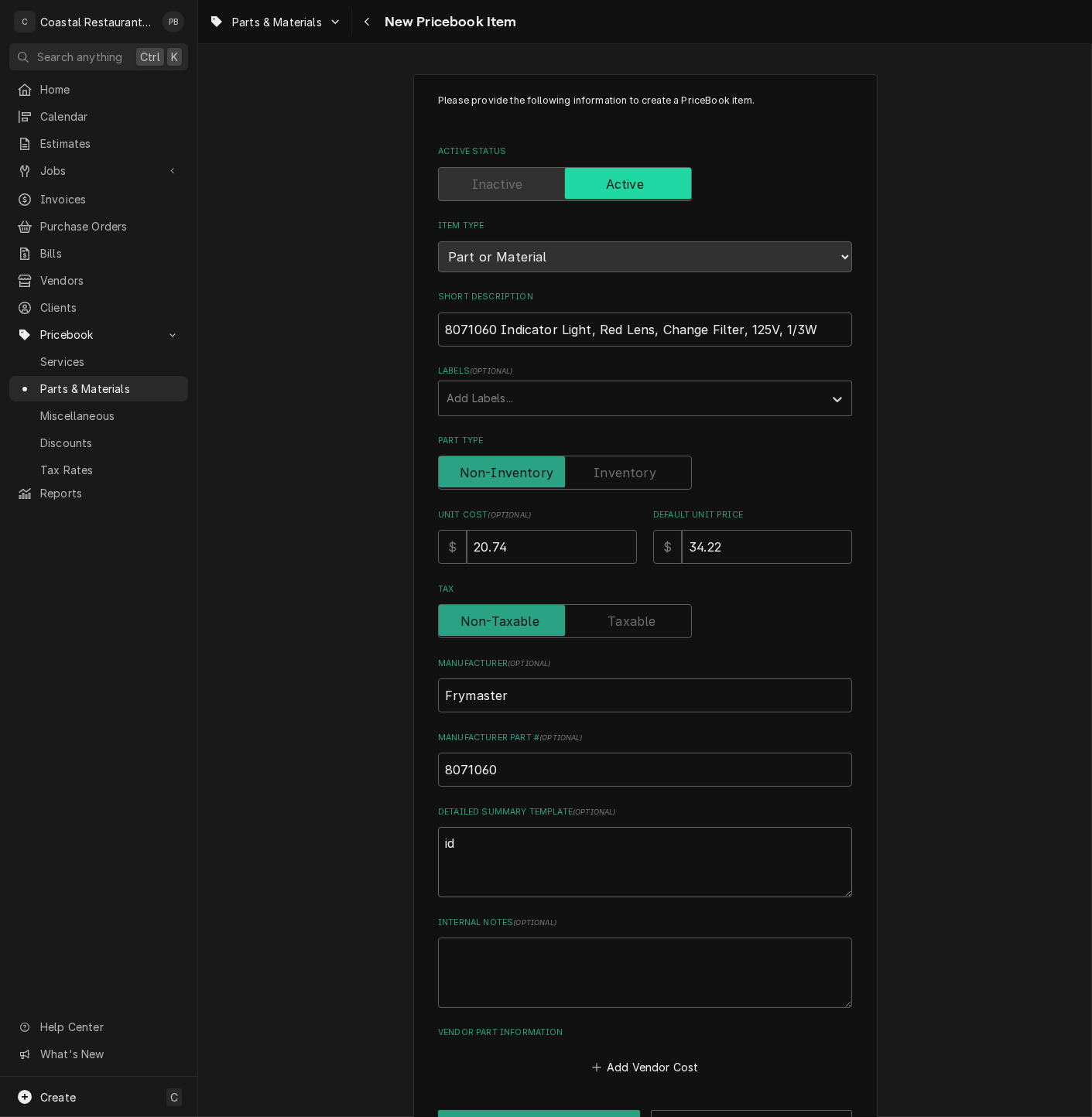
type textarea "x"
type textarea "i"
type textarea "x"
type textarea "in"
type textarea "x"
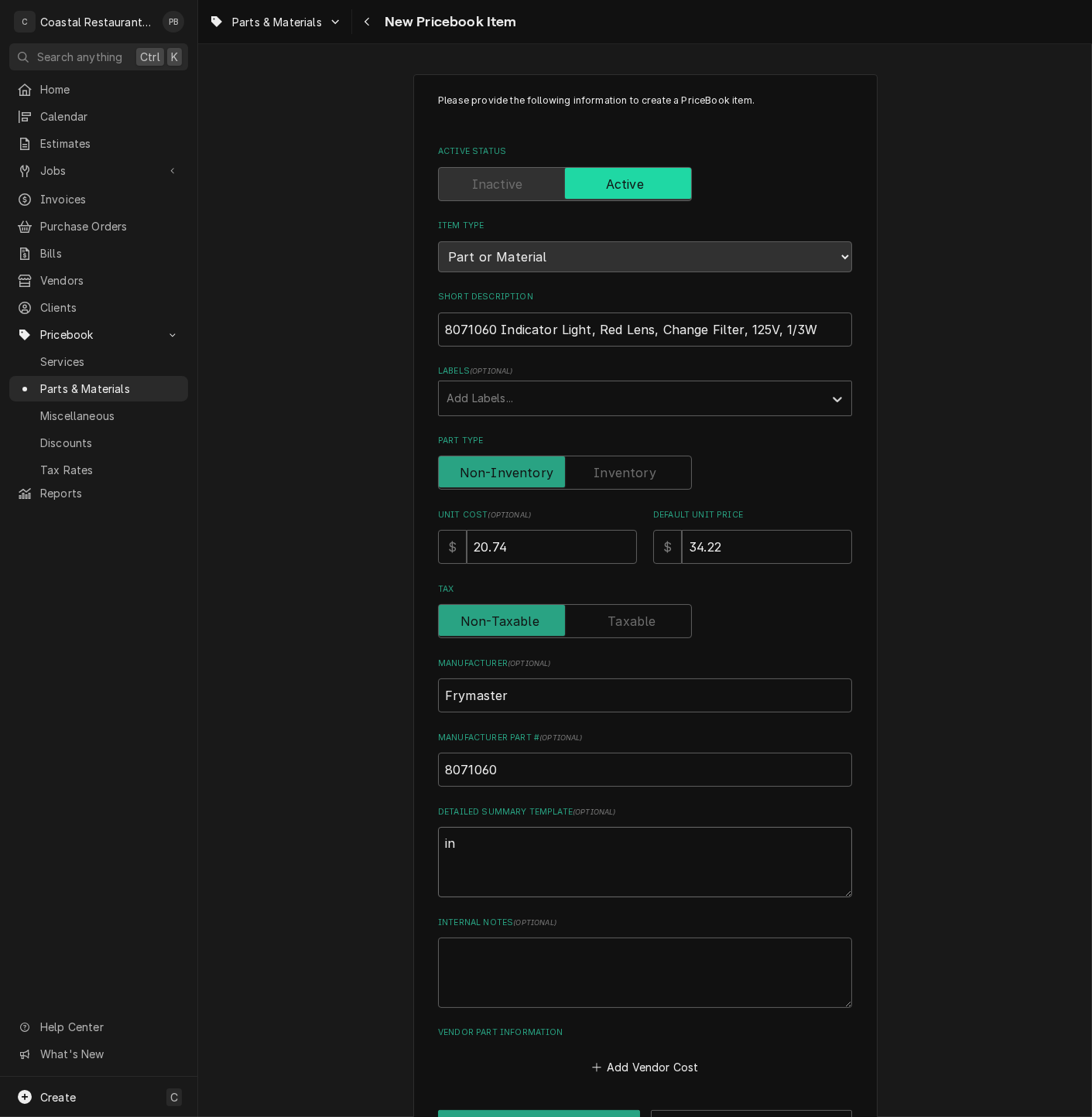
type textarea "ind"
type textarea "x"
type textarea "indi"
type textarea "x"
type textarea "indic"
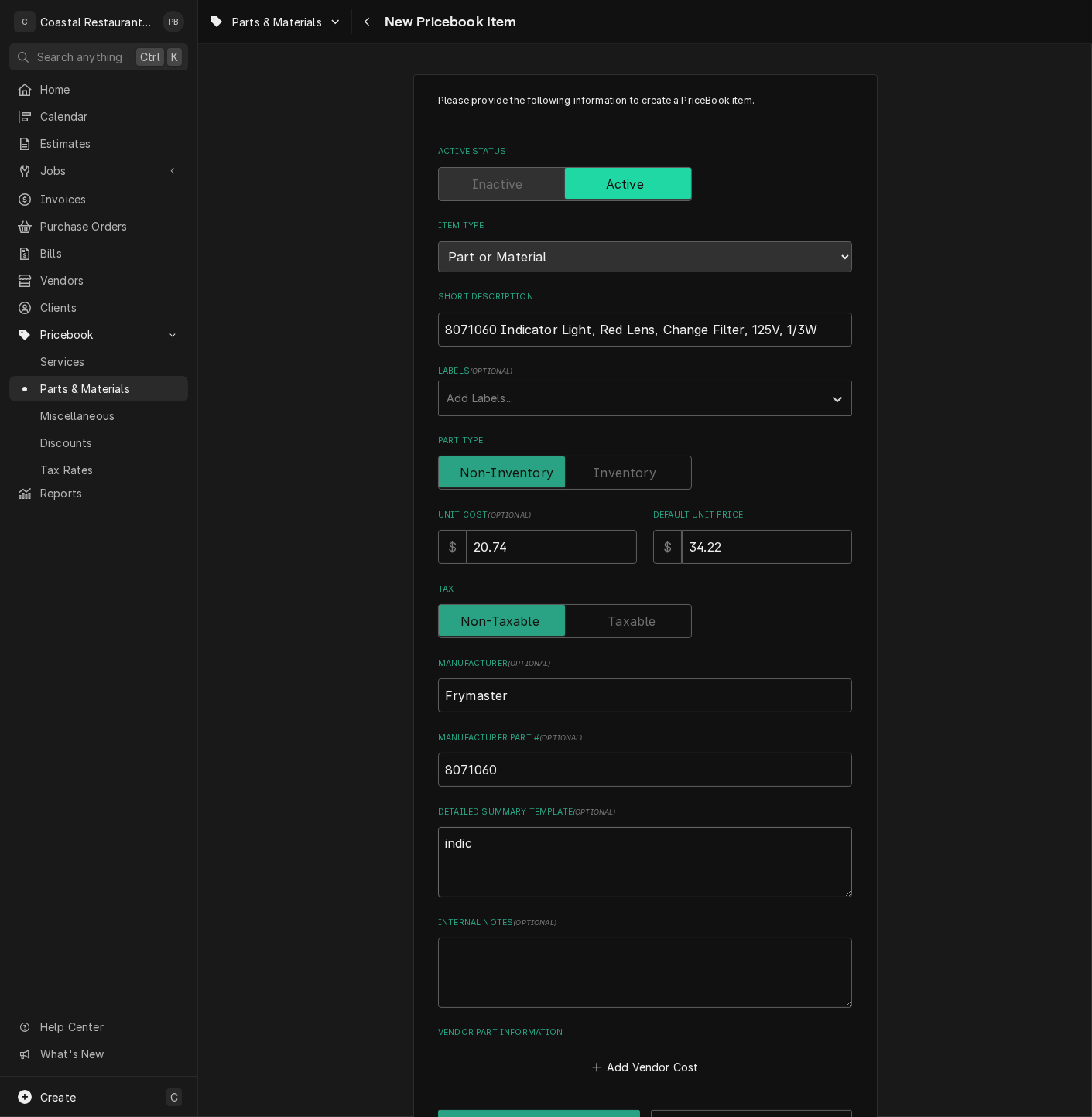
type textarea "x"
type textarea "indica"
type textarea "x"
type textarea "indicat"
type textarea "x"
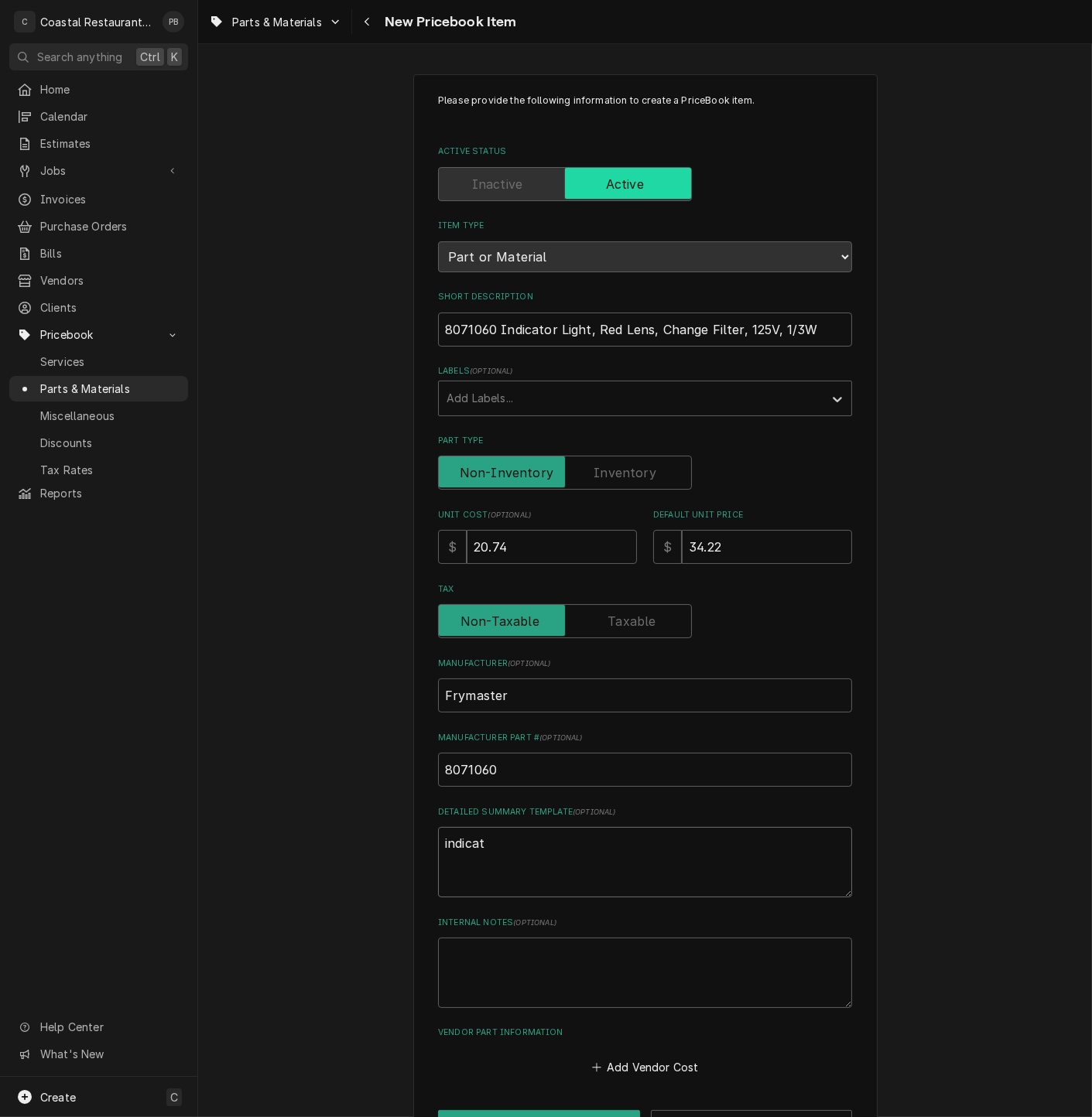
type textarea "indicato"
type textarea "x"
type textarea "indicator"
type textarea "x"
type textarea "indicator"
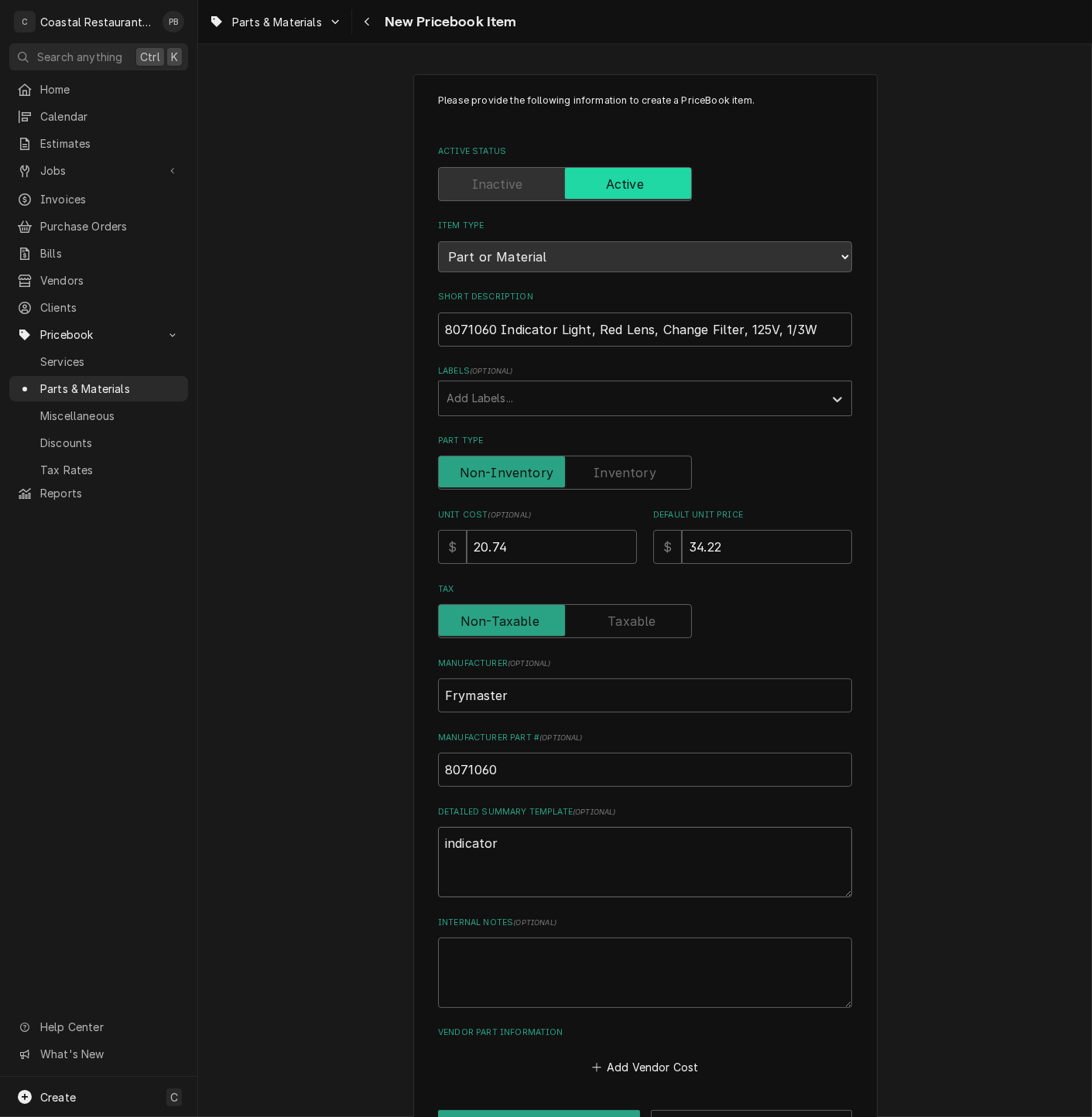
type textarea "x"
type textarea "indicator l"
type textarea "x"
type textarea "indicator li"
type textarea "x"
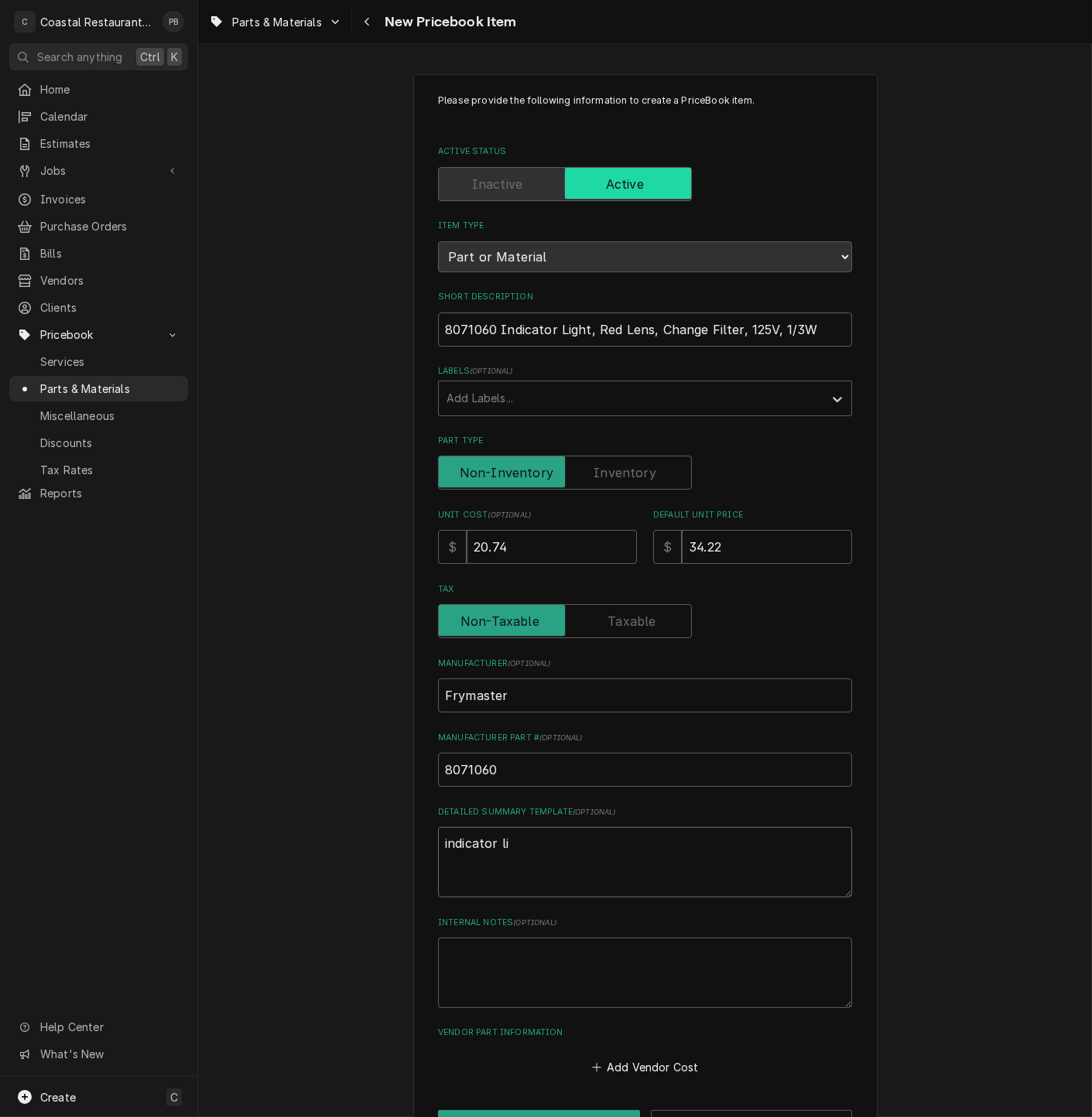
type textarea "indicator lig"
type textarea "x"
type textarea "indicator ligh"
type textarea "x"
type textarea "indicator light"
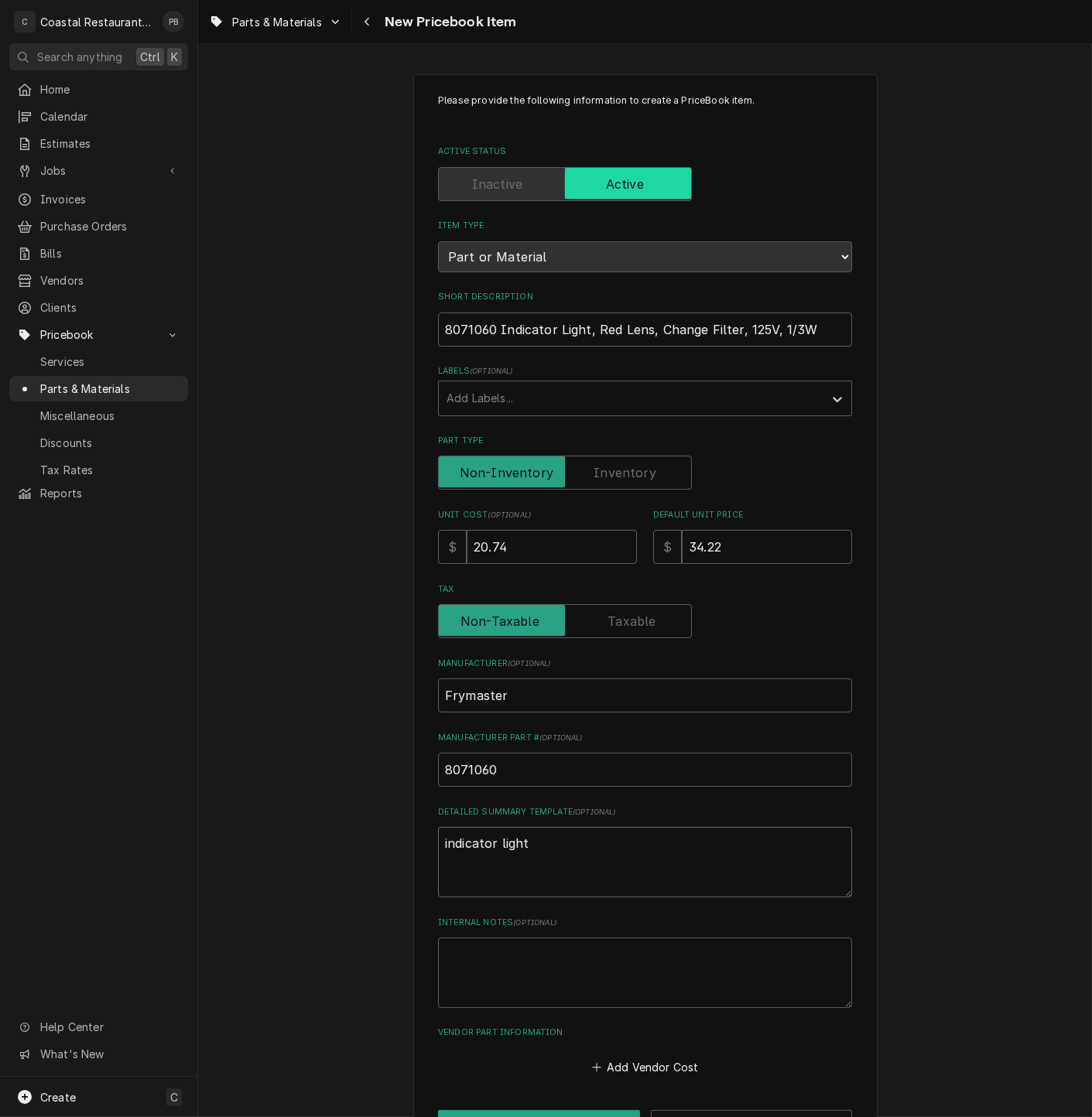
type textarea "x"
type textarea "indicator light r"
type textarea "x"
type textarea "indicator light re"
type textarea "x"
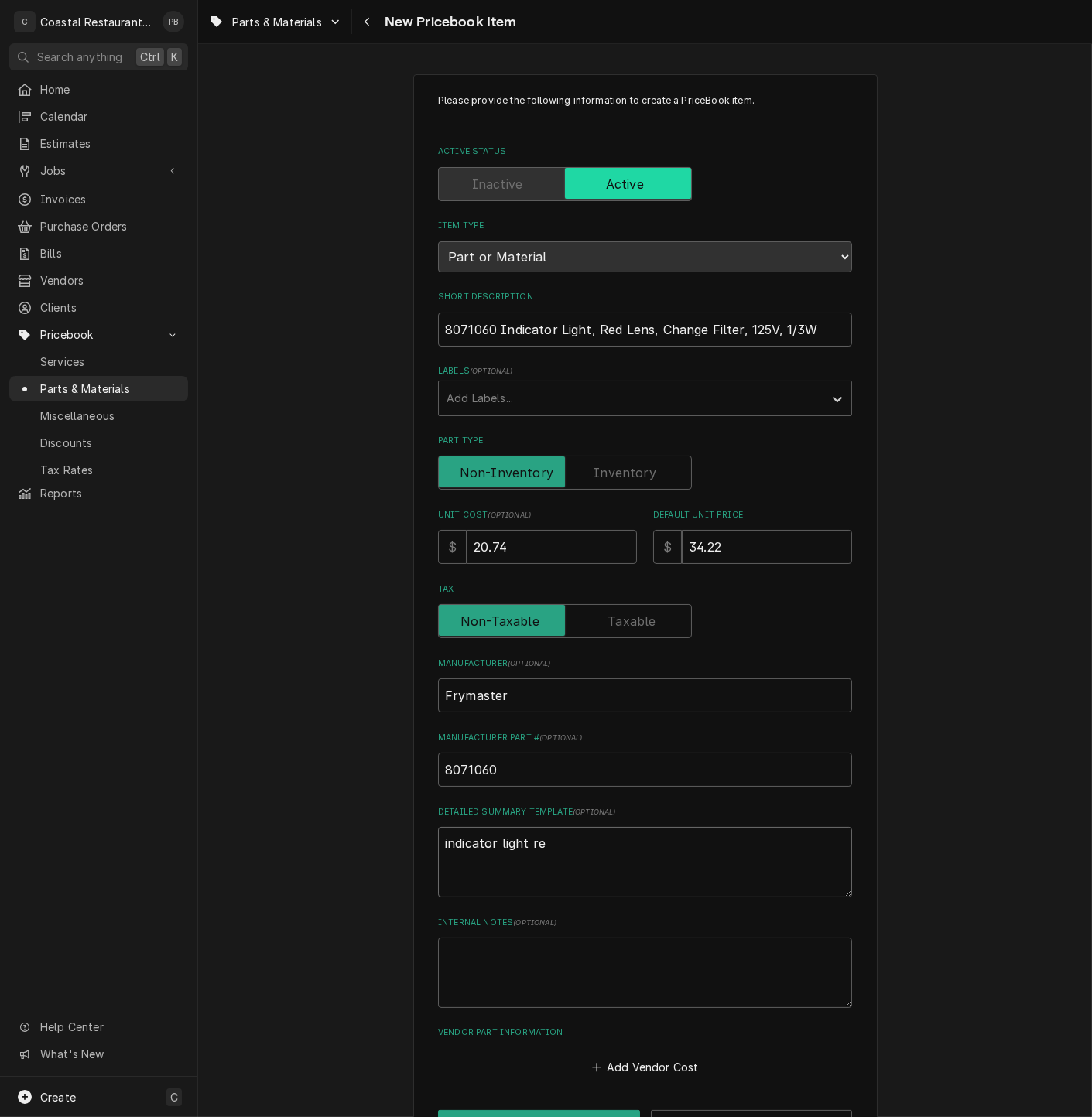
type textarea "indicator light red"
type textarea "x"
type textarea "indicator light red"
type textarea "x"
type textarea "indicator light red l"
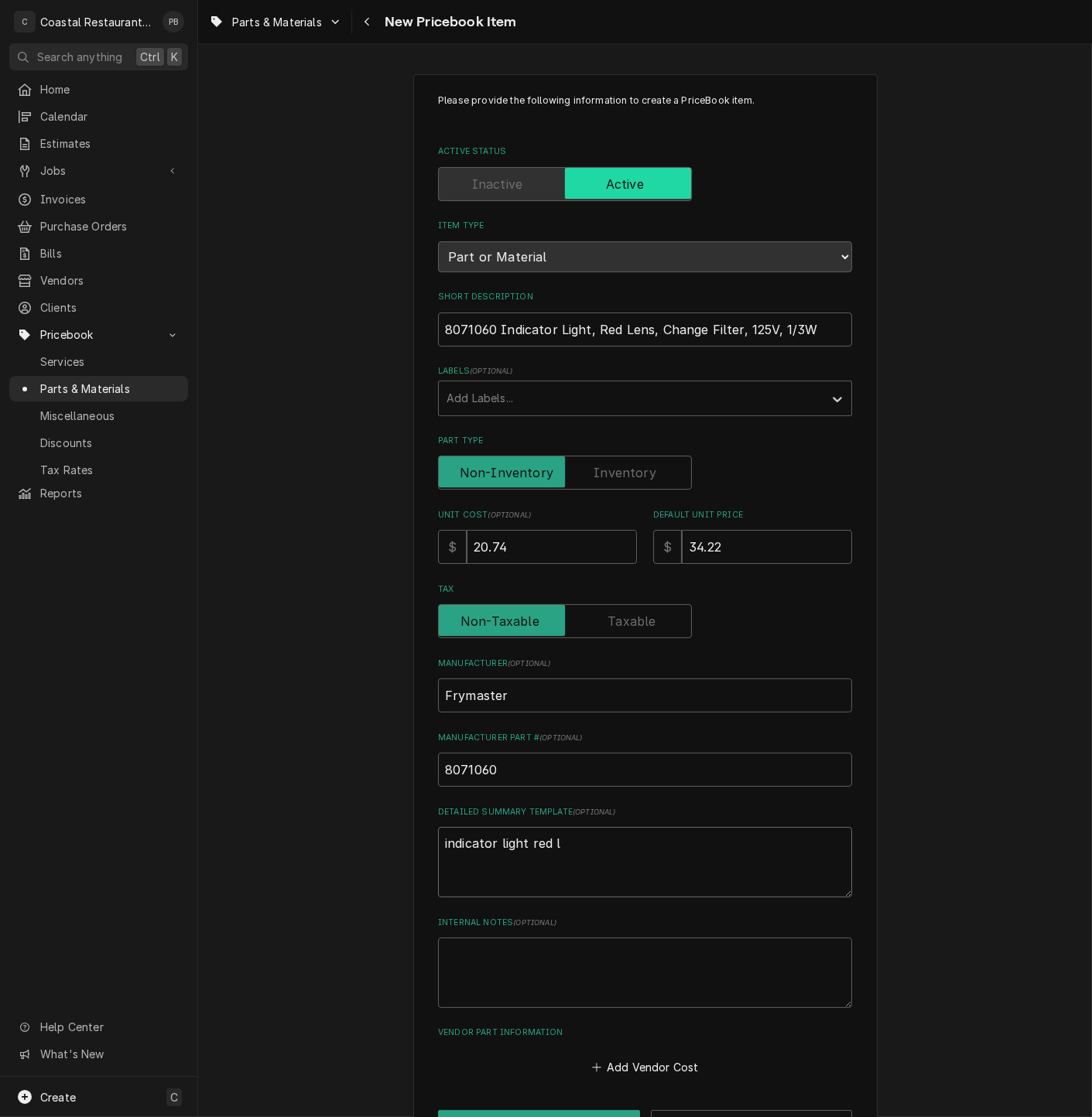
type textarea "x"
type textarea "indicator light red le"
type textarea "x"
type textarea "indicator light red len"
type textarea "x"
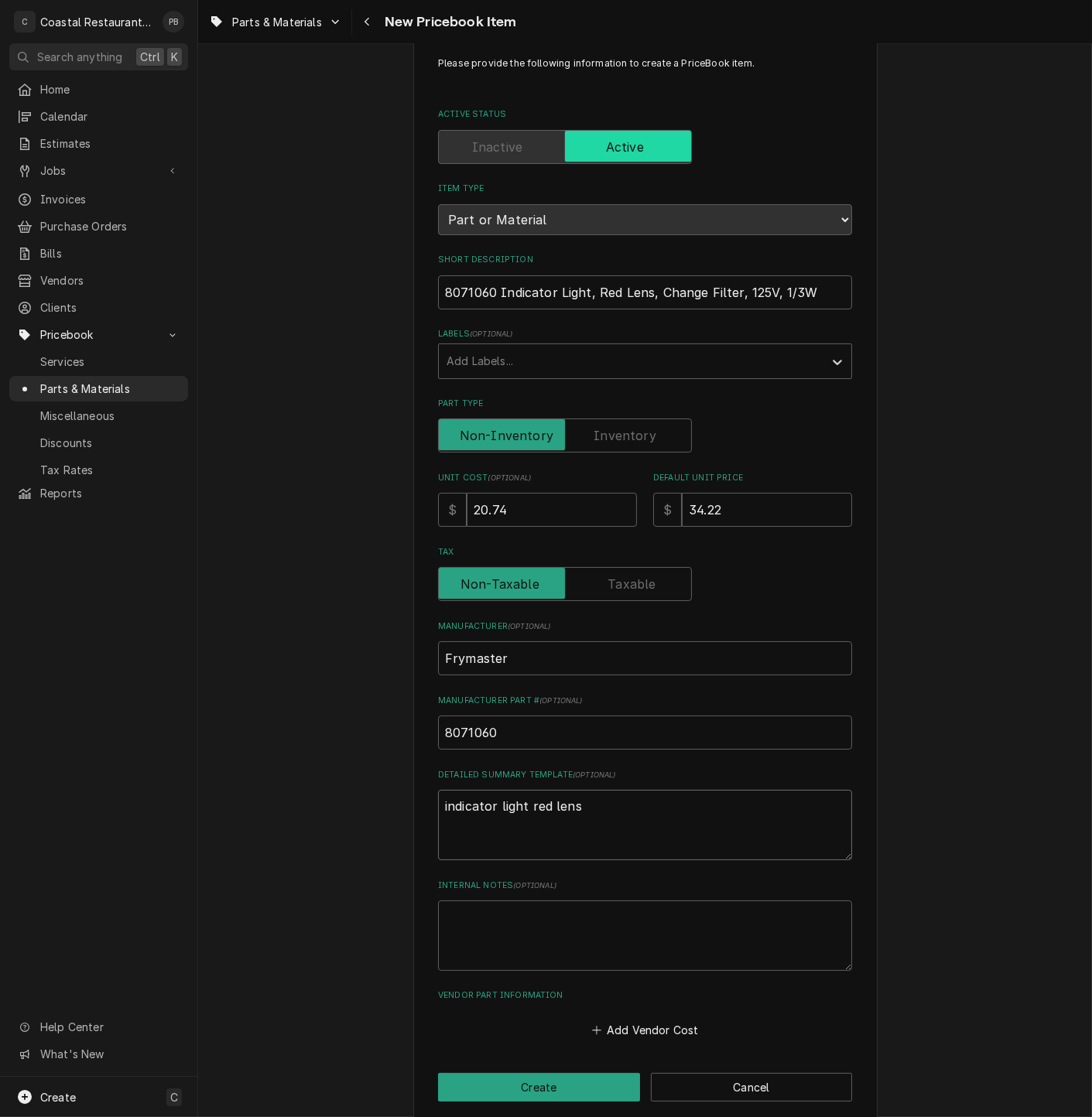
scroll to position [56, 0]
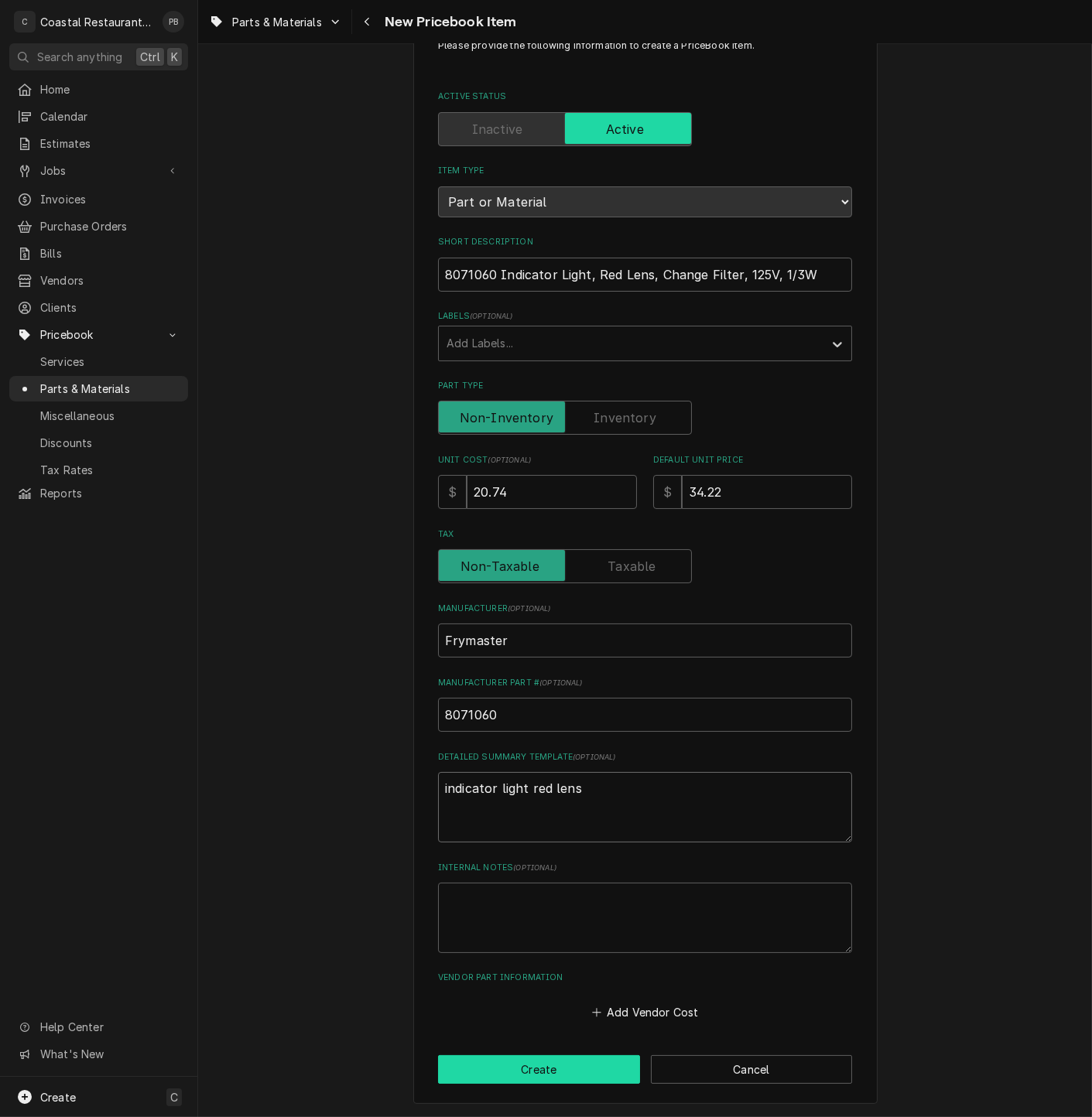
type textarea "indicator light red lens"
click at [574, 1072] on button "Create" at bounding box center [539, 1069] width 202 height 29
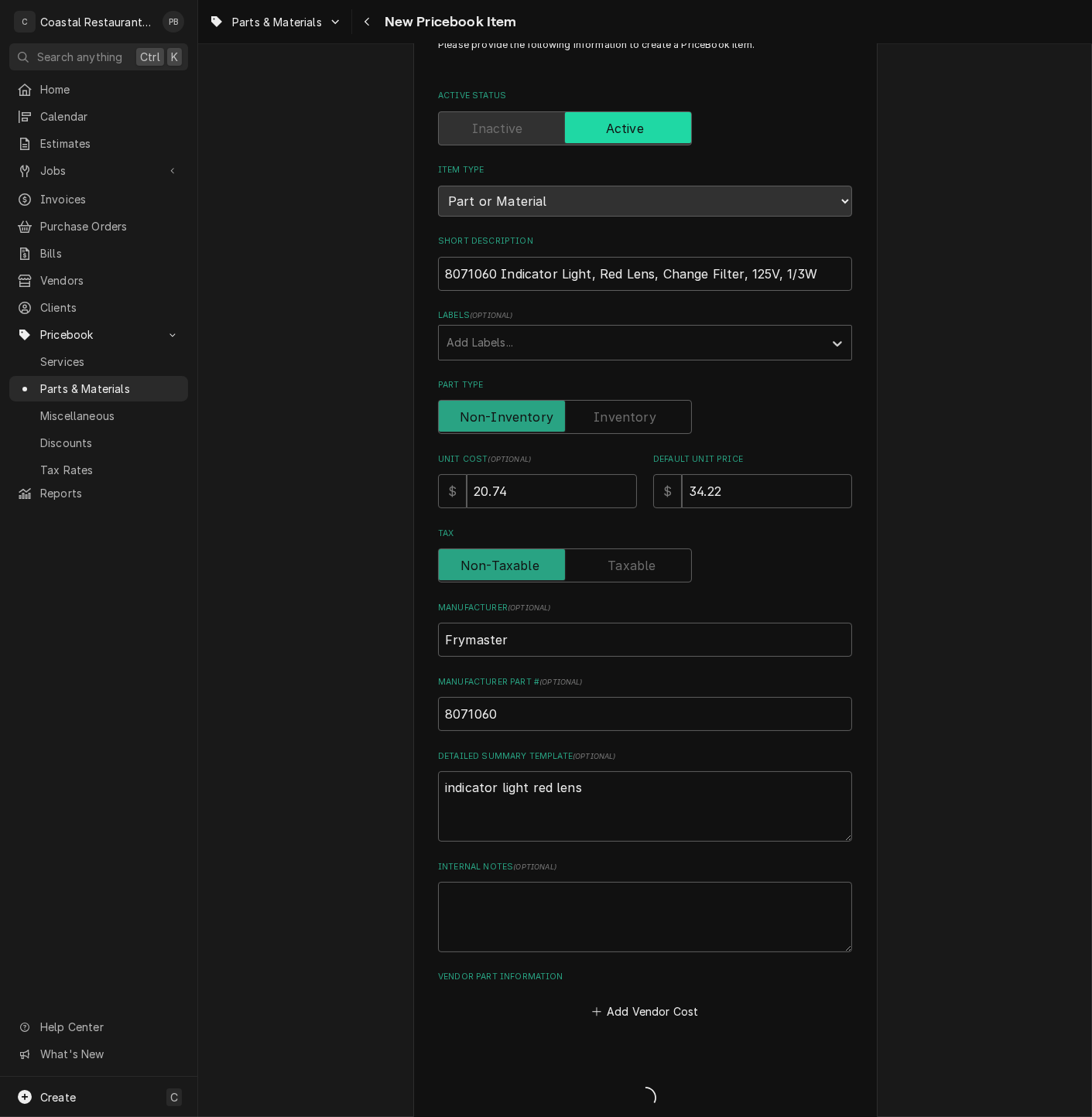
type textarea "x"
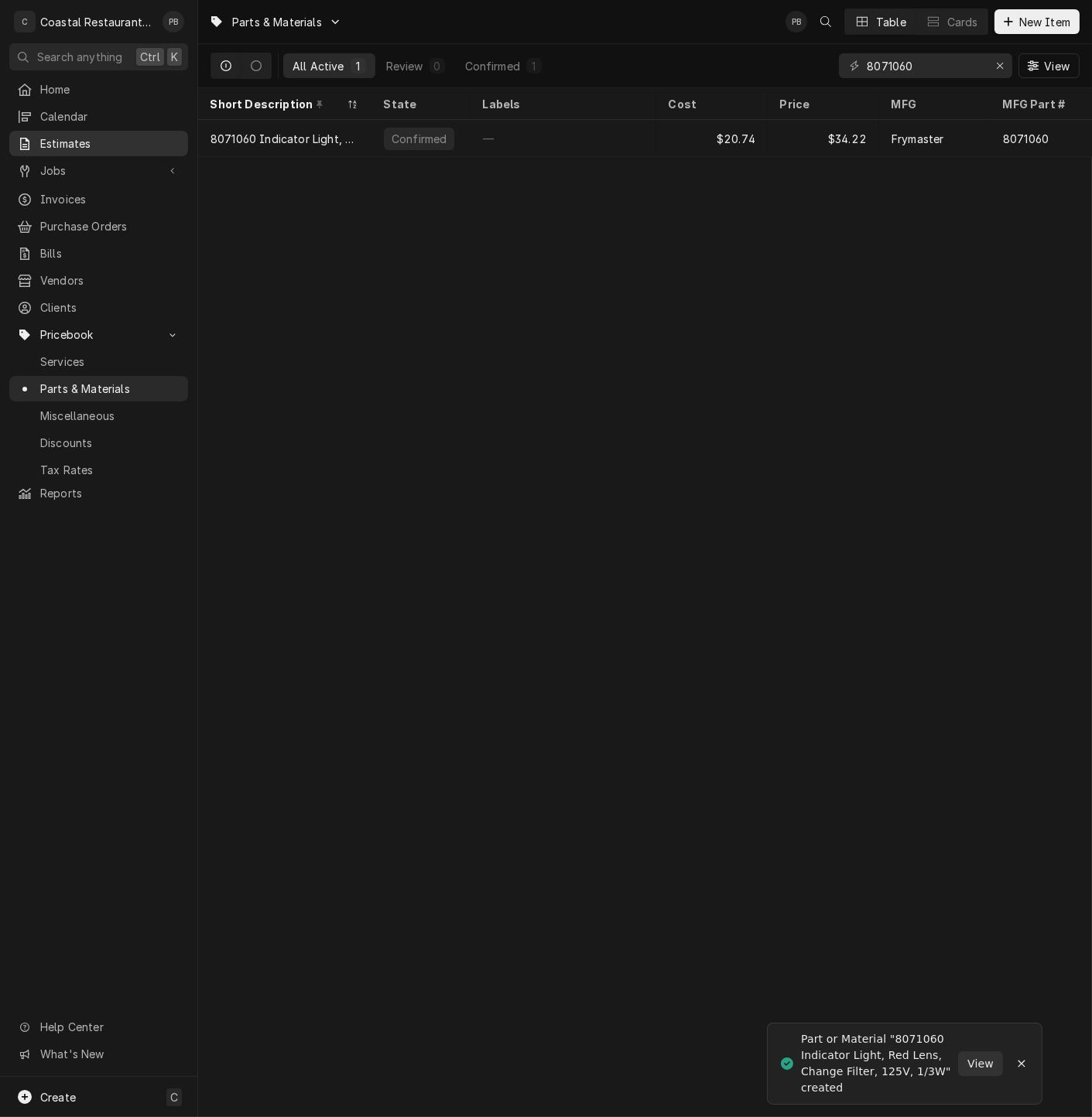
click at [82, 142] on span "Estimates" at bounding box center [110, 144] width 140 height 17
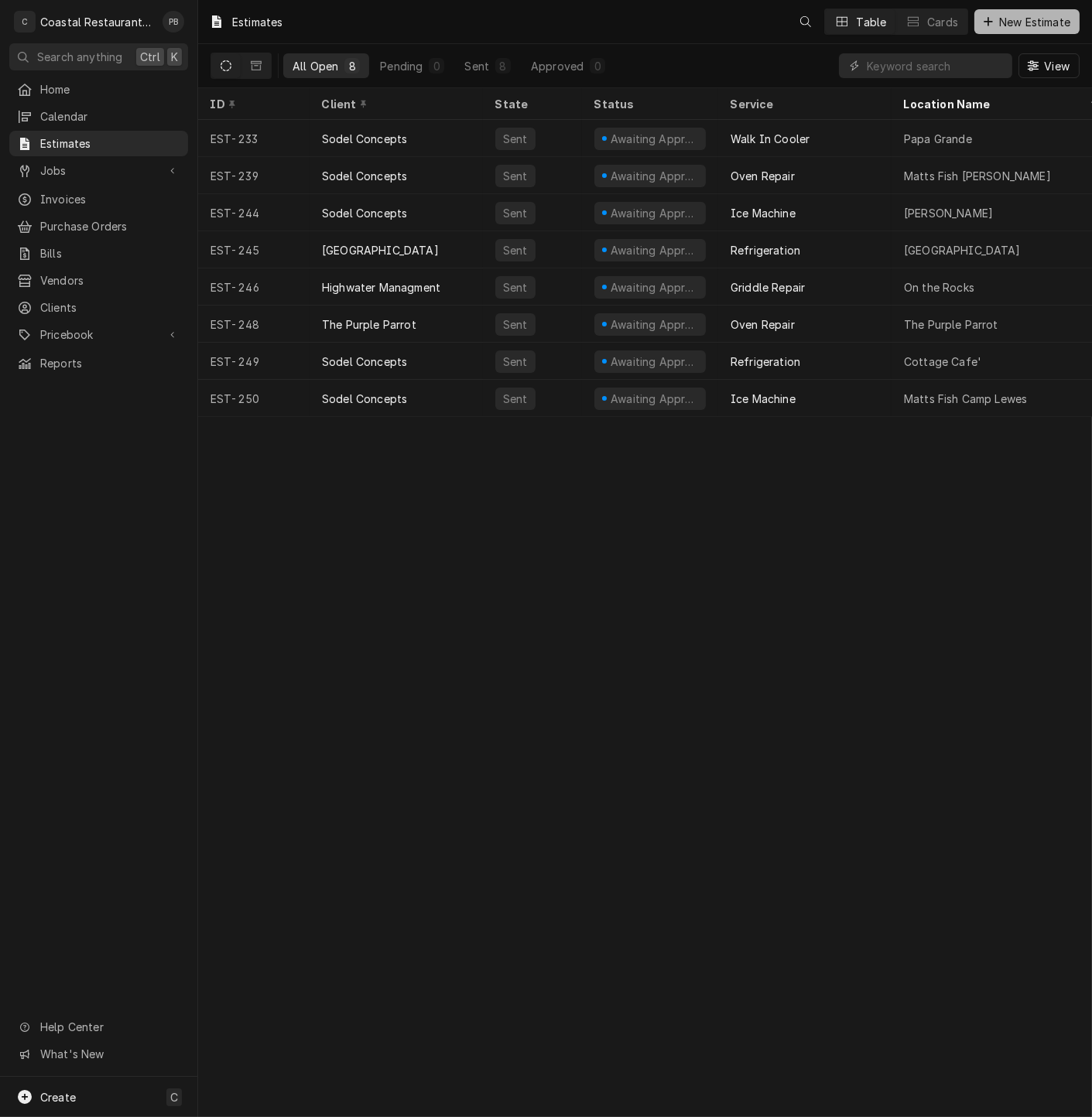
click at [1029, 23] on span "New Estimate" at bounding box center [1034, 22] width 77 height 17
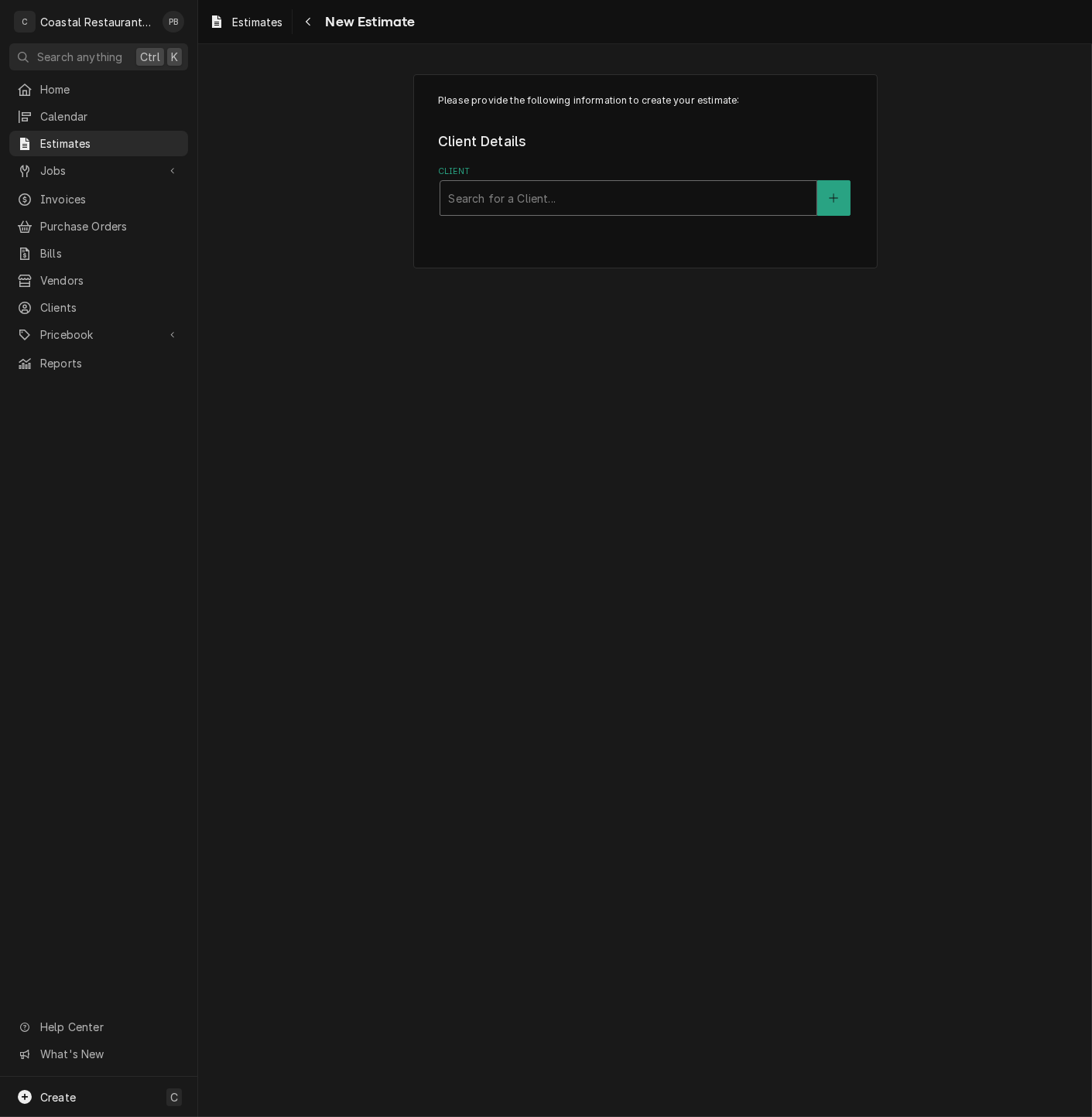
click at [528, 204] on div "Client" at bounding box center [628, 198] width 360 height 28
type input "sodel"
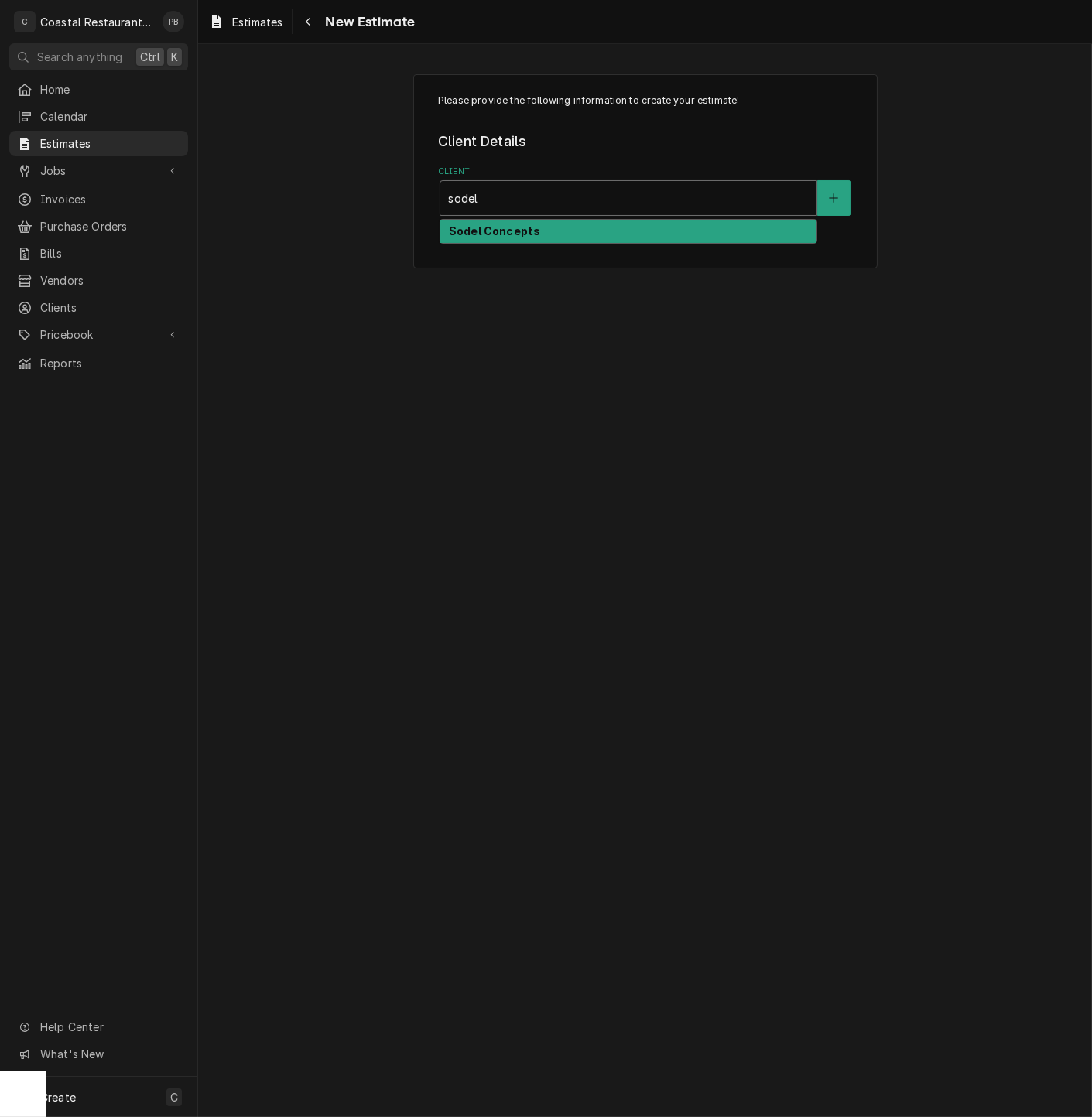
click at [532, 233] on strong "Sodel Concepts" at bounding box center [494, 231] width 91 height 13
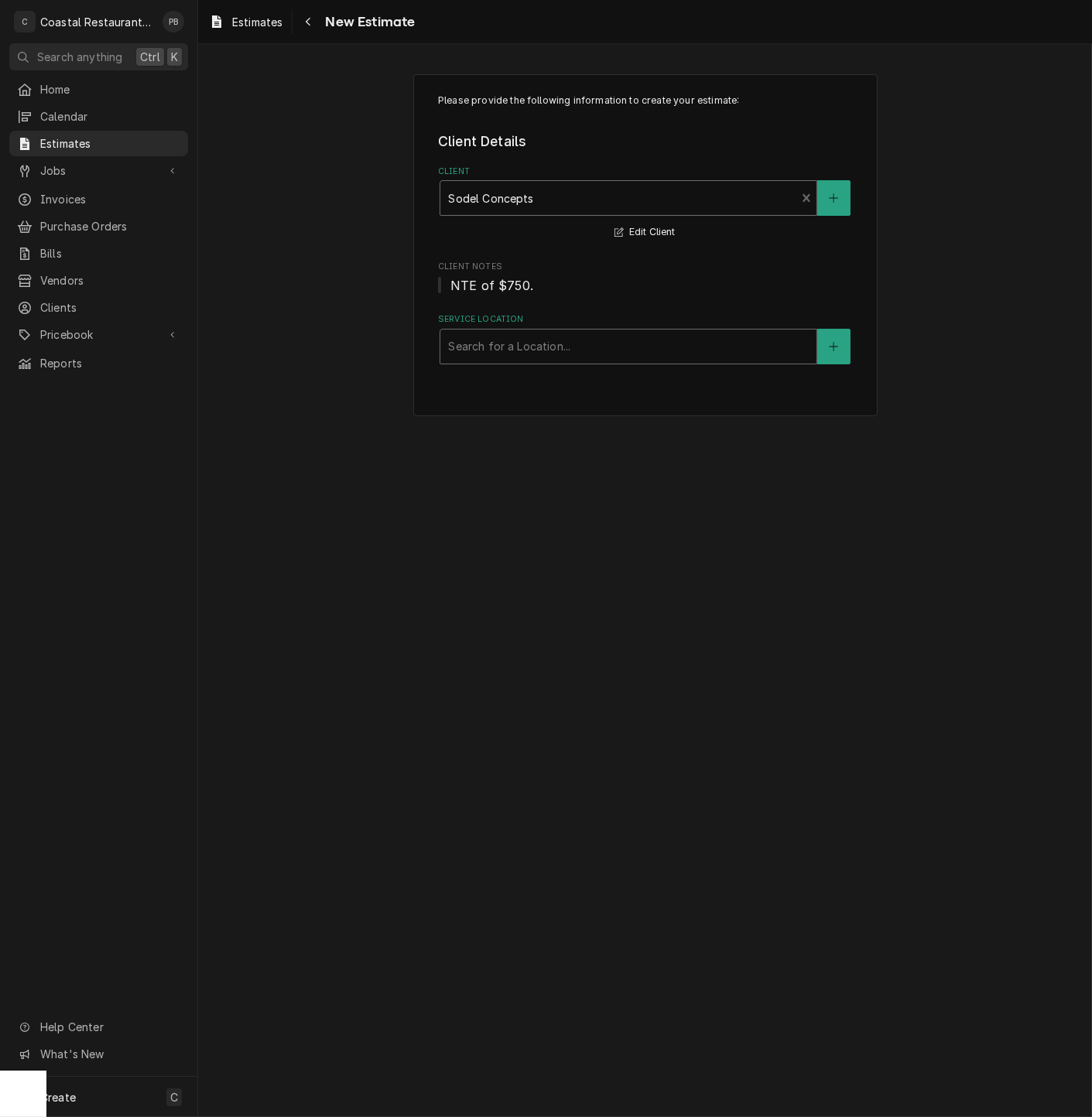
click at [559, 338] on div "Service Location" at bounding box center [628, 346] width 360 height 28
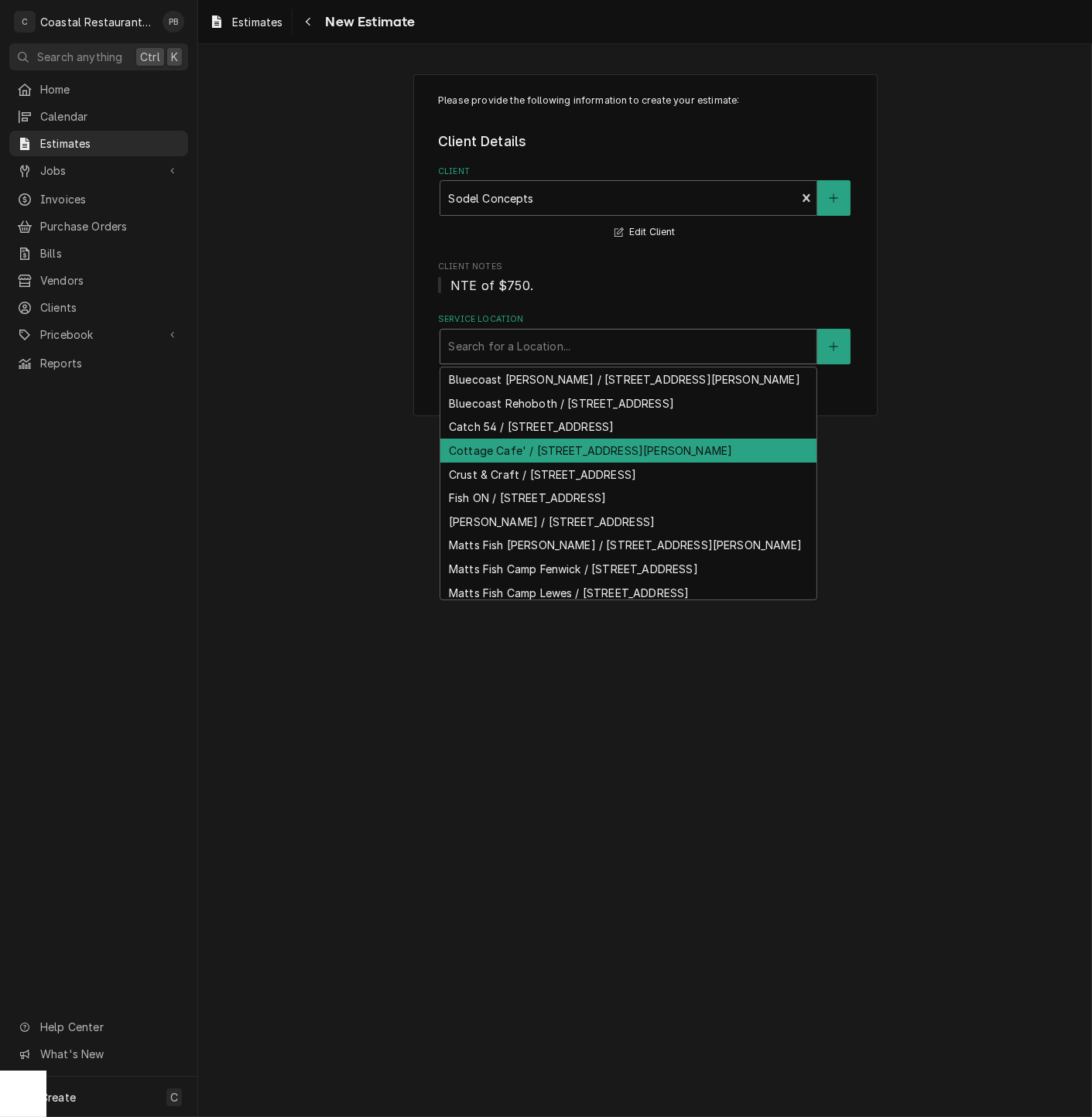
click at [572, 463] on div "Cottage Cafe' / [STREET_ADDRESS][PERSON_NAME]" at bounding box center [628, 451] width 376 height 24
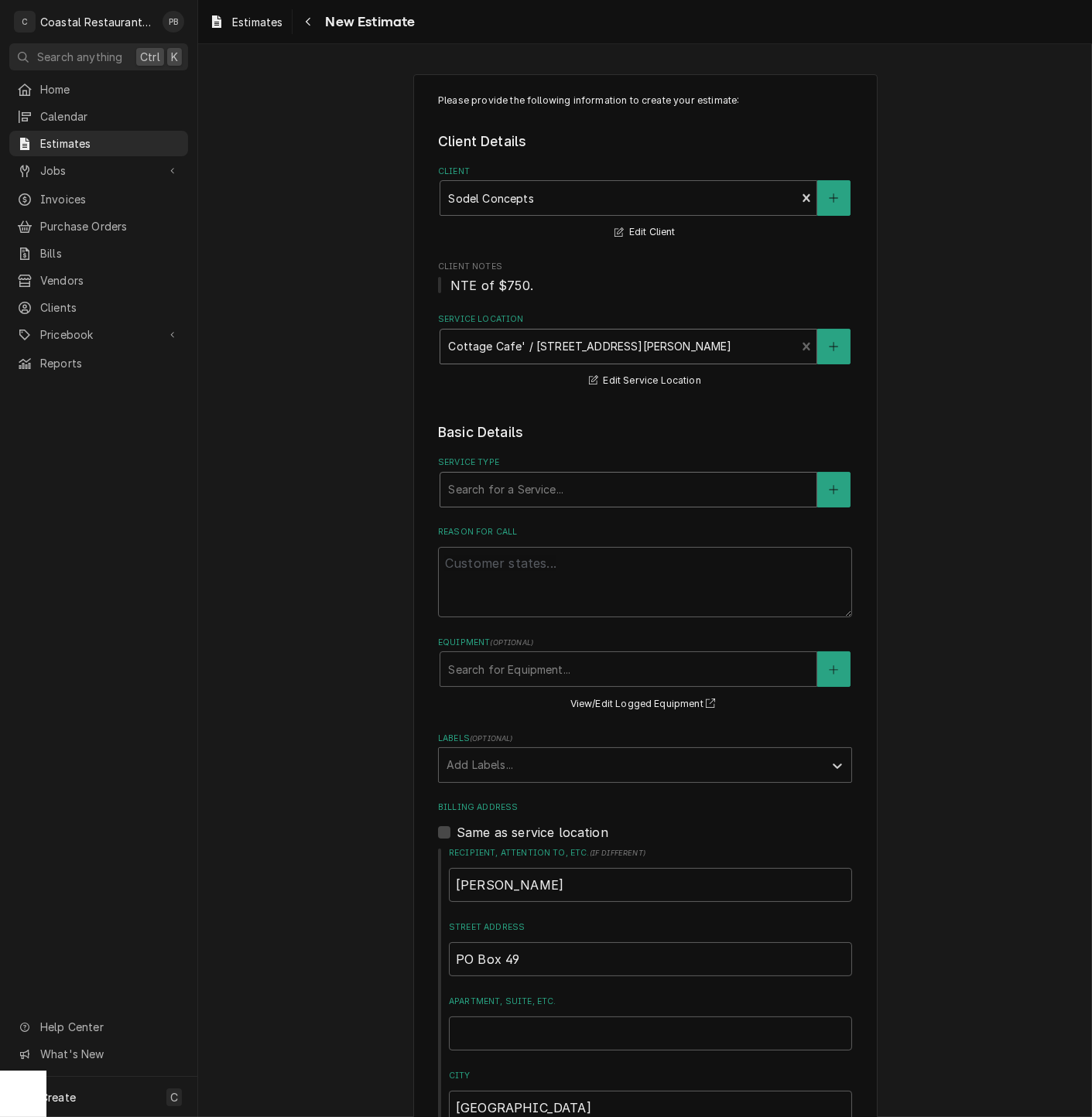
click at [553, 489] on div "Service Type" at bounding box center [628, 490] width 360 height 28
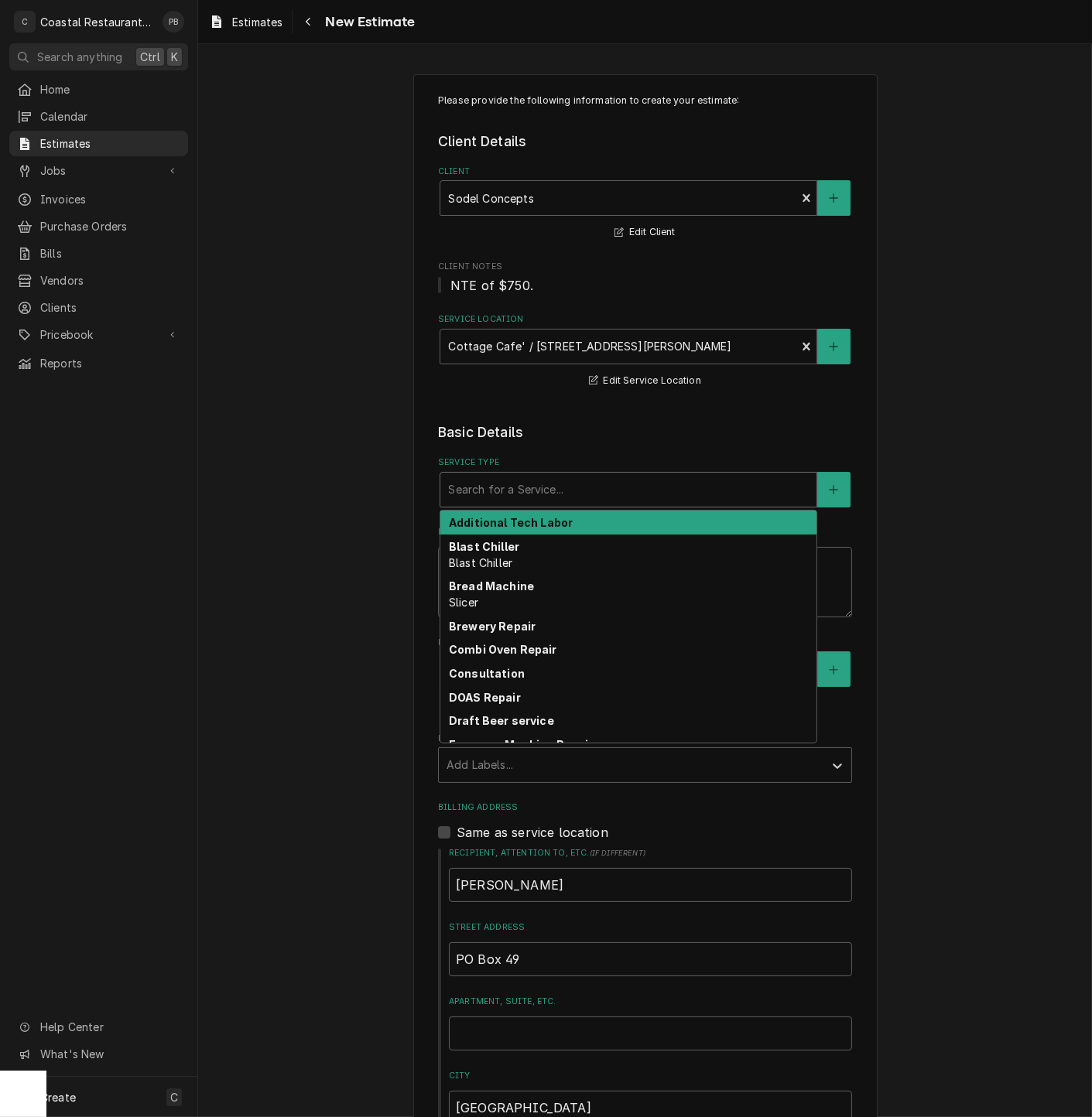
type textarea "x"
type input "f"
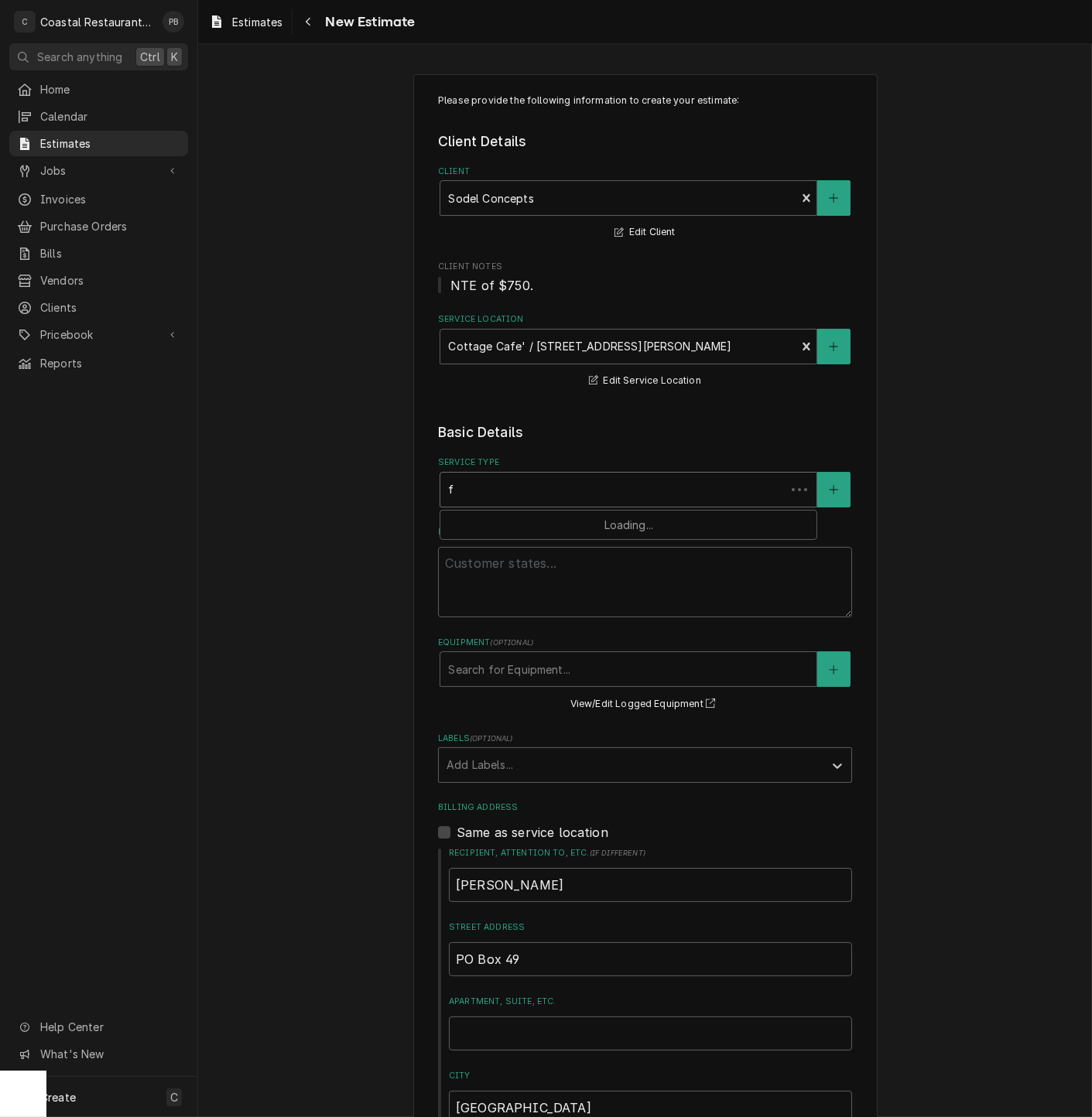
type textarea "x"
type input "fry"
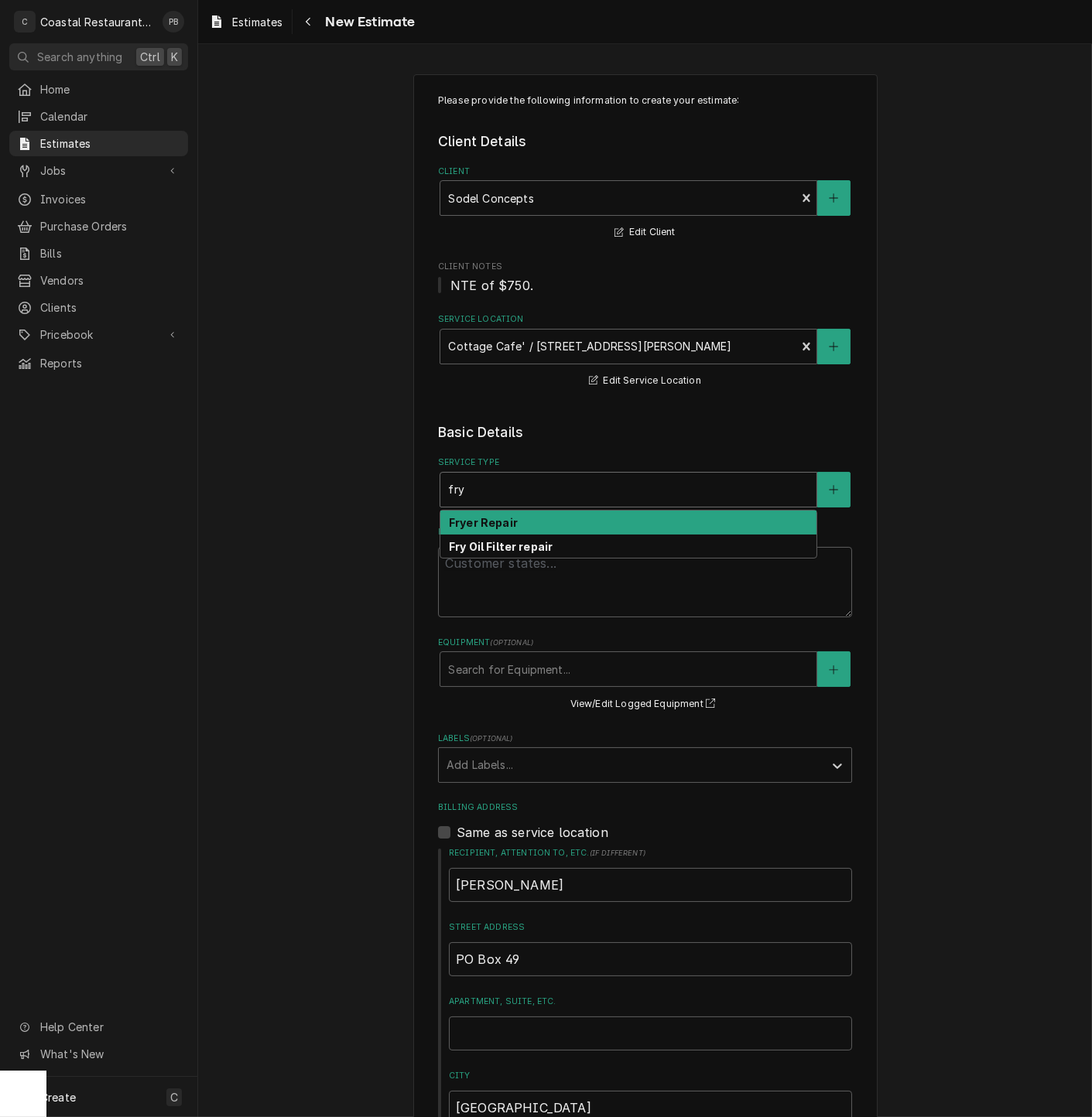
type textarea "x"
type input "fry"
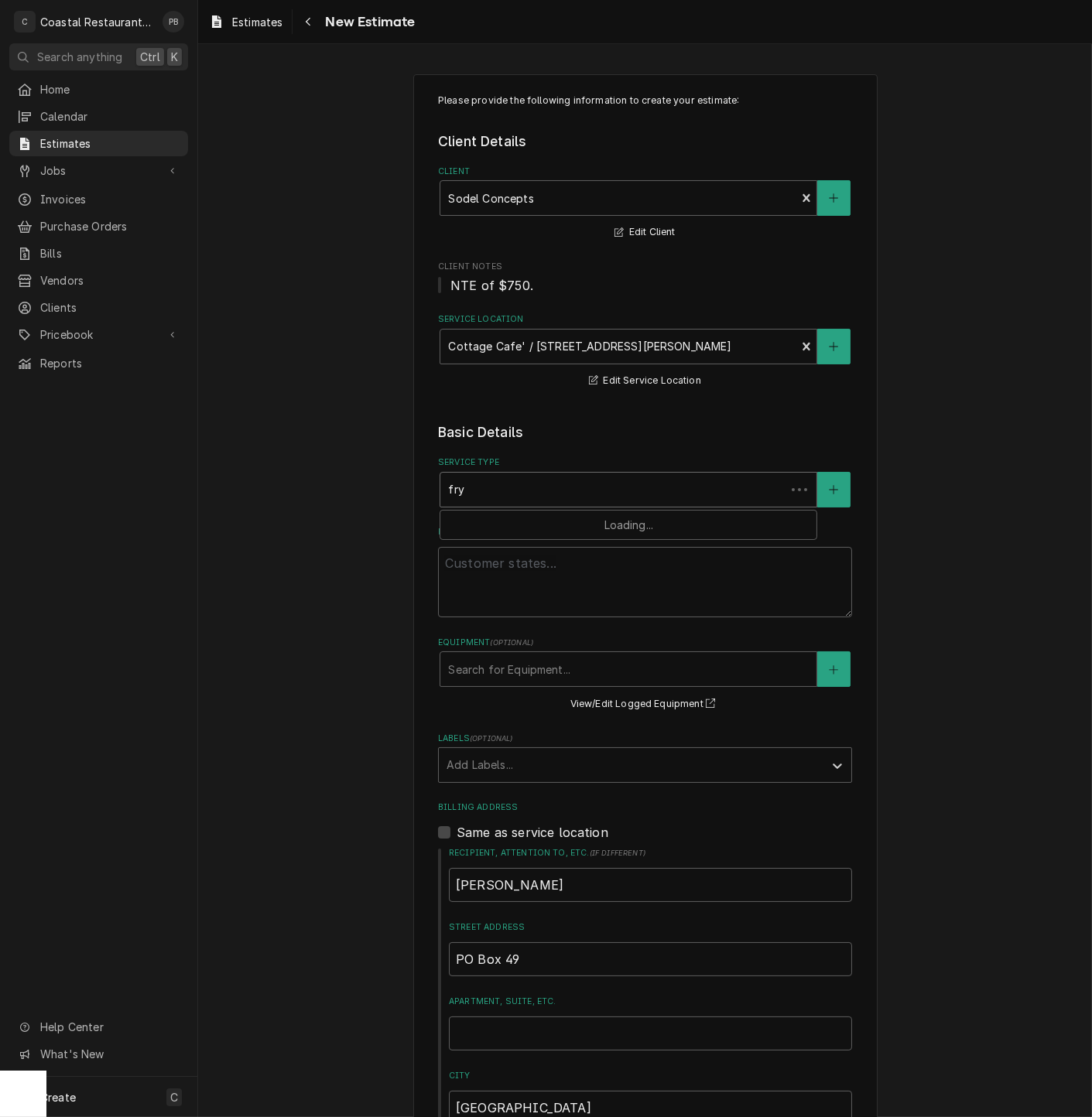
type textarea "x"
type input "fry fi"
type textarea "x"
type input "fry f"
type textarea "x"
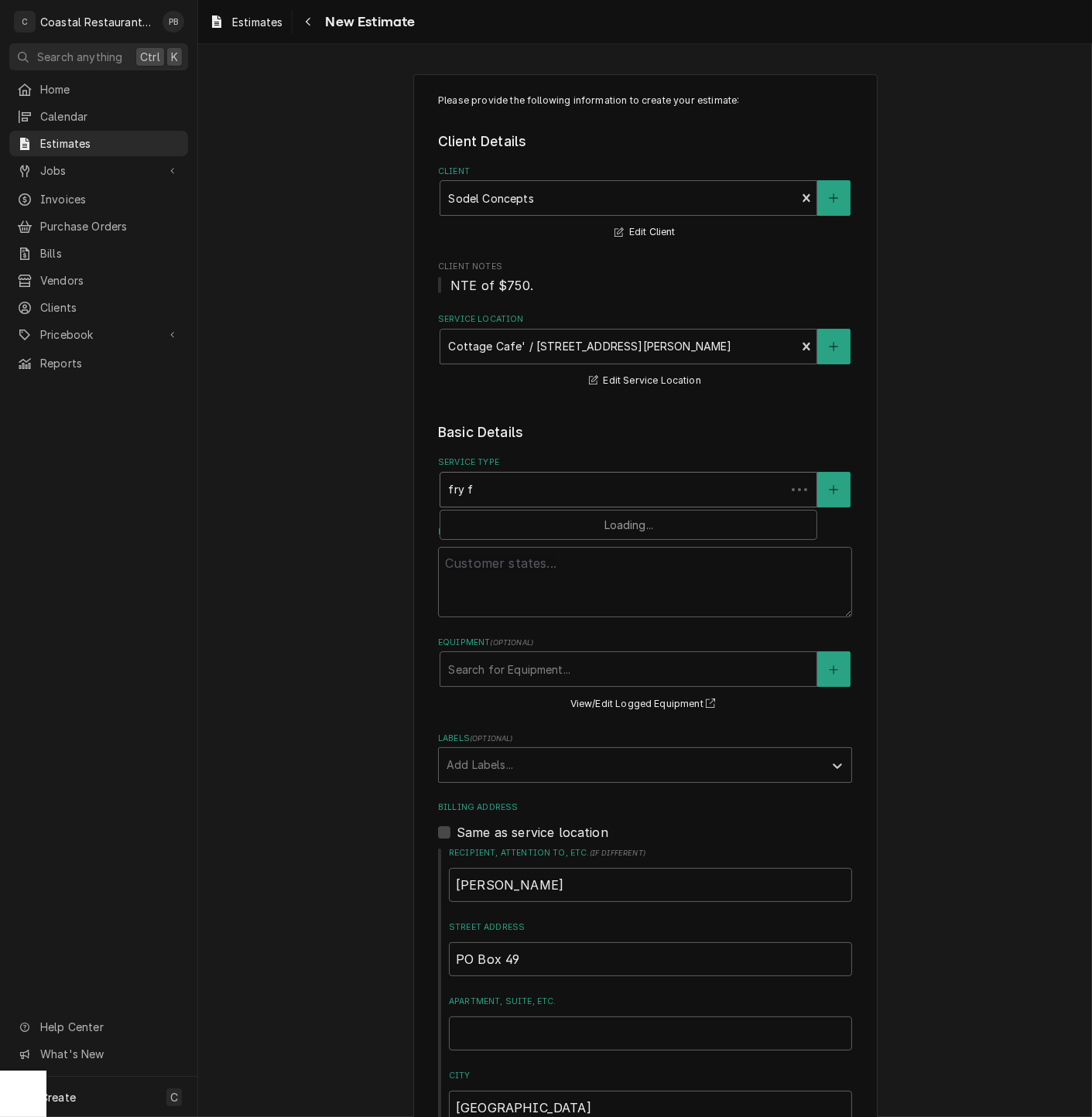
type input "fry"
type textarea "x"
type input "fry oi"
type textarea "x"
type input "fry oil"
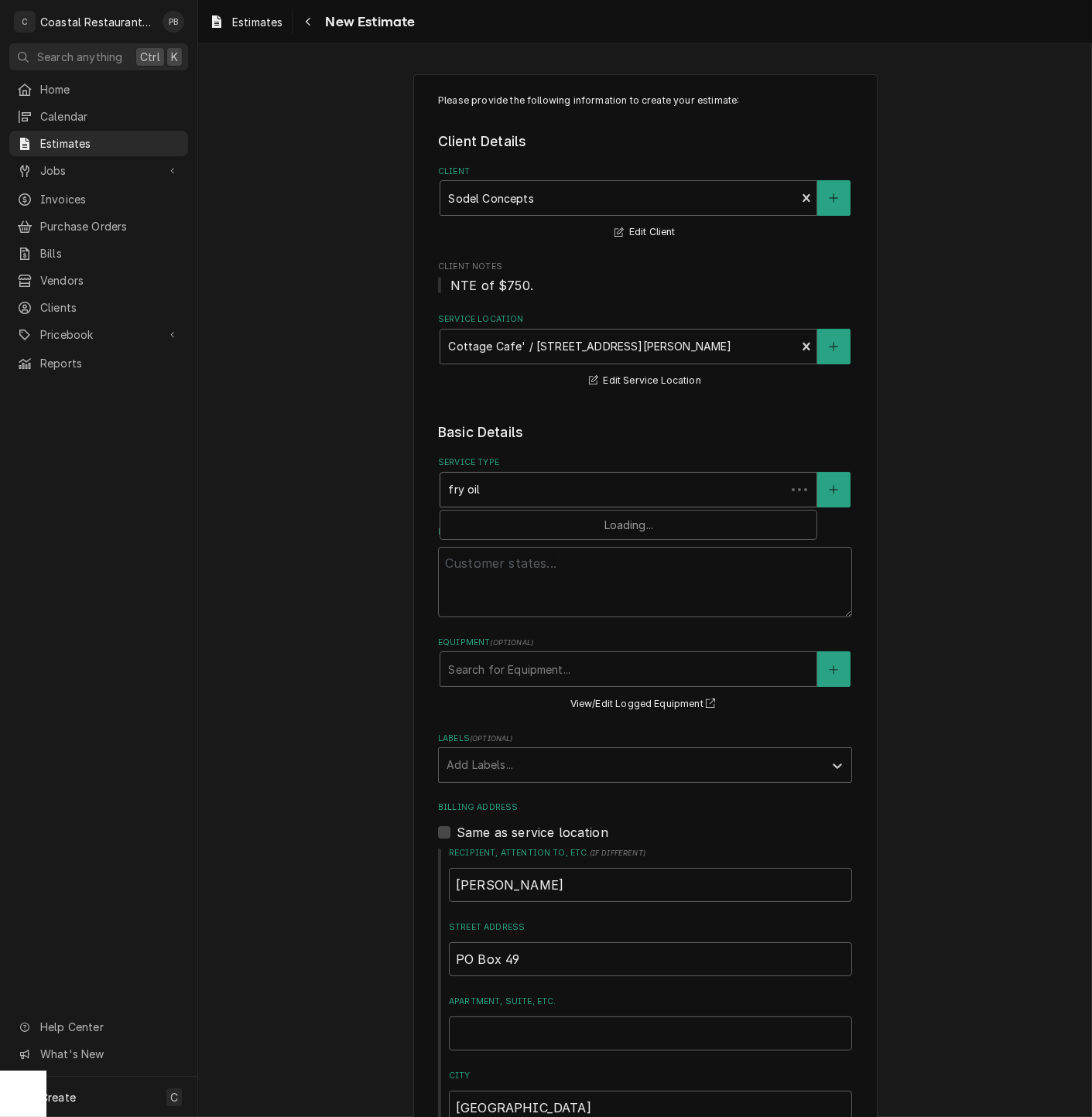
type textarea "x"
click at [540, 518] on strong "Fry Oil Filter repair" at bounding box center [500, 522] width 104 height 13
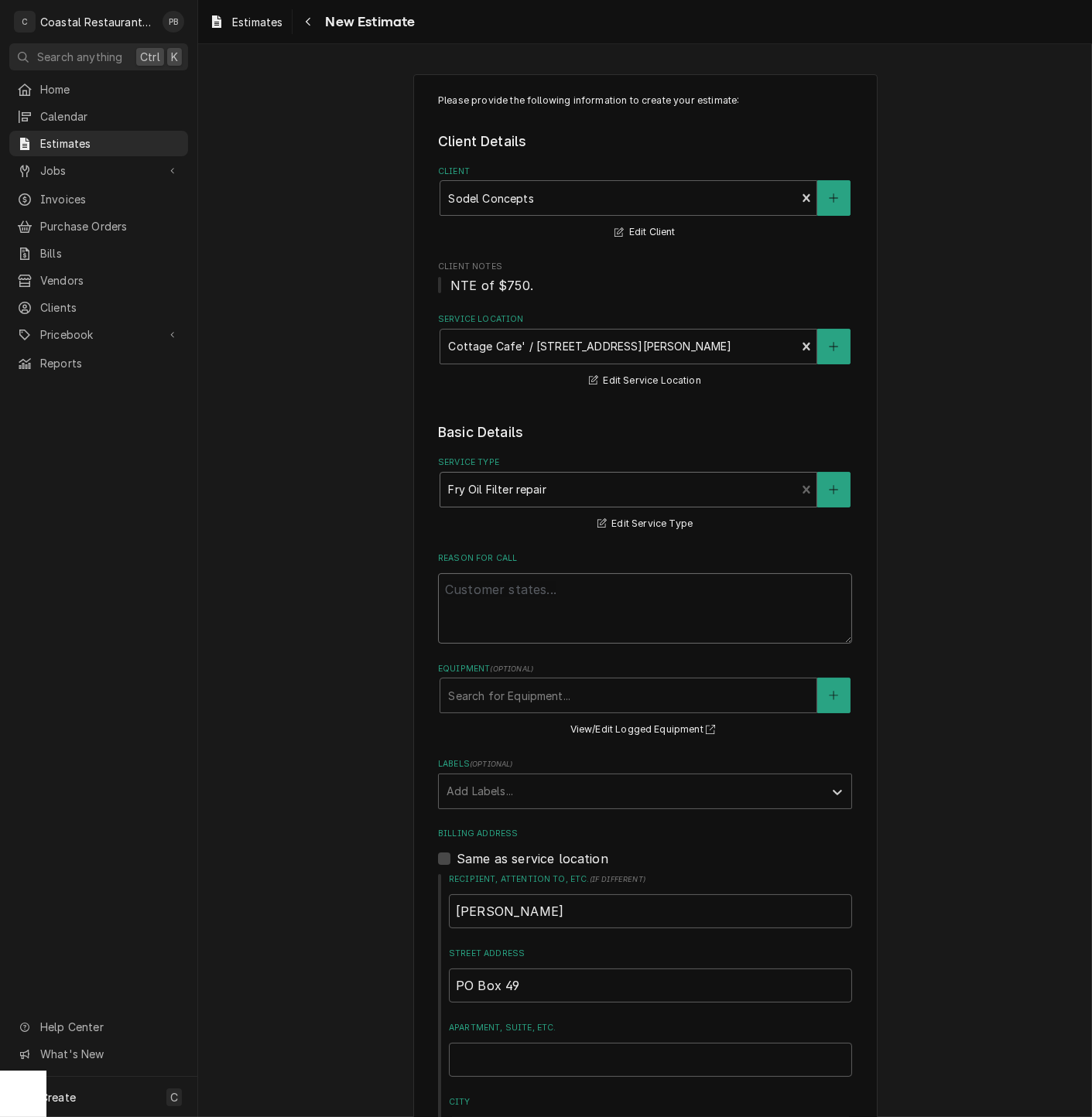
click at [537, 604] on textarea "Reason For Call" at bounding box center [645, 608] width 414 height 70
type textarea "x"
type textarea "f"
type textarea "x"
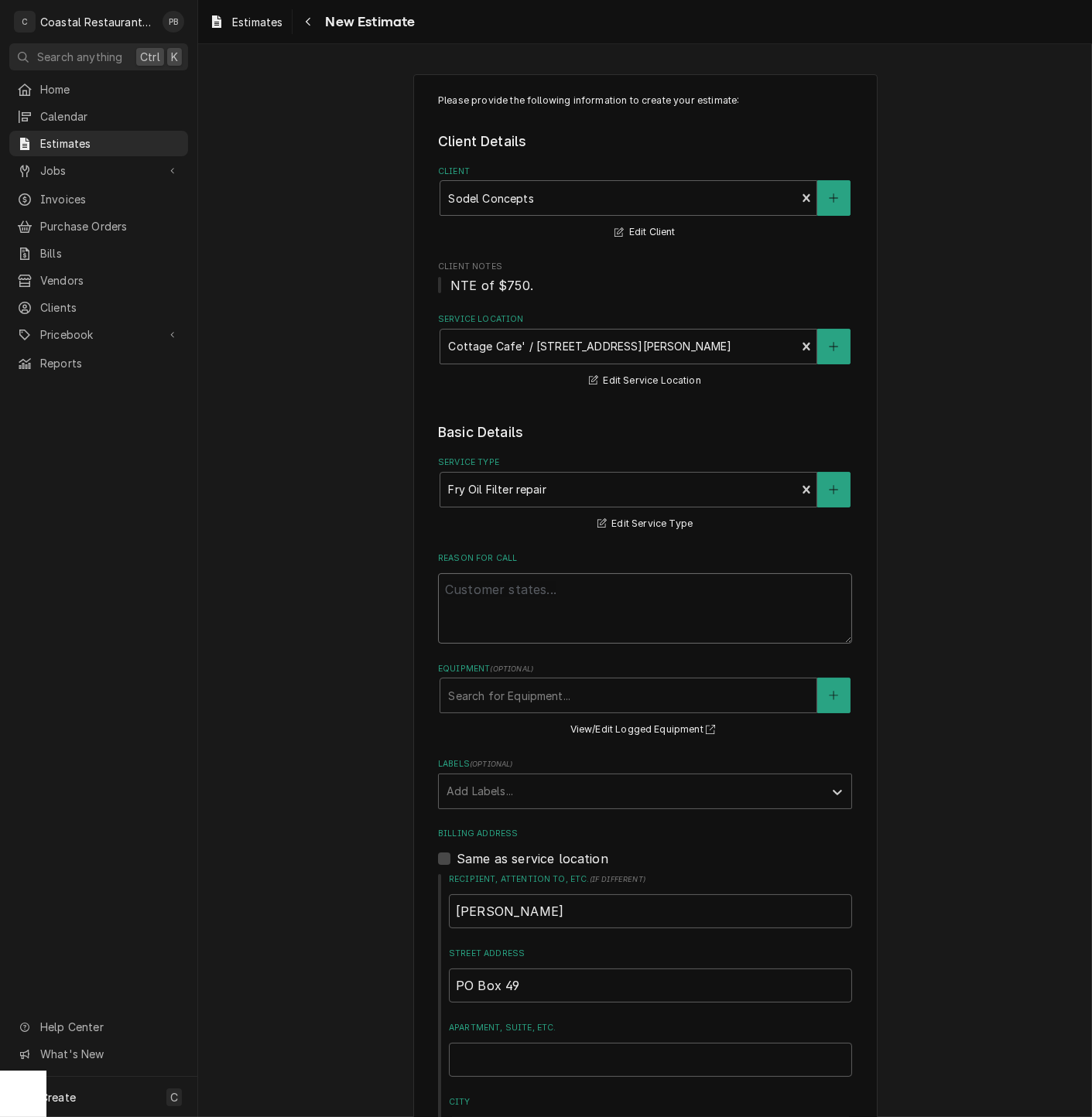
type textarea "("
type textarea "x"
type textarea "(2"
type textarea "x"
type textarea "(2)"
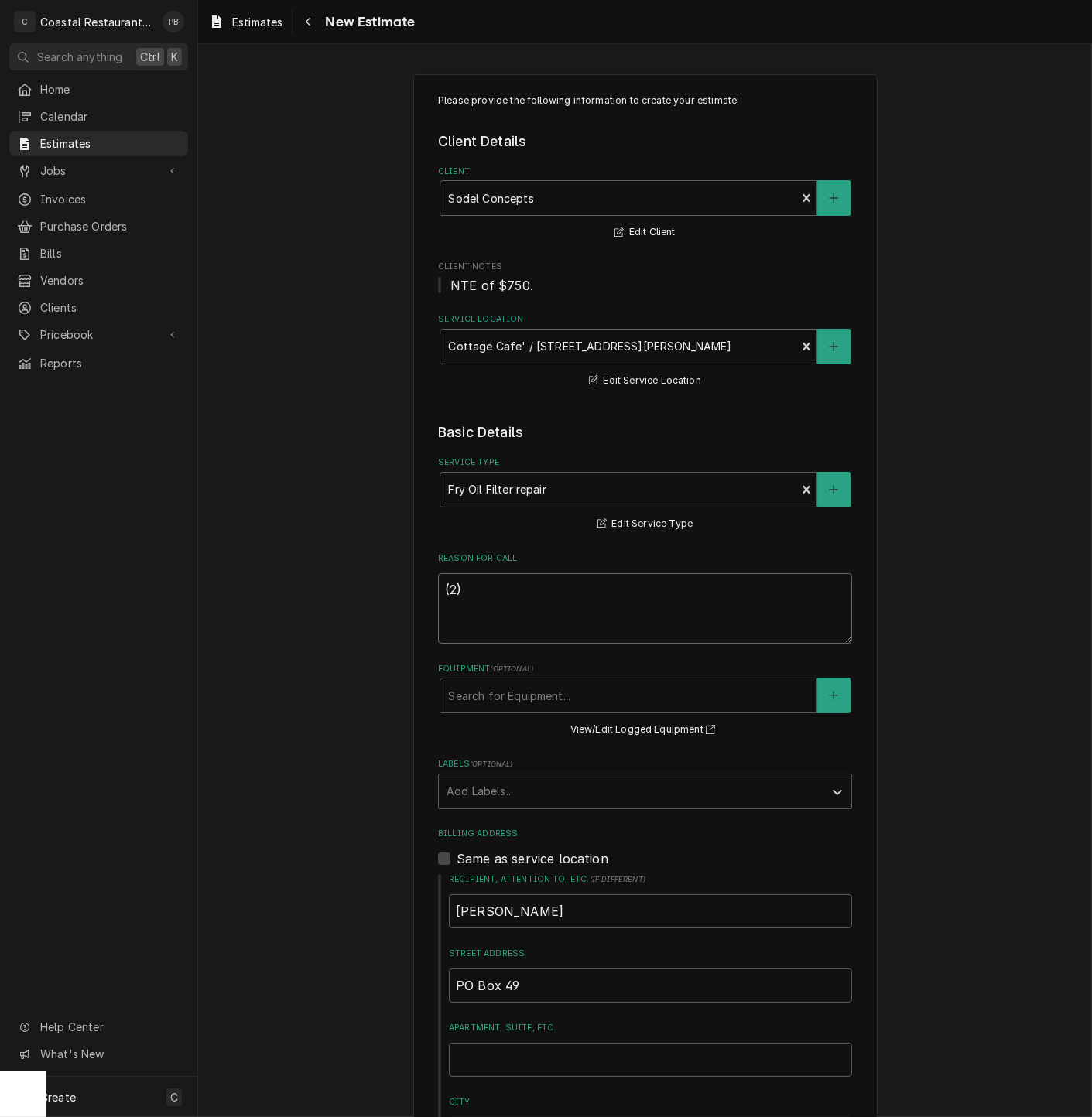
type textarea "x"
type textarea "(2)"
type textarea "x"
type textarea "(2) f"
type textarea "x"
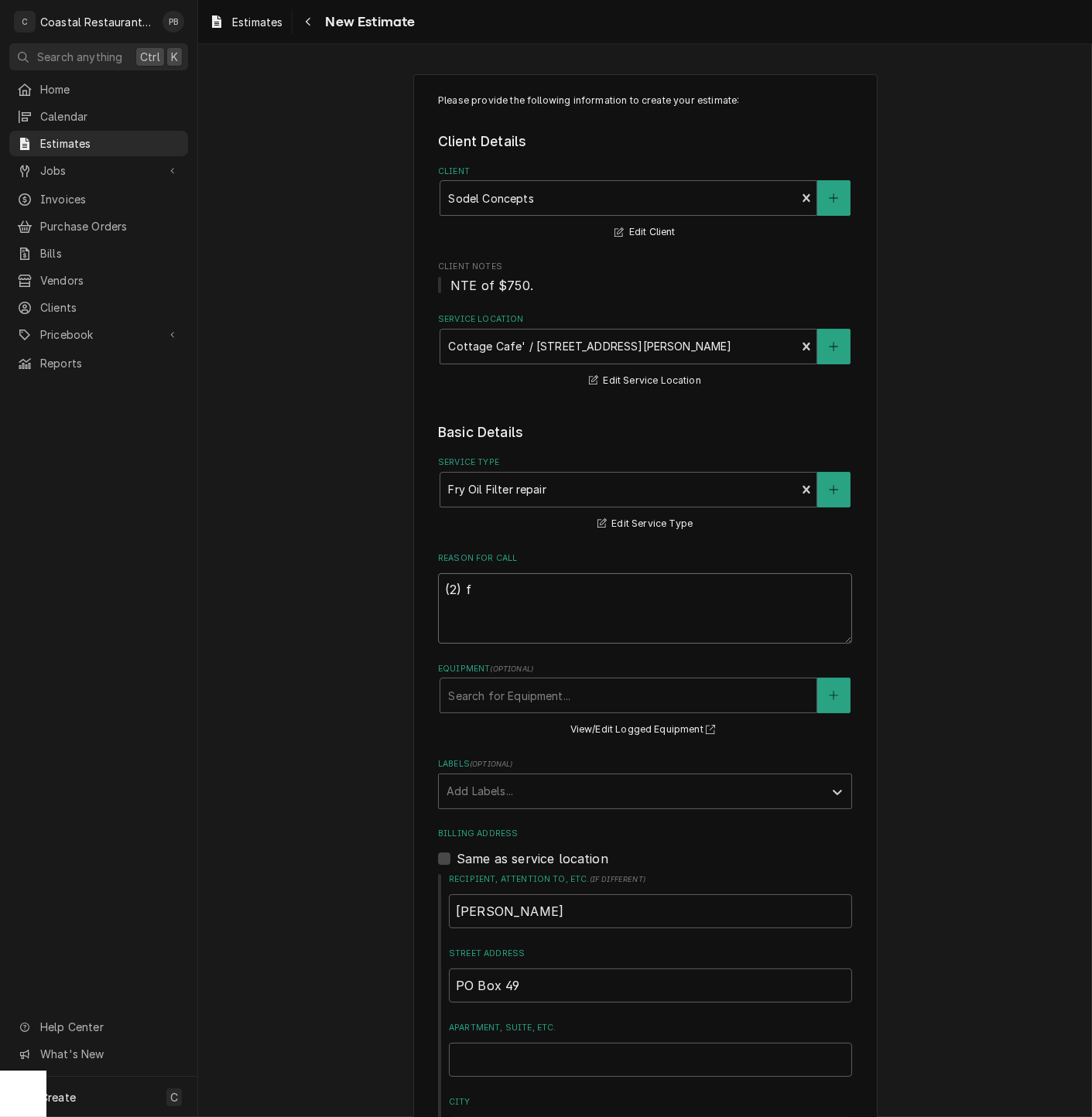
type textarea "(2) fr"
type textarea "x"
type textarea "(2) fry"
type textarea "x"
type textarea "(2) fry"
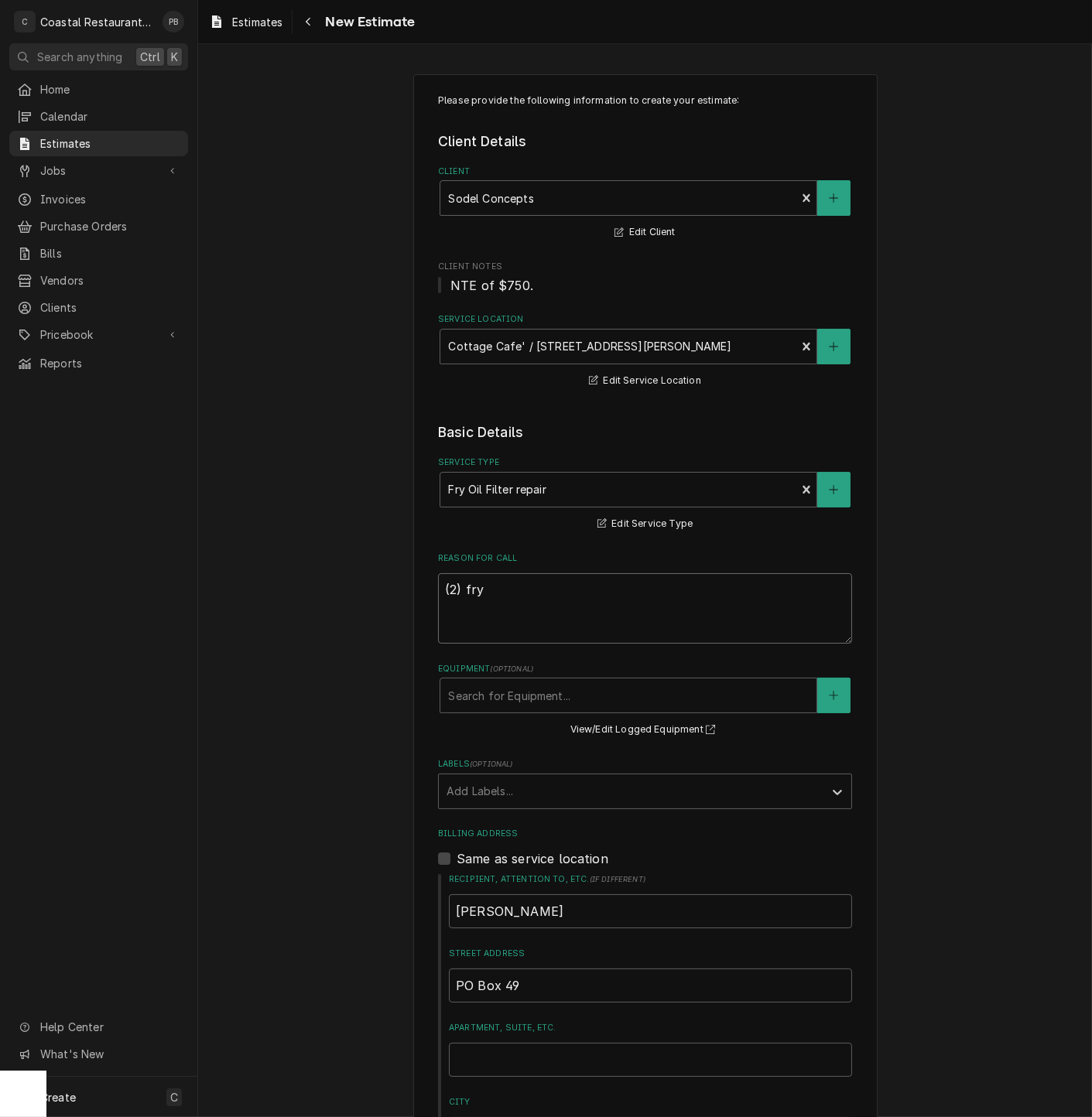
type textarea "x"
type textarea "(2) fry o"
type textarea "x"
type textarea "(2) fry oi"
type textarea "x"
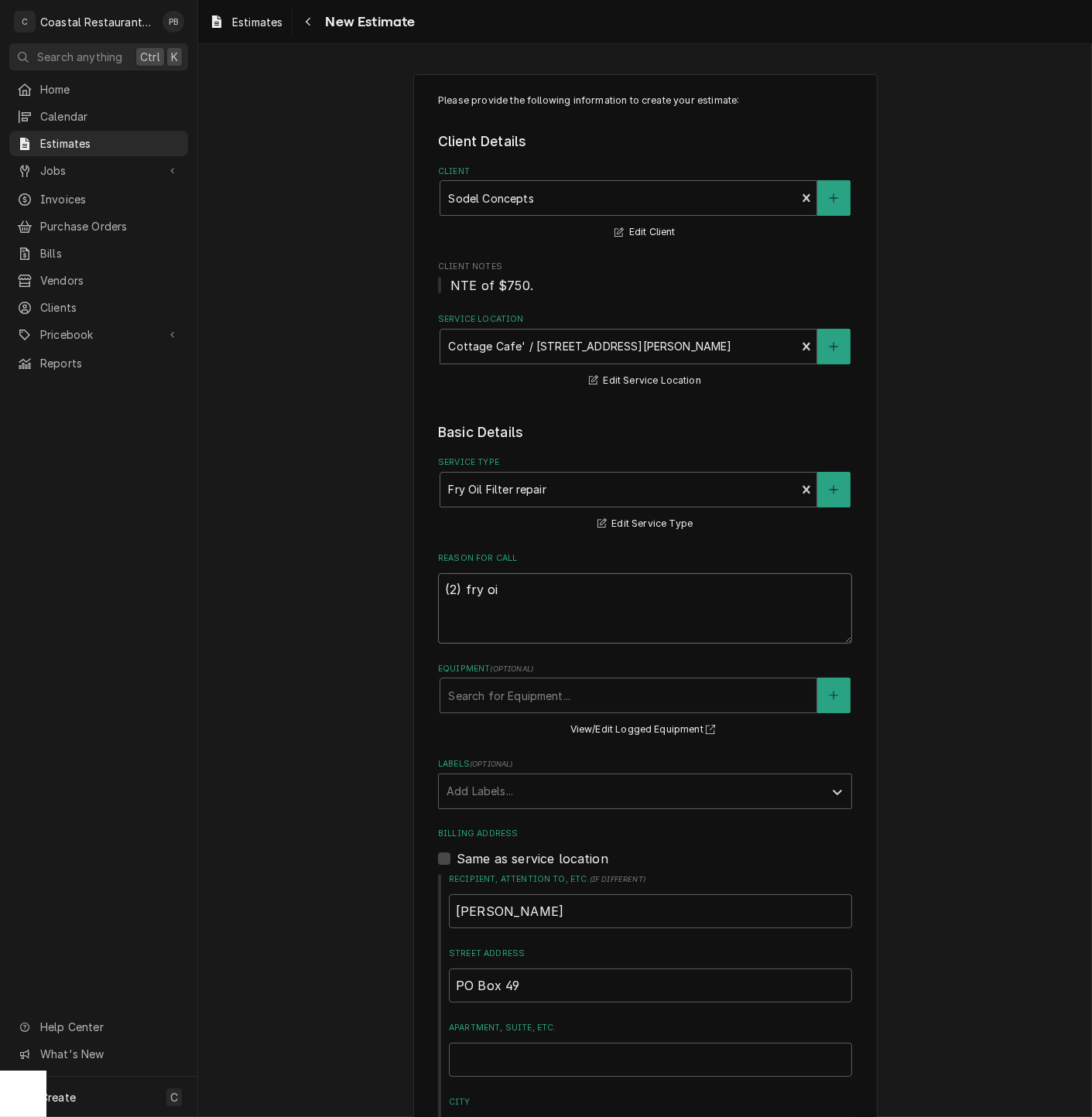
type textarea "(2) fry oil"
type textarea "x"
type textarea "(2) fry oil"
type textarea "x"
type textarea "(2) fry oil f"
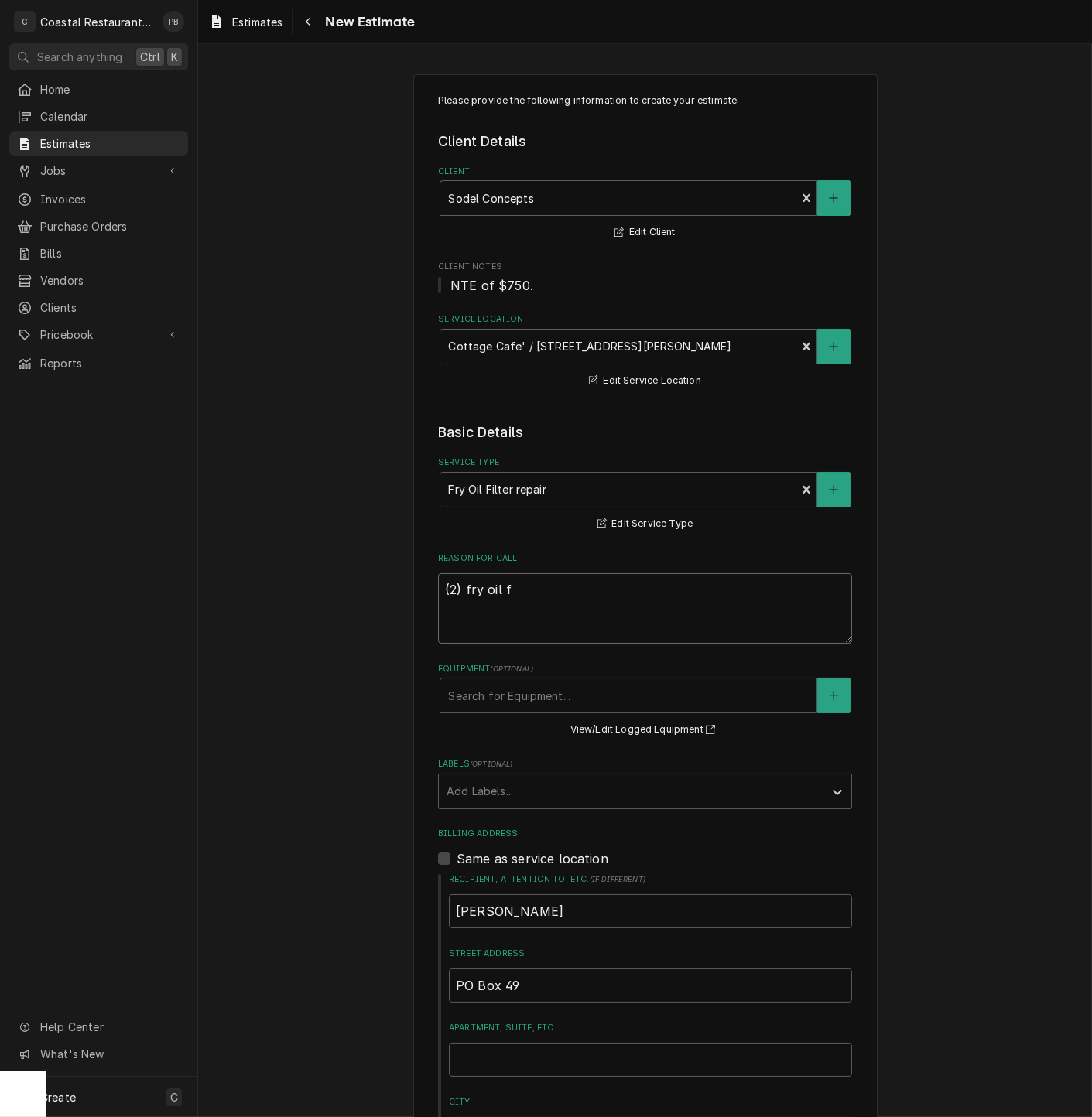
type textarea "x"
type textarea "(2) fry oil fi"
type textarea "x"
type textarea "(2) fry oil fil"
type textarea "x"
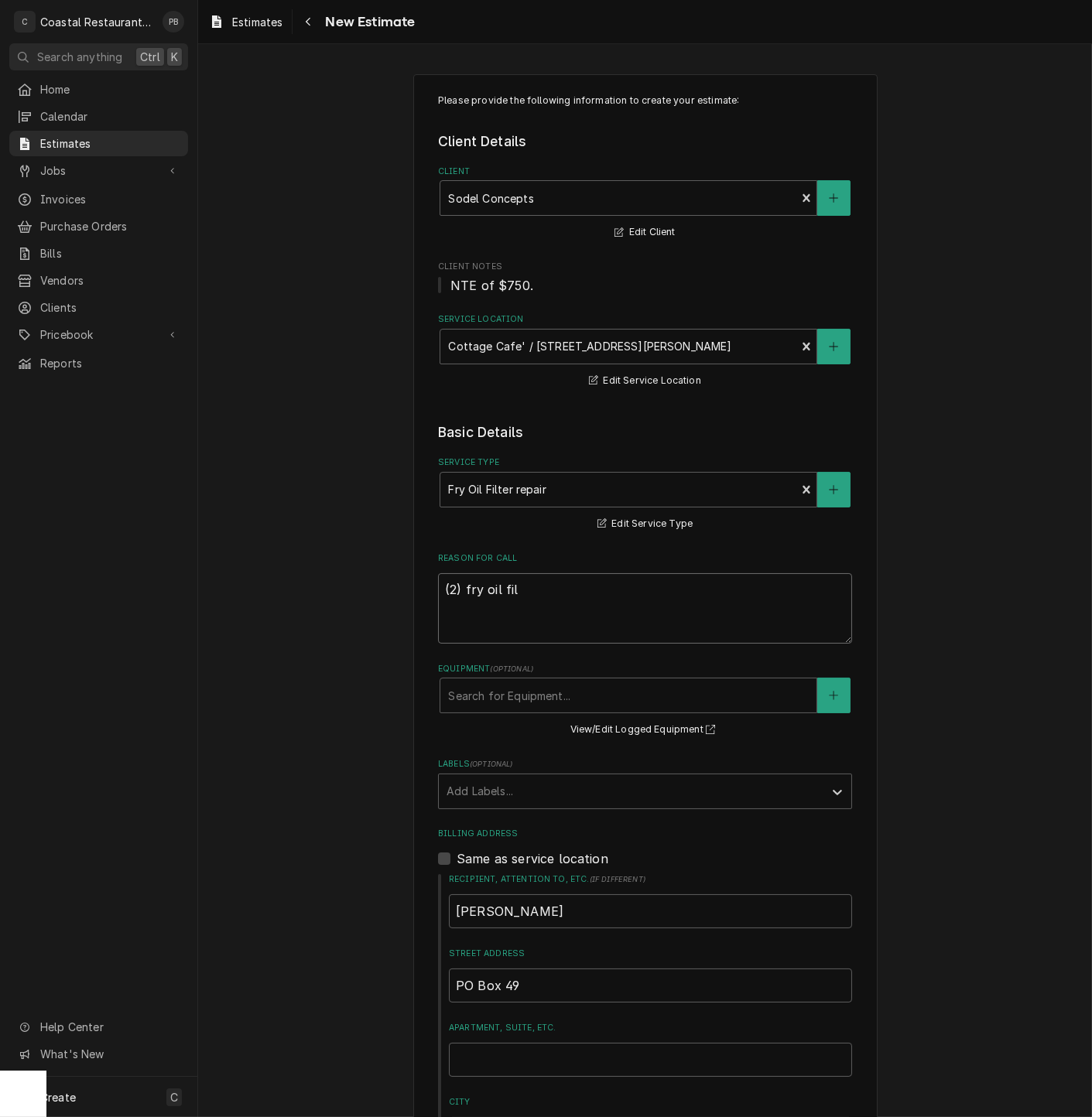
type textarea "(2) fry oil filt"
type textarea "x"
type textarea "(2) fry oil filte"
type textarea "x"
type textarea "(2) fry oil filter"
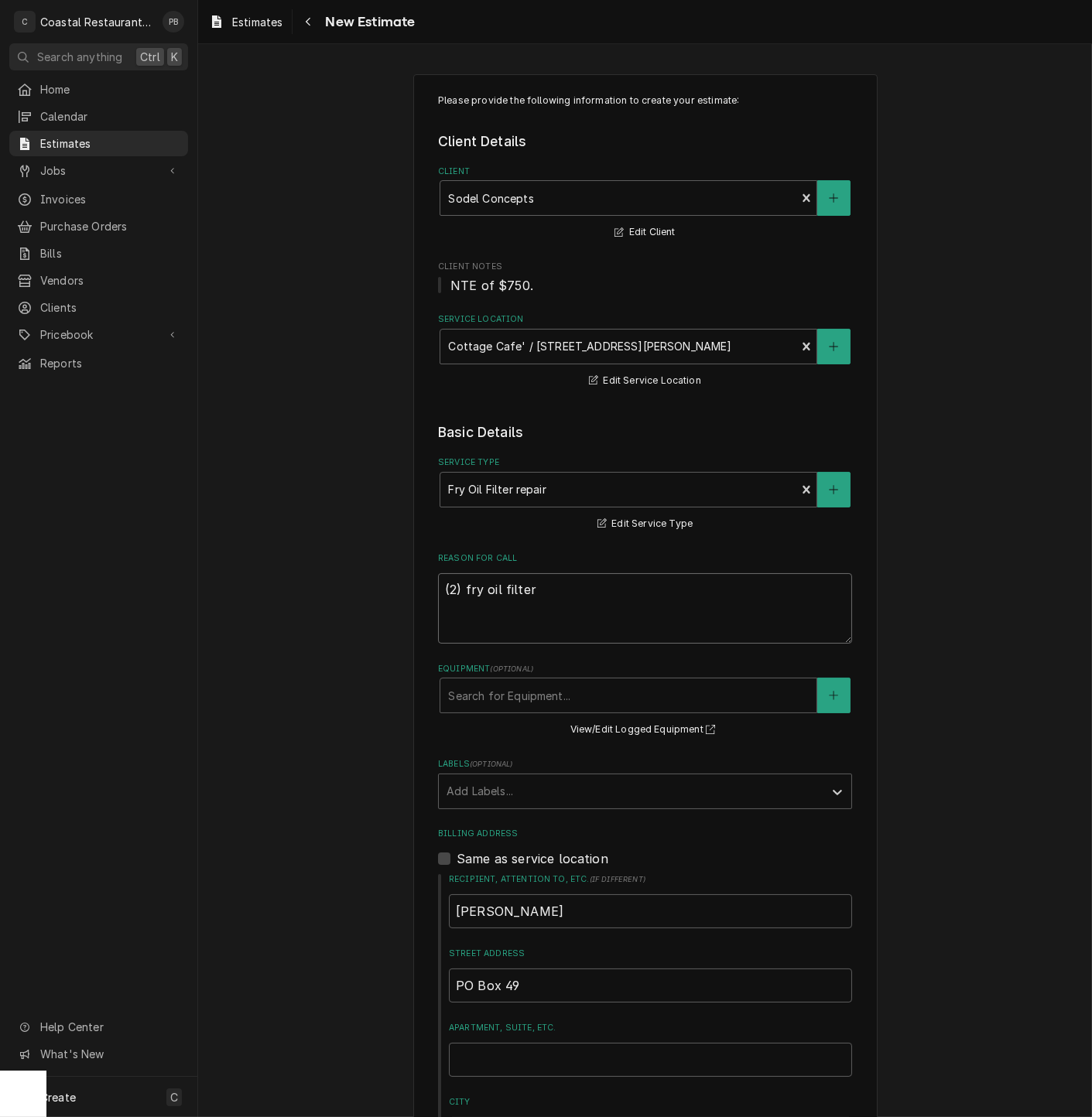
type textarea "x"
type textarea "(2) fry oil filter"
type textarea "x"
type textarea "(2) fry oil filter m"
type textarea "x"
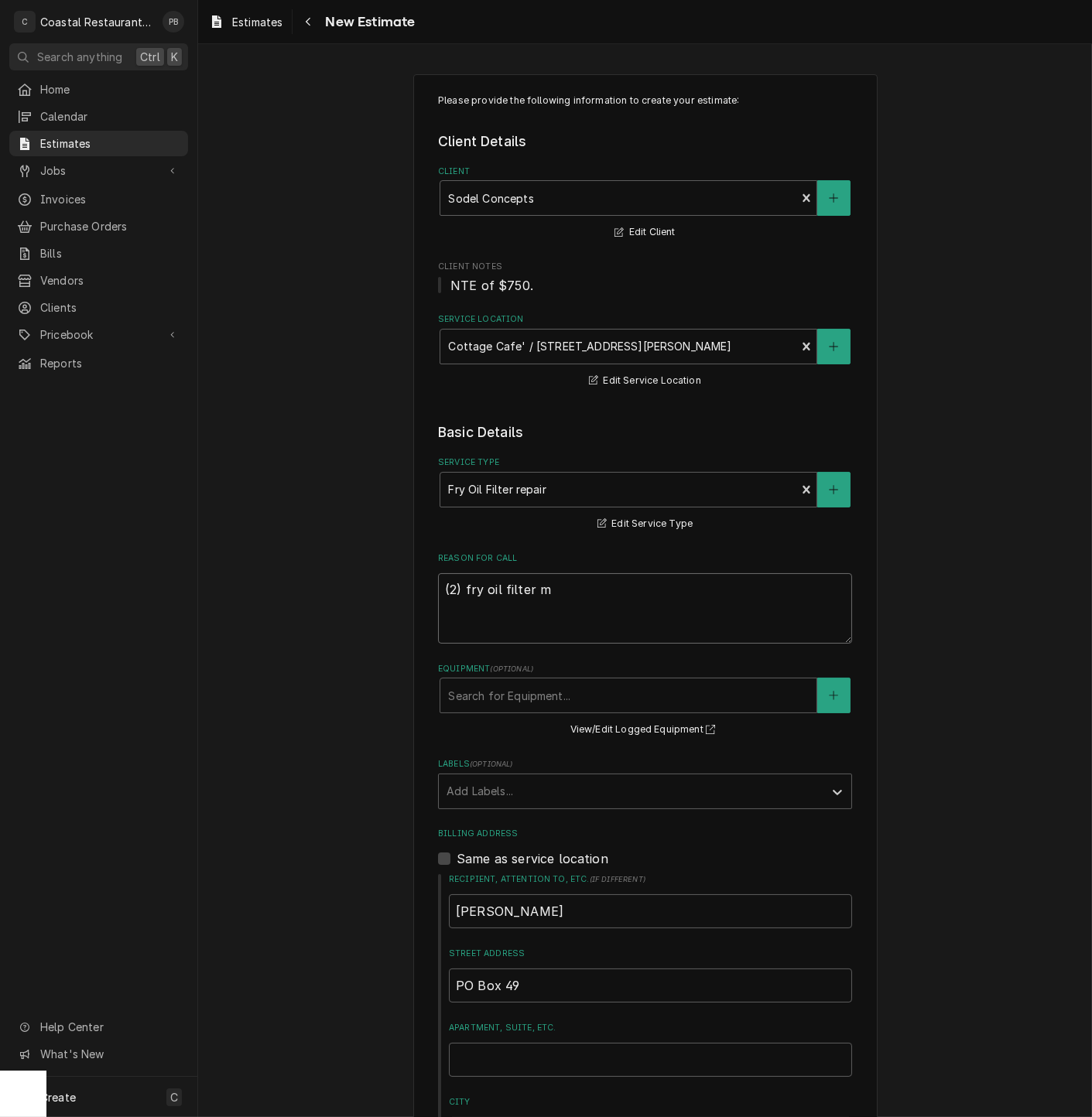
type textarea "(2) fry oil filter ma"
type textarea "x"
type textarea "(2) fry oil filter mac"
type textarea "x"
type textarea "(2) fry oil filter mach"
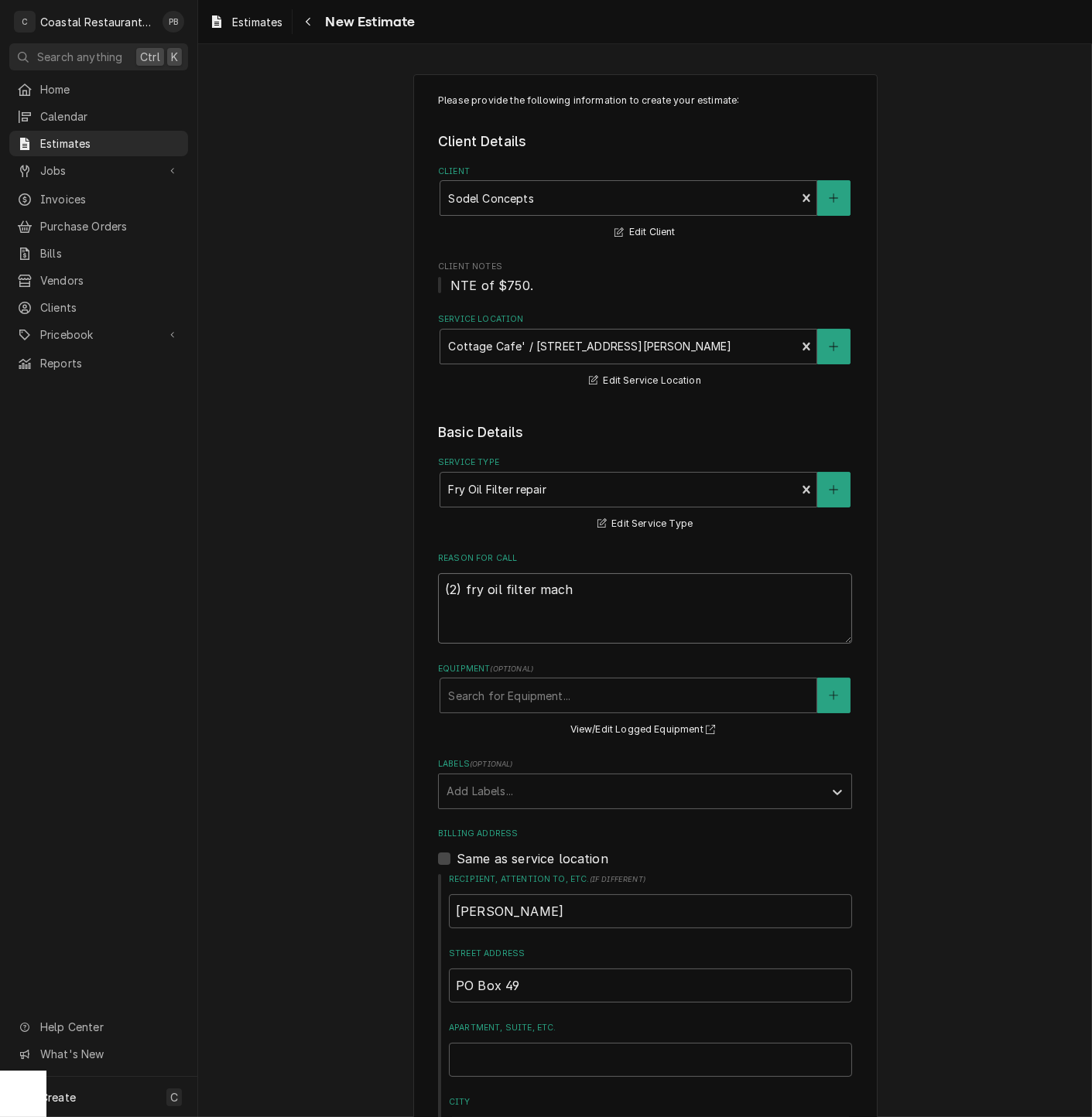
type textarea "x"
type textarea "(2) fry oil filter machi"
type textarea "x"
type textarea "(2) fry oil filter machin"
type textarea "x"
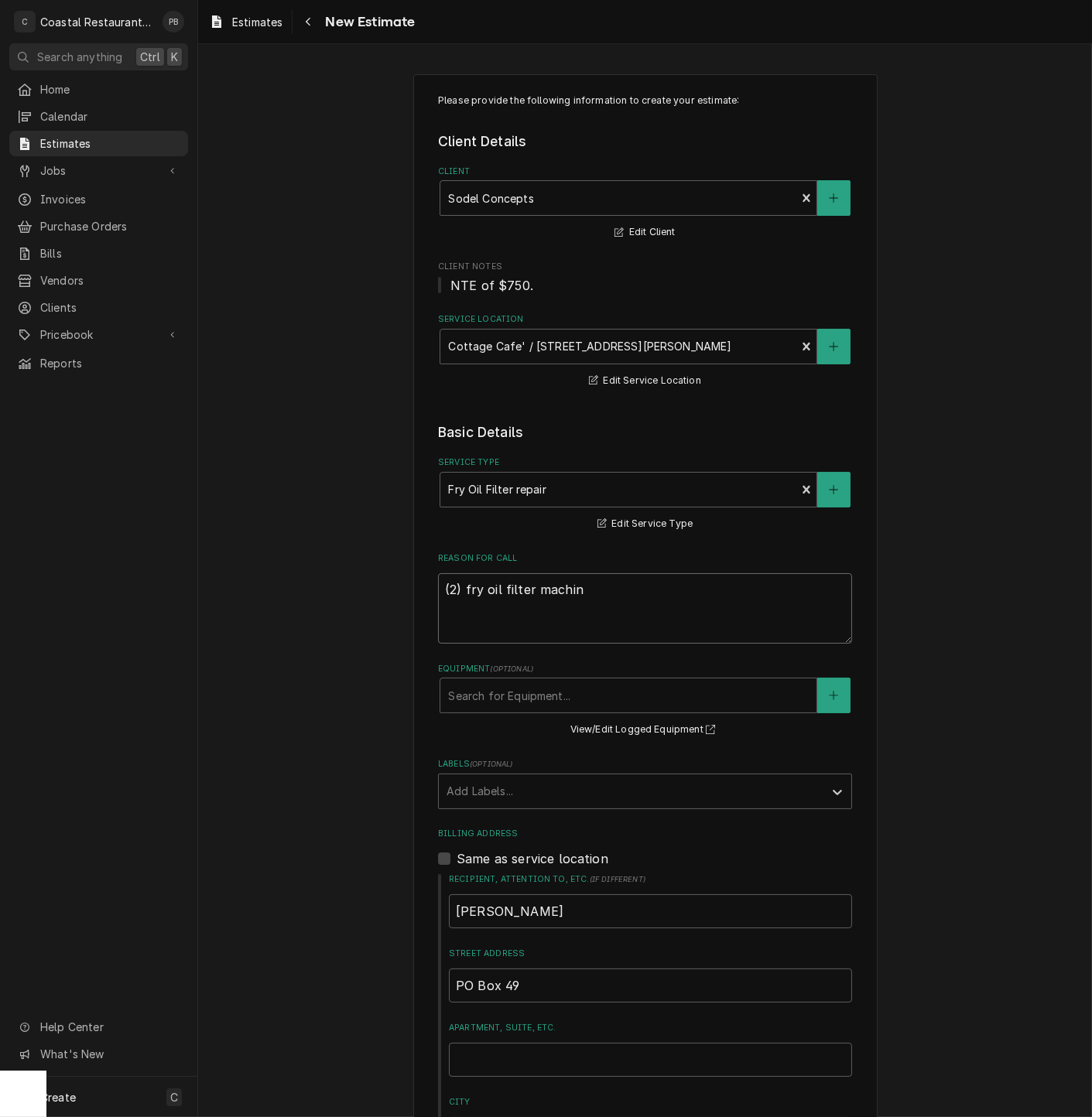
type textarea "(2) fry oil filter machine"
type textarea "x"
type textarea "(2) fry oil filter machines"
type textarea "x"
type textarea "(2) fry oil filter machines n"
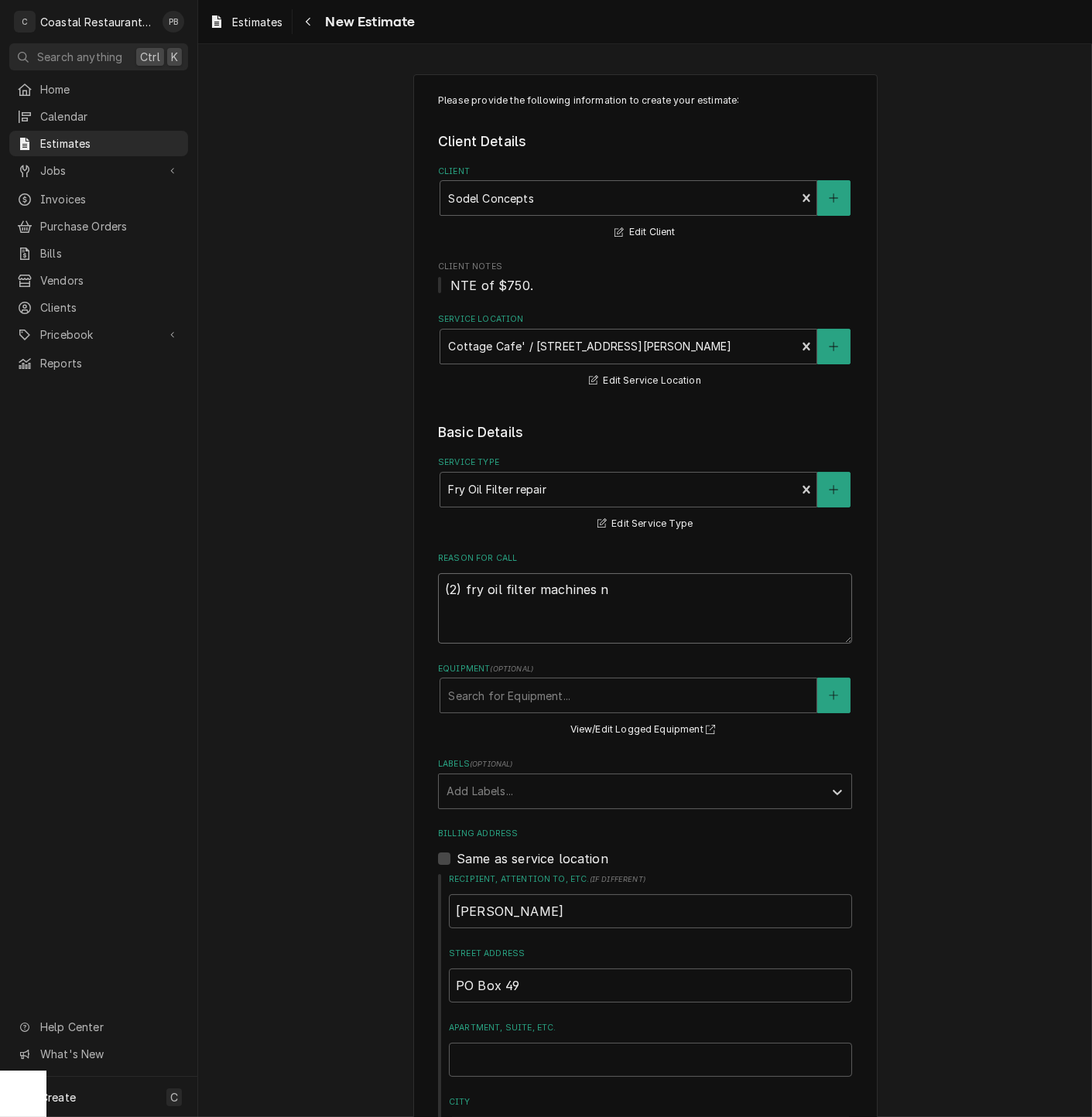
type textarea "x"
type textarea "(2) fry oil filter machines not"
type textarea "x"
type textarea "(2) fry oil filter machines not"
type textarea "x"
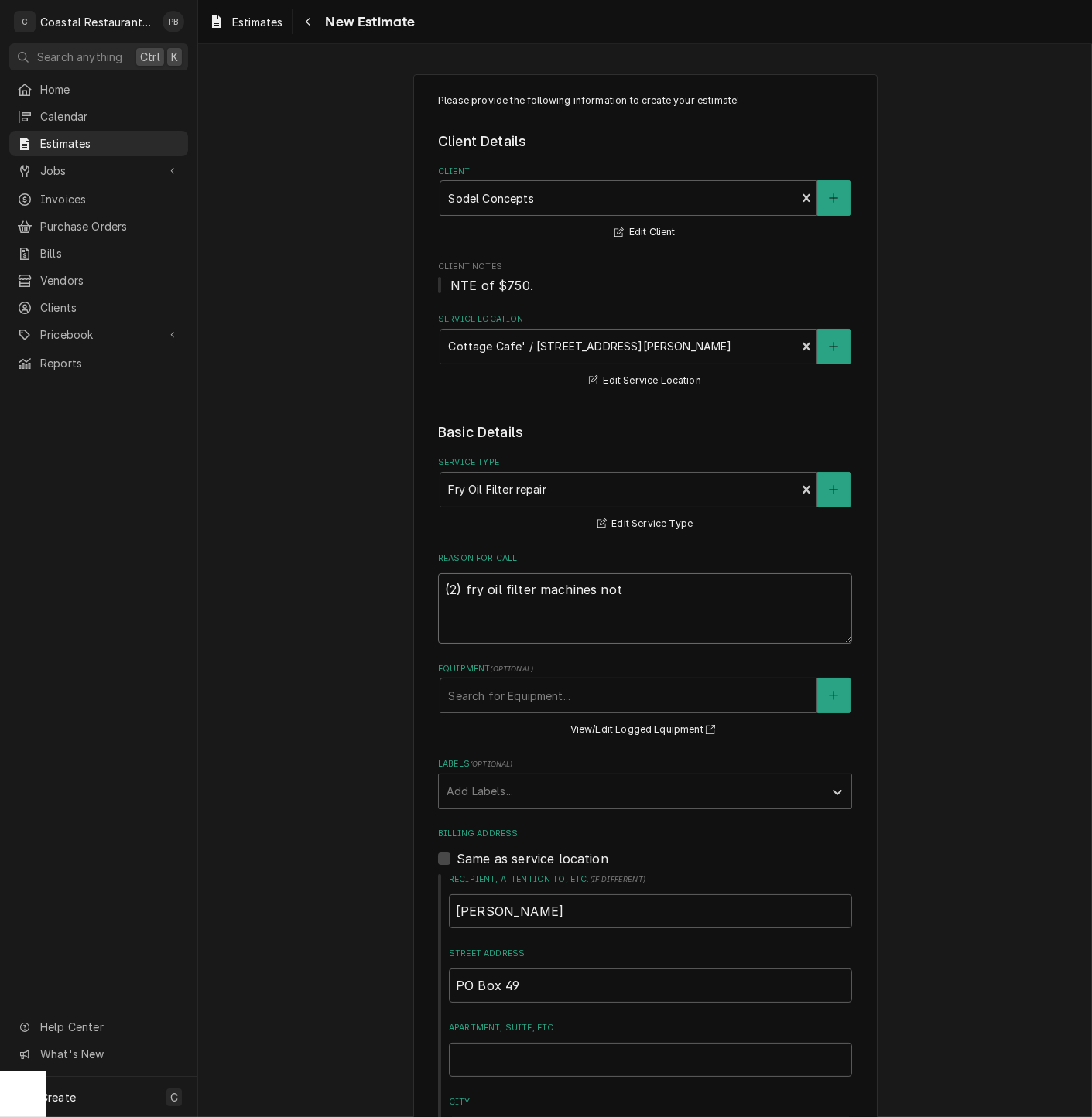
type textarea "(2) fry oil filter machines not w"
type textarea "x"
type textarea "(2) fry oil filter machines not wo"
type textarea "x"
type textarea "(2) fry oil filter machines not wor"
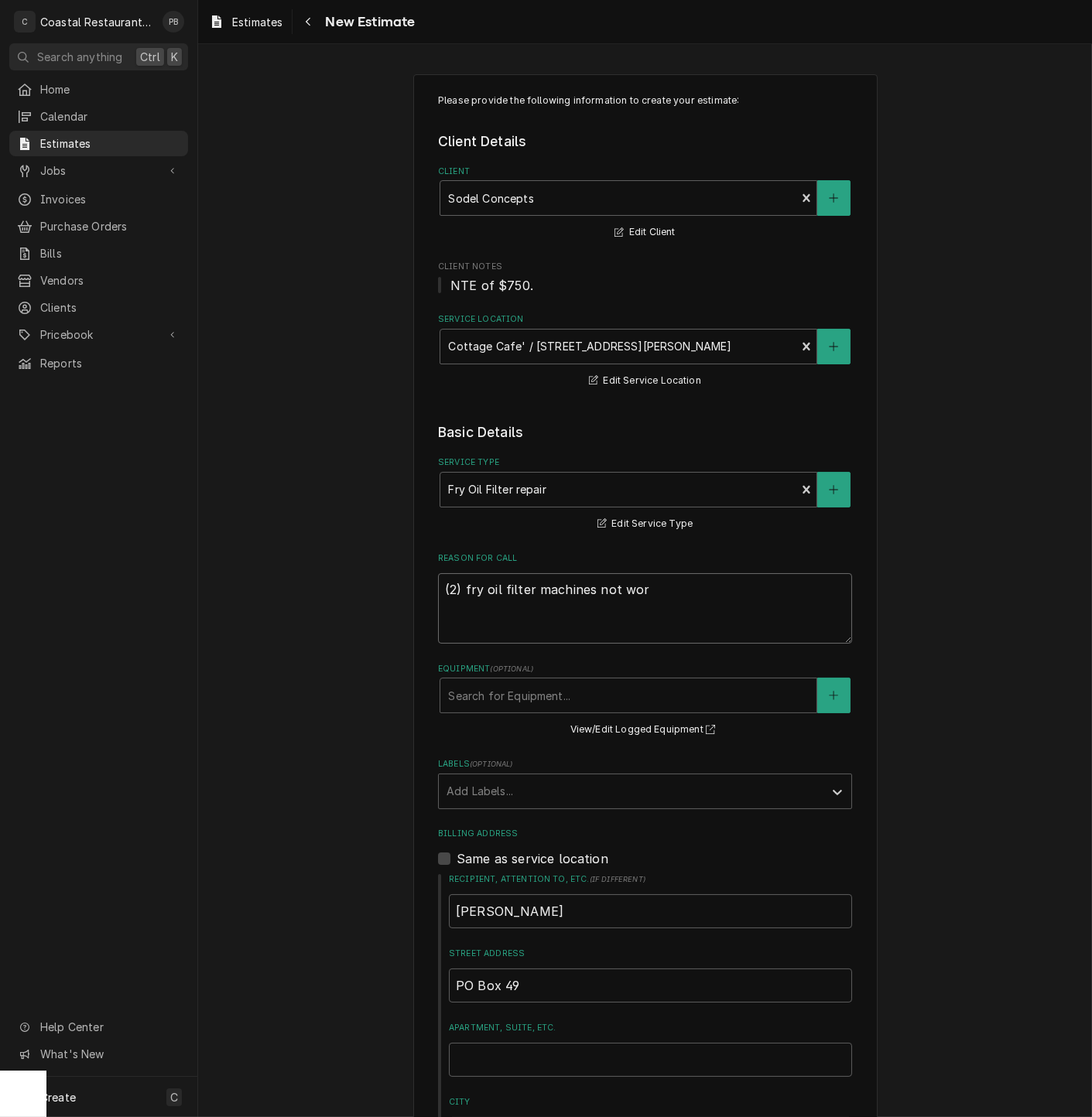
type textarea "x"
type textarea "(2) fry oil filter machines not work"
type textarea "x"
type textarea "(2) fry oil filter machines not worki"
type textarea "x"
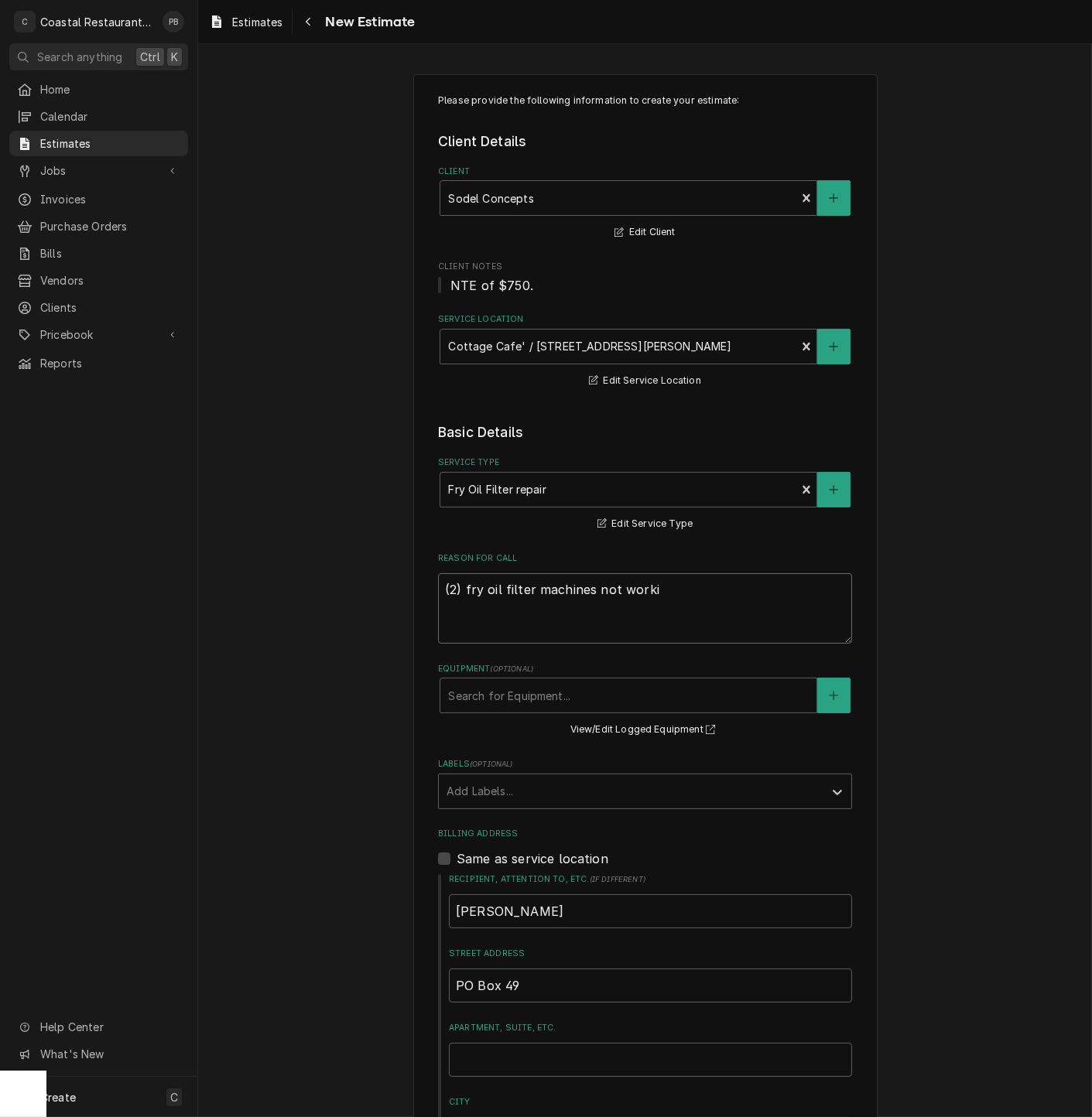
type textarea "(2) fry oil filter machines not workin"
type textarea "x"
type textarea "(2) fry oil filter machines not working"
type textarea "x"
type textarea "(2) fry oil filter machines not working"
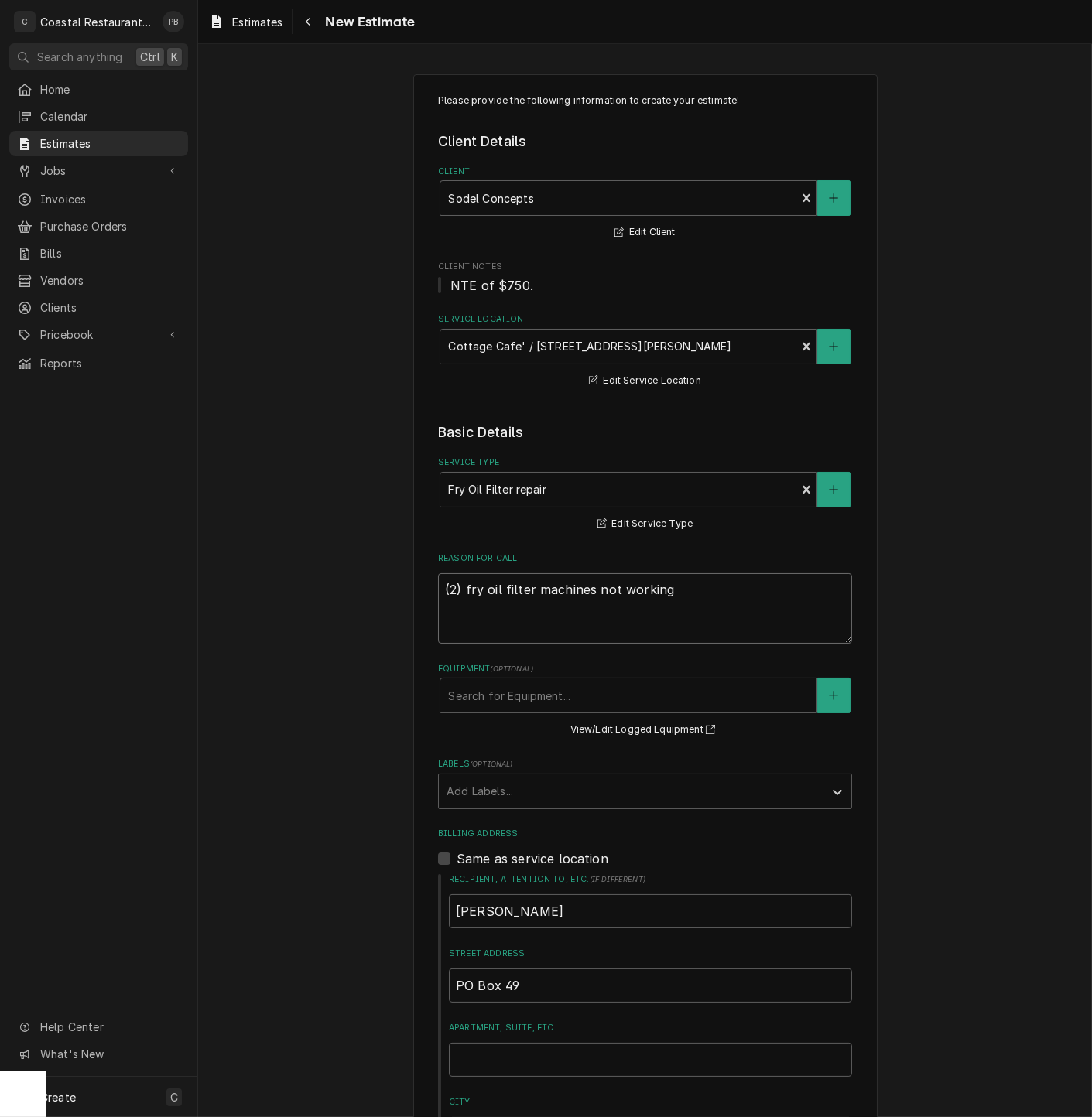
type textarea "x"
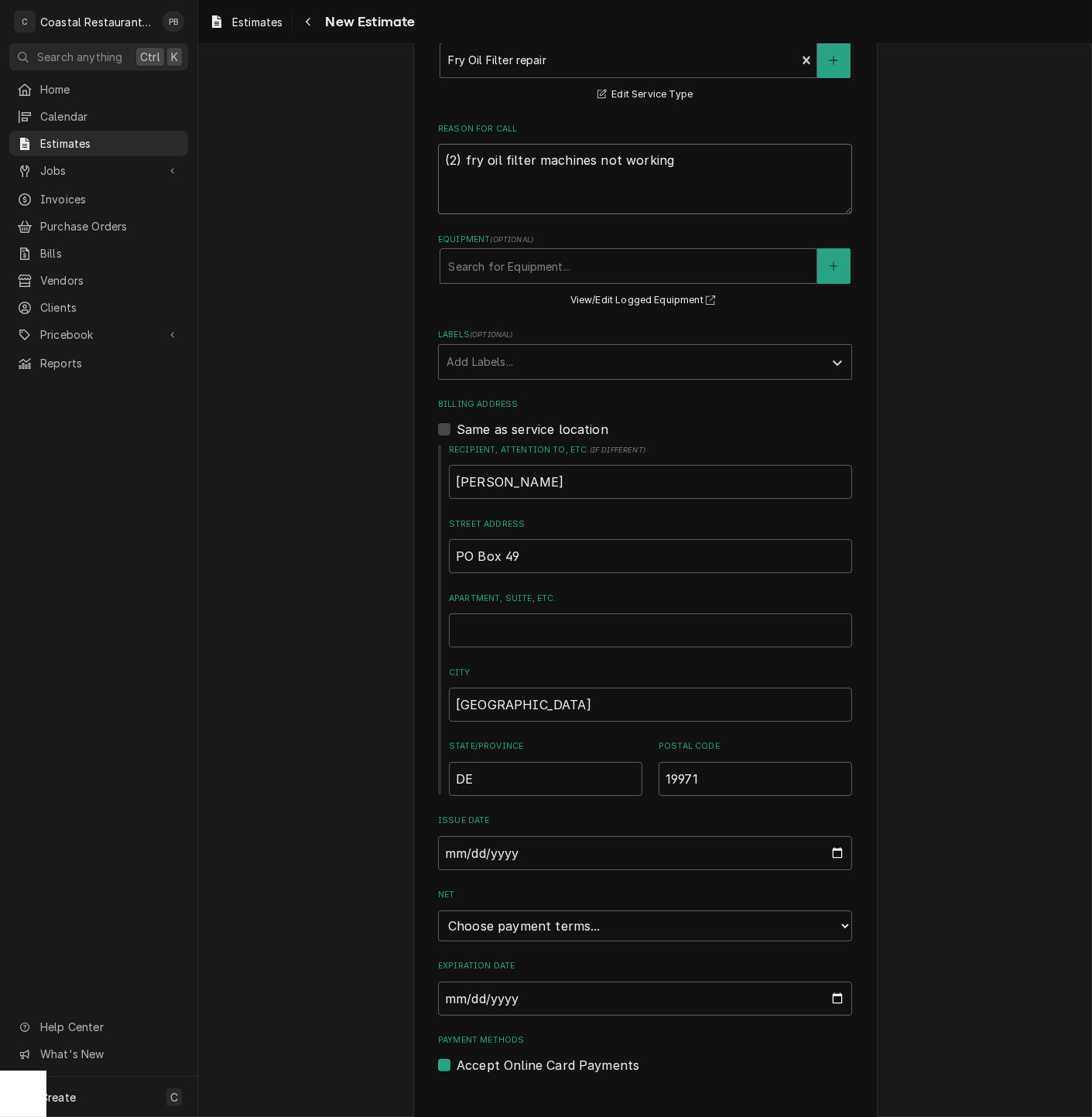
scroll to position [454, 0]
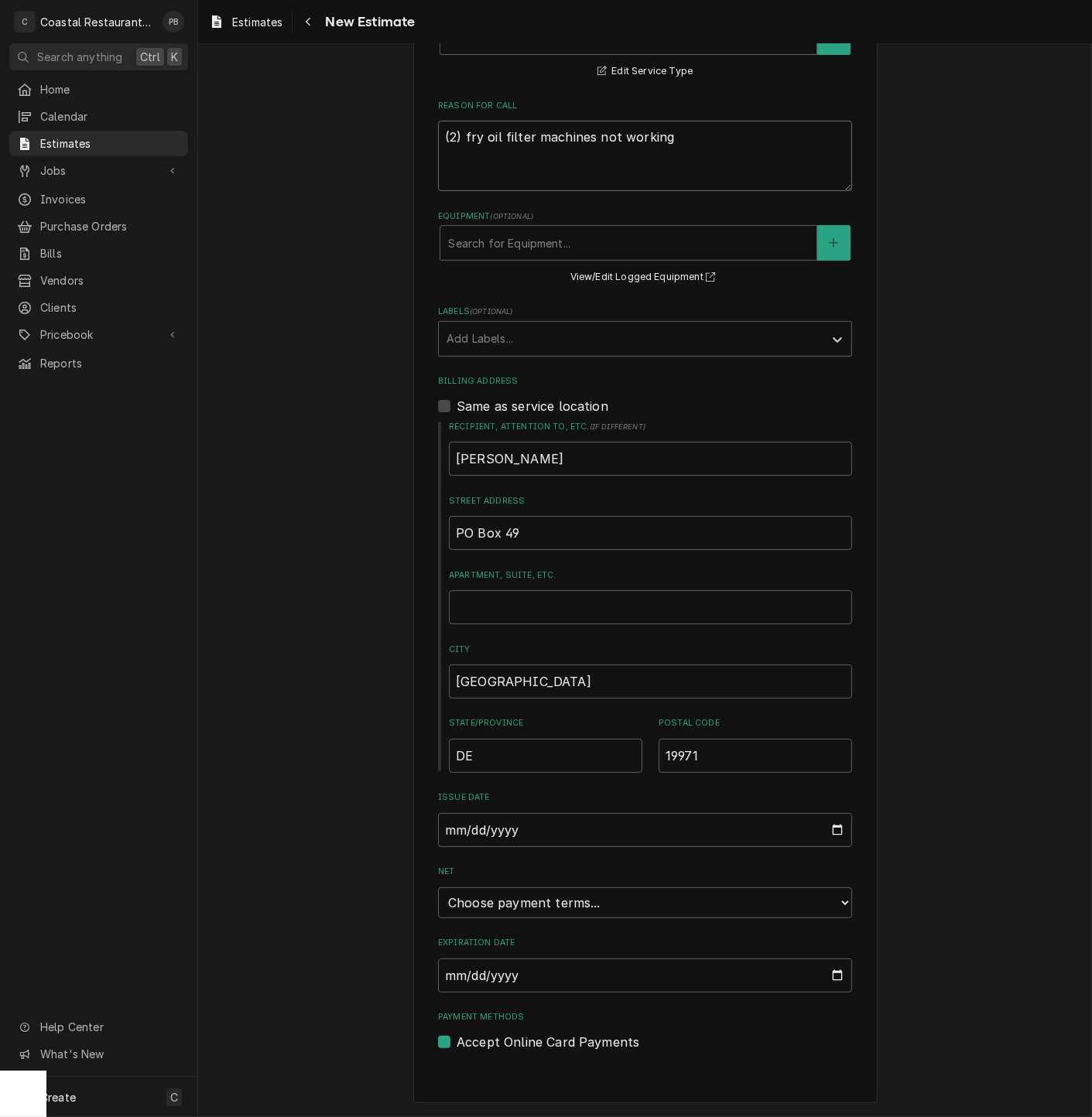
type textarea "(2) fry oil filter machines not working"
click at [828, 910] on select "Choose payment terms... Same Day Net 7 Net 14 Net 21 Net 30 Net 45 Net 60 Net 90" at bounding box center [645, 903] width 414 height 31
type textarea "x"
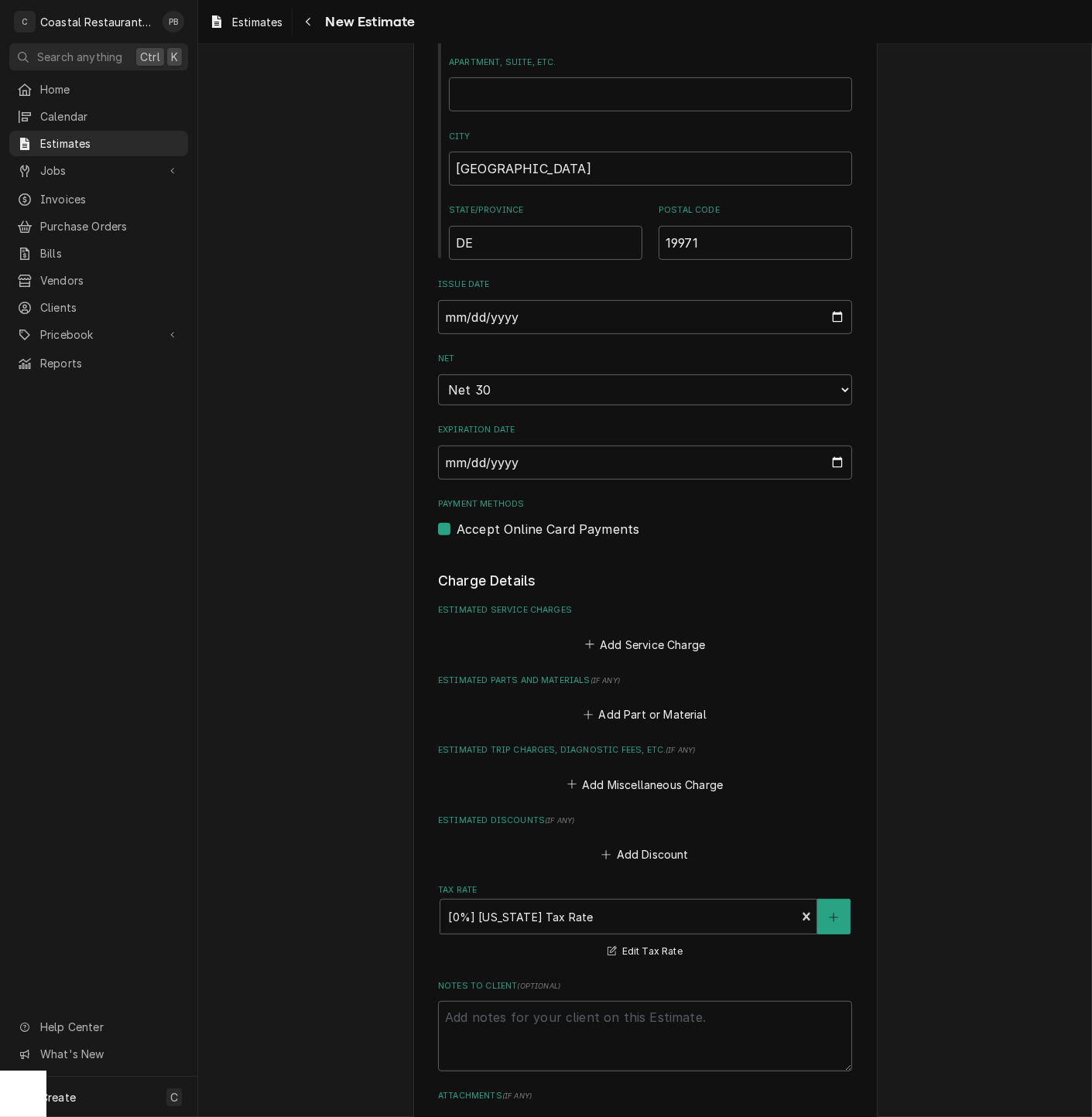
scroll to position [970, 0]
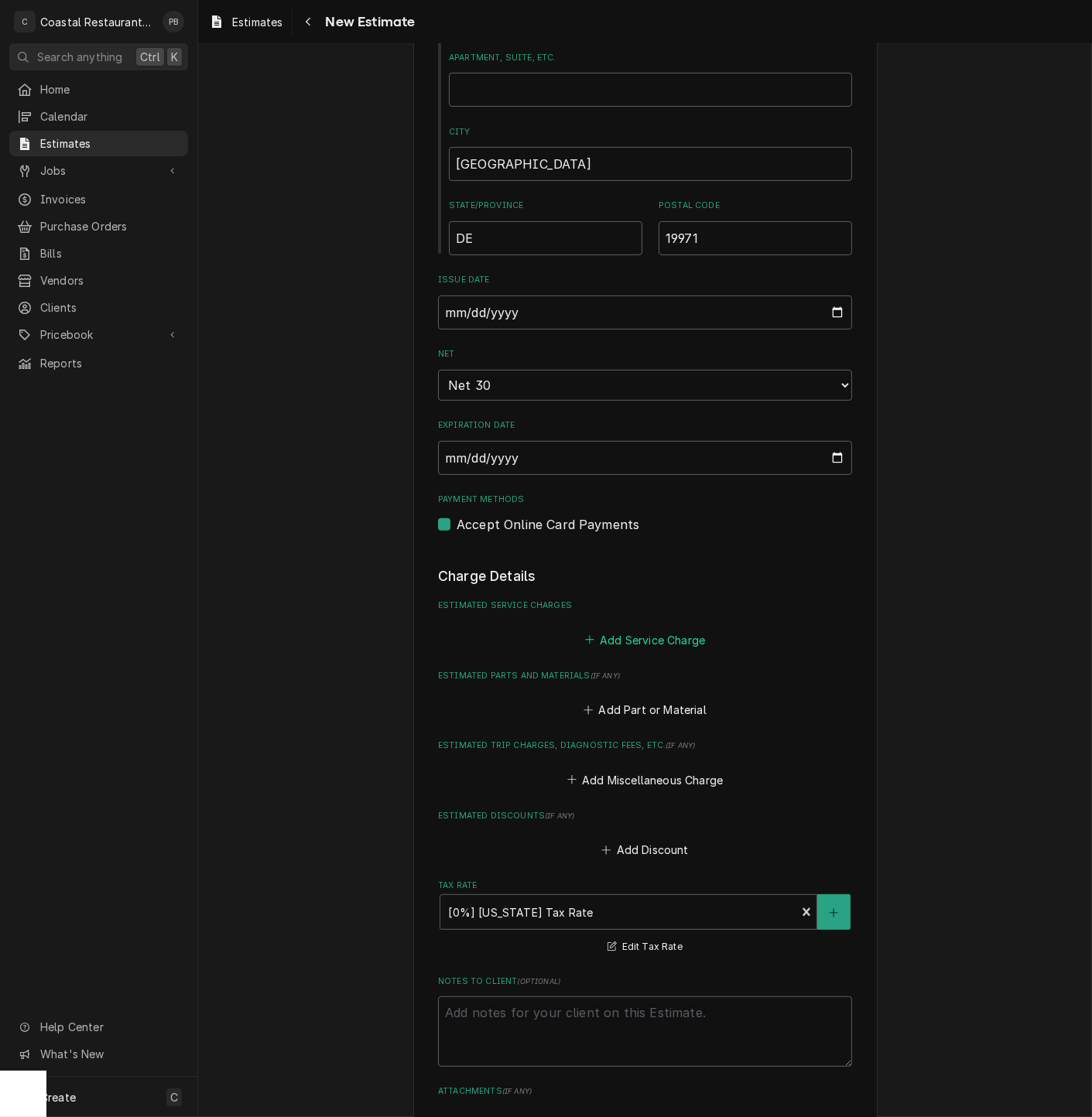
click at [612, 640] on button "Add Service Charge" at bounding box center [645, 639] width 125 height 22
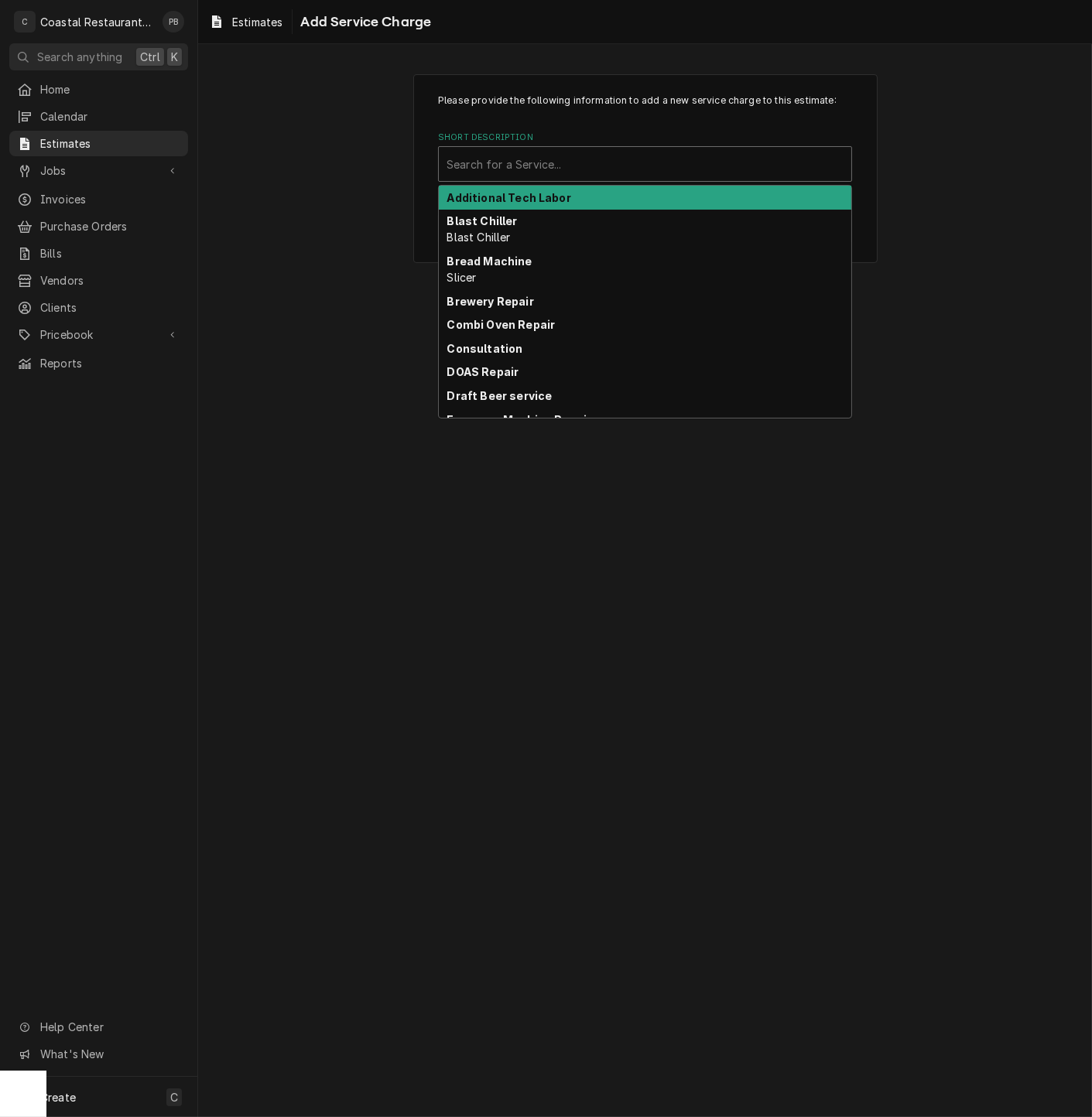
click at [554, 157] on div "Short Description" at bounding box center [645, 164] width 397 height 28
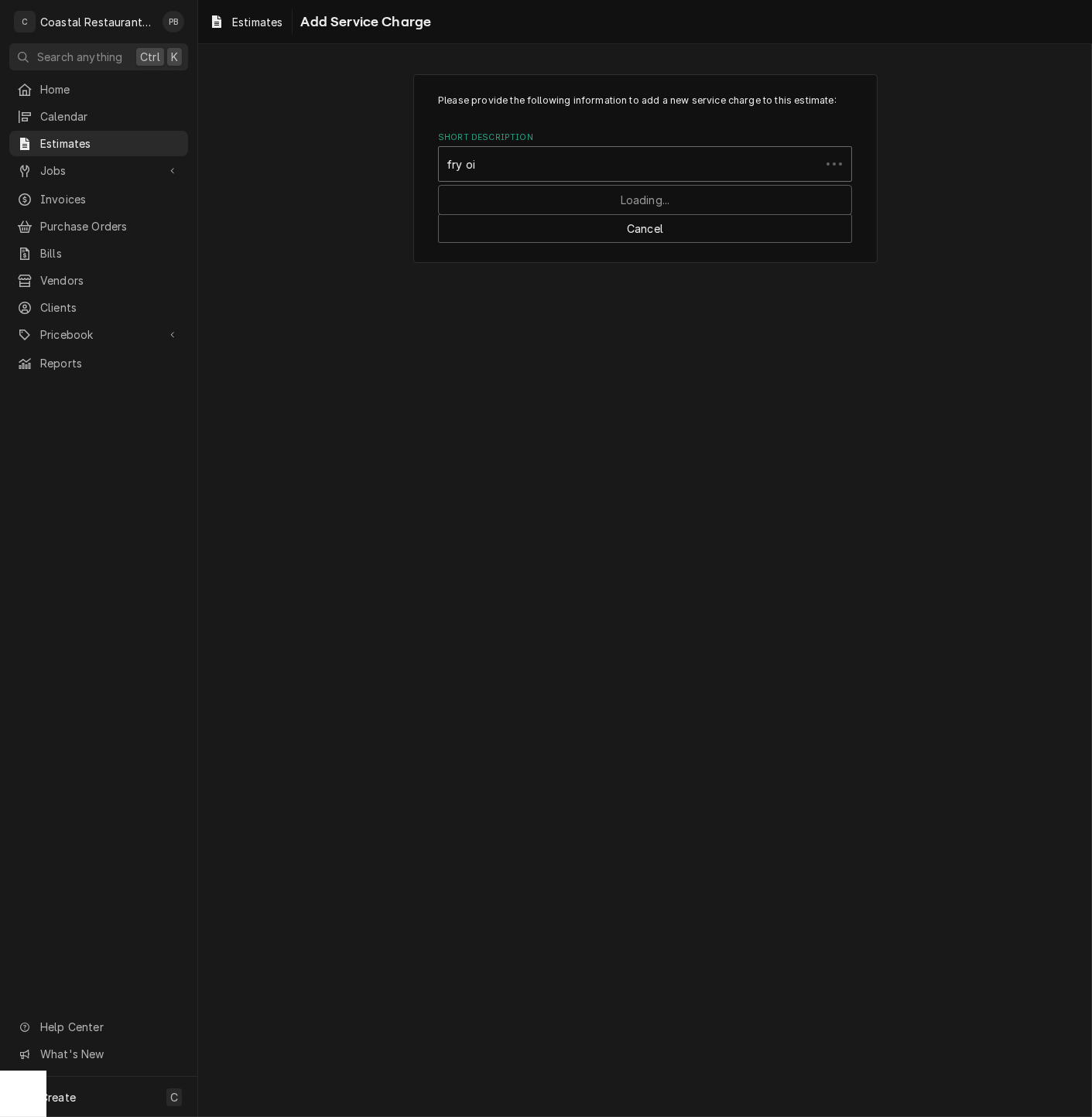
type input "fry oil"
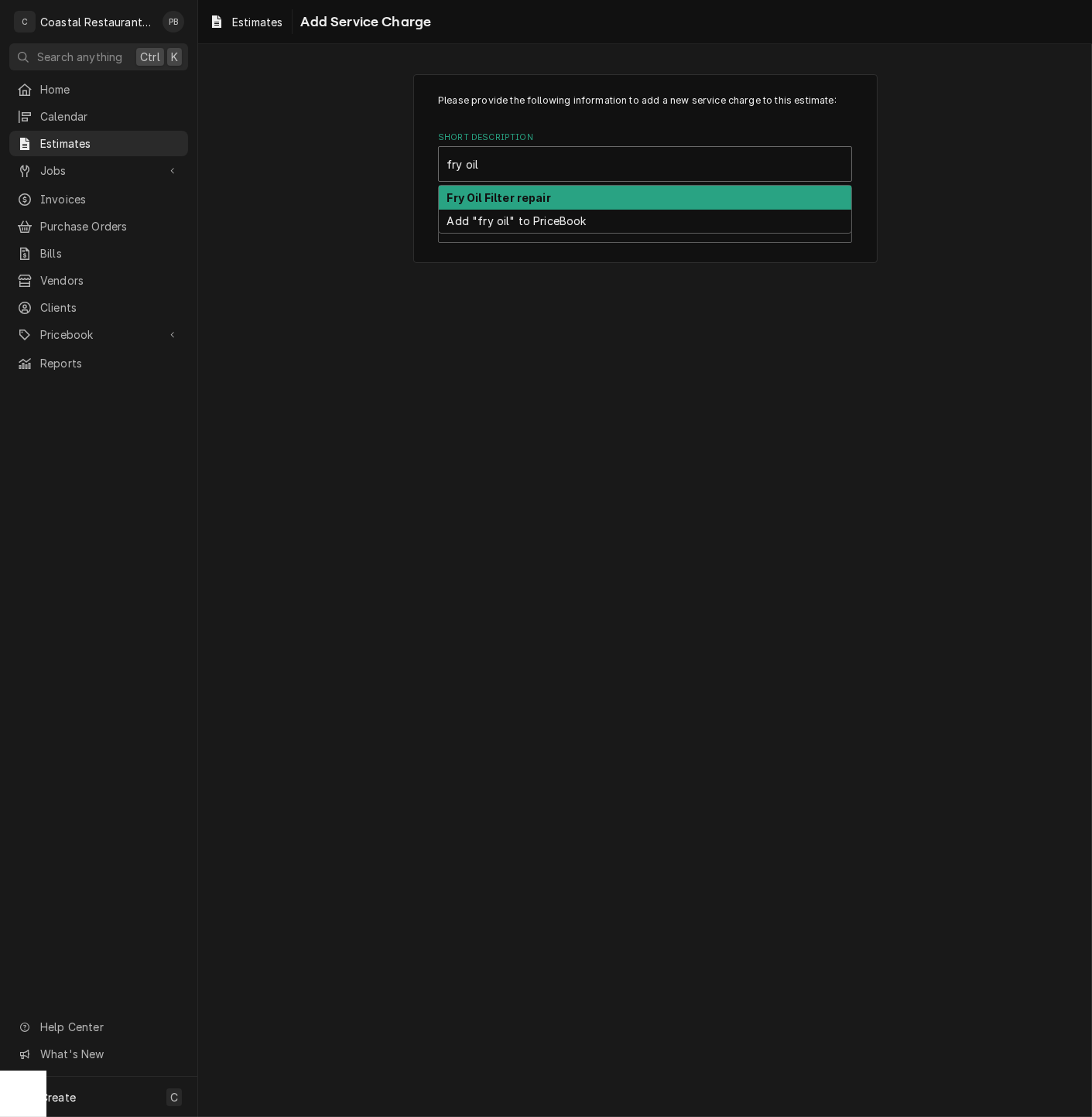
click at [566, 197] on div "Fry Oil Filter repair" at bounding box center [645, 197] width 412 height 24
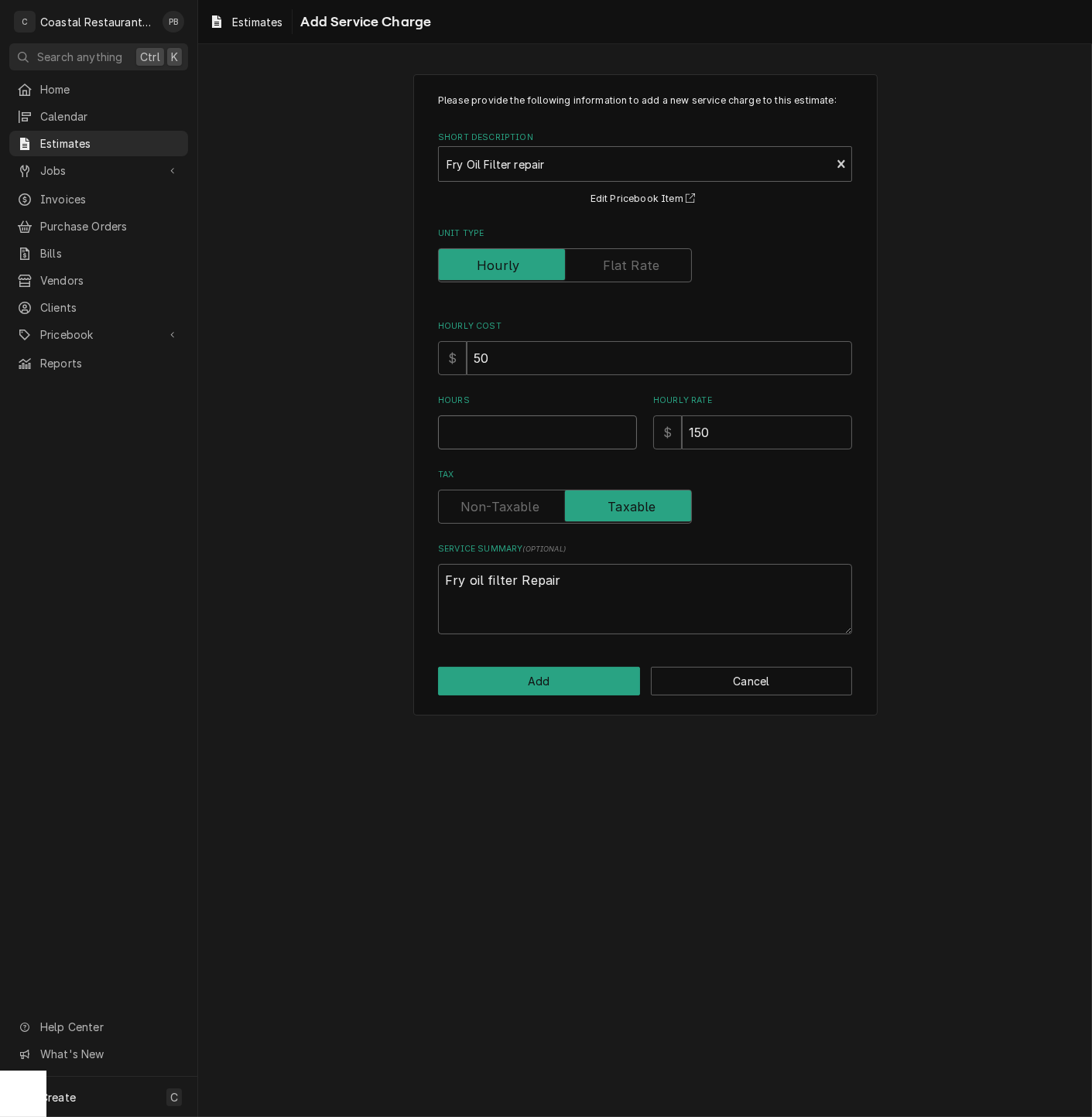
click at [497, 434] on input "Hours" at bounding box center [537, 431] width 199 height 34
type textarea "x"
type input "2"
type textarea "x"
type input "2"
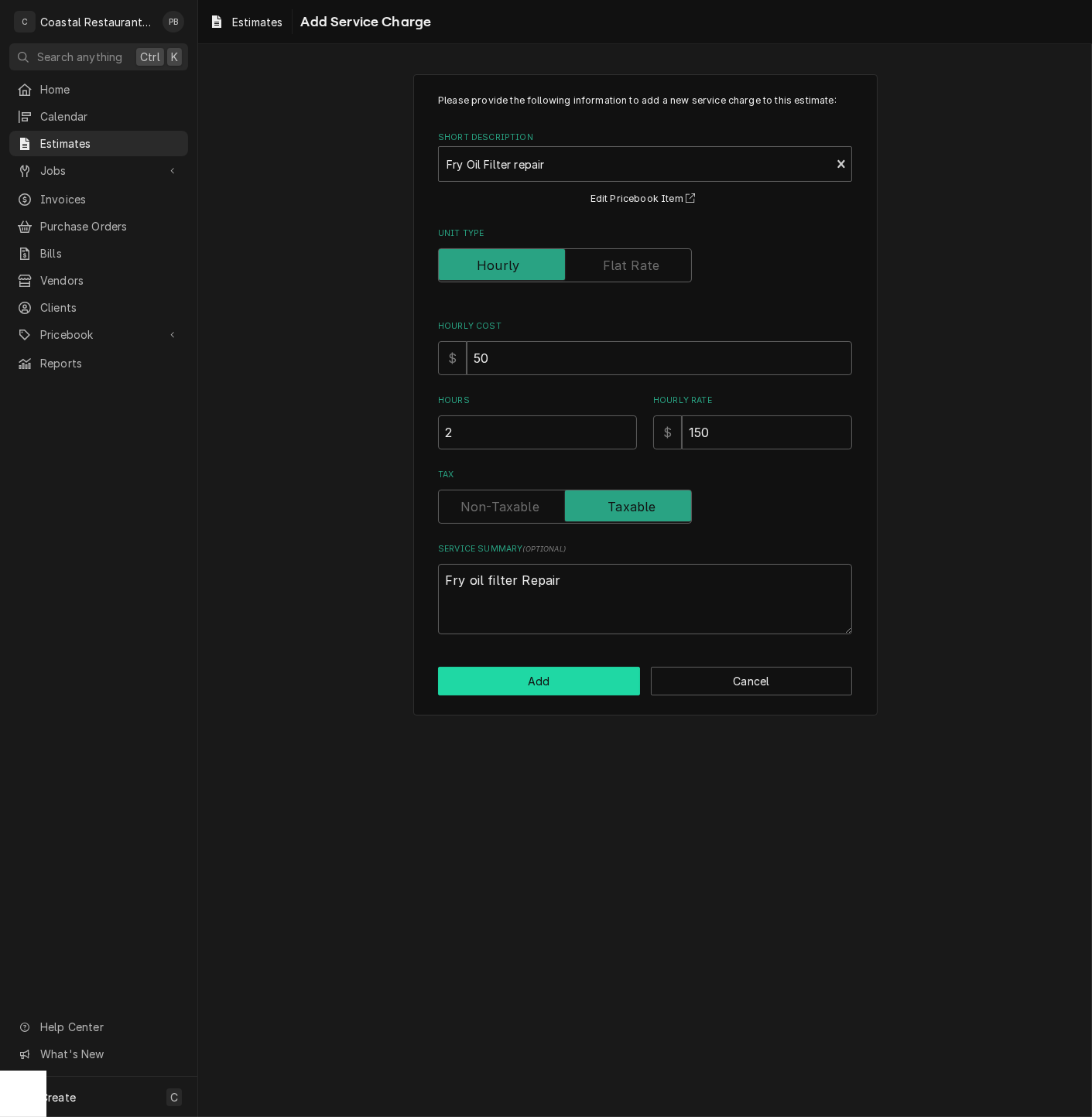
click at [564, 686] on button "Add" at bounding box center [539, 680] width 202 height 29
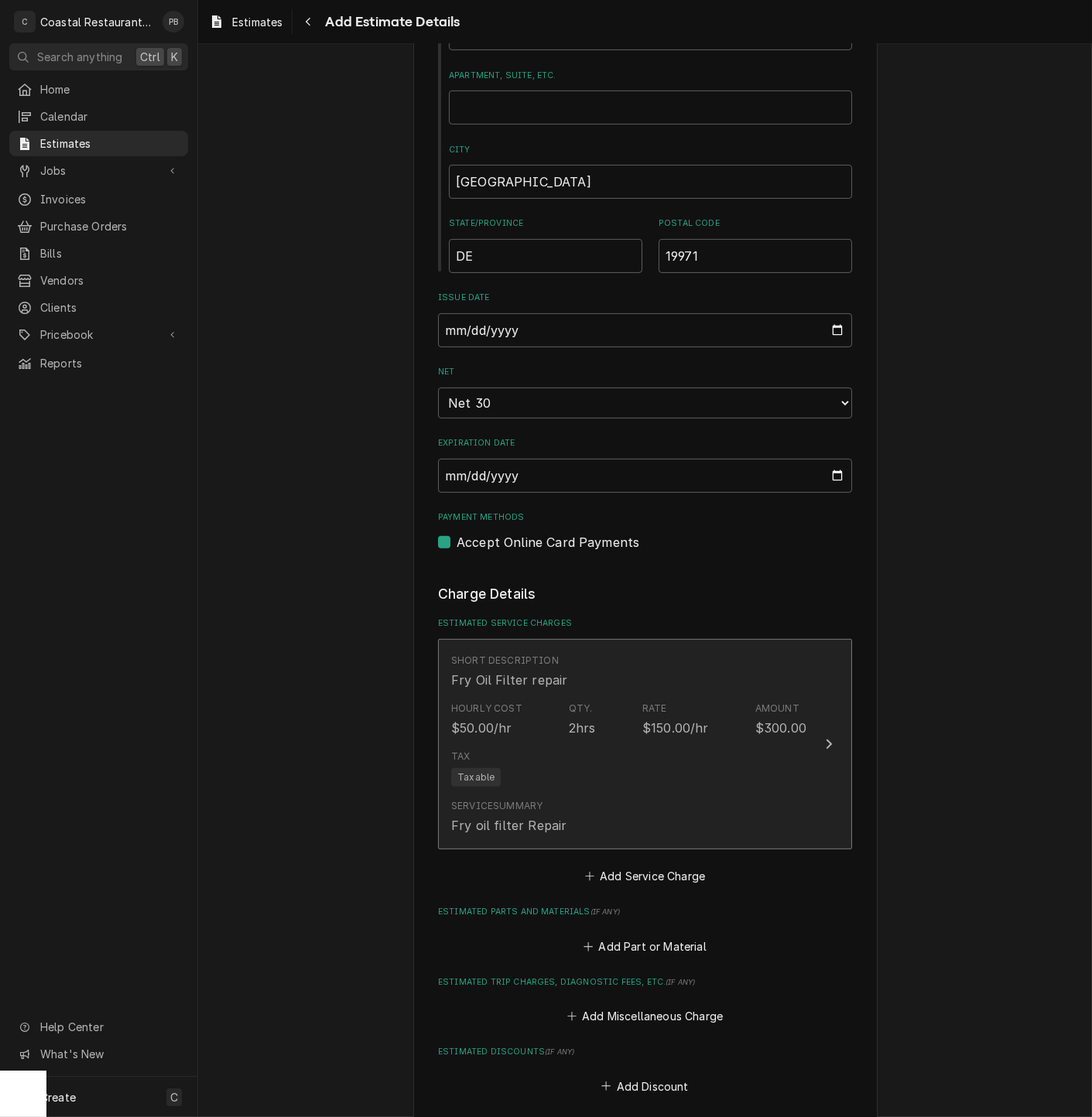
type textarea "x"
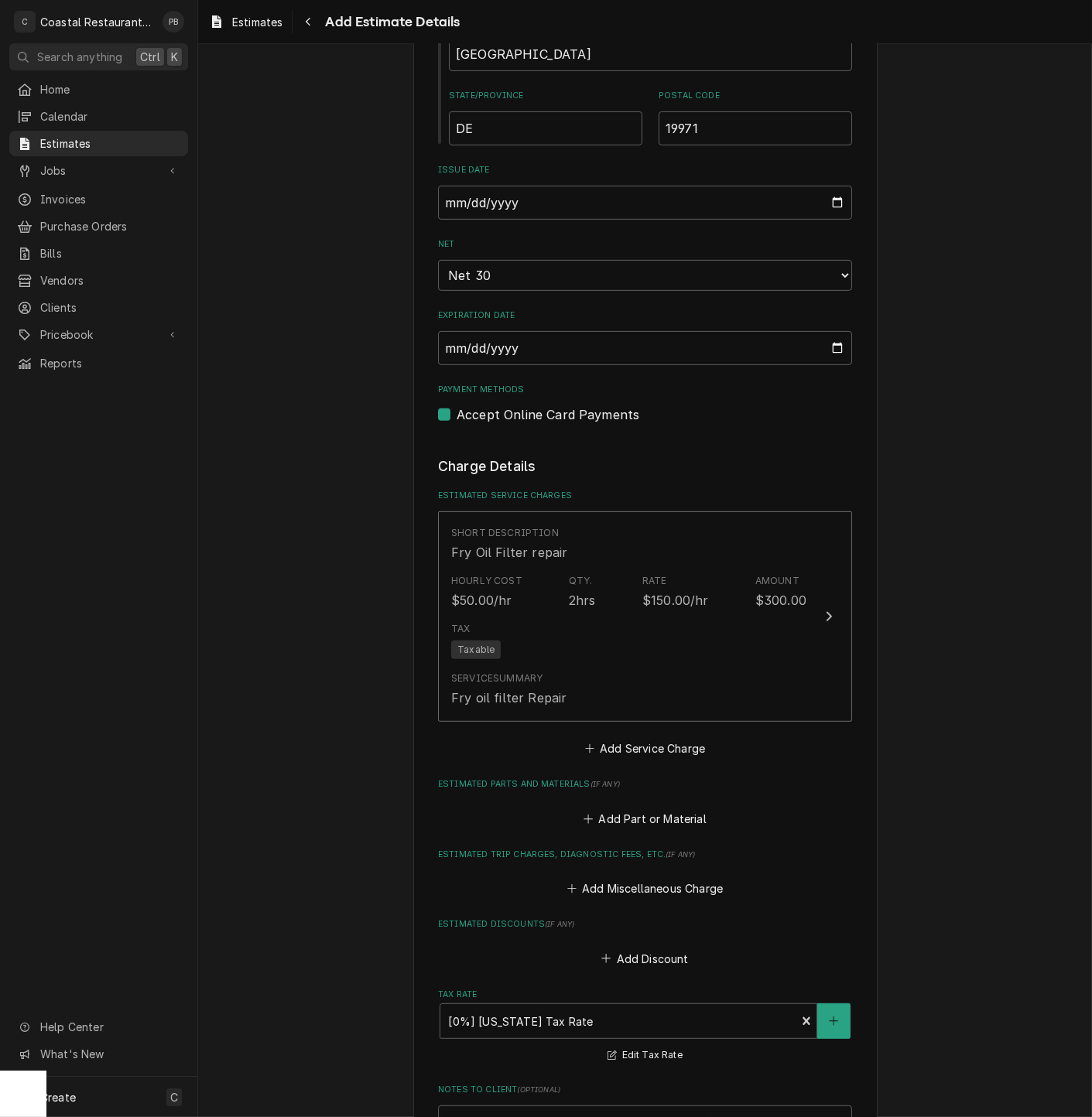
scroll to position [1295, 0]
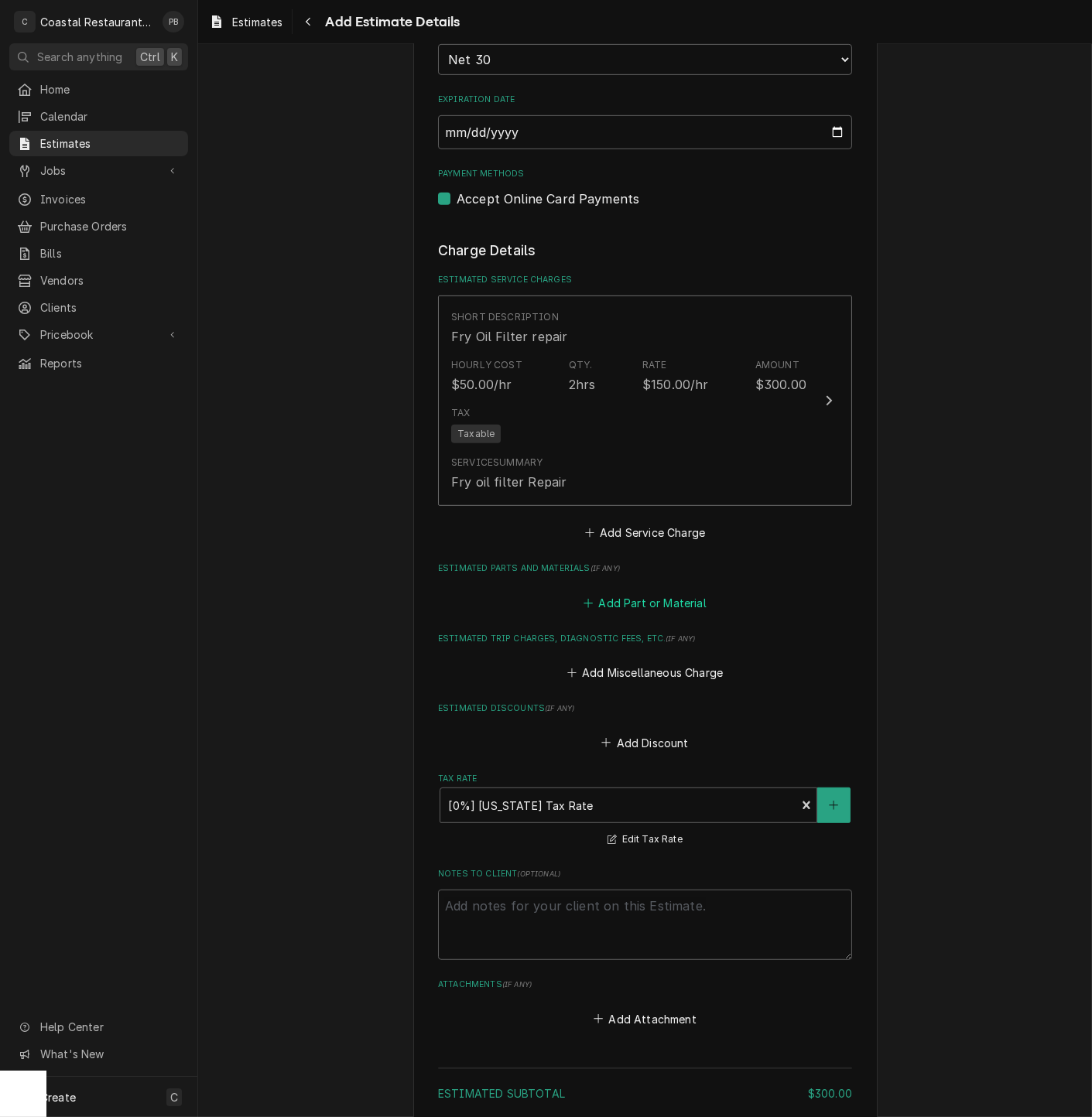
click at [635, 607] on button "Add Part or Material" at bounding box center [645, 602] width 128 height 22
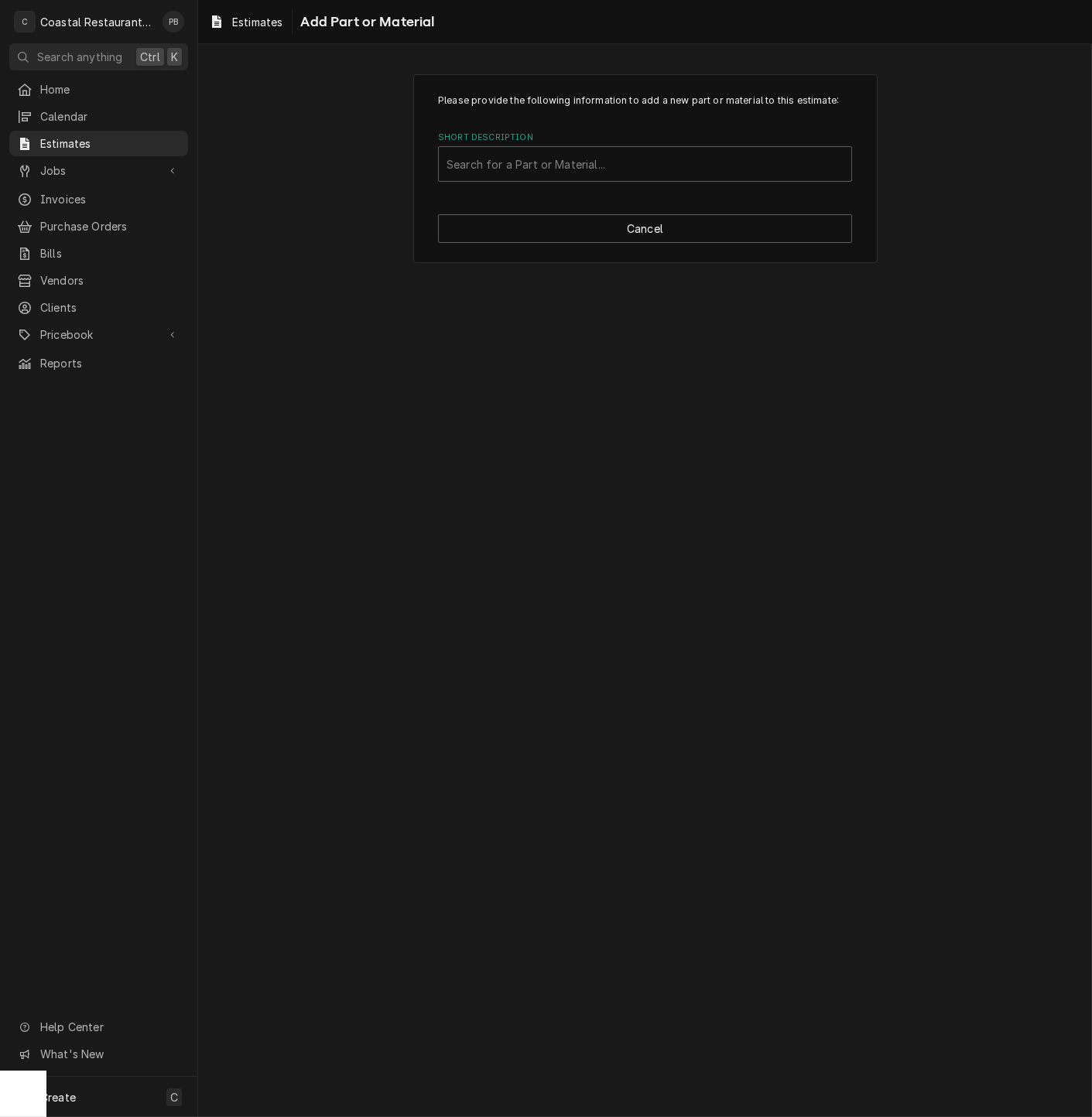
click at [707, 183] on div "Please provide the following information to add a new part or material to this …" at bounding box center [645, 168] width 464 height 189
click at [689, 171] on div "Short Description" at bounding box center [645, 164] width 397 height 28
type input "8071040"
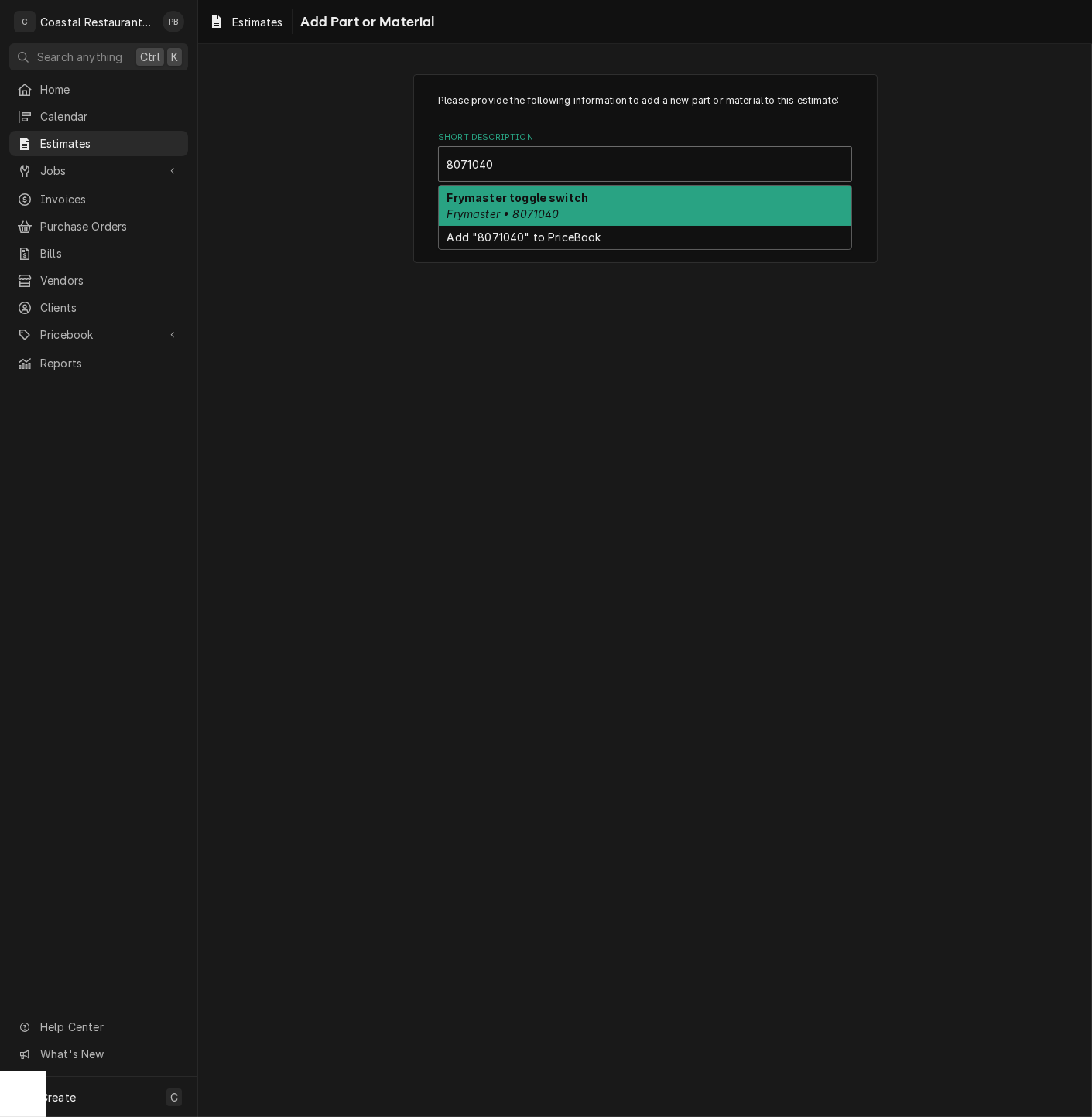
click at [560, 211] on div "Frymaster toggle switch Frymaster • 8071040" at bounding box center [645, 205] width 412 height 40
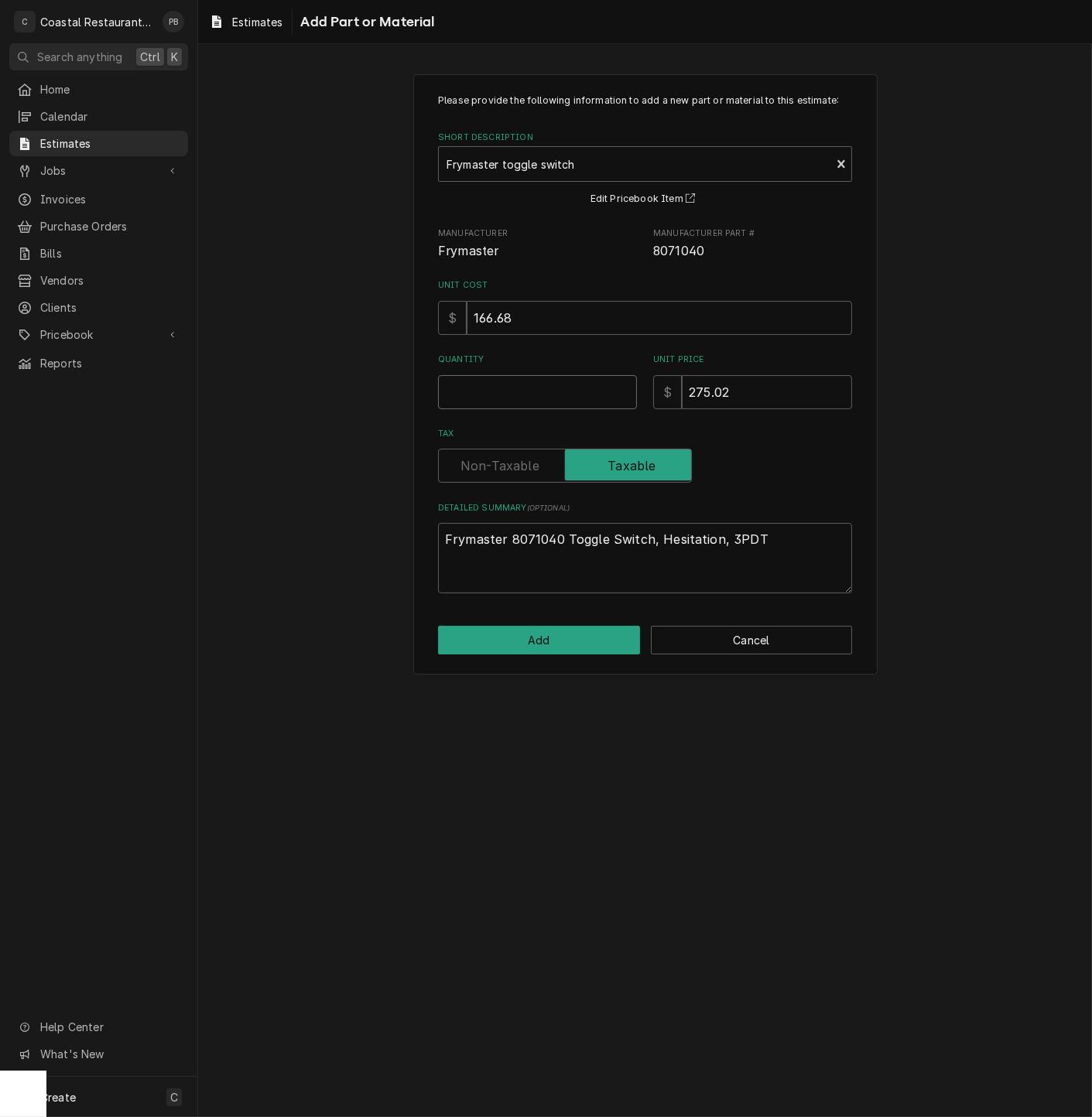
click at [531, 398] on input "Quantity" at bounding box center [537, 391] width 199 height 34
type textarea "x"
type input "2"
type textarea "x"
type input "2"
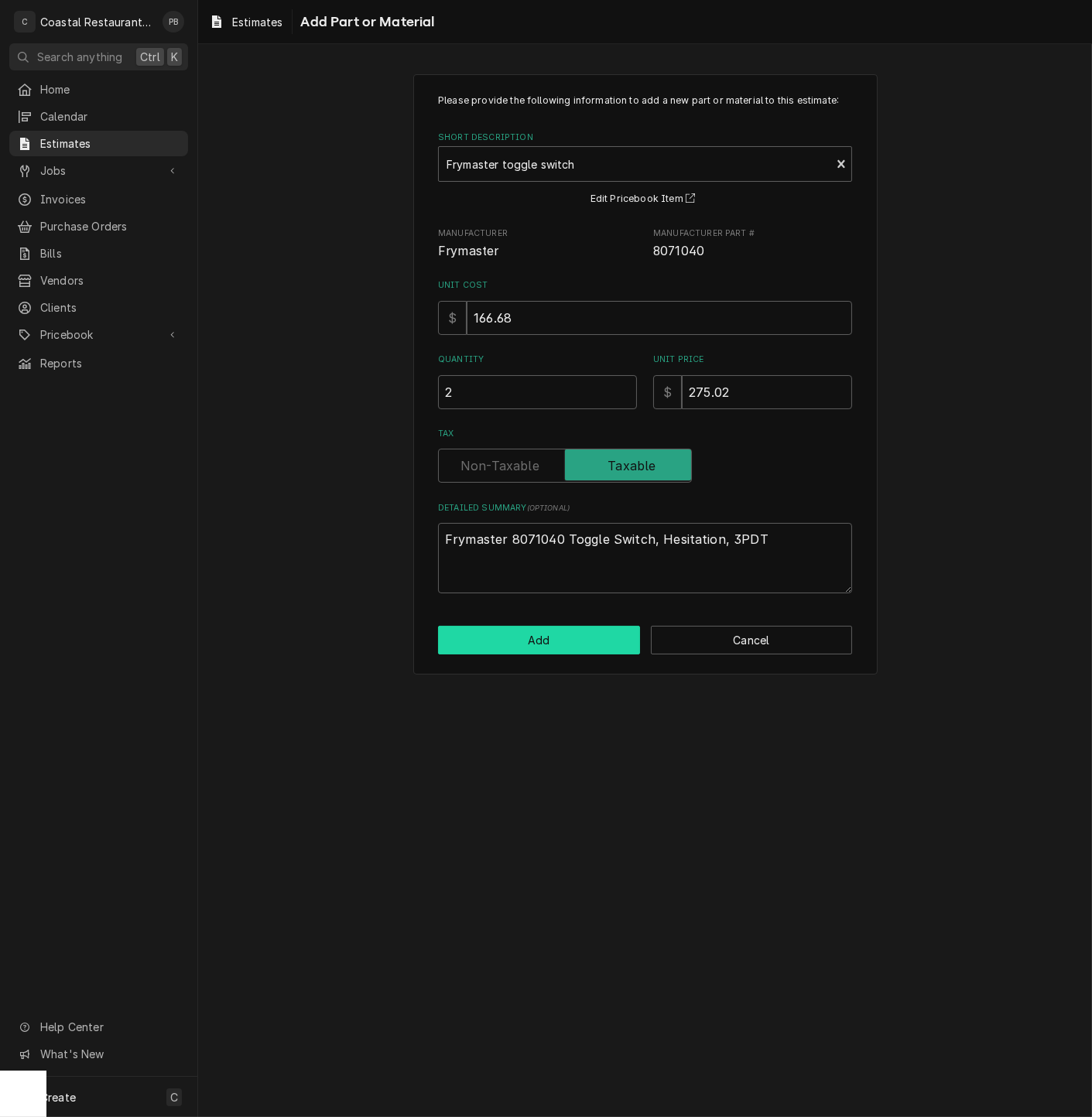
click at [545, 639] on button "Add" at bounding box center [539, 639] width 202 height 29
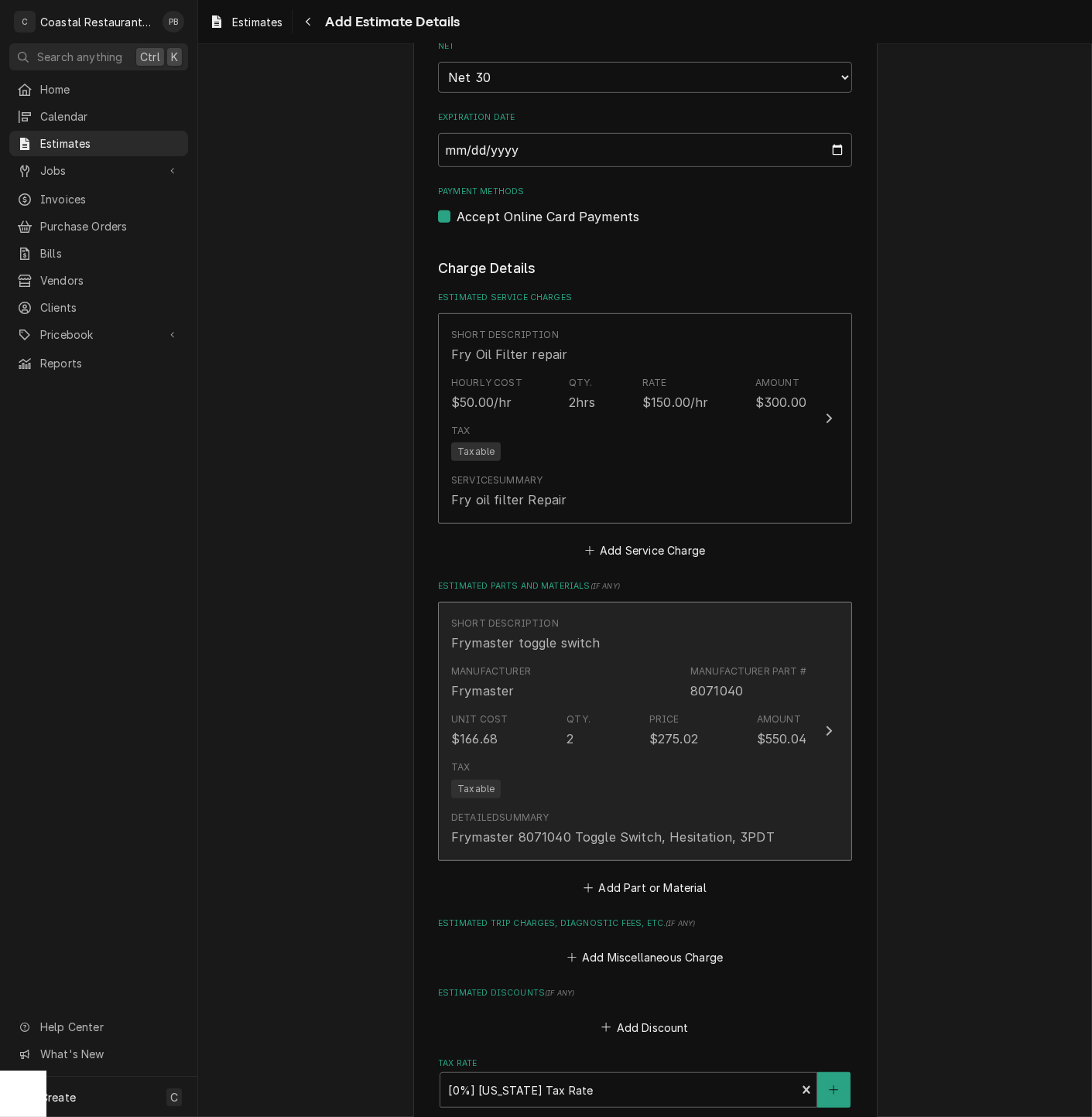
type textarea "x"
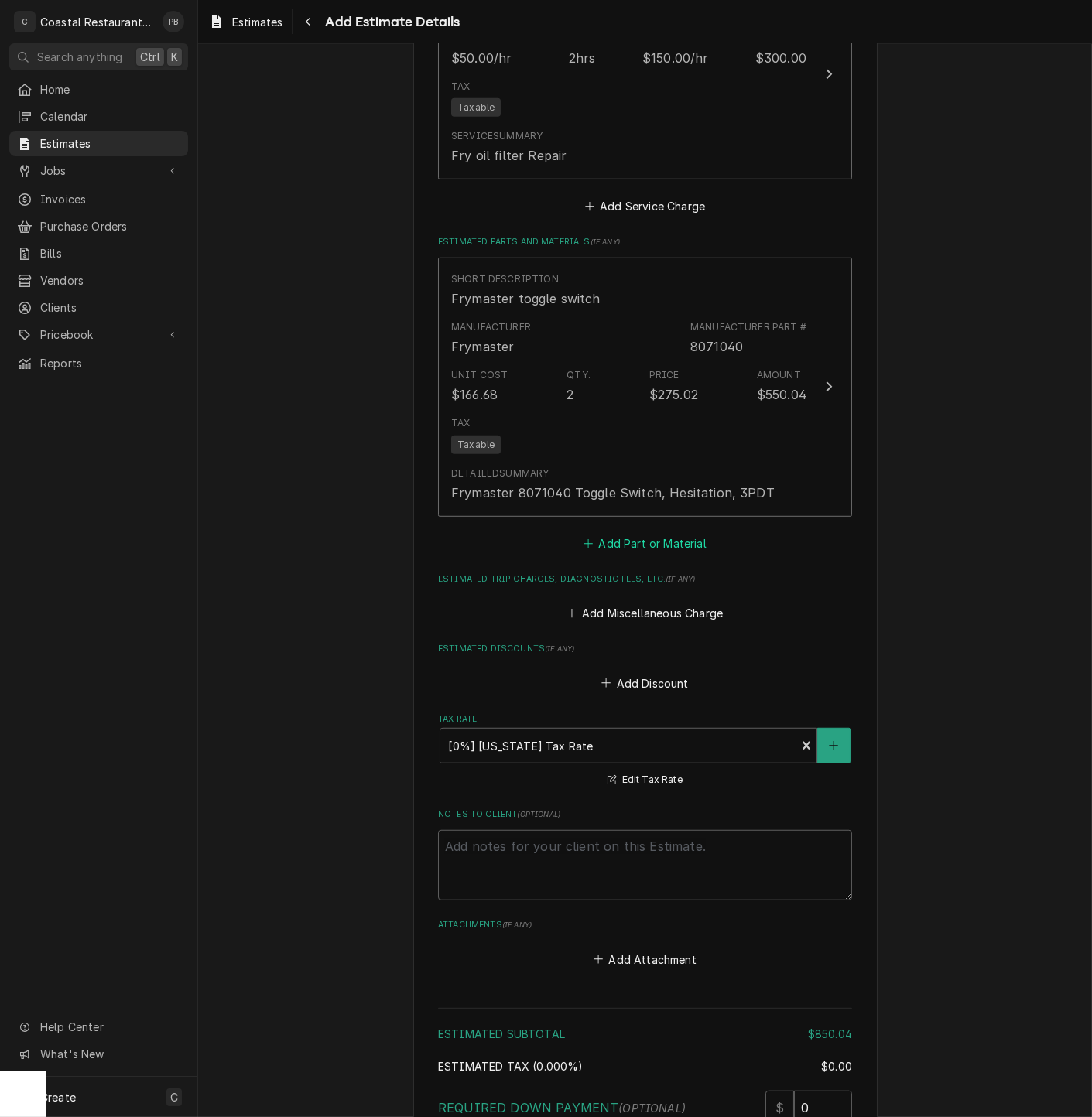
click at [625, 547] on button "Add Part or Material" at bounding box center [645, 543] width 128 height 22
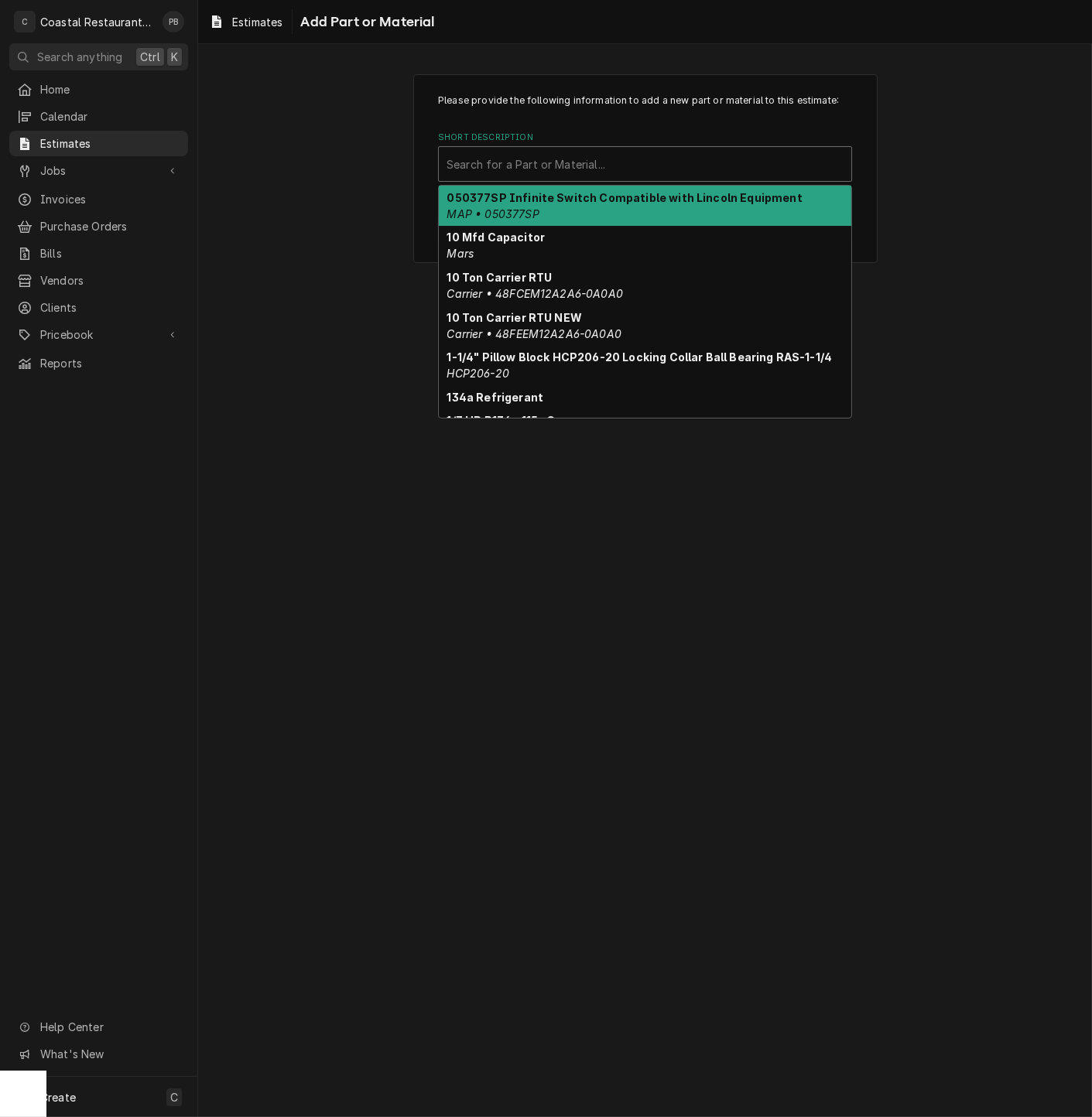
click at [578, 157] on div "Short Description" at bounding box center [645, 164] width 397 height 28
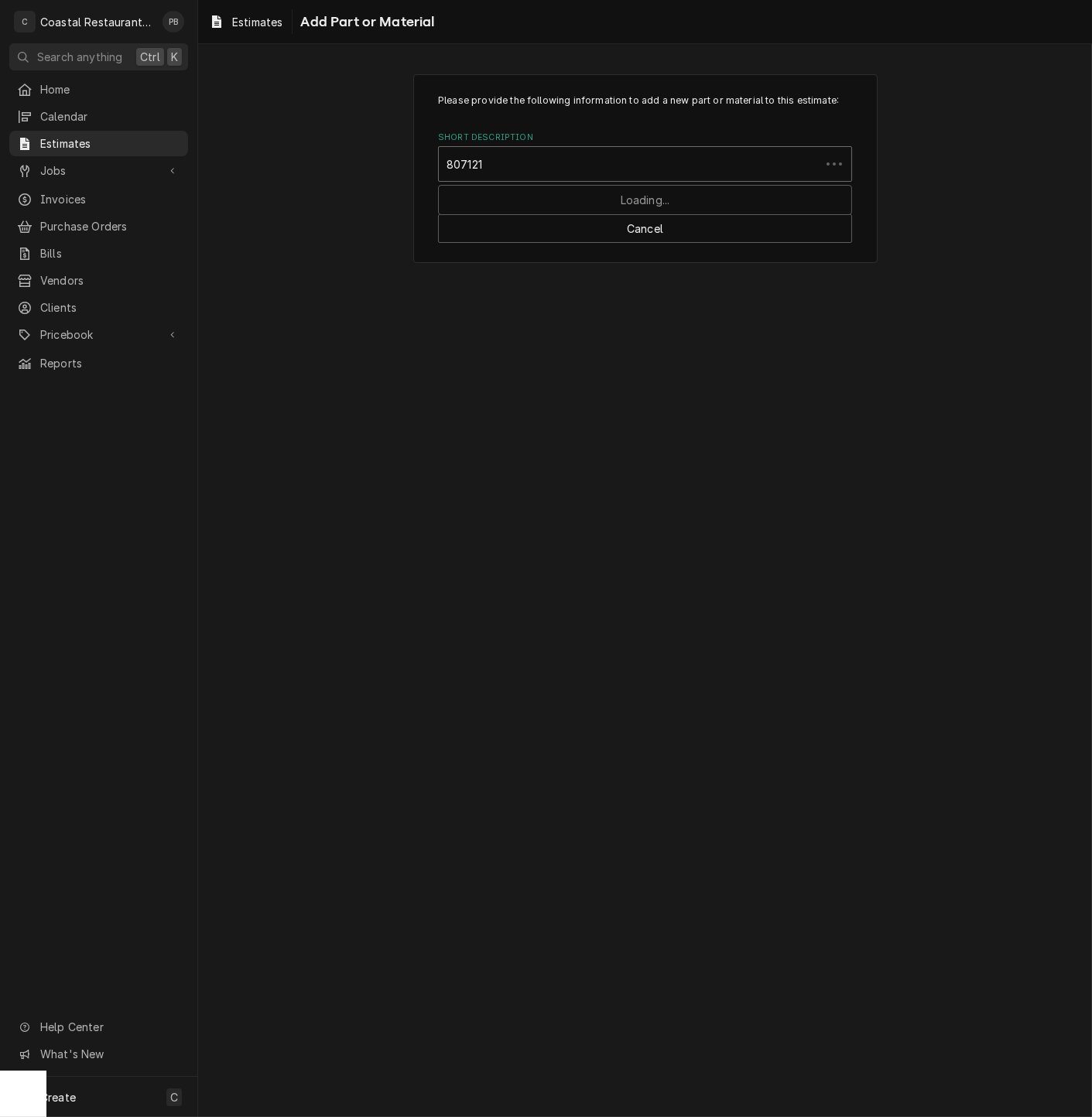
type input "8071219"
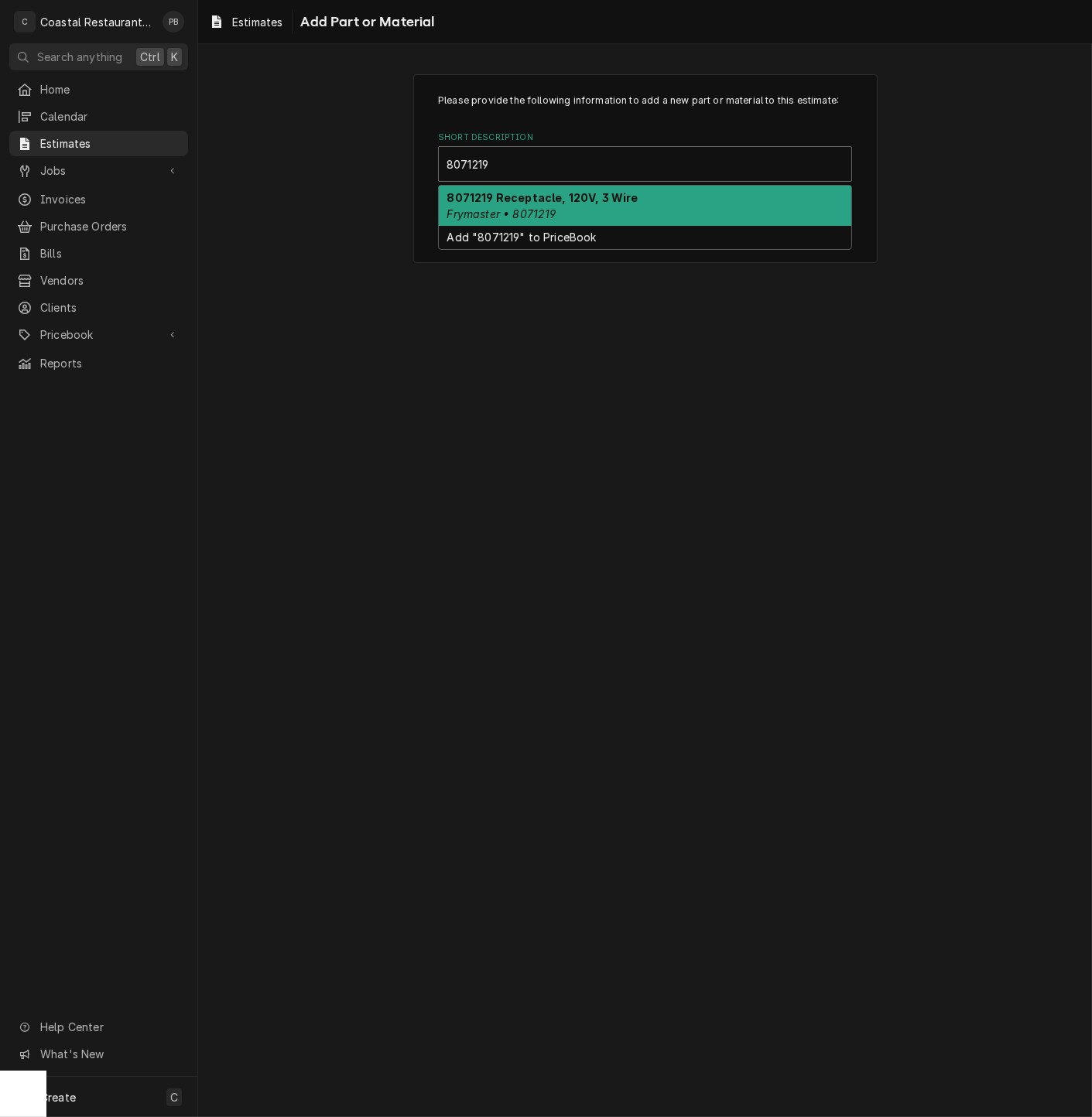
click at [567, 202] on strong "8071219 Receptacle, 120V, 3 Wire" at bounding box center [543, 197] width 191 height 13
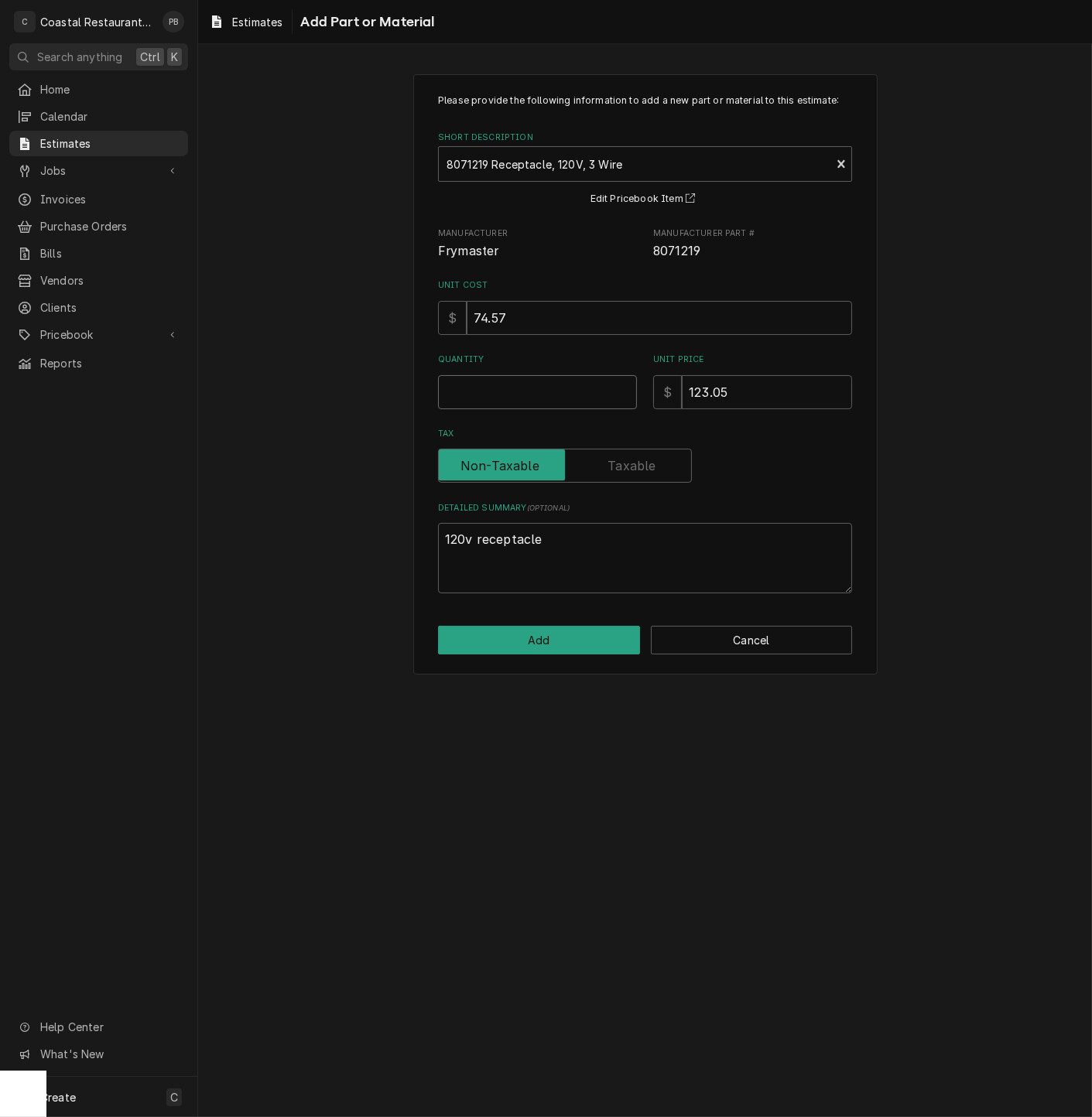
click at [509, 398] on input "Quantity" at bounding box center [537, 391] width 199 height 34
type textarea "x"
type input "2"
type textarea "x"
type input "2"
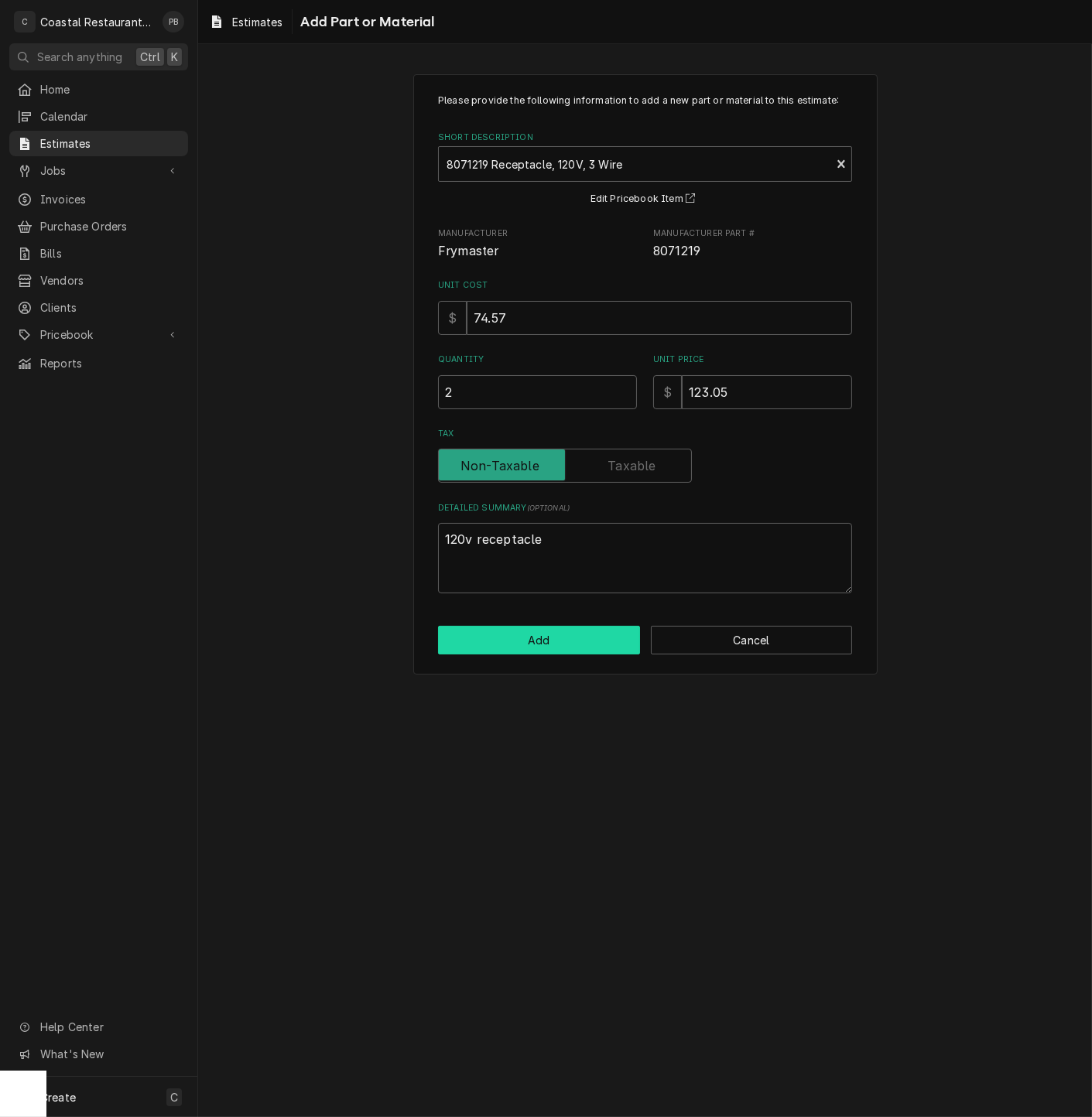
click at [517, 645] on button "Add" at bounding box center [539, 639] width 202 height 29
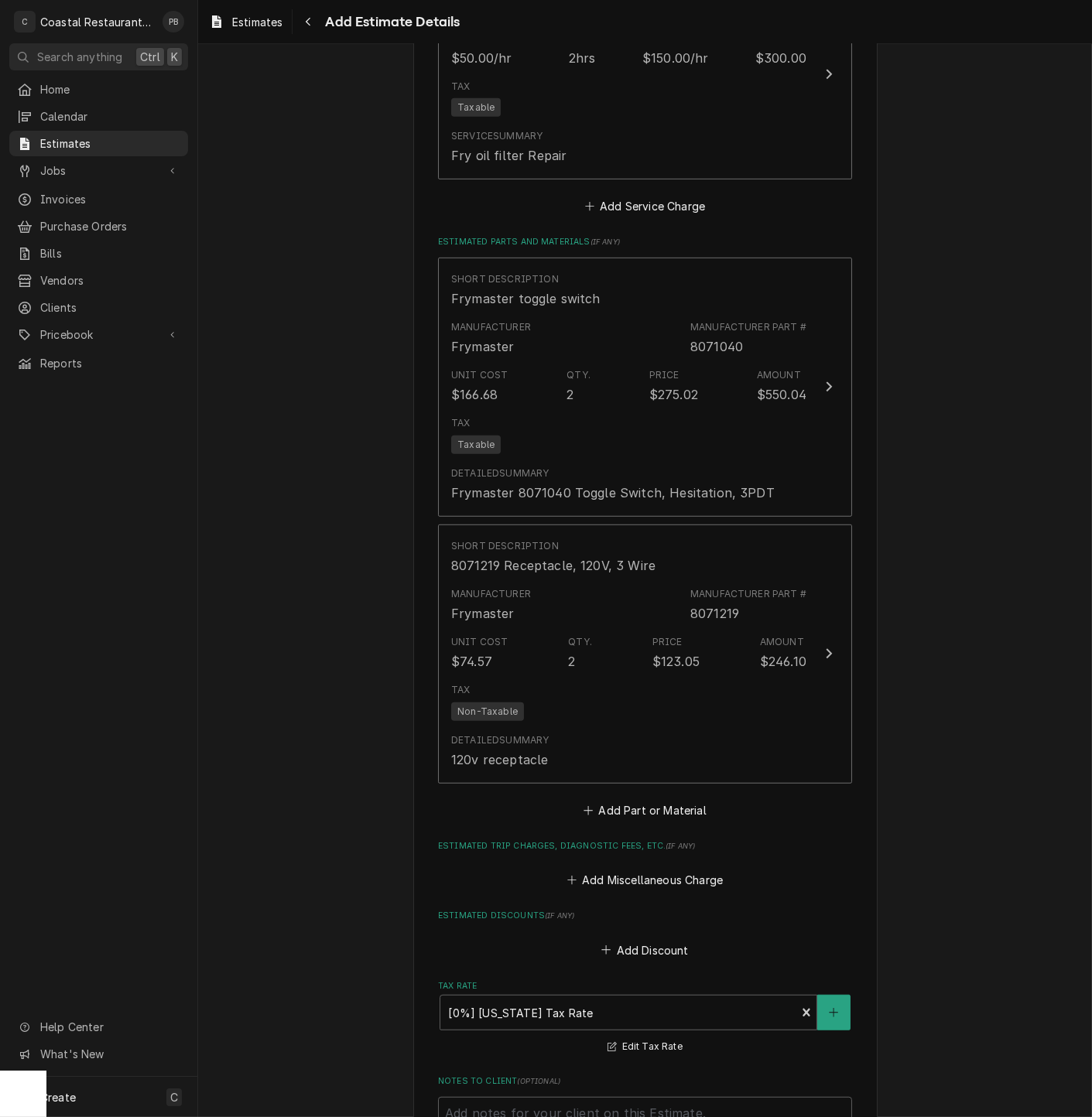
scroll to position [1604, 0]
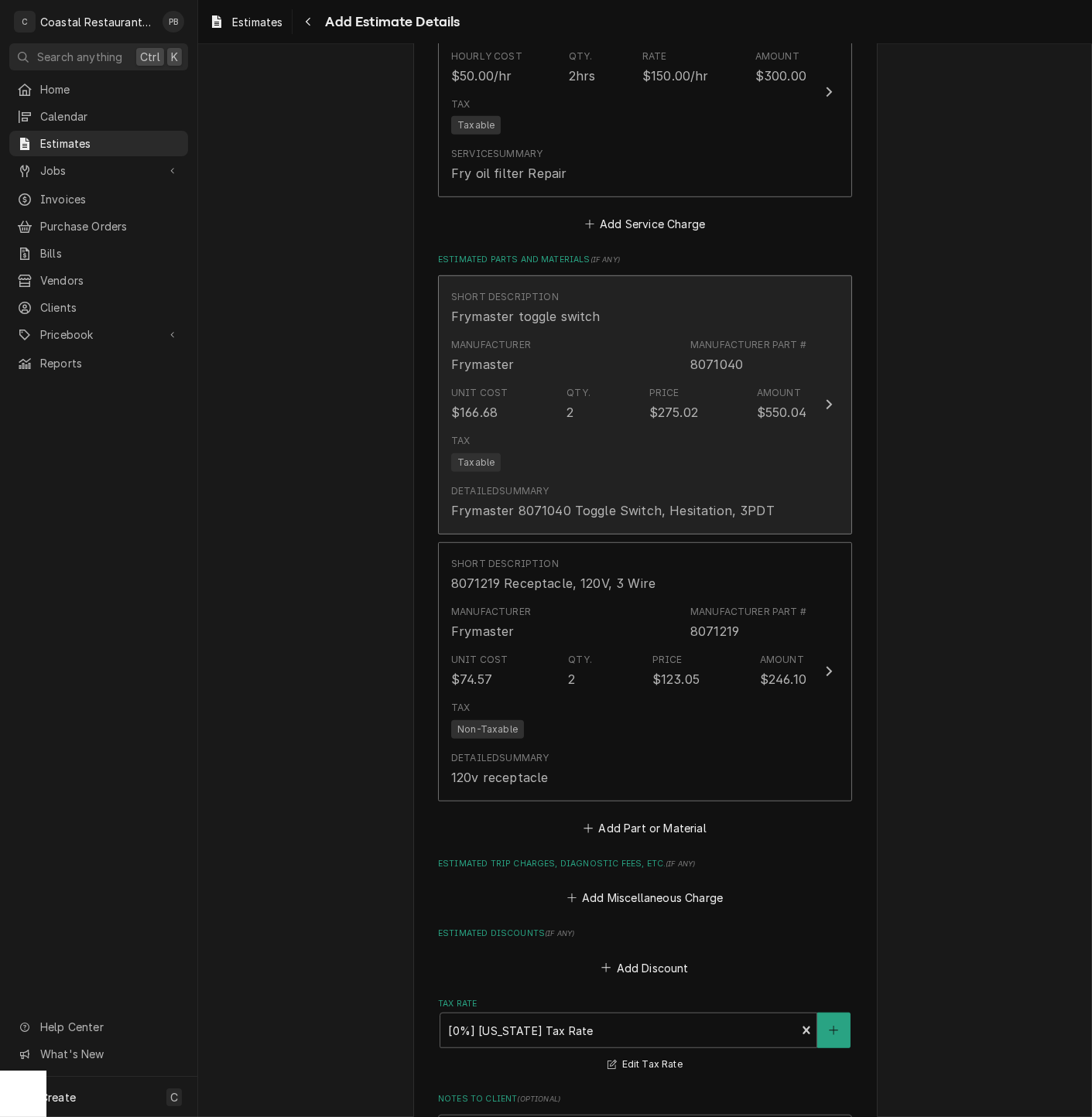
type textarea "x"
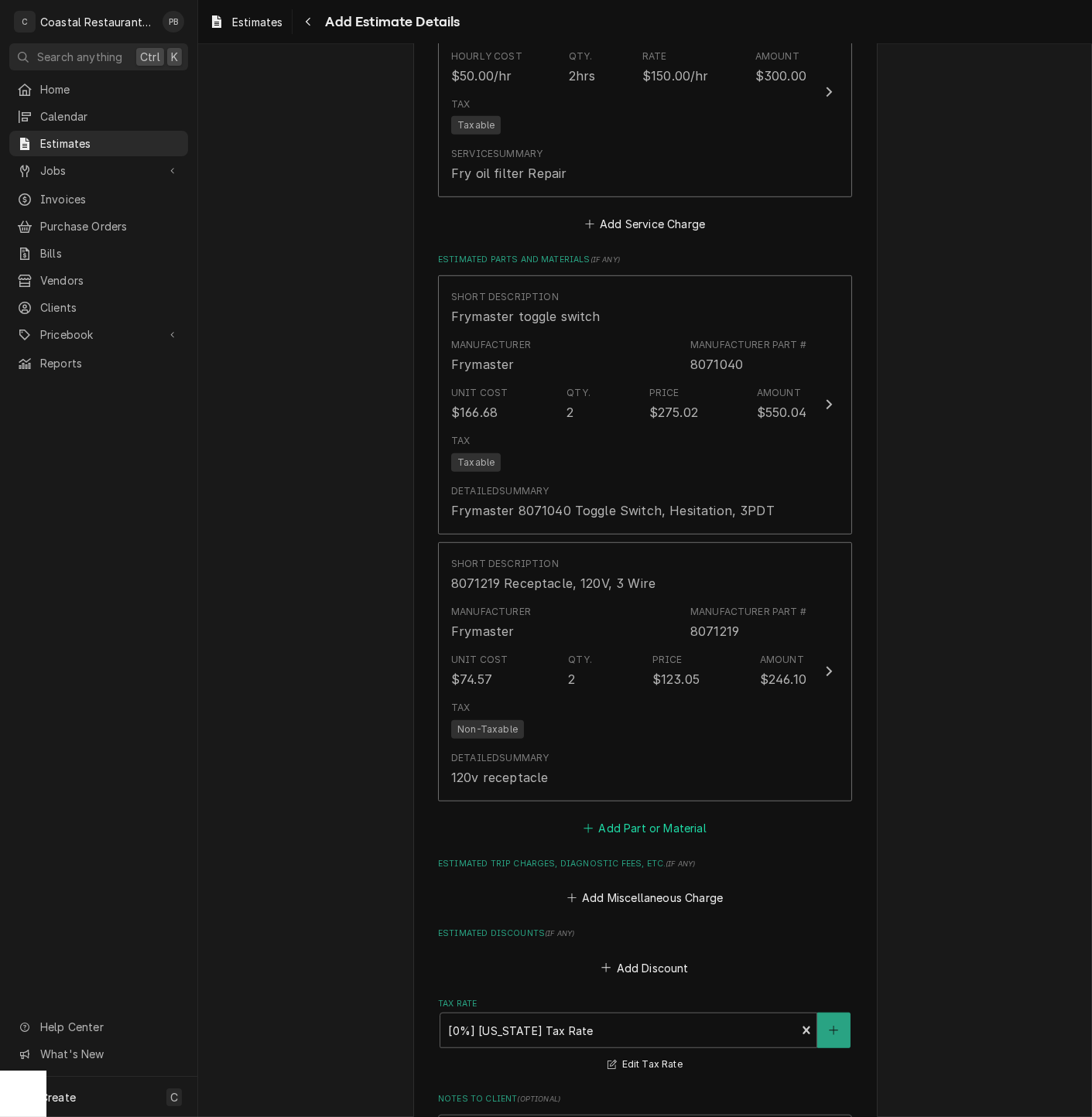
click at [660, 836] on button "Add Part or Material" at bounding box center [645, 827] width 128 height 22
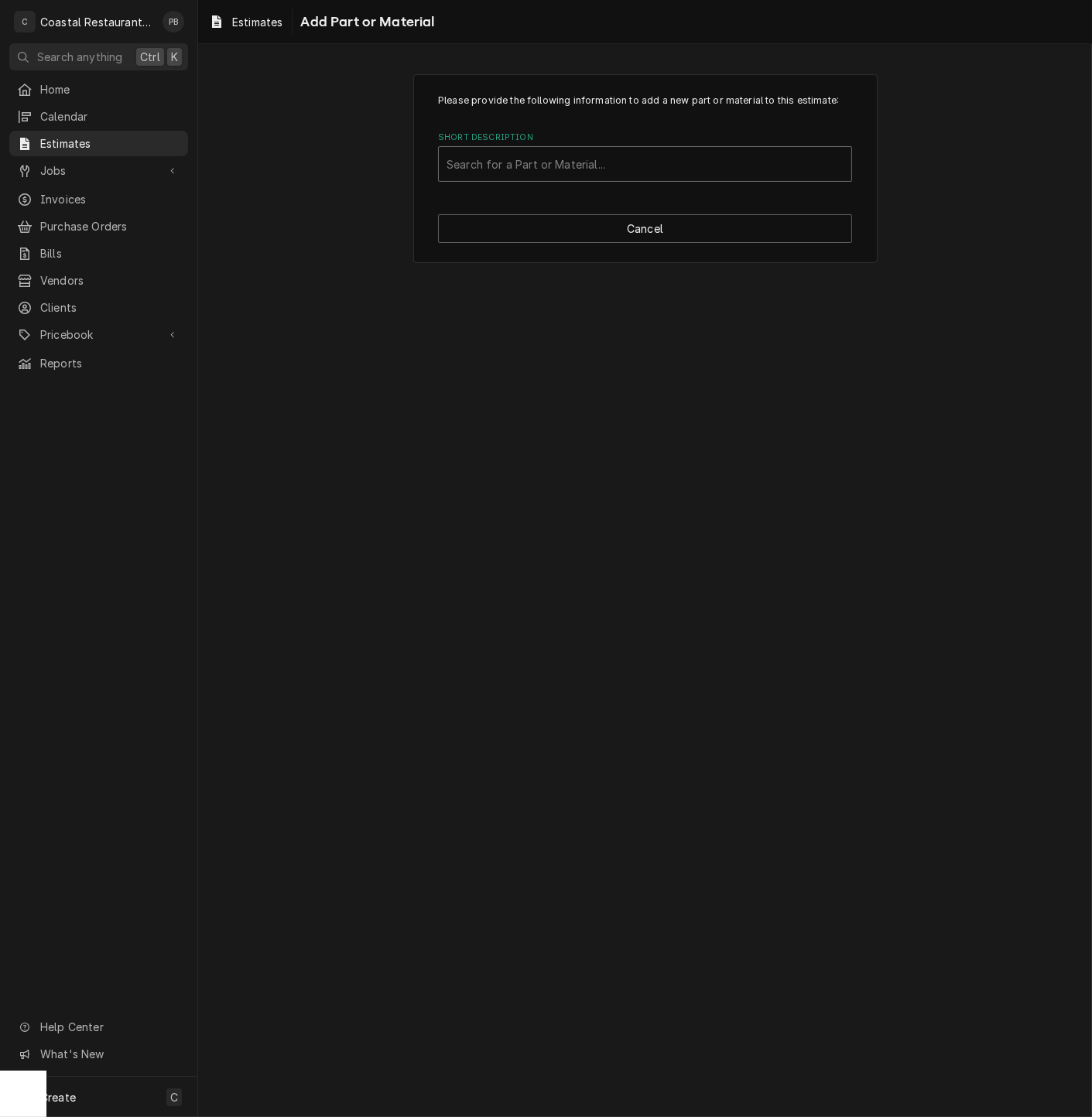
click at [562, 159] on div "Short Description" at bounding box center [645, 164] width 397 height 28
type input "8071041"
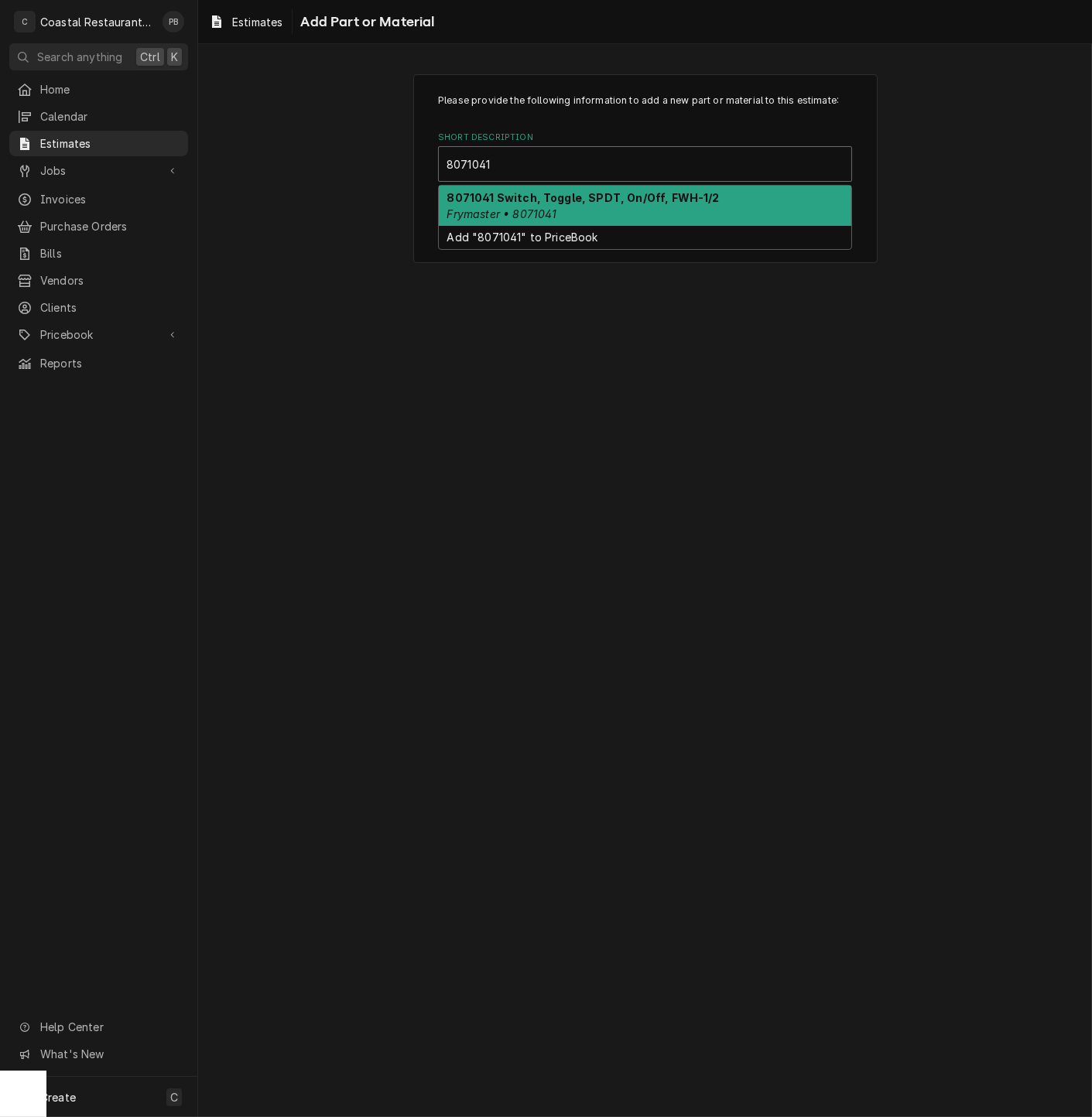
click at [568, 209] on div "8071041 Switch, Toggle, SPDT, On/Off, FWH-1/2 Frymaster • 8071041" at bounding box center [645, 205] width 412 height 40
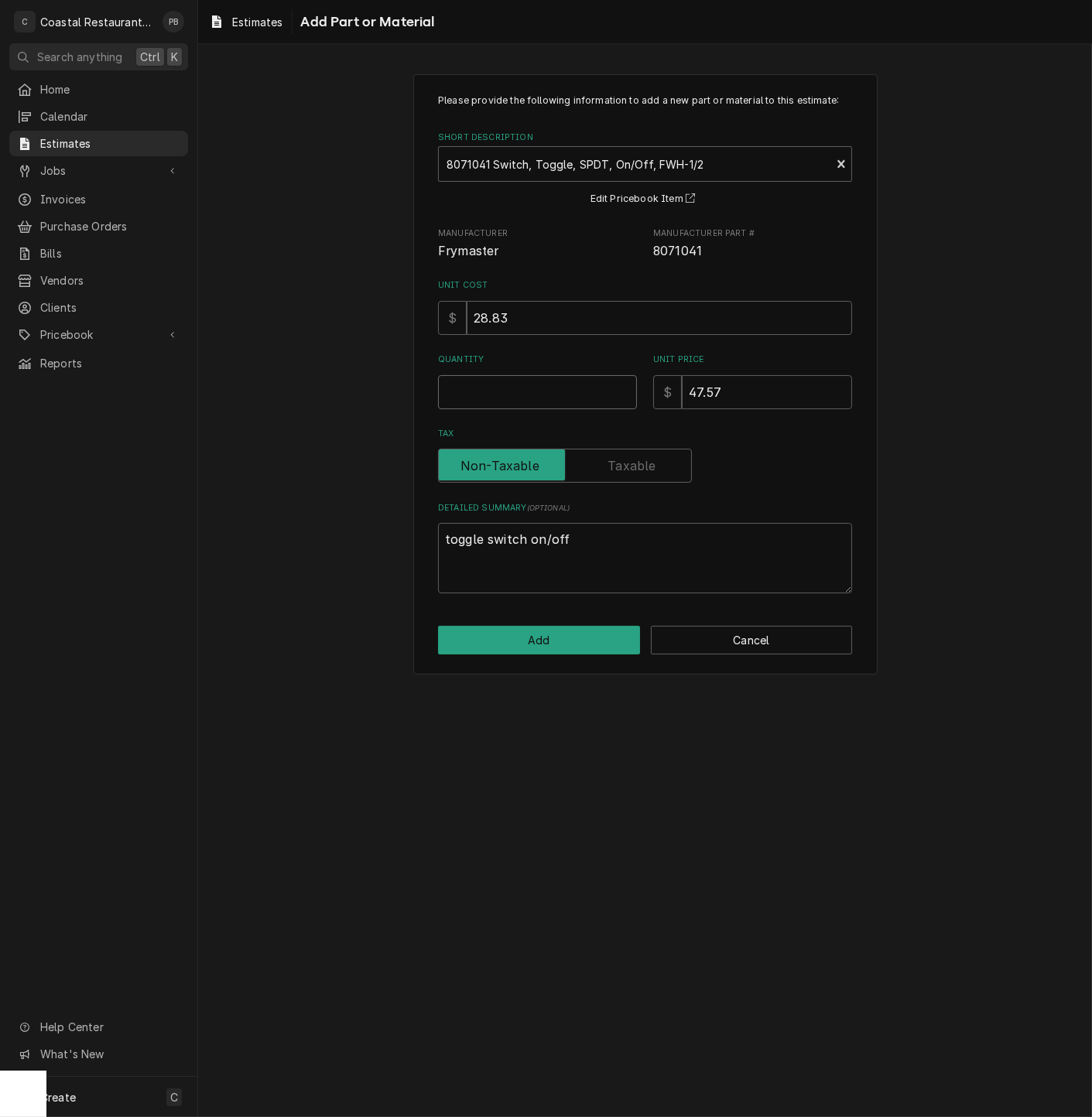
click at [527, 398] on input "Quantity" at bounding box center [537, 391] width 199 height 34
type textarea "x"
type input "2"
type textarea "x"
type input "2"
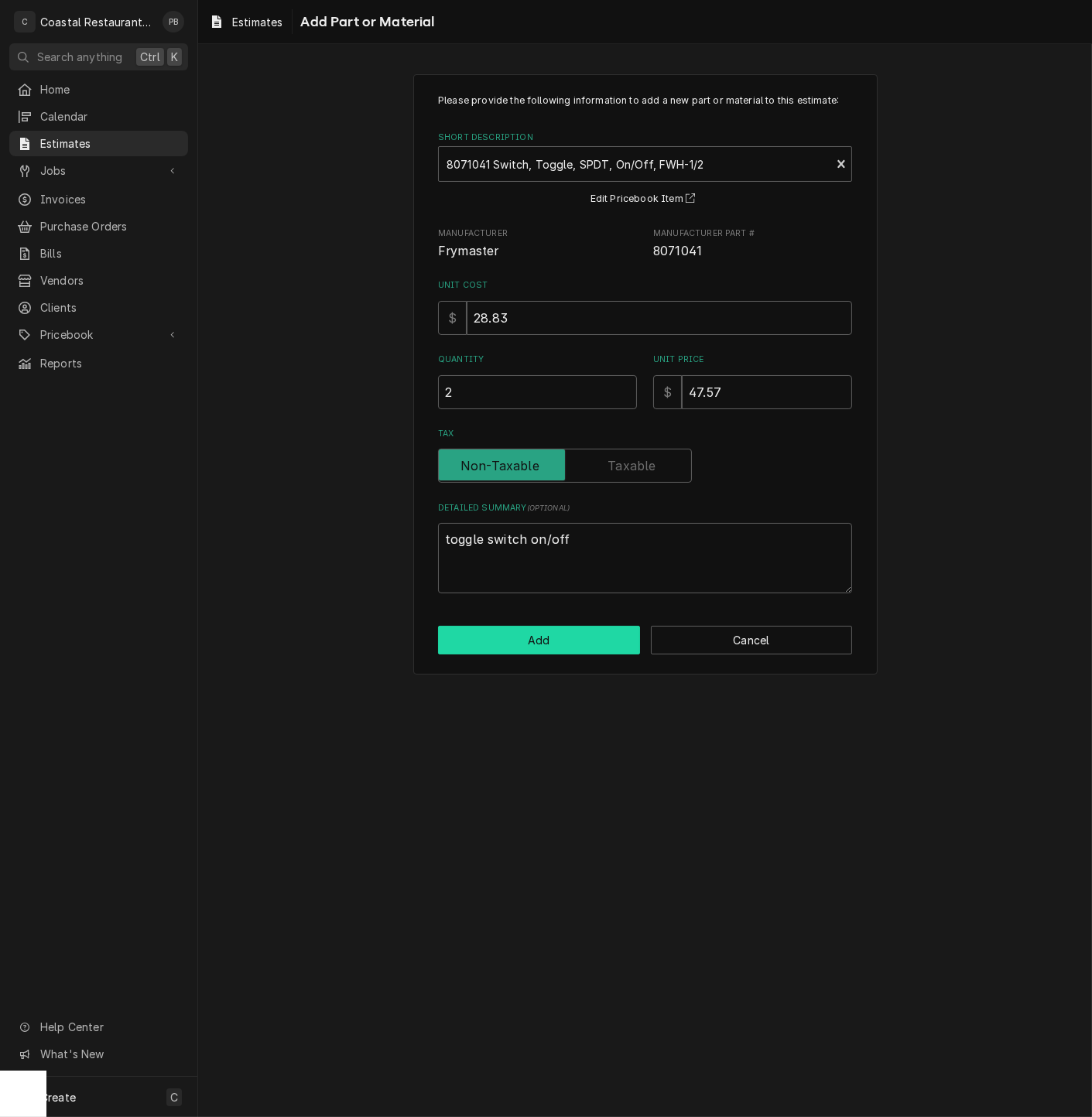
click at [581, 641] on button "Add" at bounding box center [539, 639] width 202 height 29
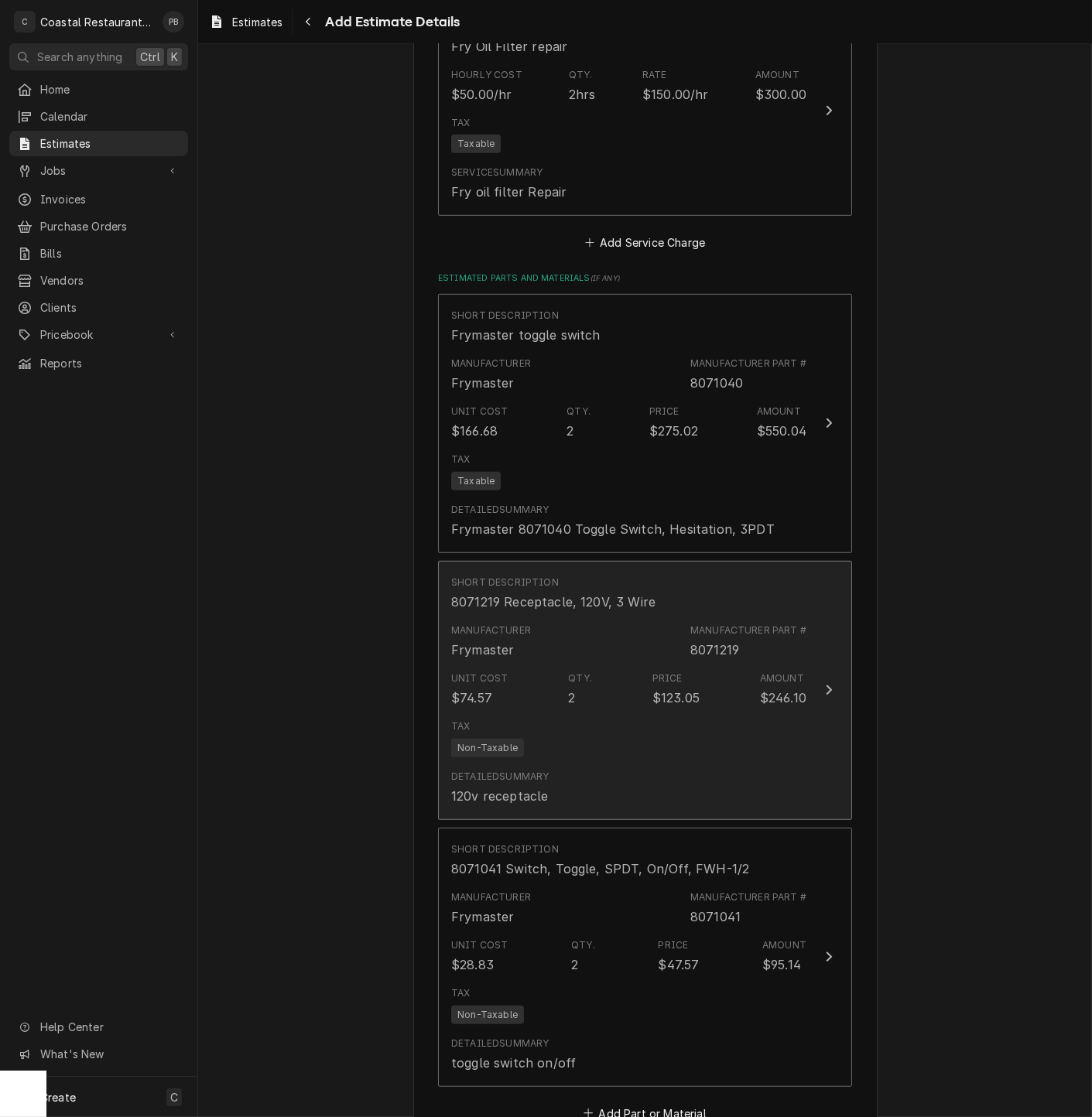
type textarea "x"
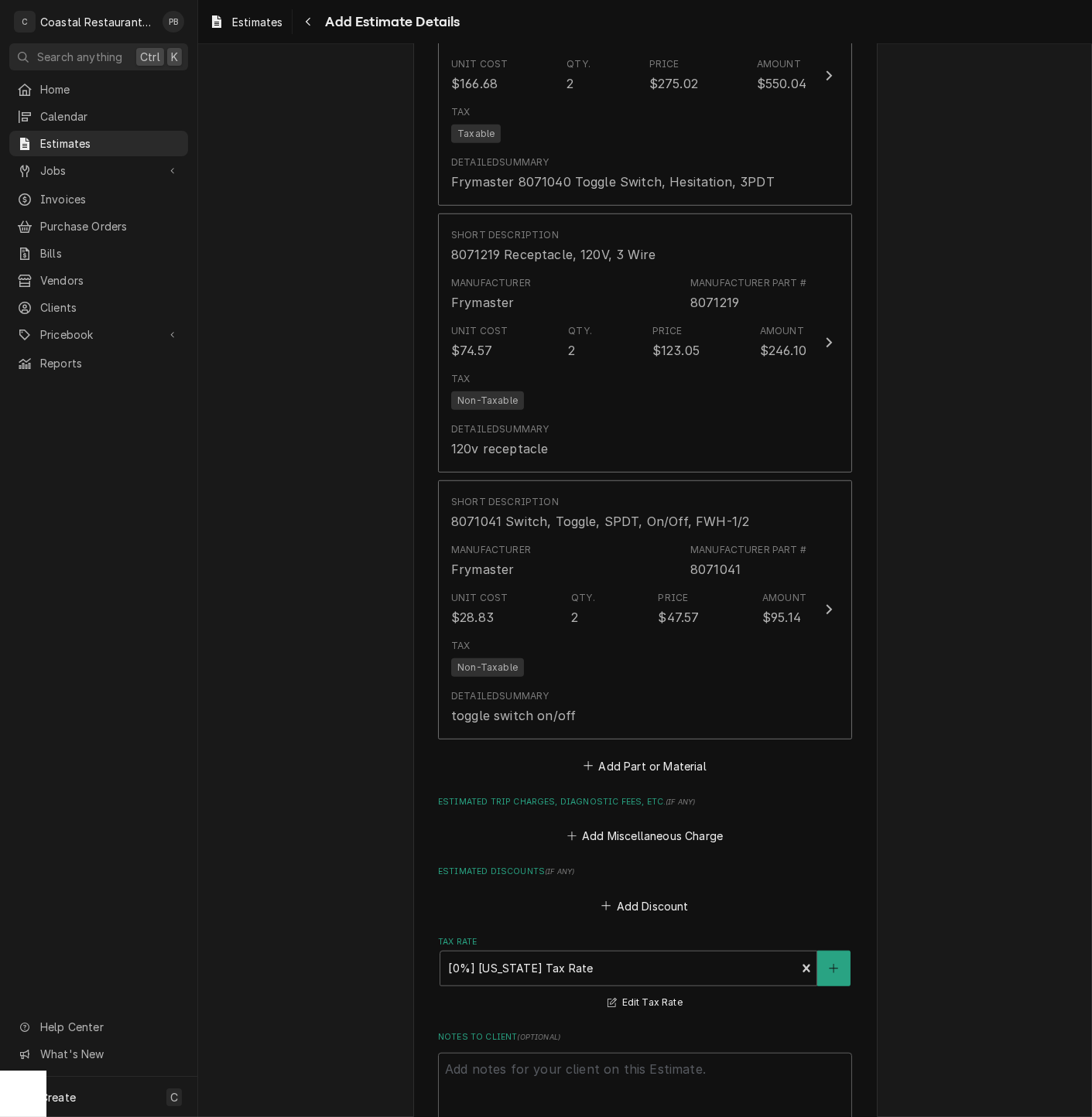
scroll to position [2102, 0]
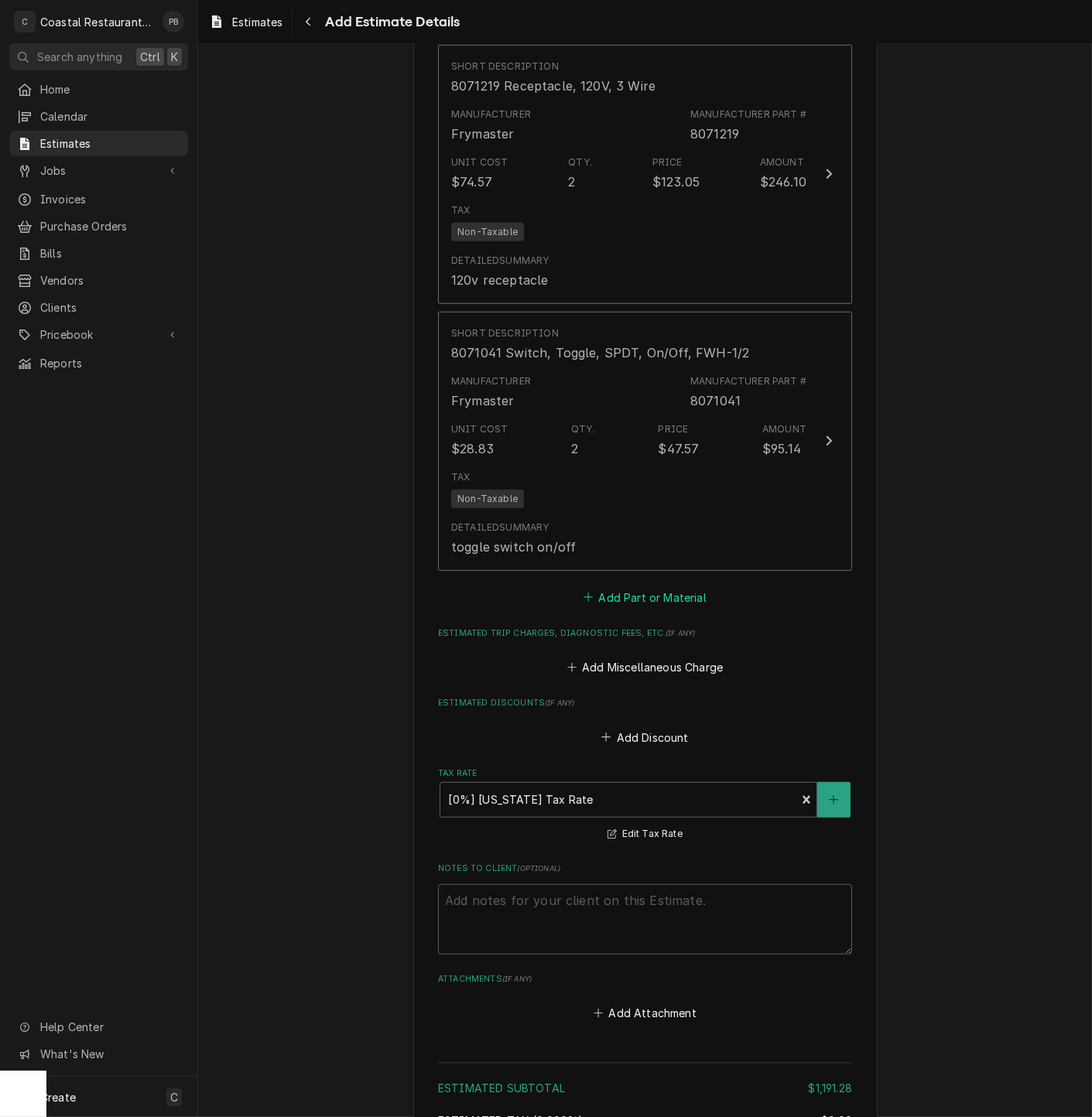
click at [634, 602] on button "Add Part or Material" at bounding box center [645, 597] width 128 height 22
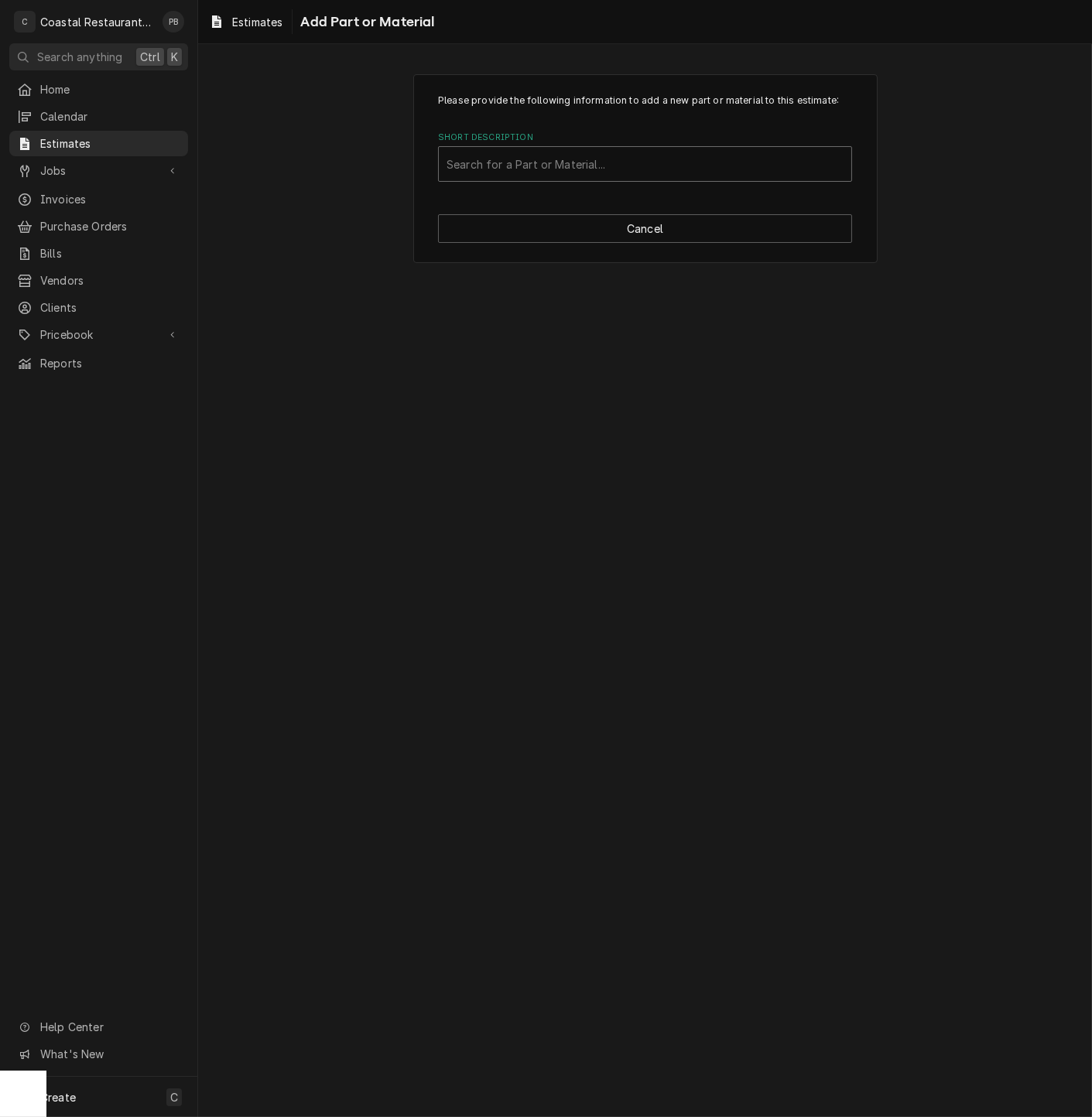
click at [643, 163] on div "Short Description" at bounding box center [645, 164] width 397 height 28
type input "8071061"
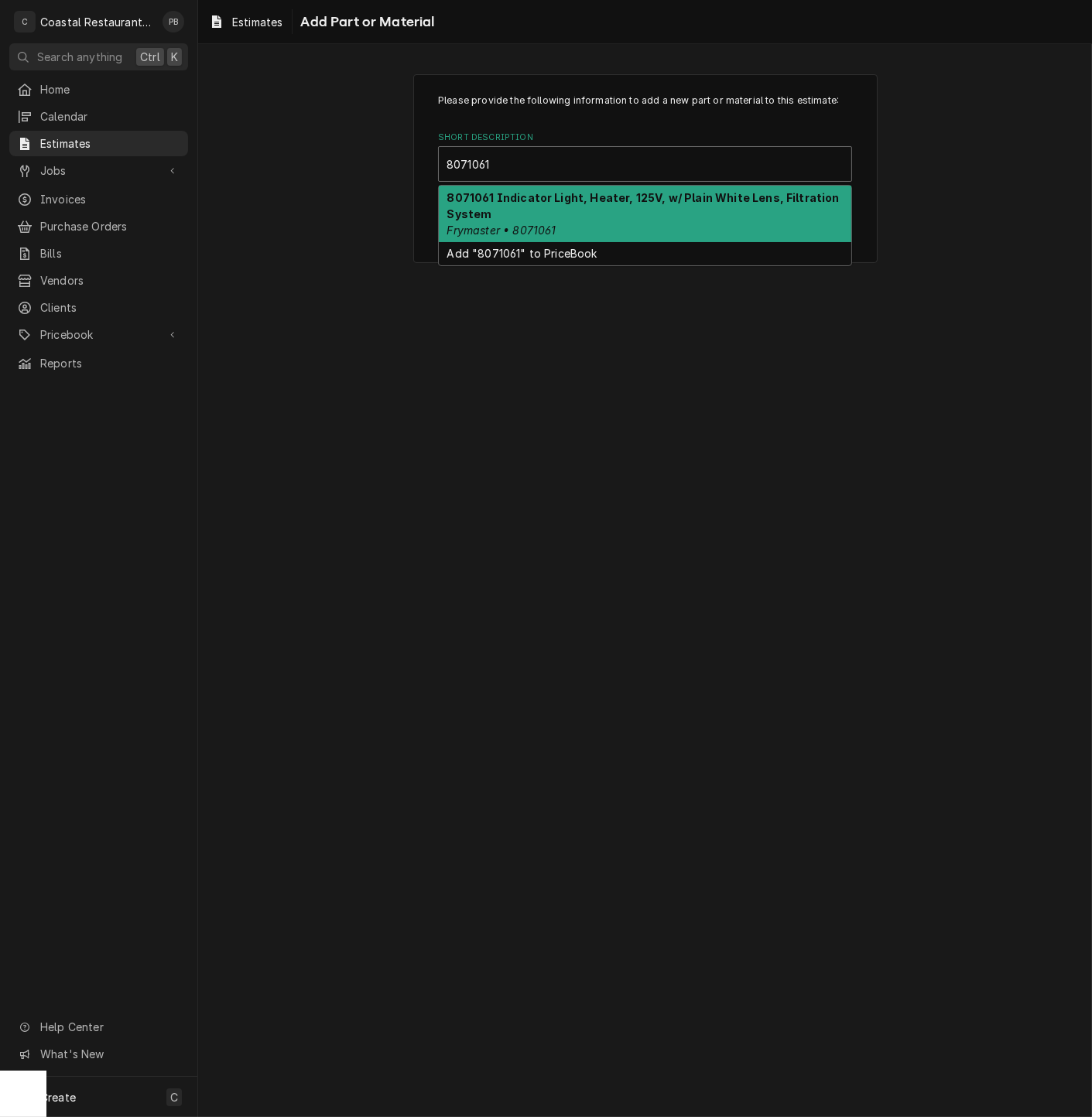
click at [607, 219] on div "8071061 Indicator Light, Heater, 125V, w/ Plain White Lens, Filtration System F…" at bounding box center [645, 213] width 412 height 57
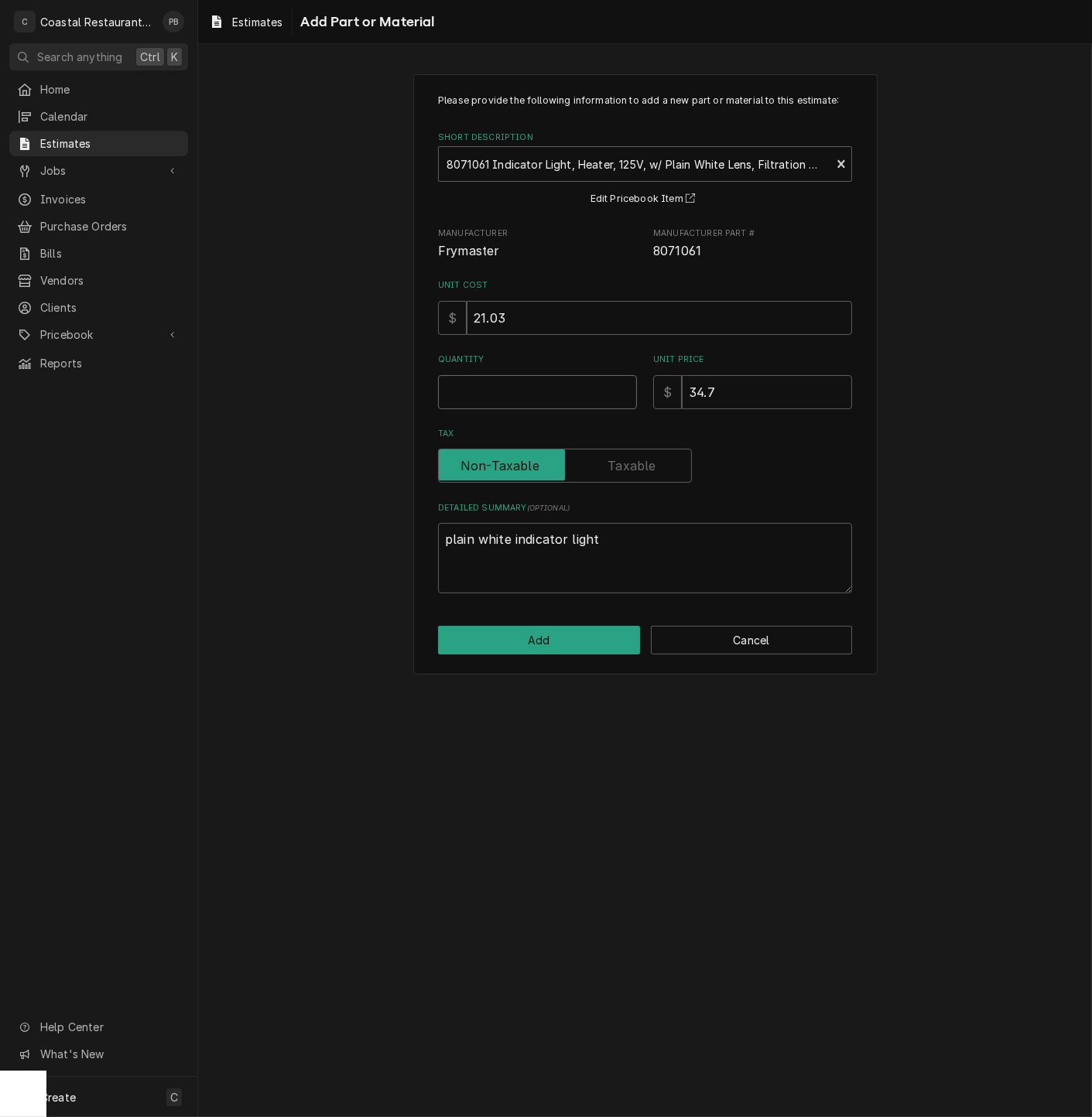
click at [492, 395] on input "Quantity" at bounding box center [537, 391] width 199 height 34
type textarea "x"
type input "2"
type textarea "x"
type input "2"
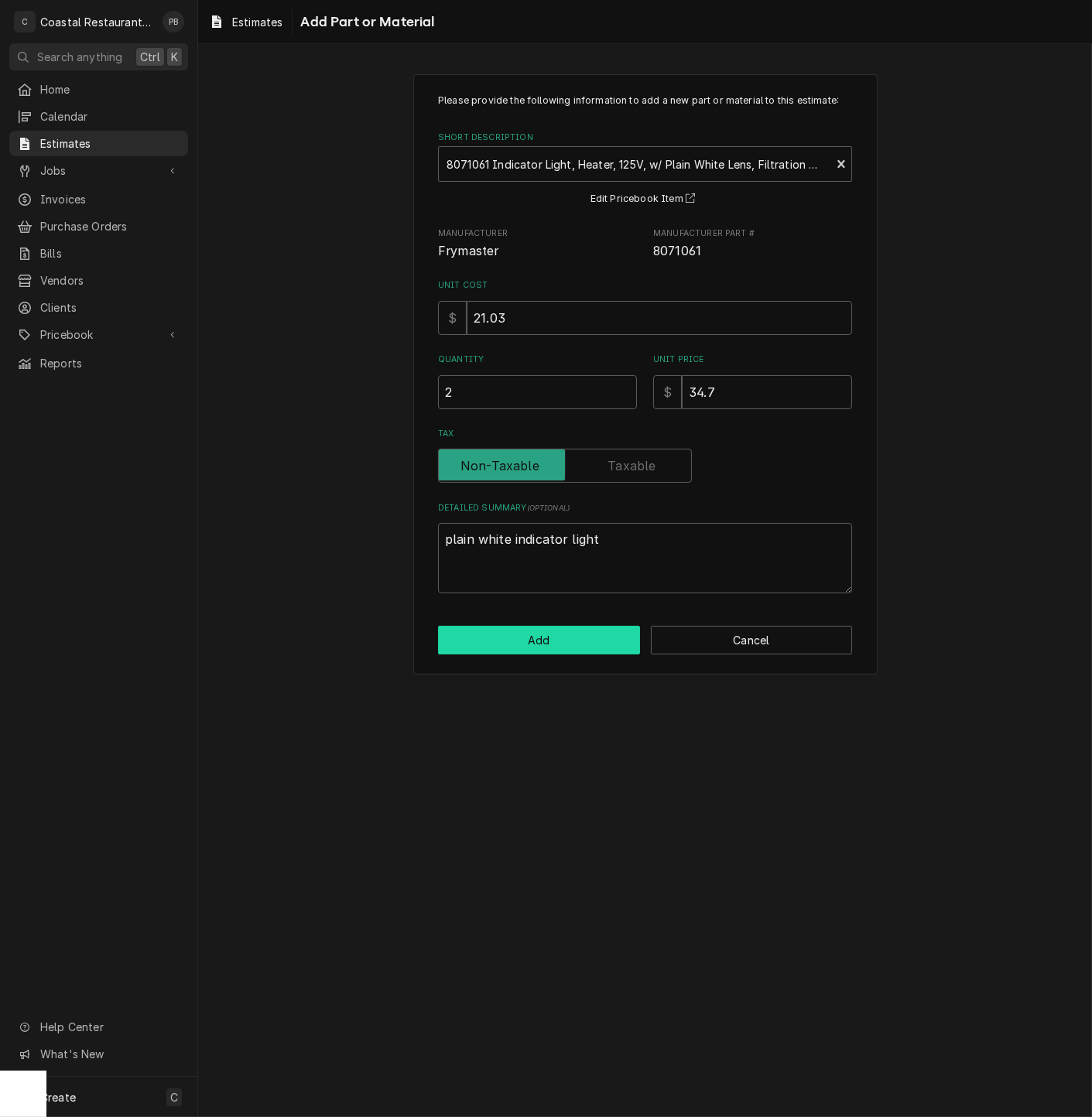
click at [554, 645] on button "Add" at bounding box center [539, 639] width 202 height 29
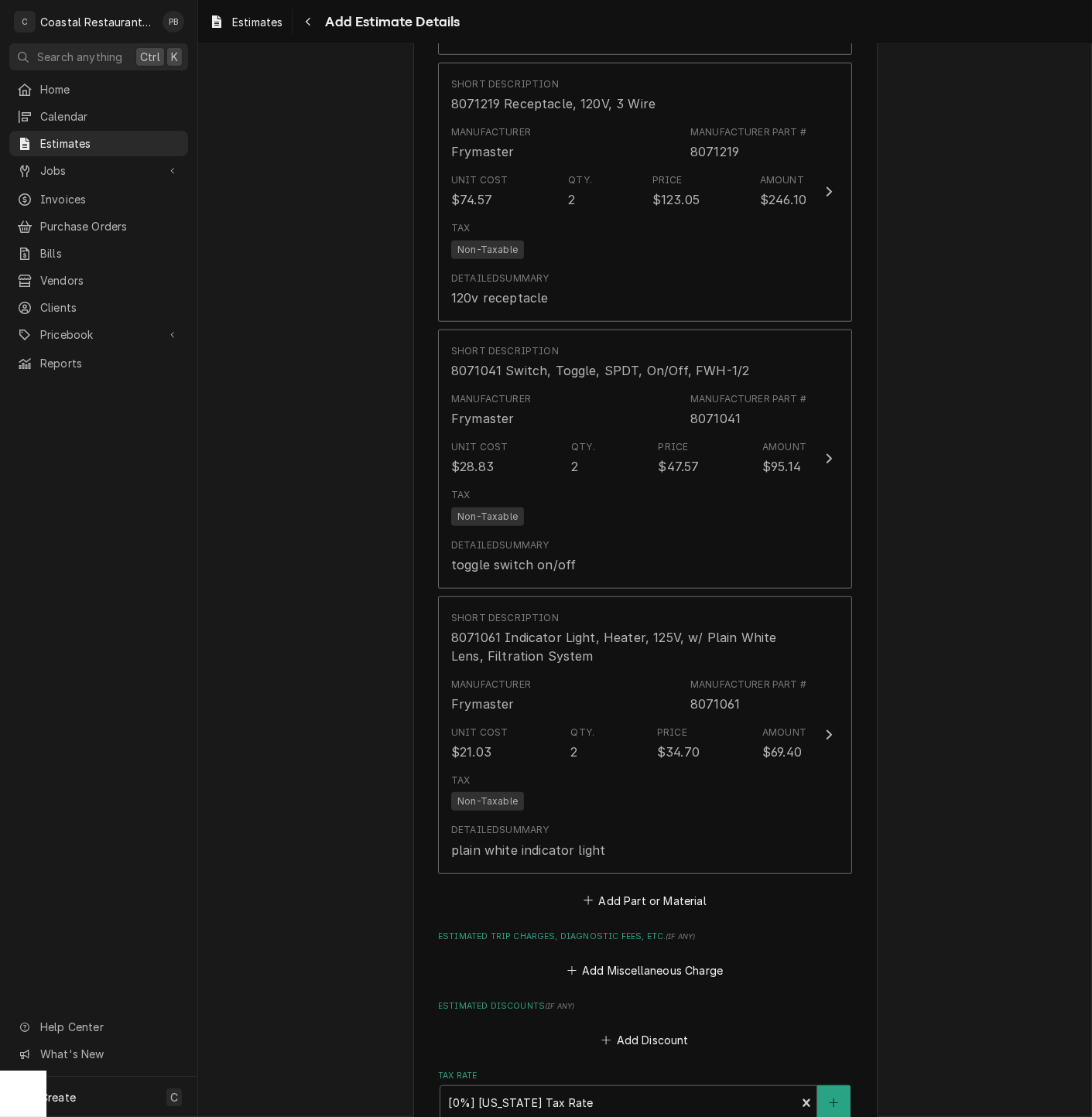
type textarea "x"
click at [672, 906] on button "Add Part or Material" at bounding box center [645, 900] width 128 height 22
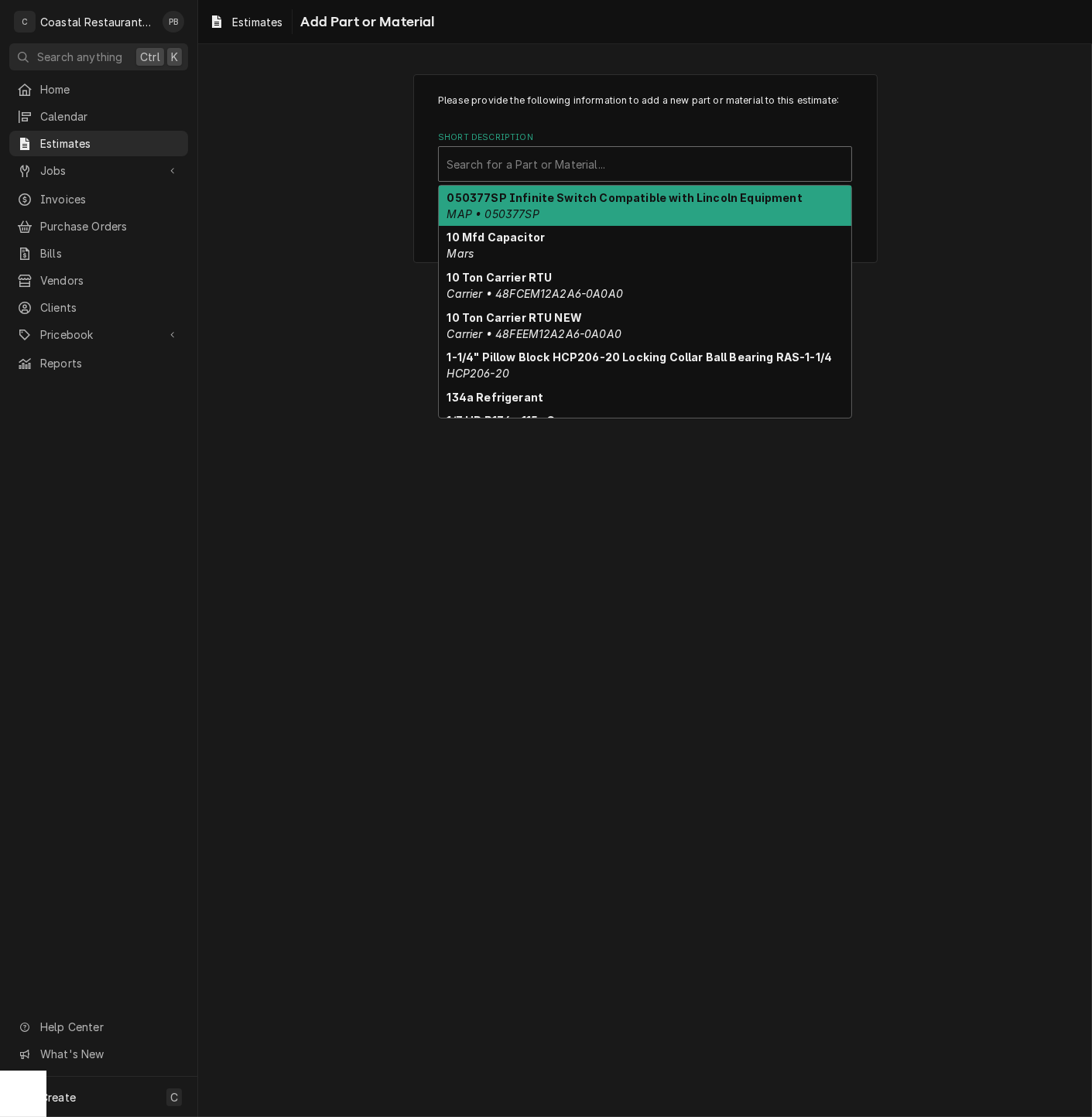
click at [578, 173] on div "Short Description" at bounding box center [645, 164] width 397 height 28
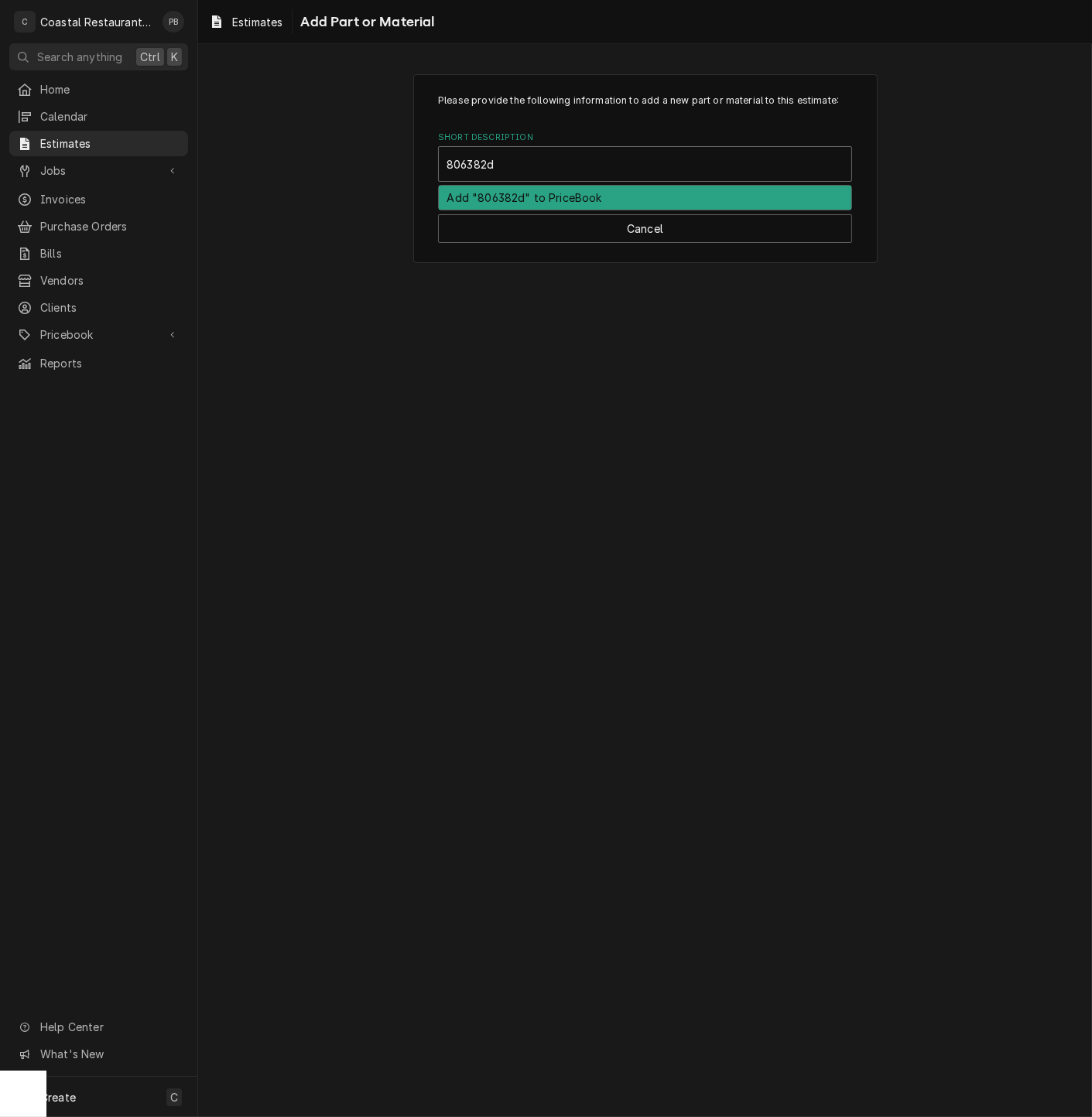
type input "806382"
click at [593, 205] on div "Frymaster 8063825SP Hose/Wand Assembly Frymaster • 8063825SP" at bounding box center [645, 205] width 412 height 40
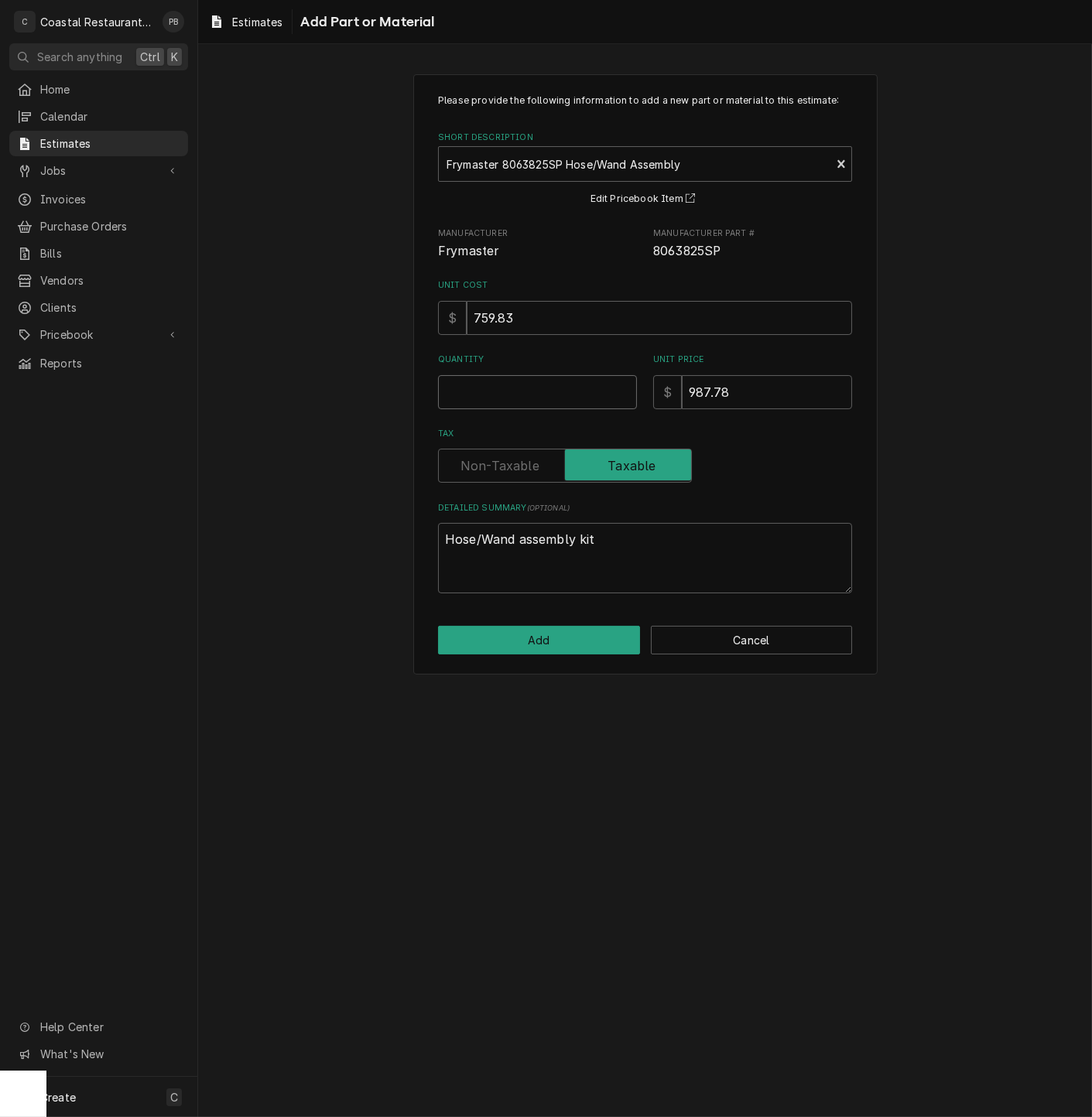
click at [525, 403] on input "Quantity" at bounding box center [537, 391] width 199 height 34
type textarea "x"
type input "2"
type textarea "x"
type input "2"
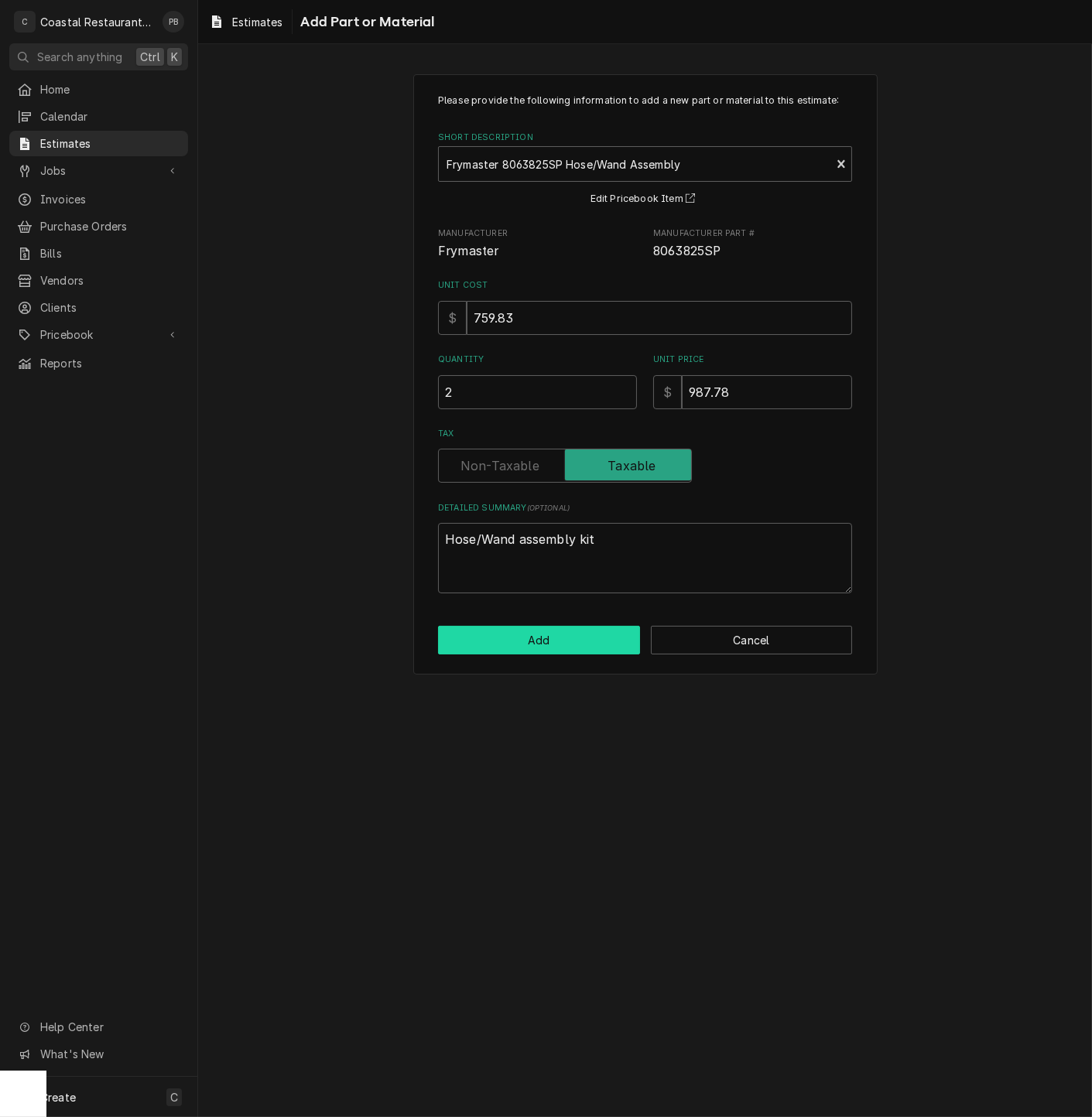
click at [546, 639] on button "Add" at bounding box center [539, 639] width 202 height 29
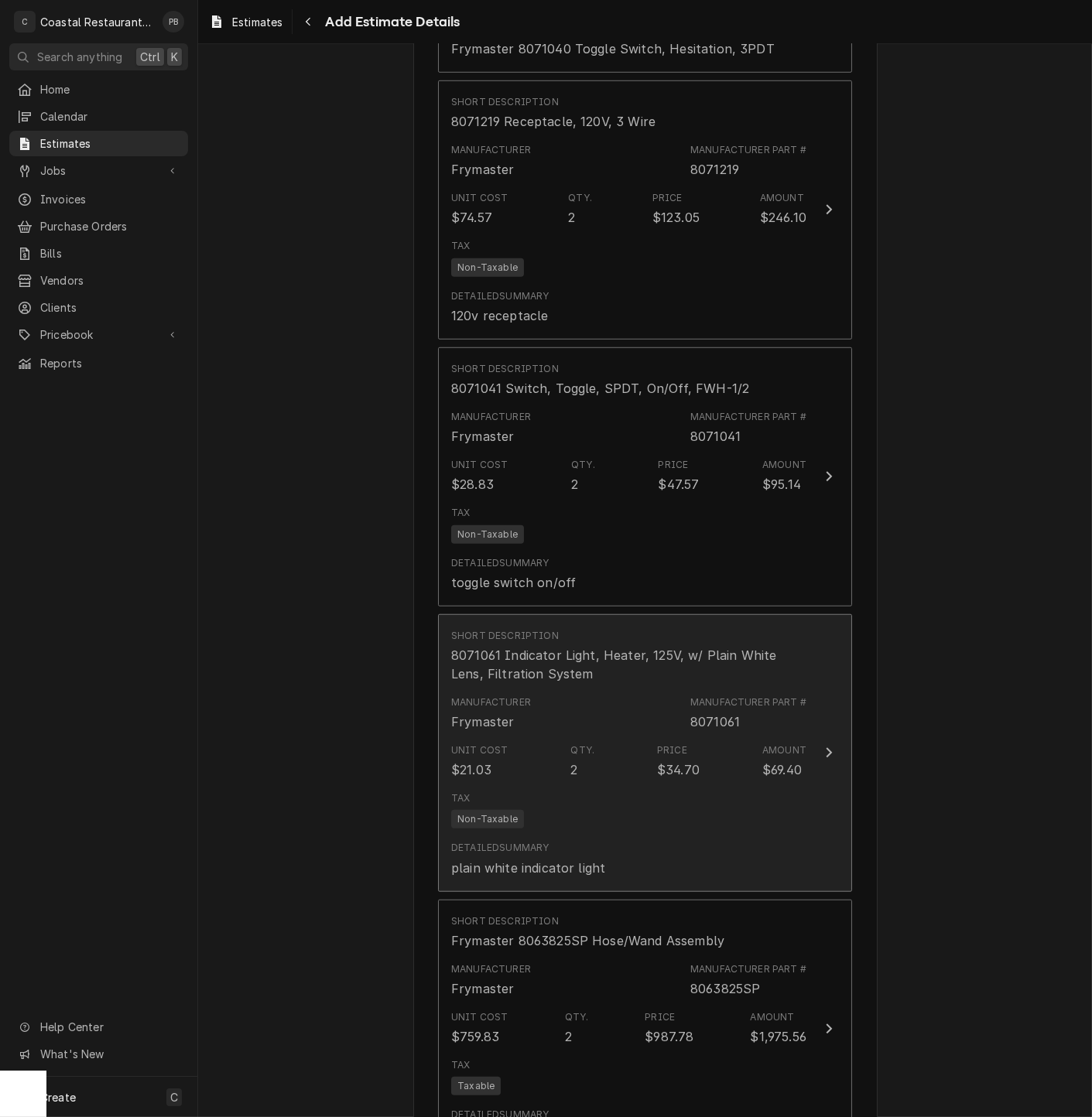
type textarea "x"
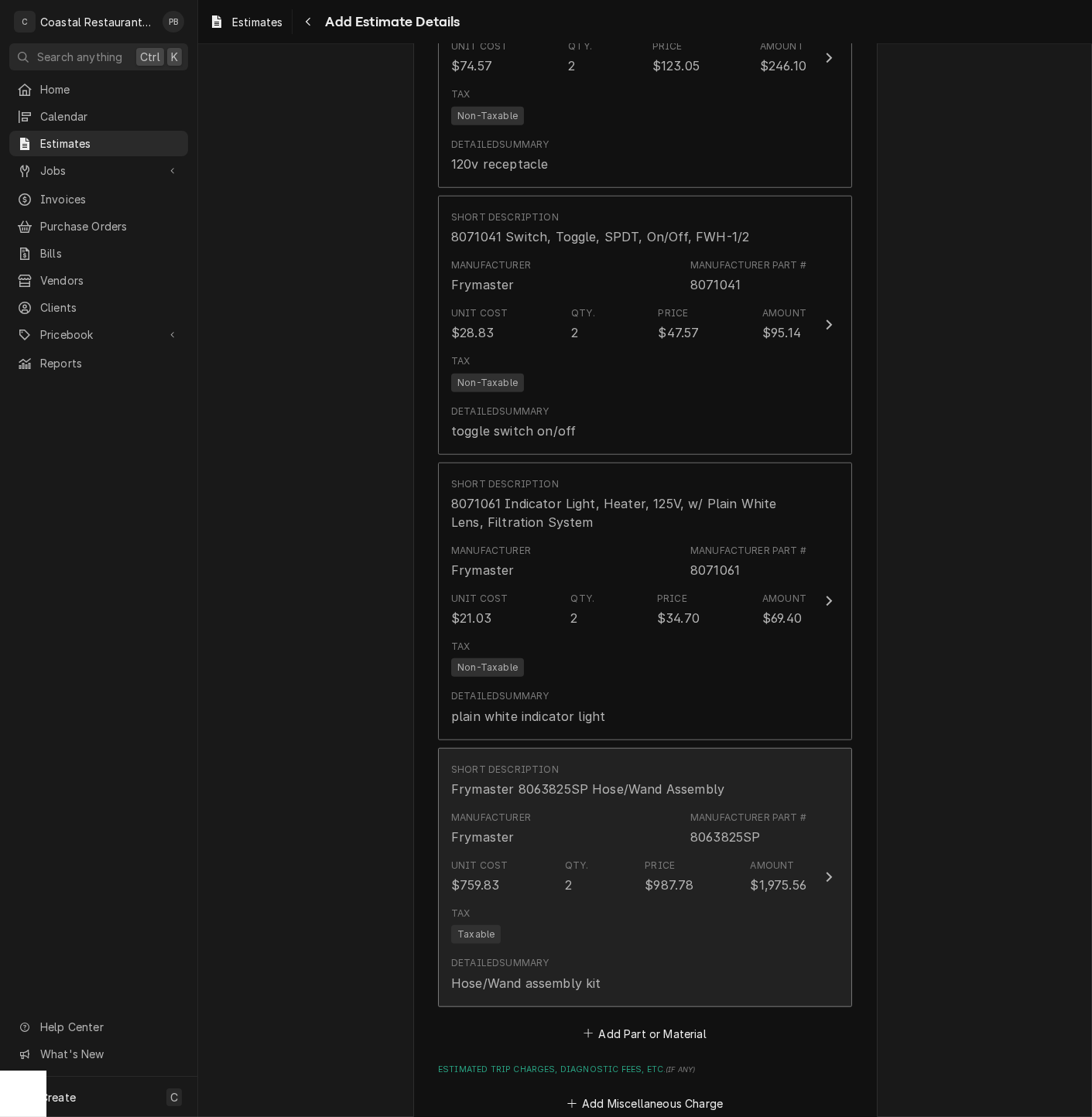
scroll to position [2495, 0]
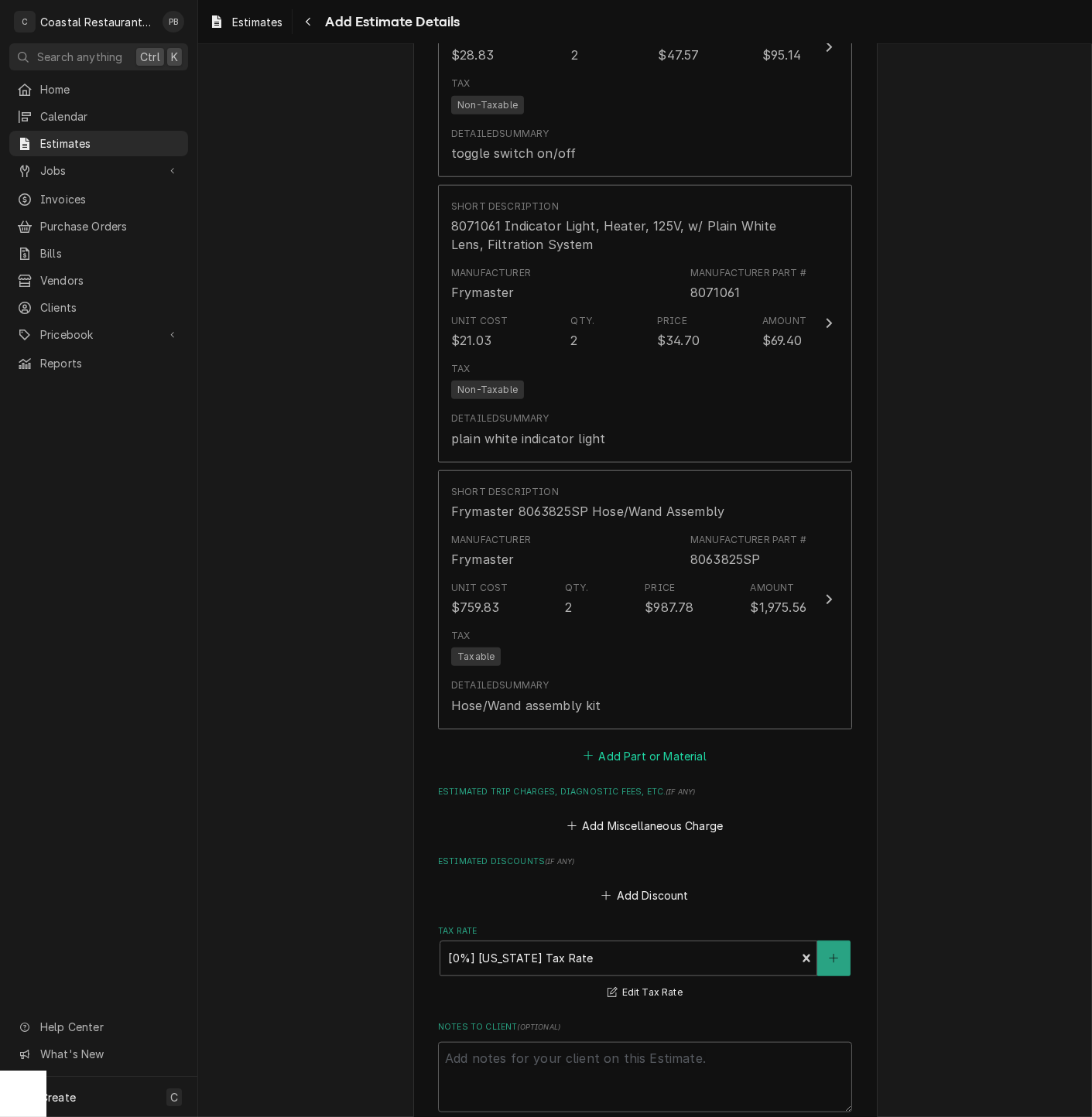
click at [659, 762] on button "Add Part or Material" at bounding box center [645, 755] width 128 height 22
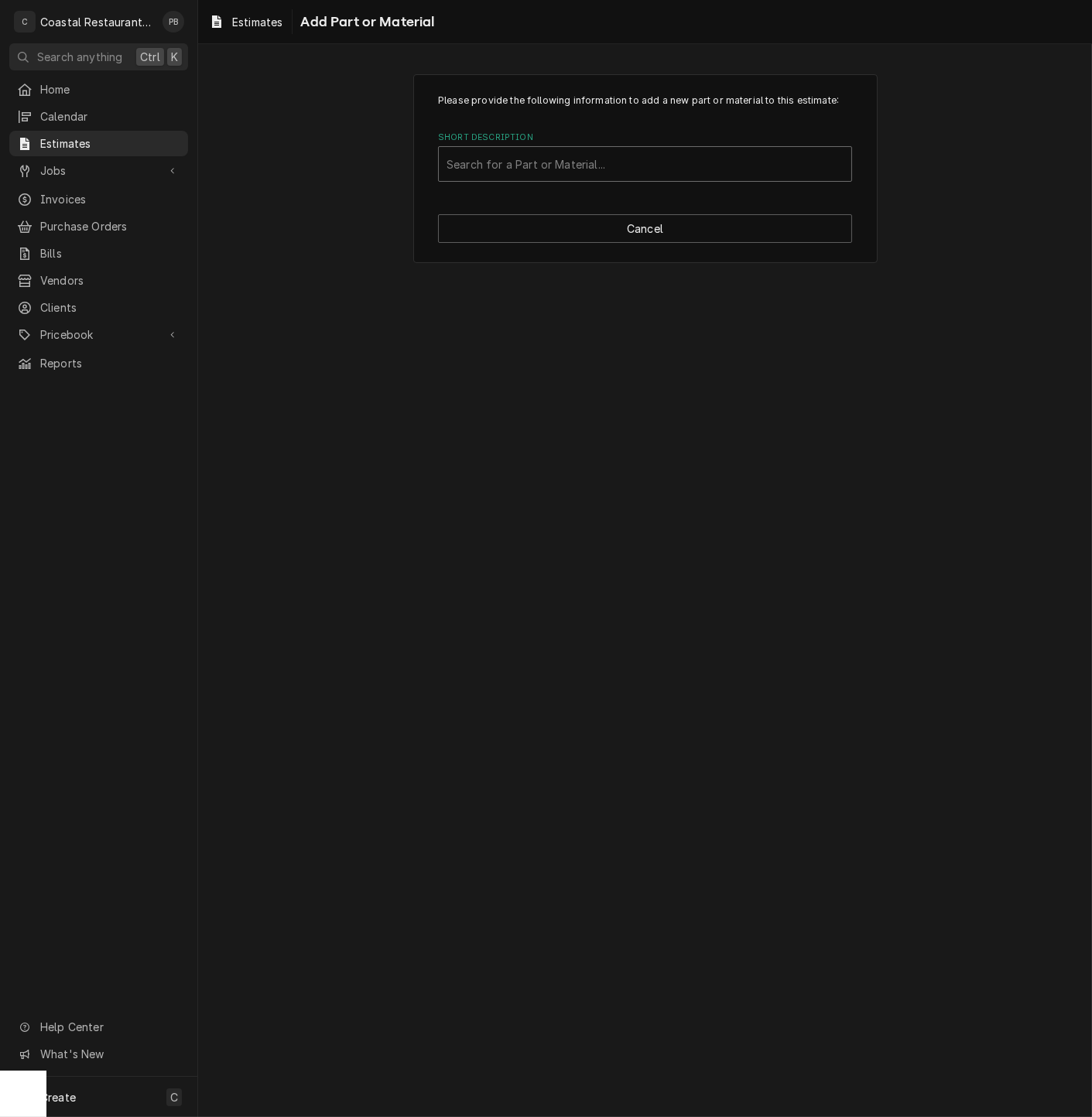
click at [611, 165] on div "Short Description" at bounding box center [645, 164] width 397 height 28
type input "8071060"
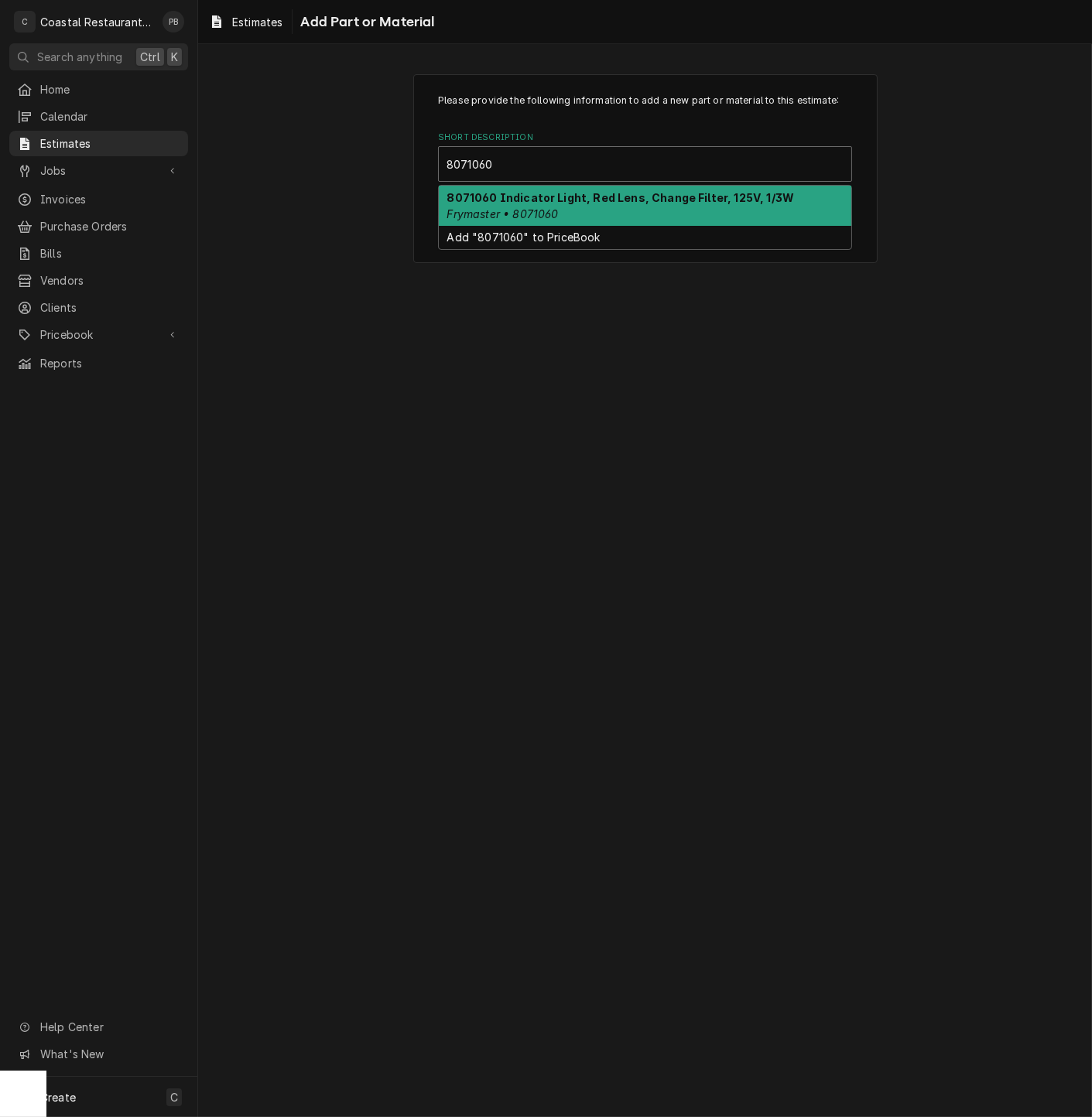
click at [614, 193] on strong "8071060 Indicator Light, Red Lens, Change Filter, 125V, 1/3W" at bounding box center [620, 197] width 347 height 13
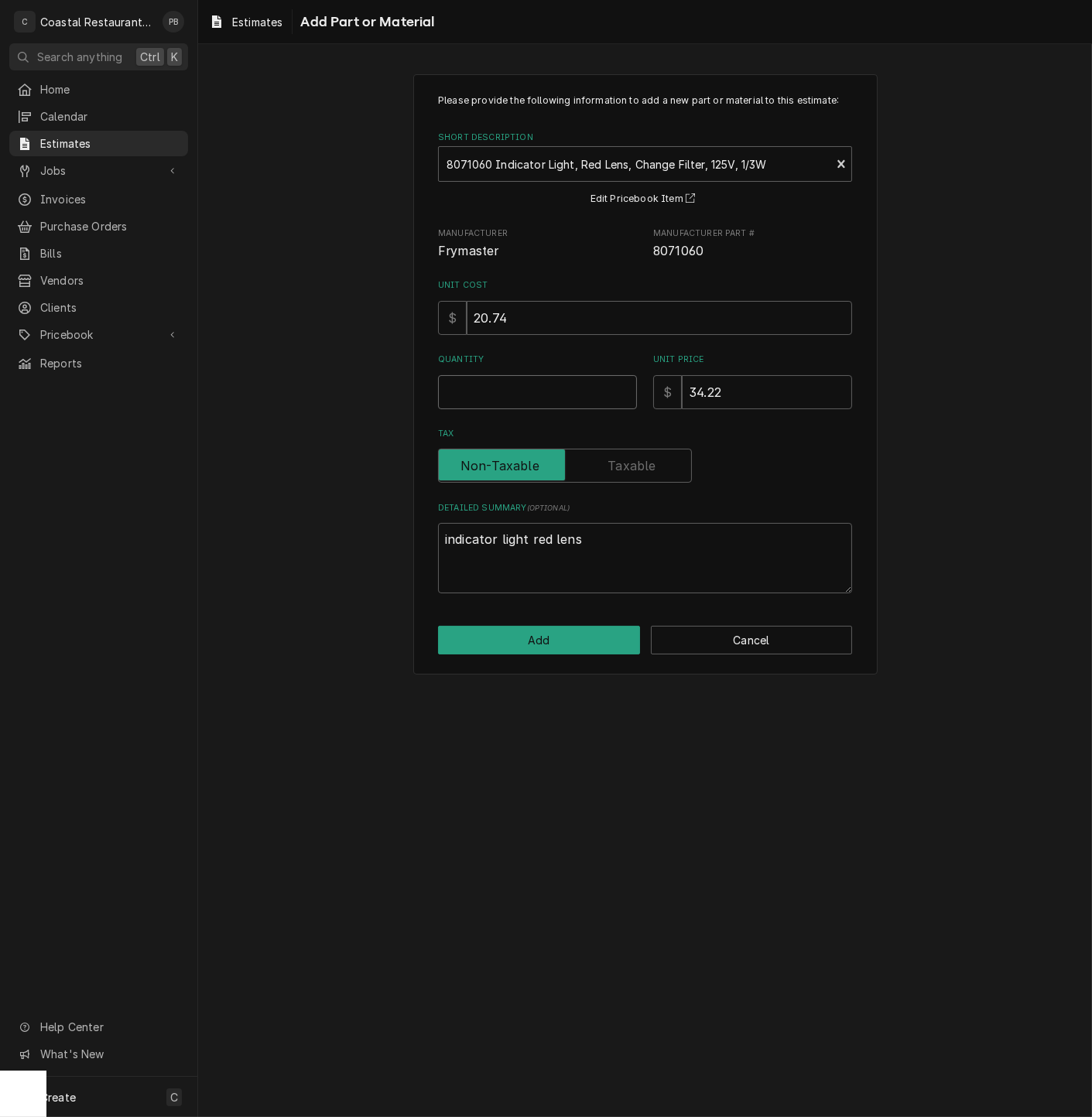
click at [514, 385] on input "Quantity" at bounding box center [537, 391] width 199 height 34
type textarea "x"
type input "1"
type textarea "x"
type input "1"
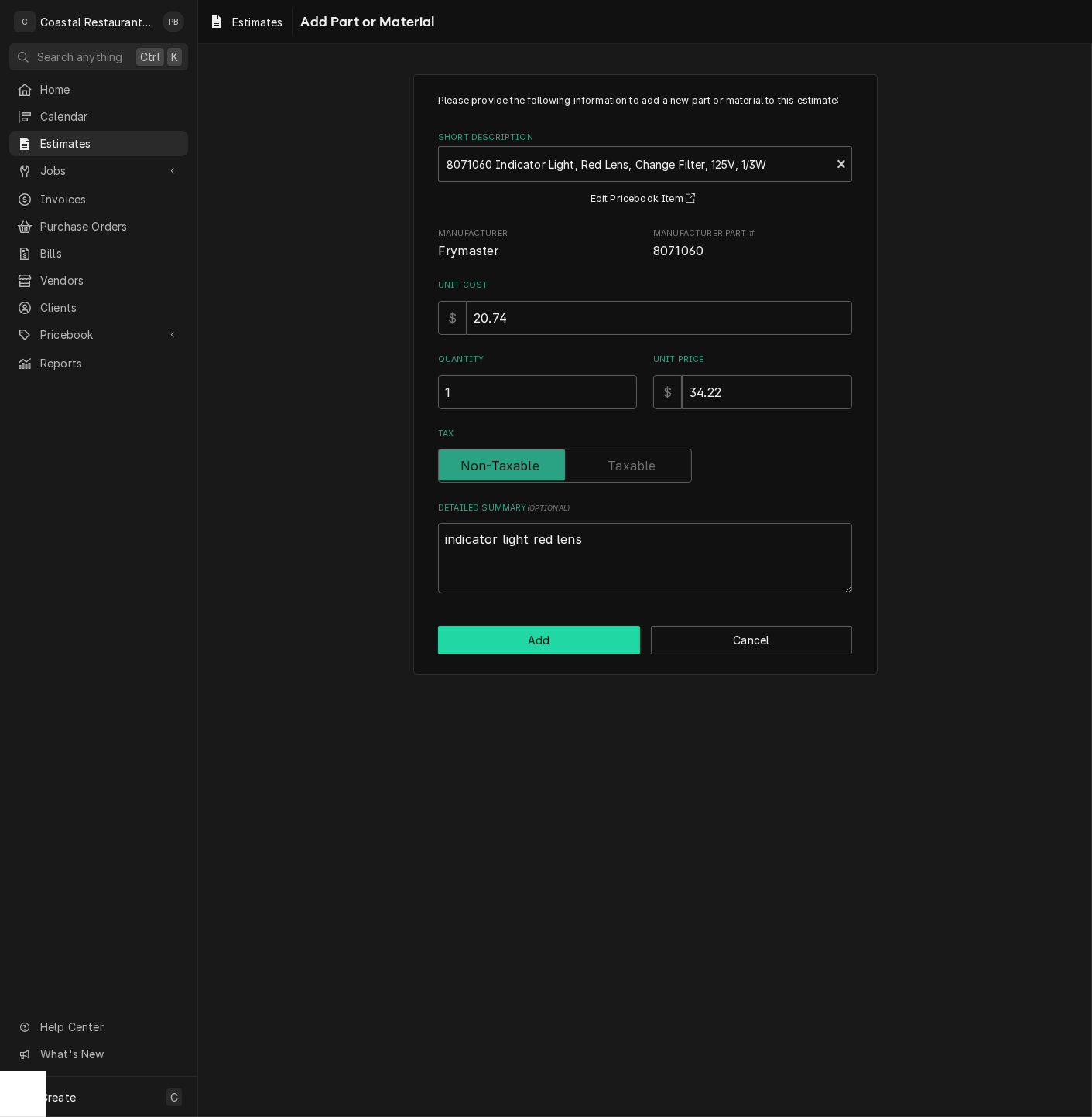
click at [527, 646] on button "Add" at bounding box center [539, 639] width 202 height 29
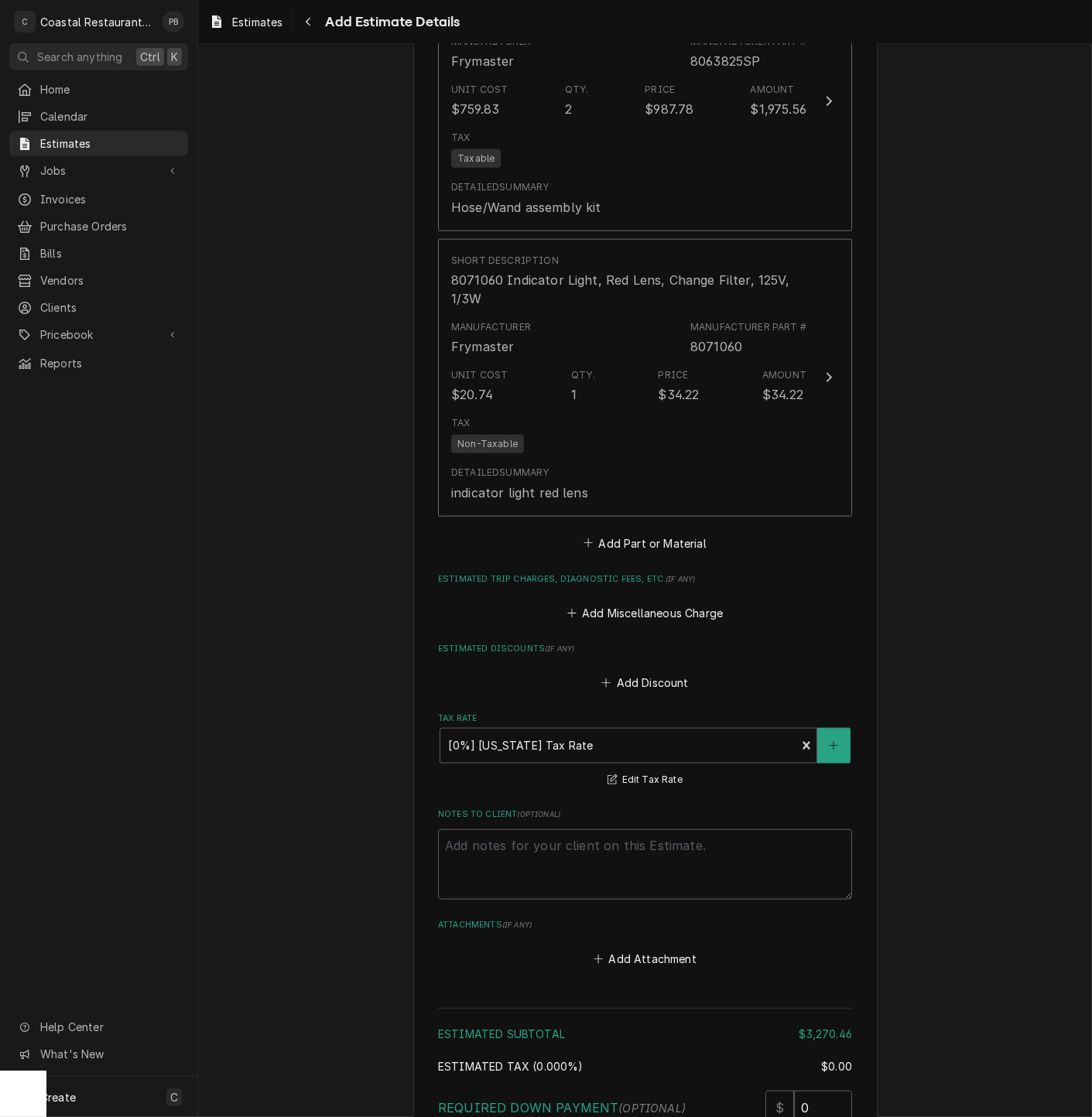
scroll to position [3229, 0]
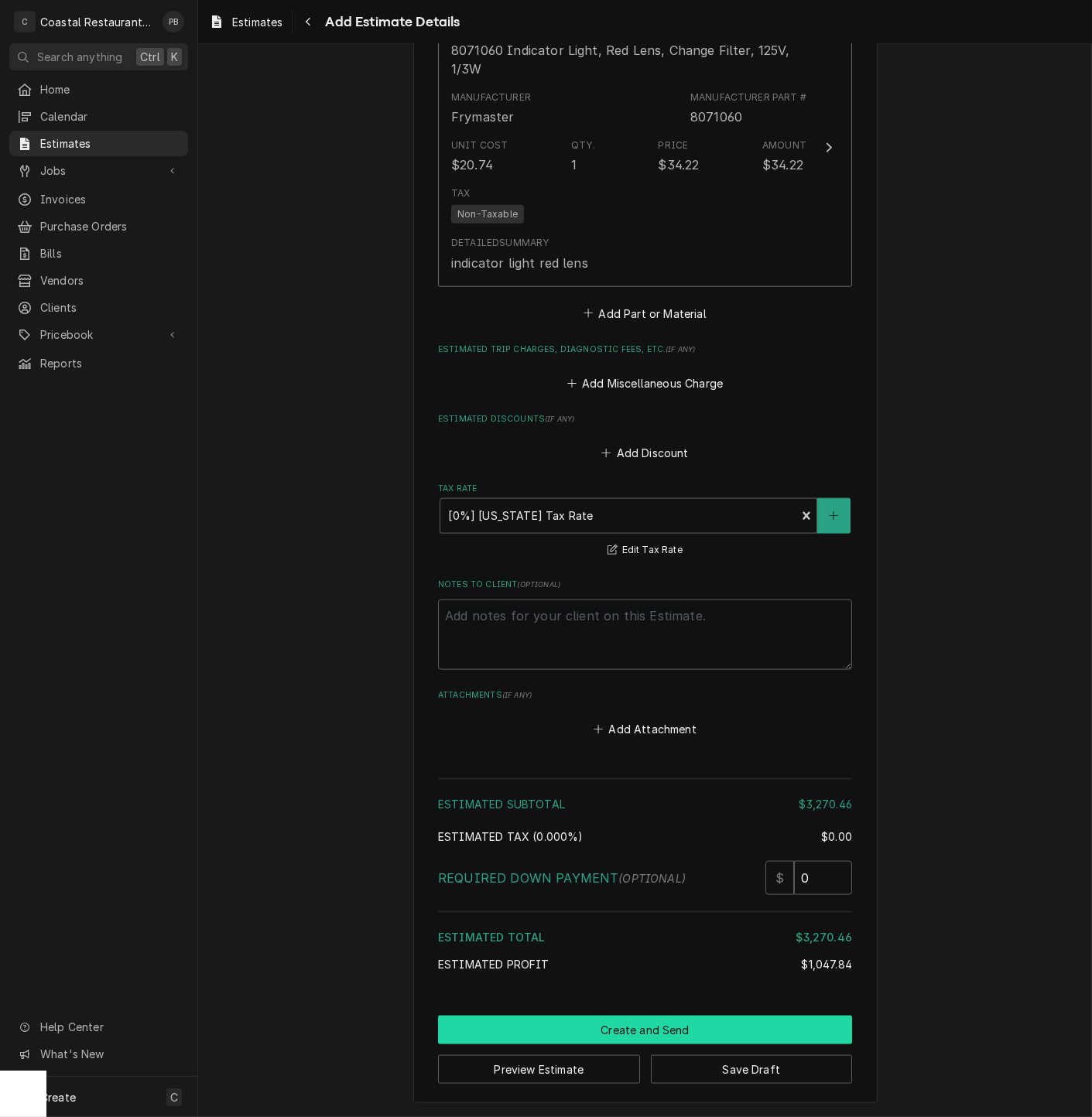
click at [647, 1026] on button "Create and Send" at bounding box center [645, 1029] width 414 height 29
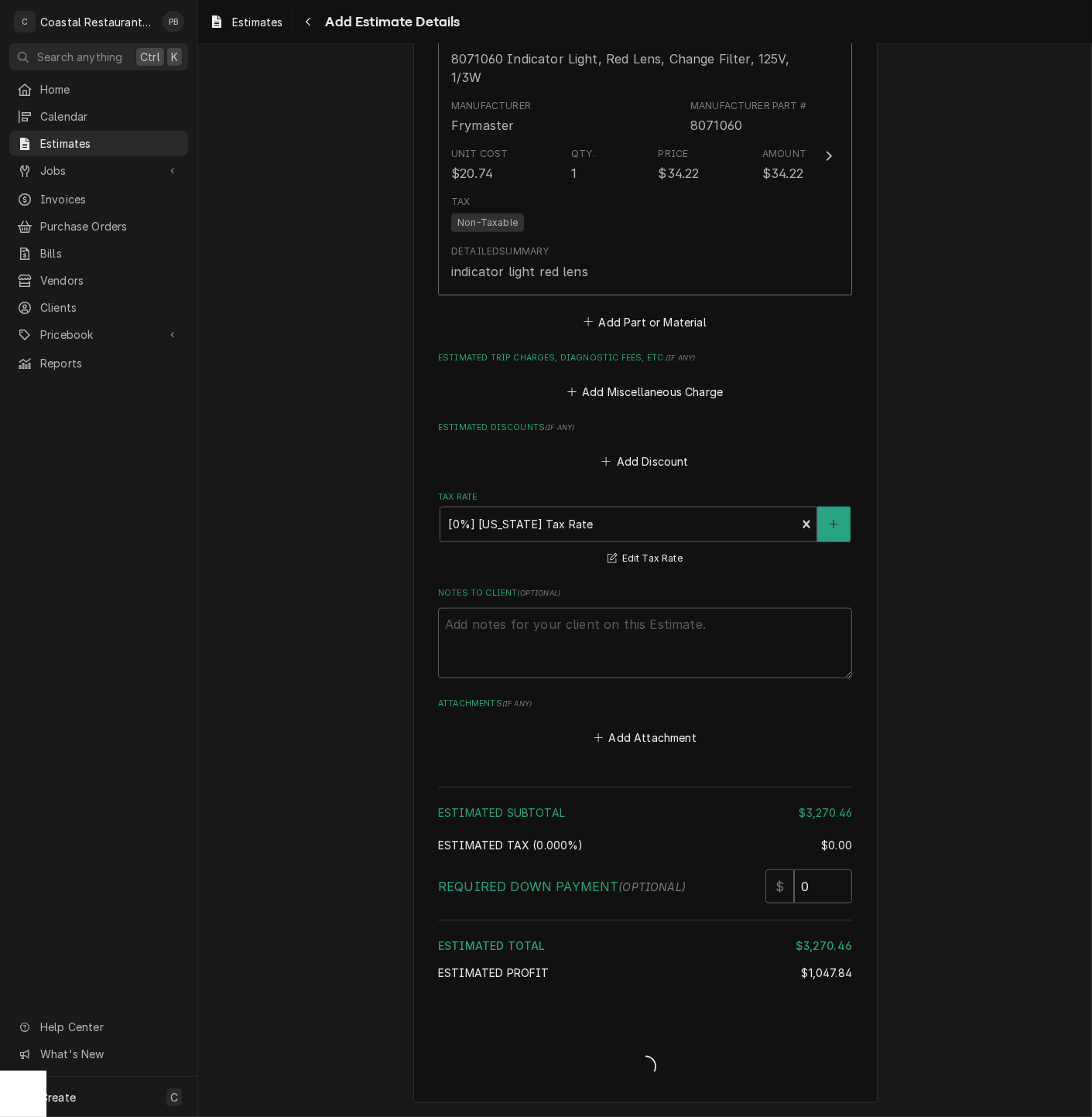
type textarea "x"
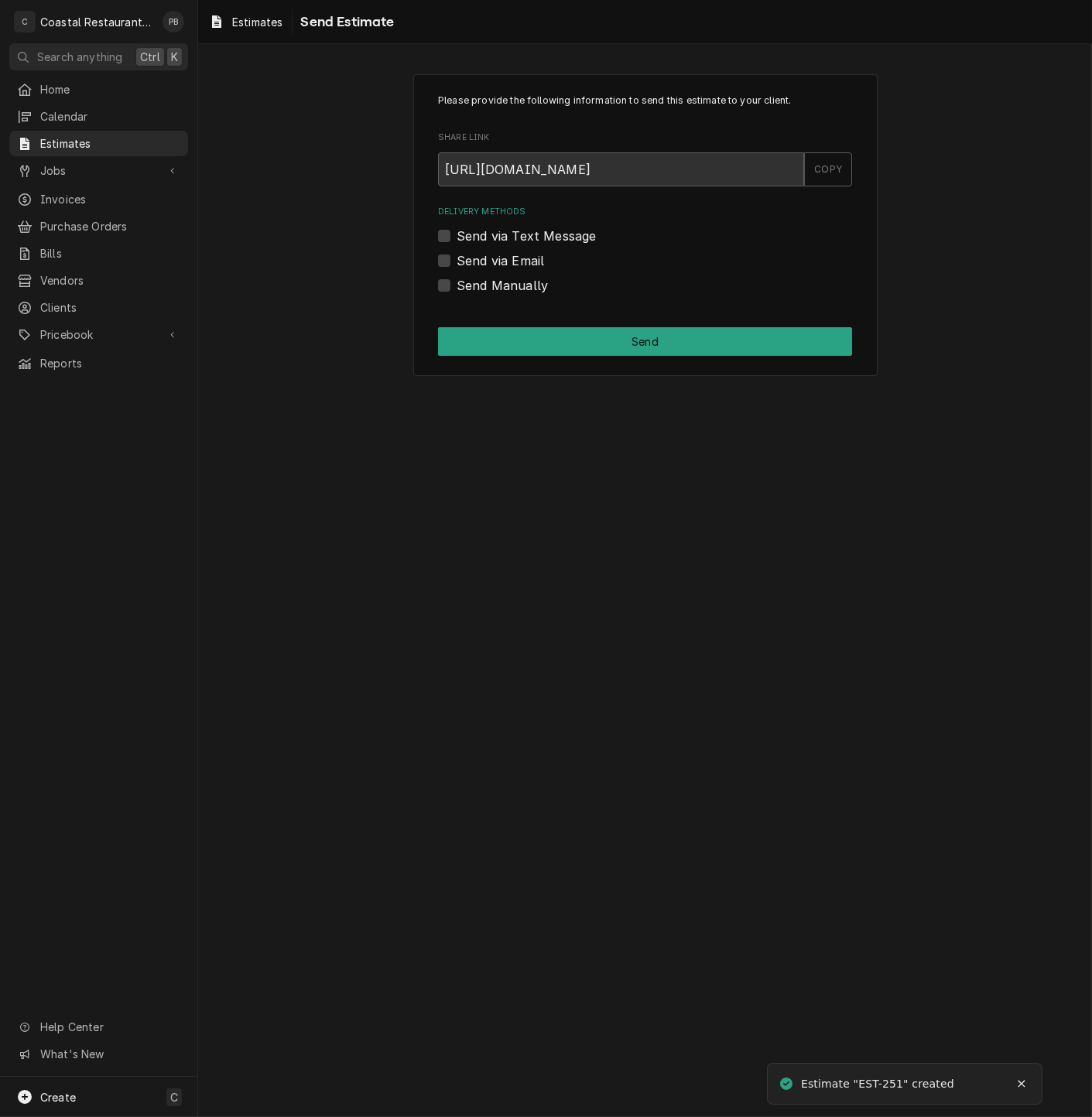
click at [457, 264] on label "Send via Email" at bounding box center [500, 260] width 87 height 18
click at [457, 264] on input "Send via Email" at bounding box center [664, 268] width 414 height 34
checkbox input "true"
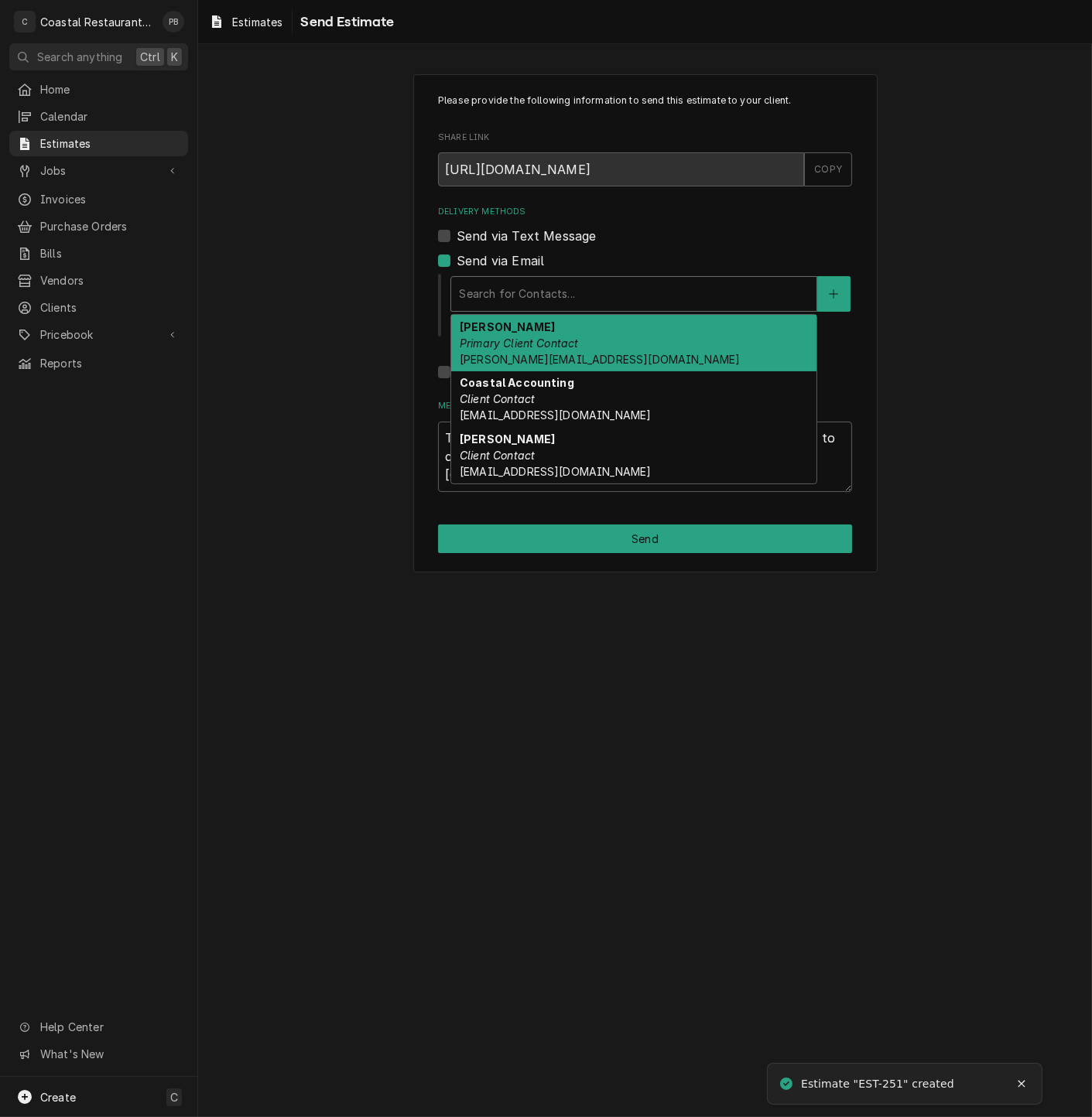
click at [511, 290] on div "Delivery Methods" at bounding box center [633, 294] width 350 height 28
click at [538, 359] on span "[PERSON_NAME][EMAIL_ADDRESS][DOMAIN_NAME]" at bounding box center [600, 358] width 281 height 13
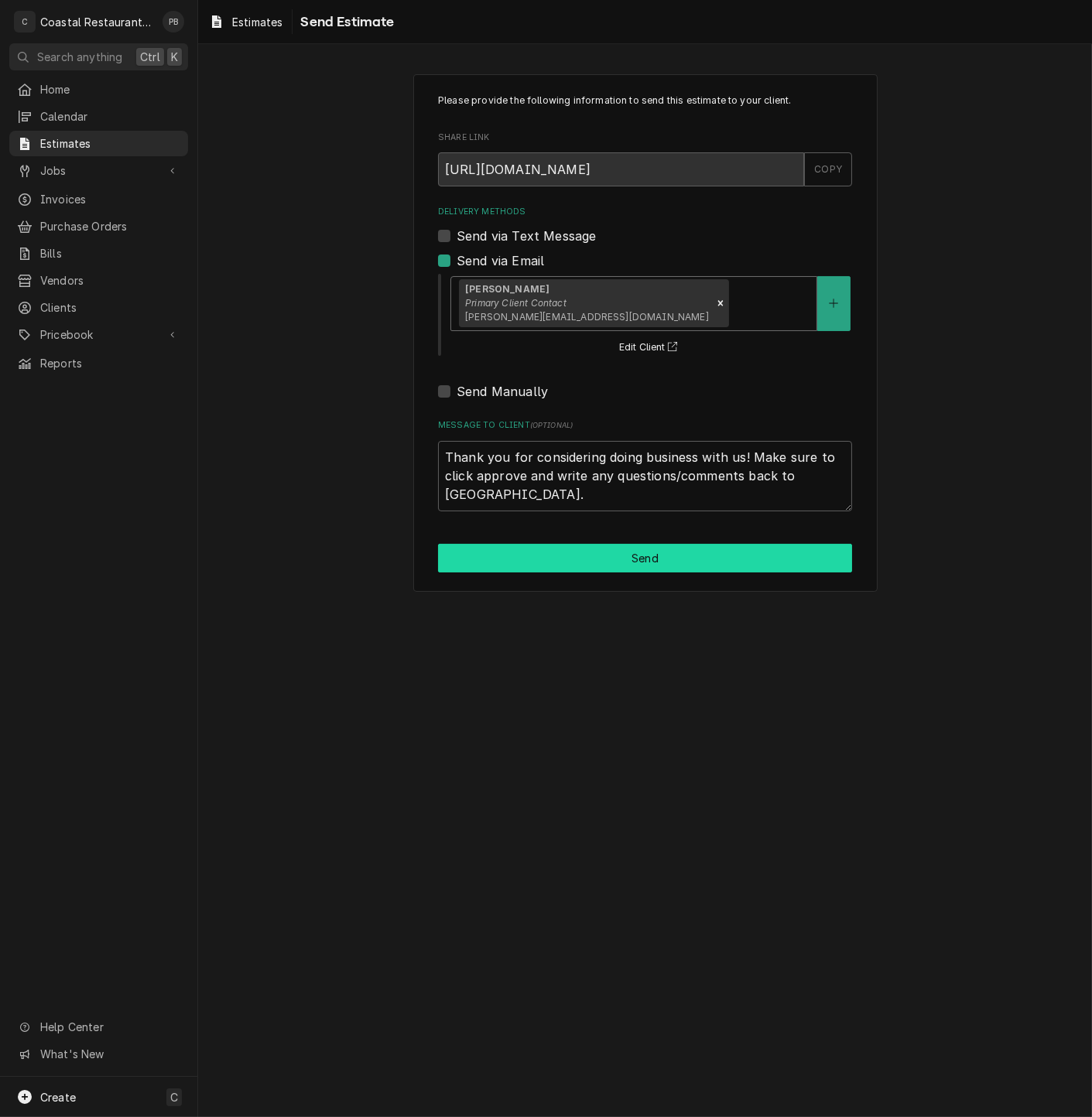
click at [642, 555] on button "Send" at bounding box center [645, 558] width 414 height 29
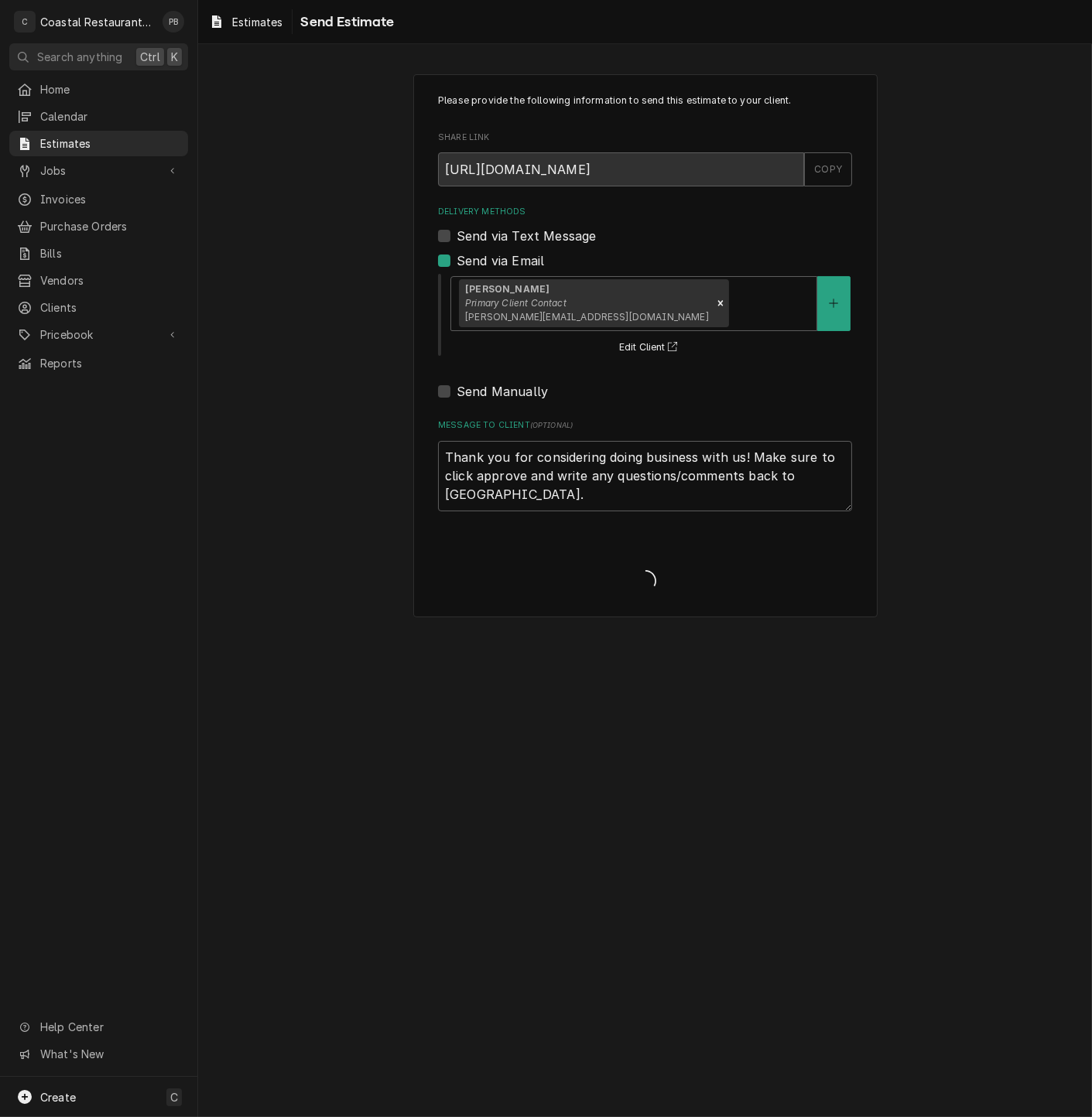
type textarea "x"
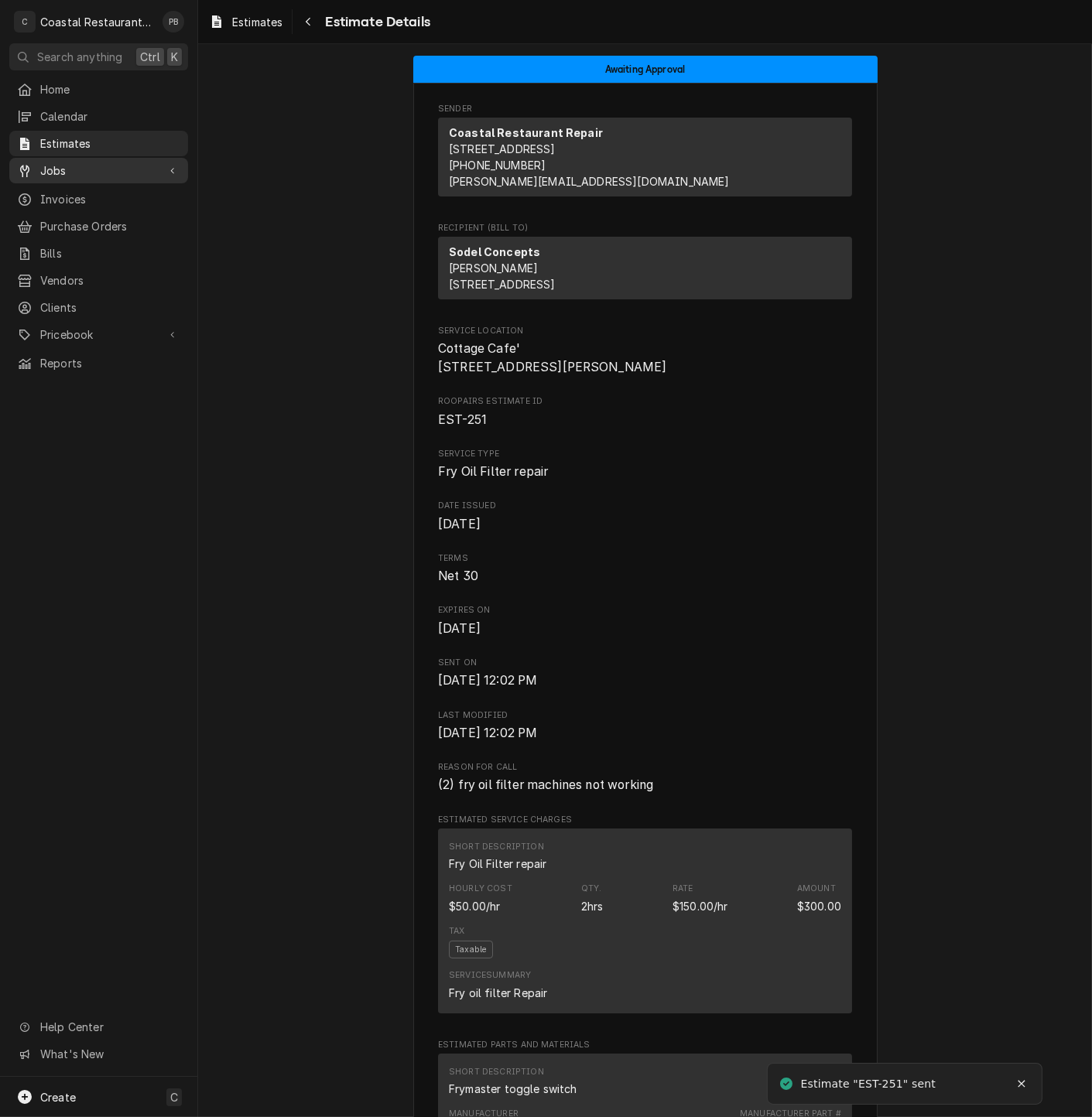
click at [66, 166] on span "Jobs" at bounding box center [98, 171] width 117 height 17
click at [79, 192] on span "Jobs" at bounding box center [110, 197] width 140 height 17
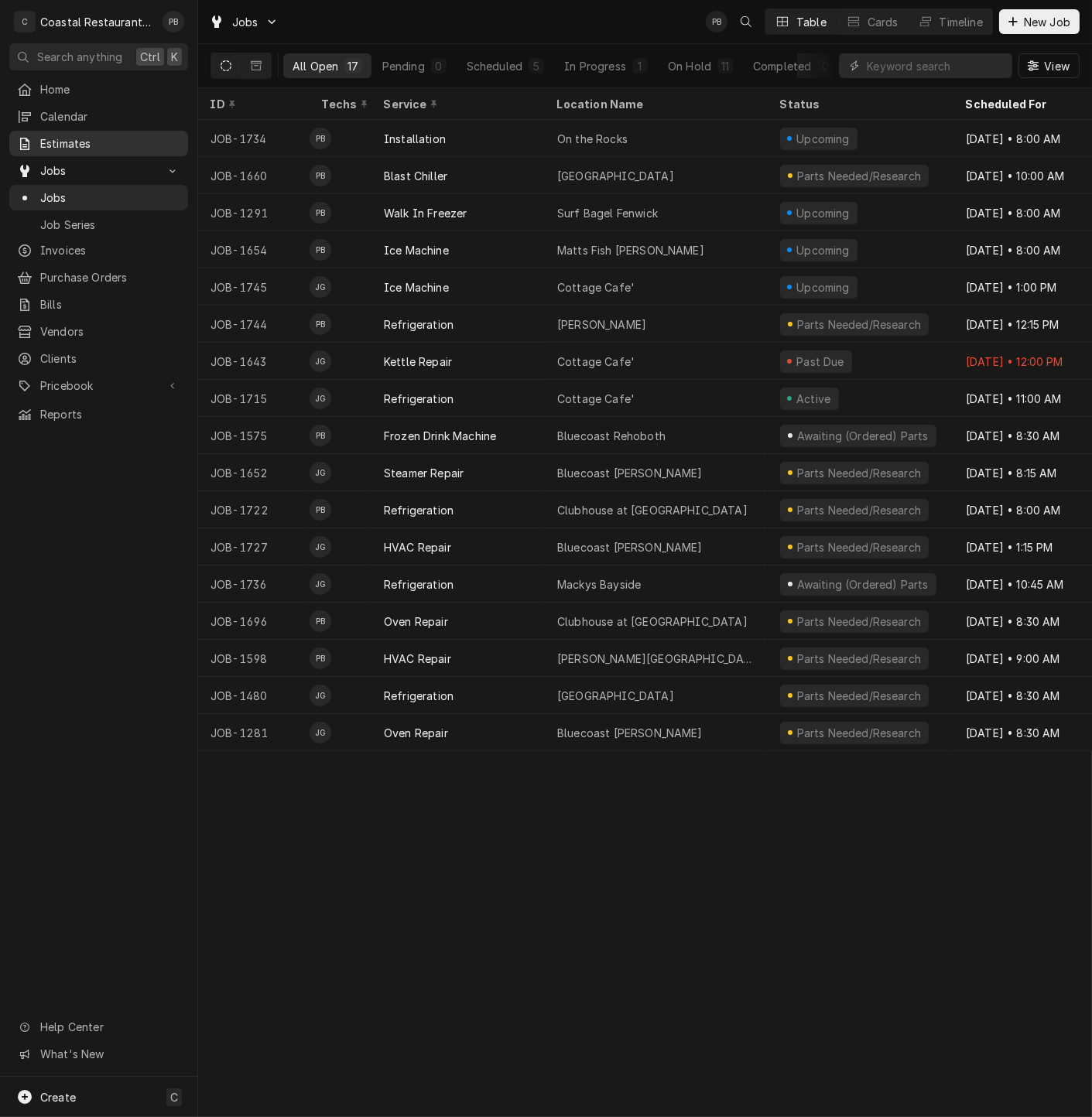
click at [101, 136] on span "Estimates" at bounding box center [110, 144] width 140 height 17
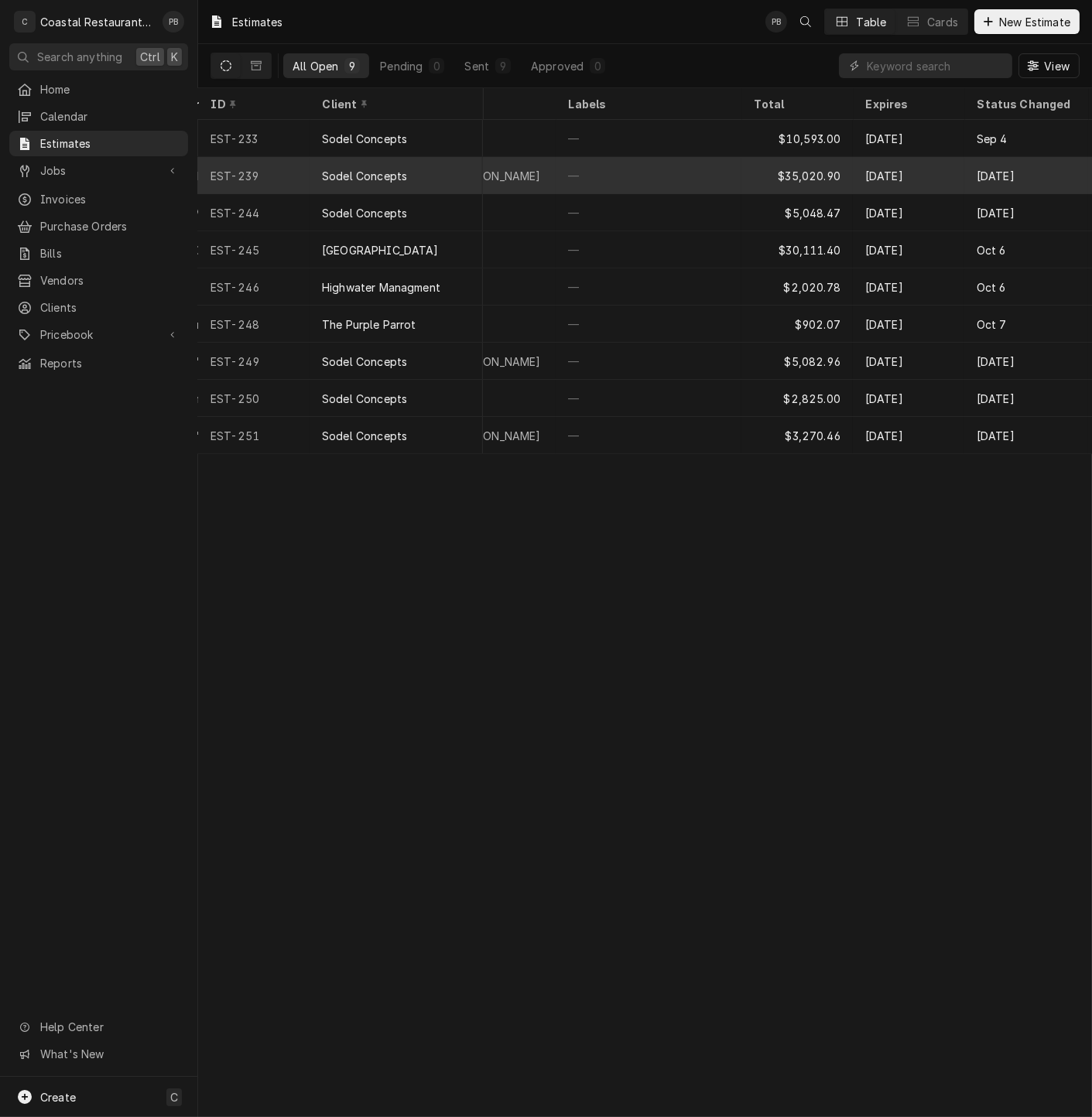
scroll to position [0, 782]
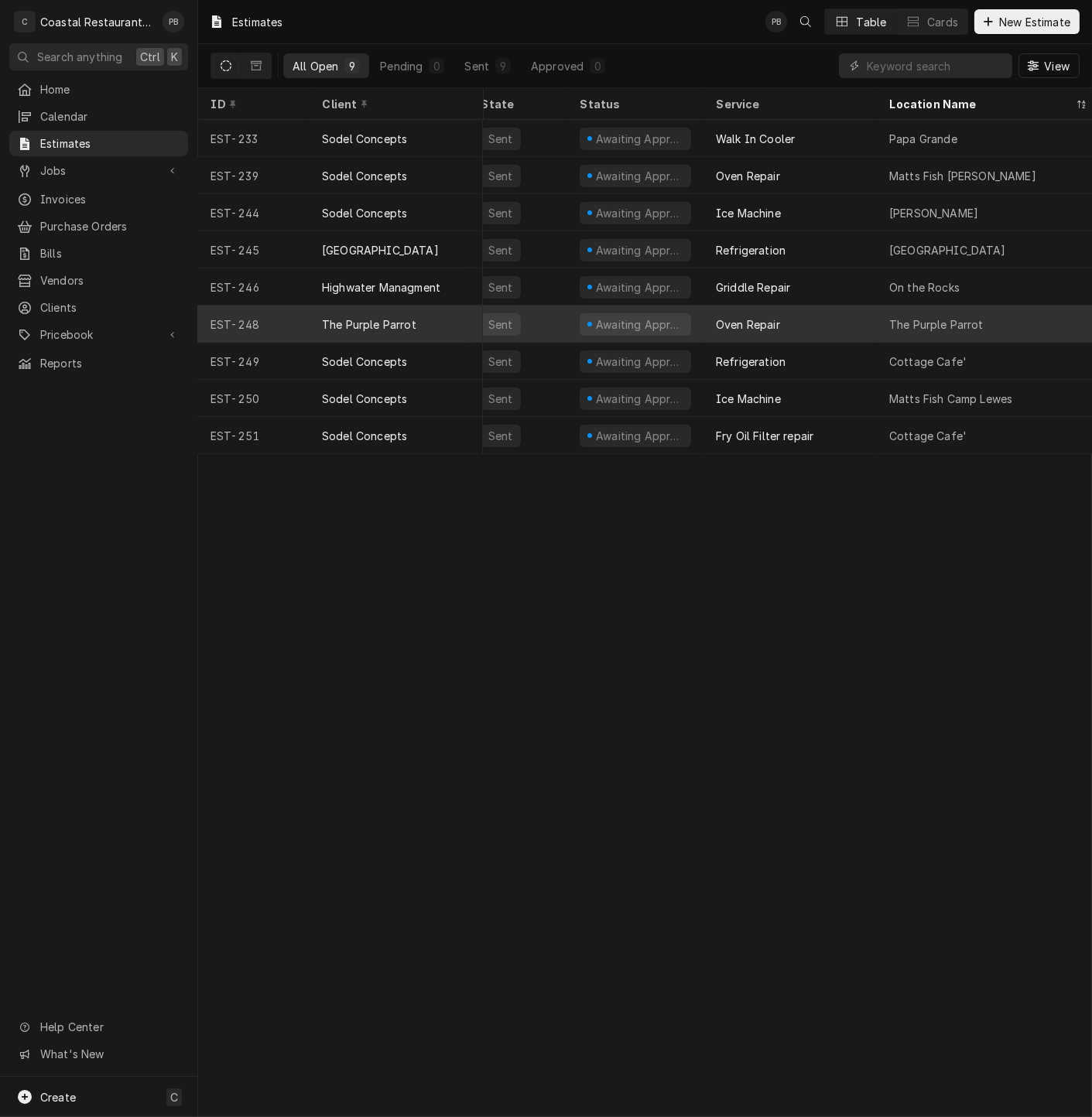
click at [429, 319] on div "The Purple Parrot" at bounding box center [396, 324] width 173 height 37
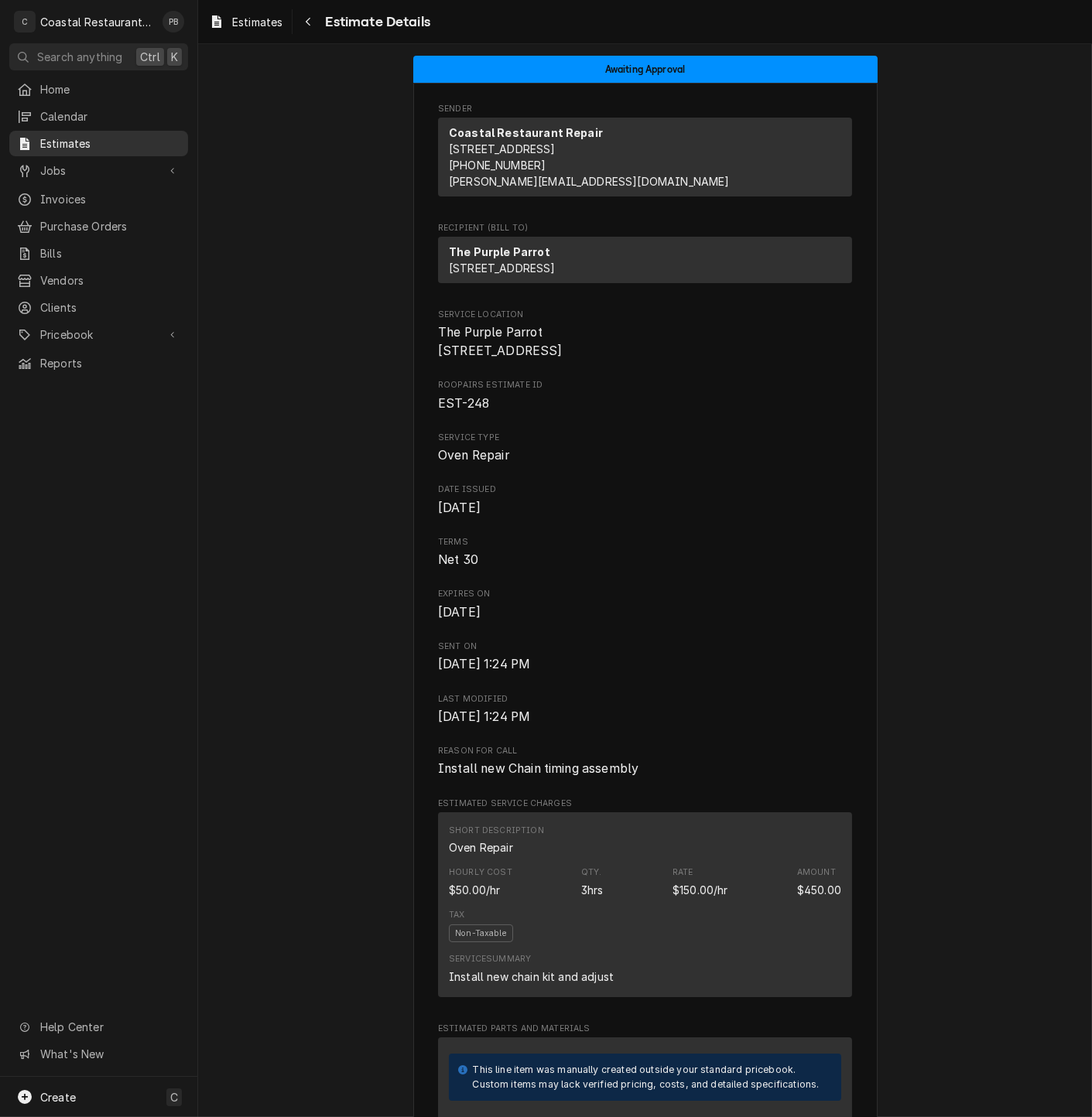
click at [70, 136] on span "Estimates" at bounding box center [110, 144] width 140 height 17
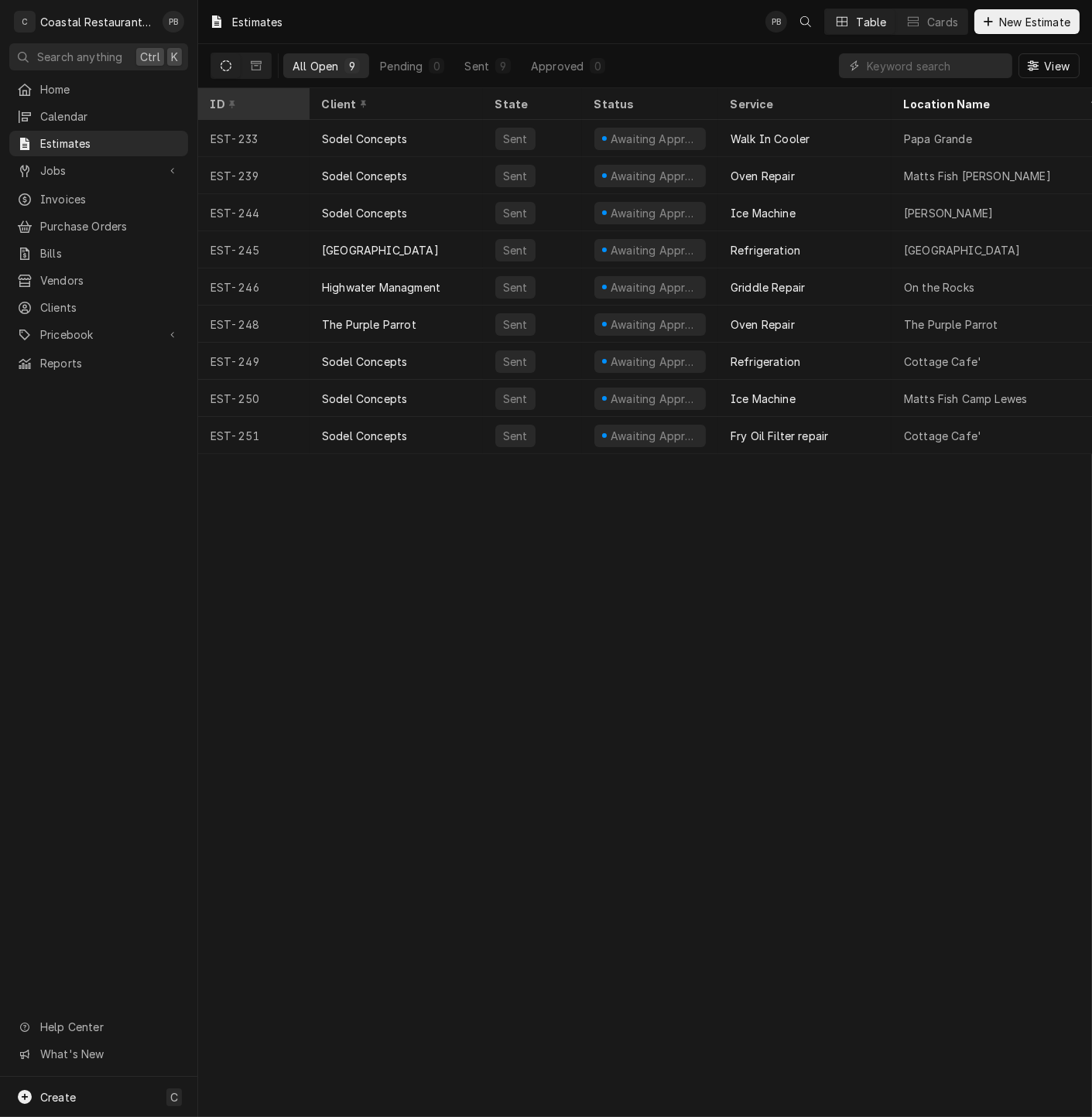
click at [251, 93] on div "ID" at bounding box center [253, 104] width 105 height 25
click at [271, 107] on div "ID" at bounding box center [246, 104] width 71 height 17
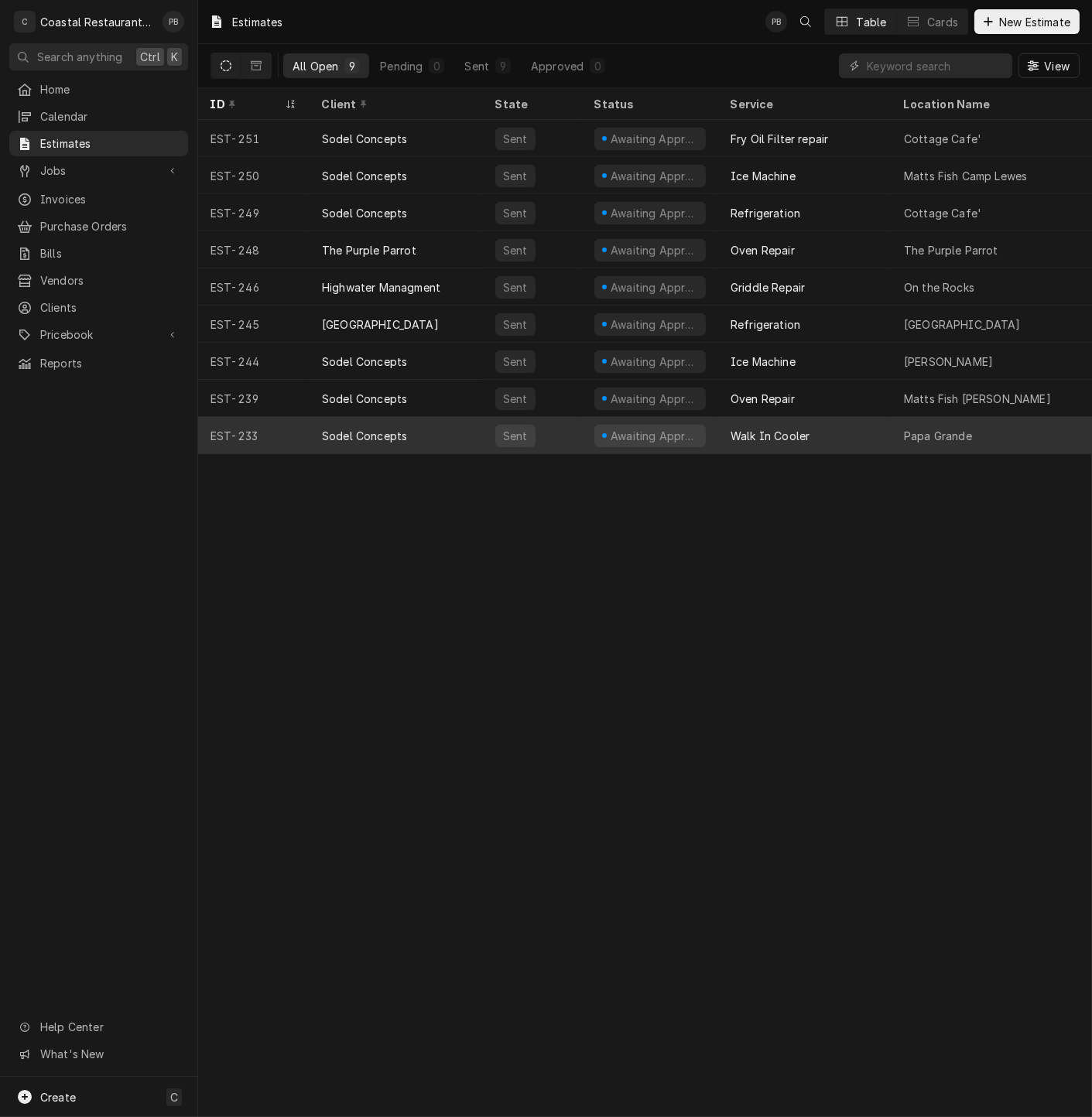
click at [799, 430] on div "Walk In Cooler" at bounding box center [769, 436] width 79 height 17
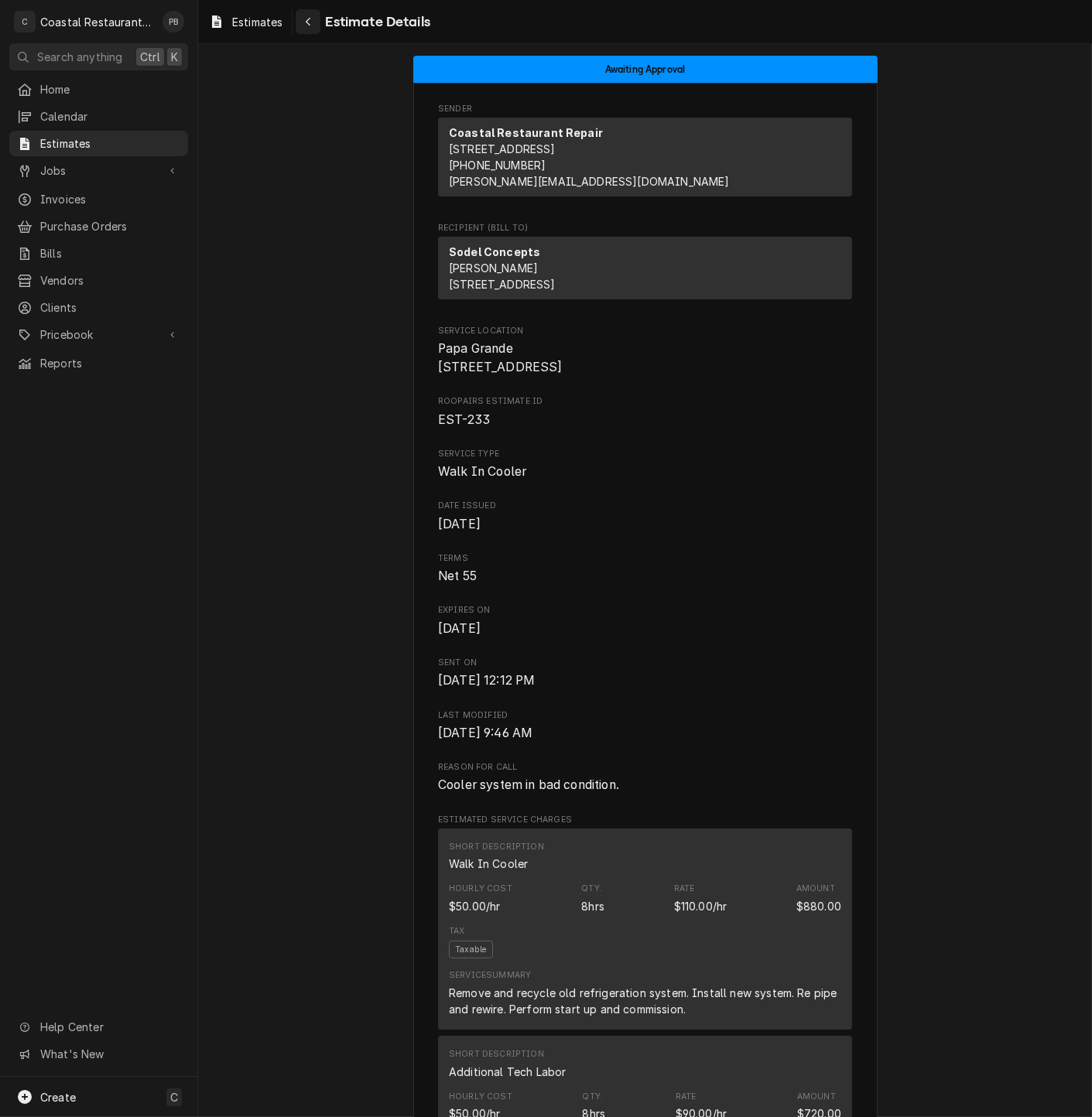
click at [317, 23] on button "Navigate back" at bounding box center [308, 22] width 24 height 24
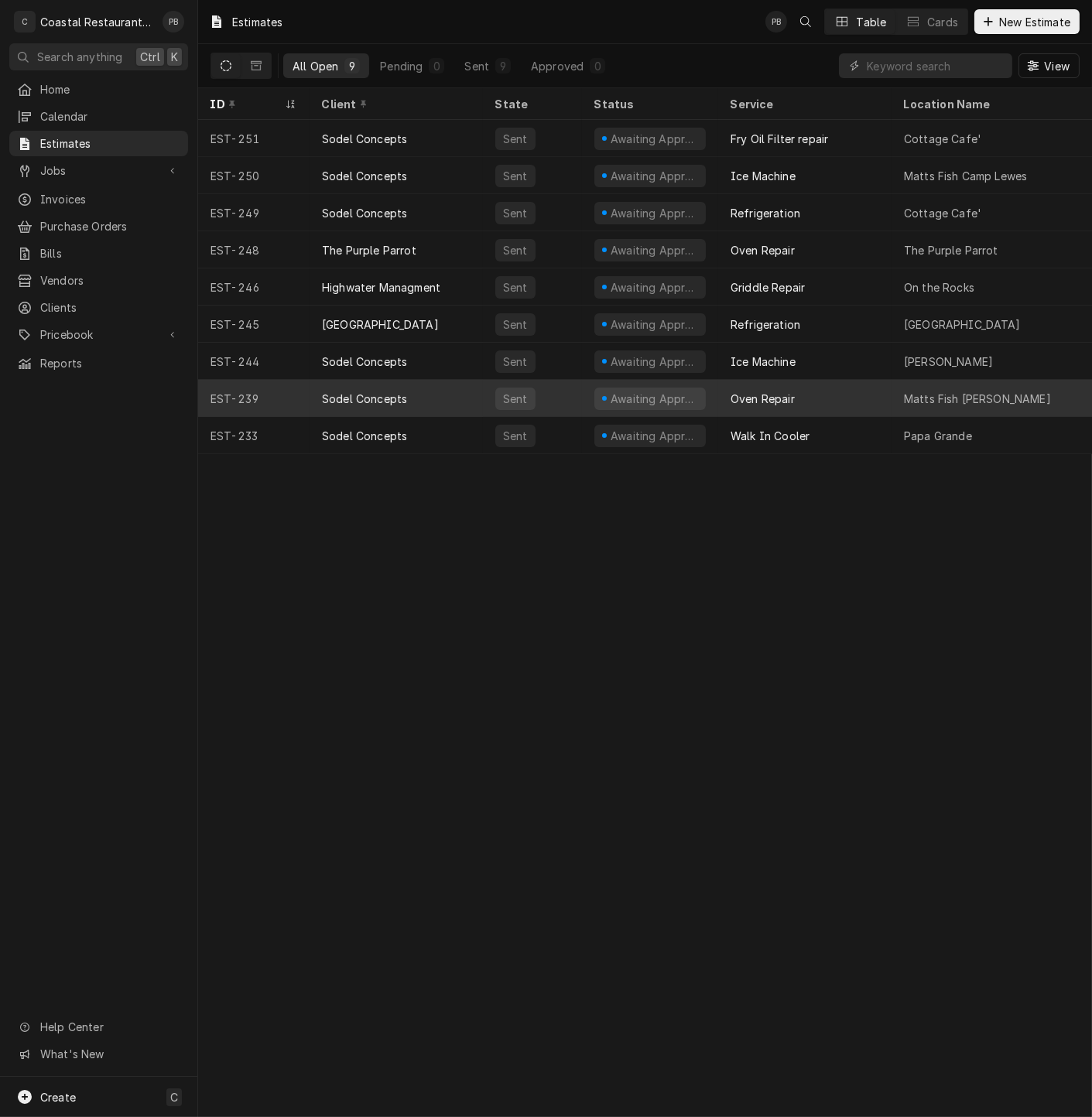
click at [419, 387] on div "Sodel Concepts" at bounding box center [396, 398] width 173 height 37
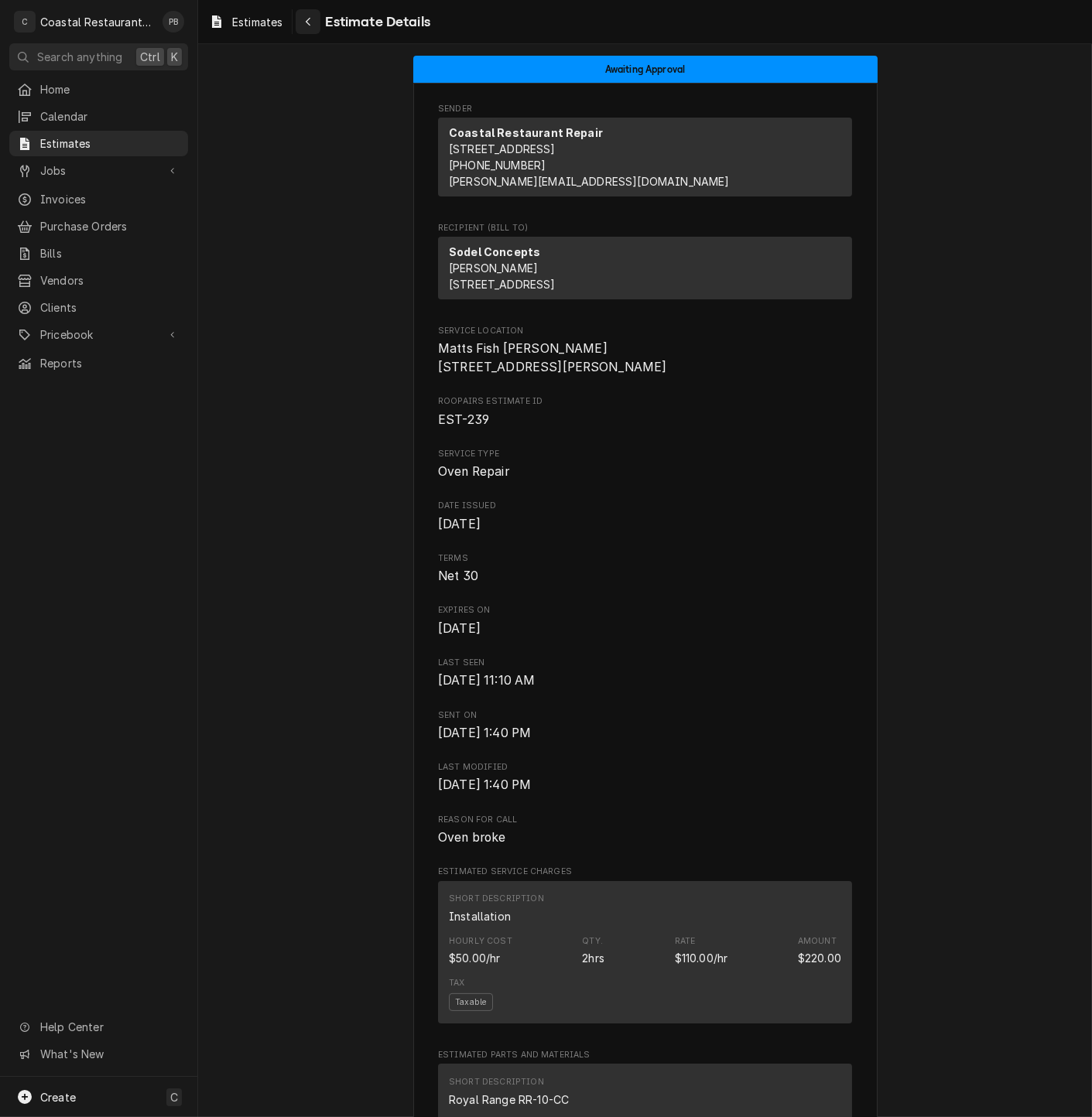
click at [313, 23] on div "Navigate back" at bounding box center [308, 22] width 16 height 16
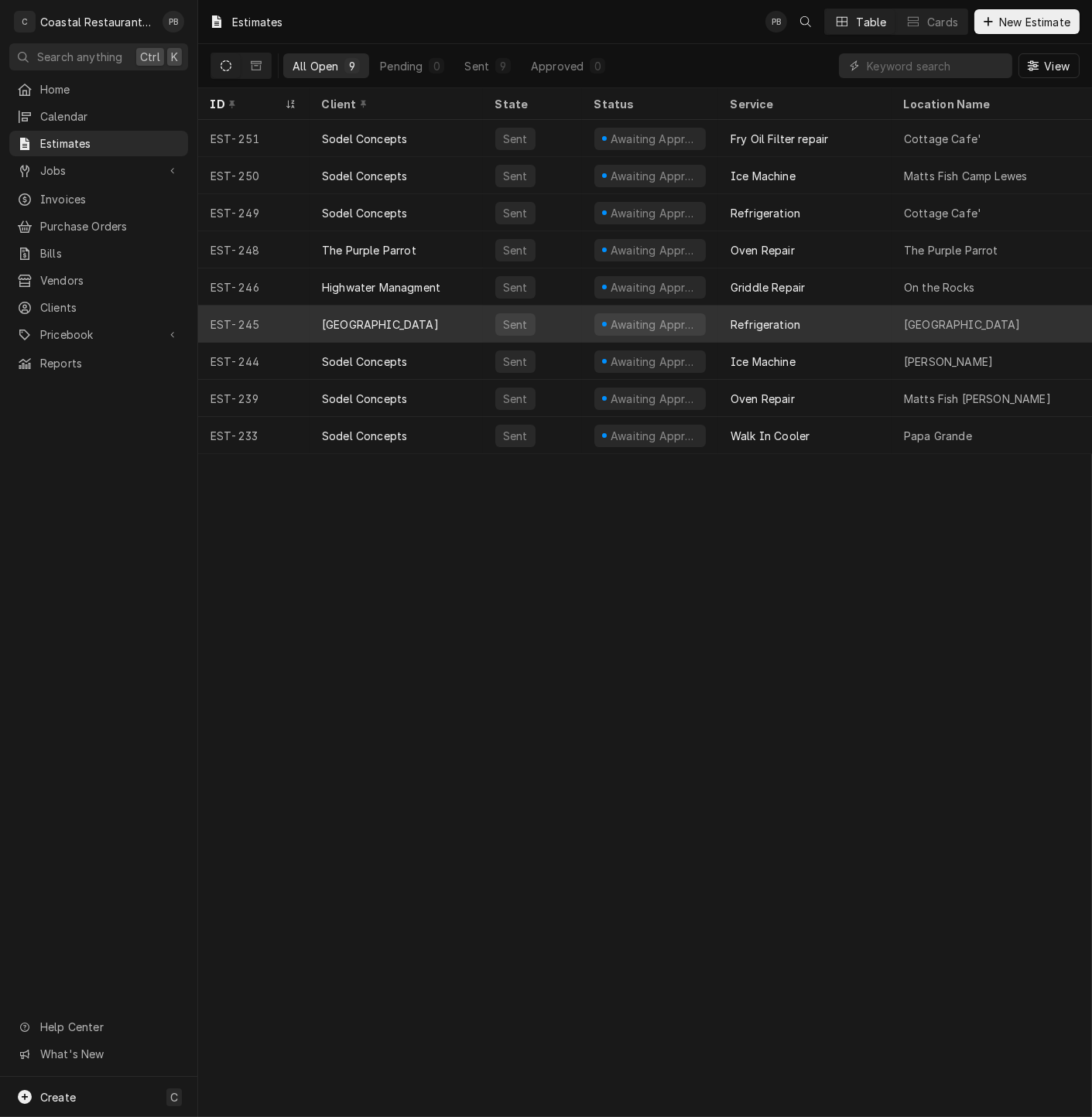
click at [471, 318] on div "[GEOGRAPHIC_DATA]" at bounding box center [396, 324] width 173 height 37
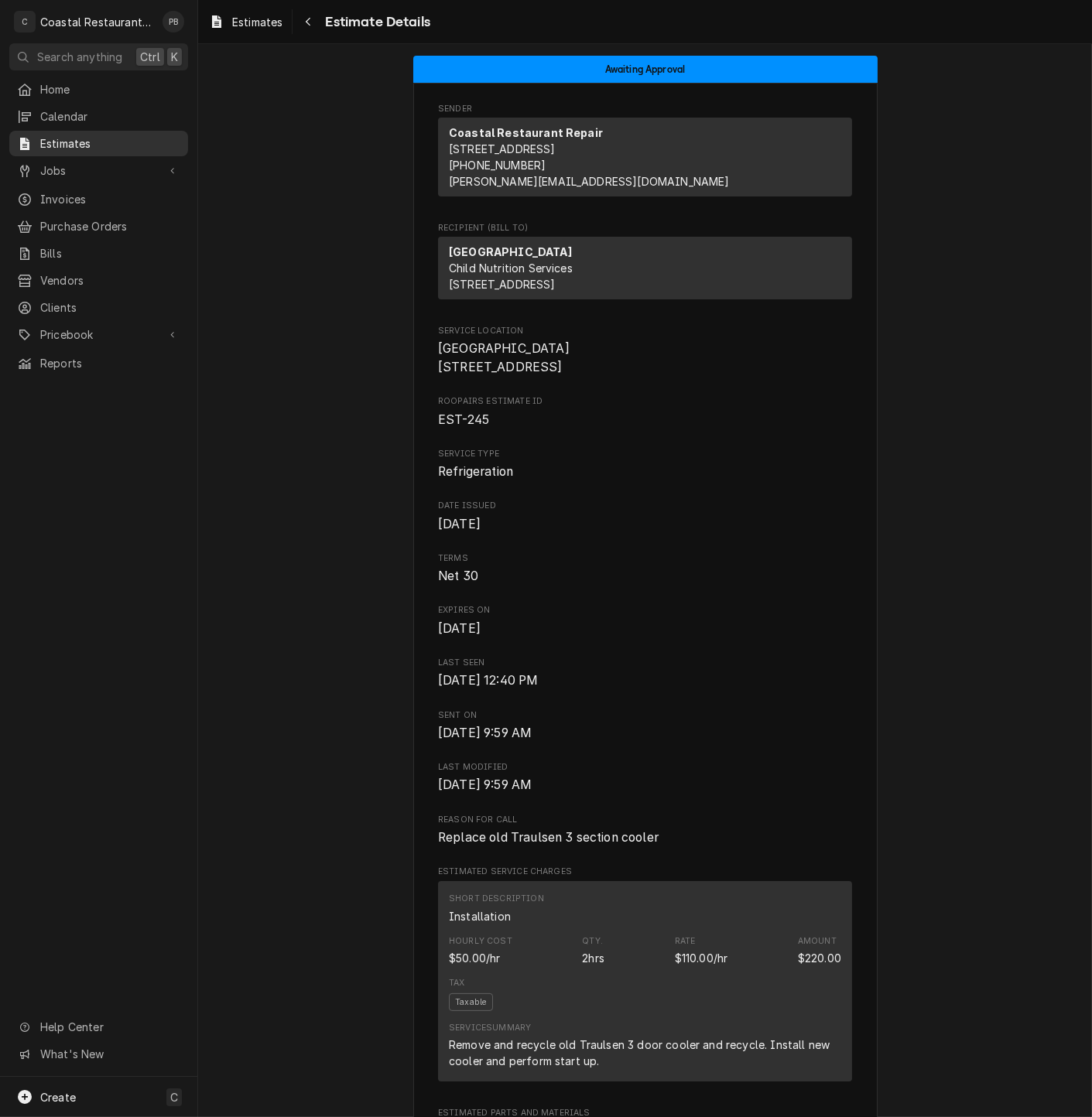
click at [66, 136] on span "Estimates" at bounding box center [110, 144] width 140 height 17
